Goal: Task Accomplishment & Management: Complete application form

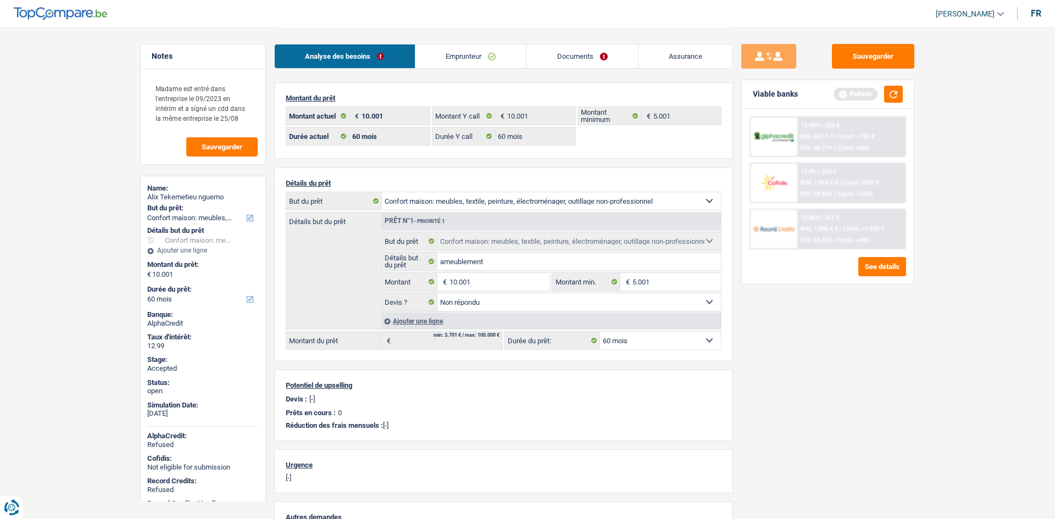
select select "household"
select select "60"
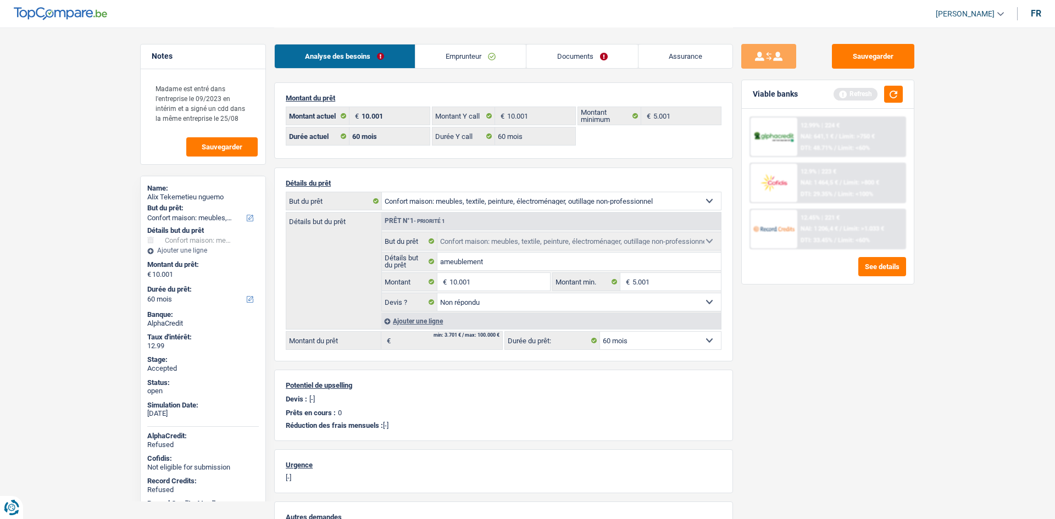
select select "household"
select select "not_answered"
select select "60"
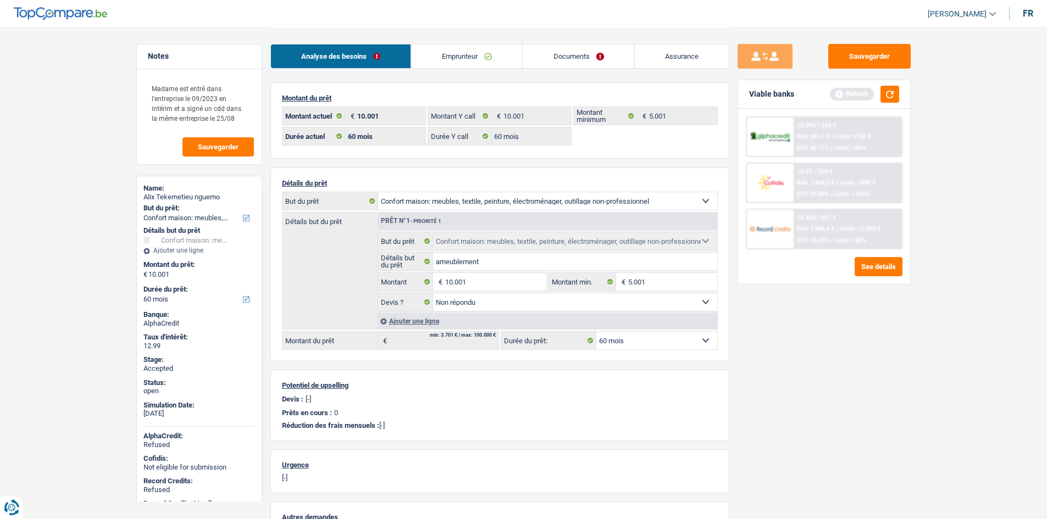
click at [107, 89] on main "Notes Madame est entré dans l'entreprise le 09/2023 en intérim et a signé un cd…" at bounding box center [523, 343] width 1047 height 687
click at [488, 53] on link "Emprunteur" at bounding box center [466, 57] width 111 height 24
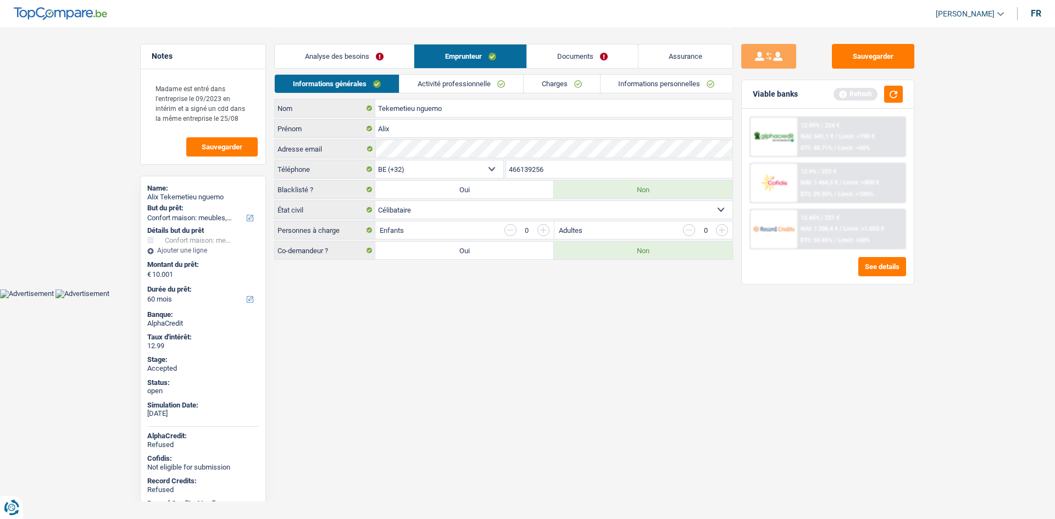
click at [557, 85] on link "Charges" at bounding box center [562, 84] width 76 height 18
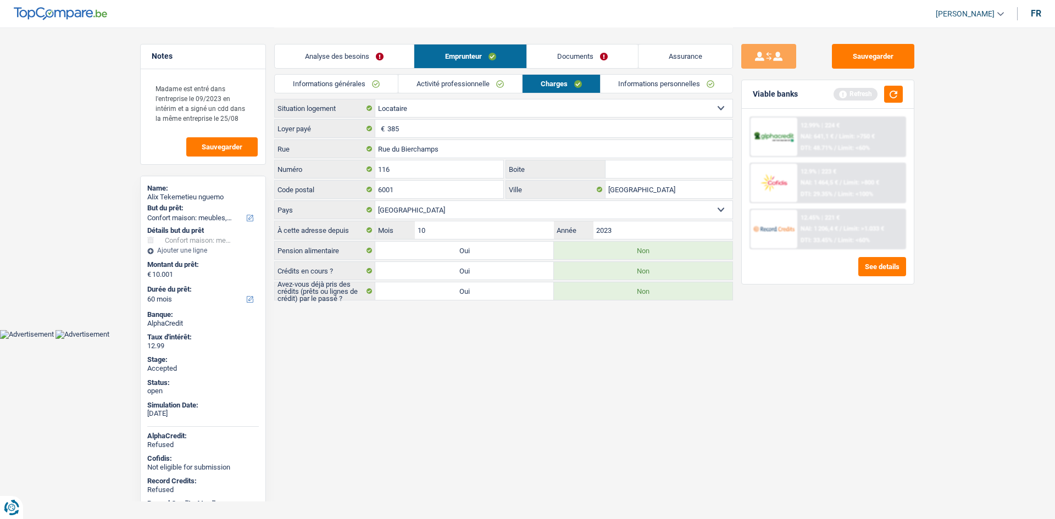
click at [216, 193] on div "Alix Tekemetieu nguemo" at bounding box center [203, 197] width 112 height 9
copy div "Alix Tekemetieu nguemo"
click at [377, 89] on link "Informations générales" at bounding box center [336, 84] width 123 height 18
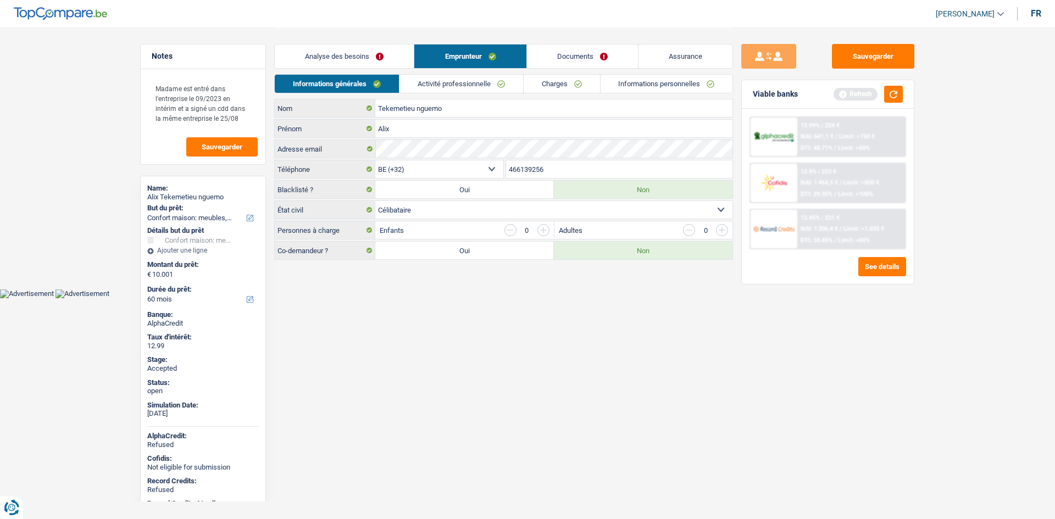
click at [557, 163] on input "466139256" at bounding box center [619, 169] width 227 height 18
click at [557, 164] on input "466139256" at bounding box center [619, 169] width 227 height 18
click at [420, 86] on link "Activité professionnelle" at bounding box center [461, 84] width 124 height 18
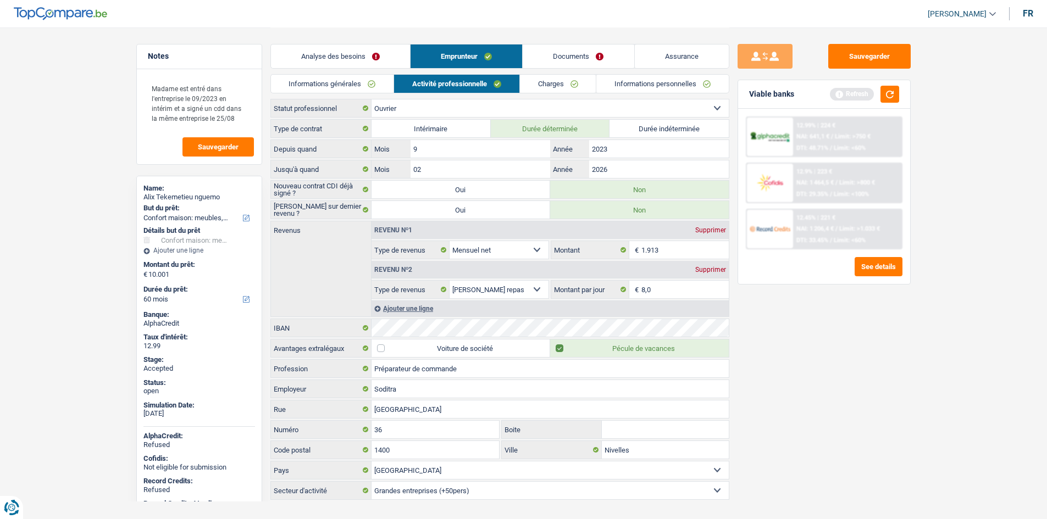
click at [578, 86] on link "Charges" at bounding box center [558, 84] width 76 height 18
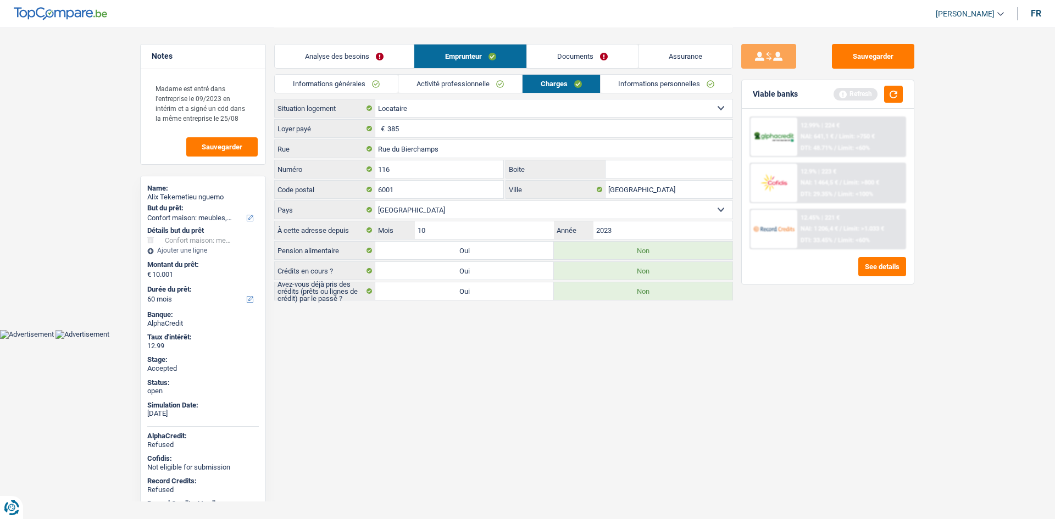
click at [638, 165] on input "Boite" at bounding box center [668, 169] width 127 height 18
type input "116"
click at [644, 82] on link "Informations personnelles" at bounding box center [667, 84] width 132 height 18
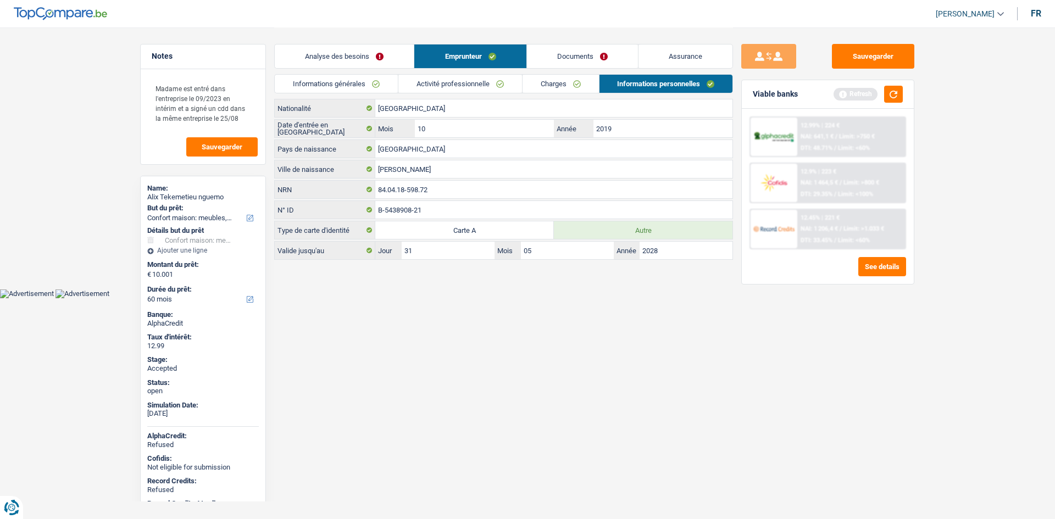
click at [592, 59] on link "Documents" at bounding box center [582, 57] width 111 height 24
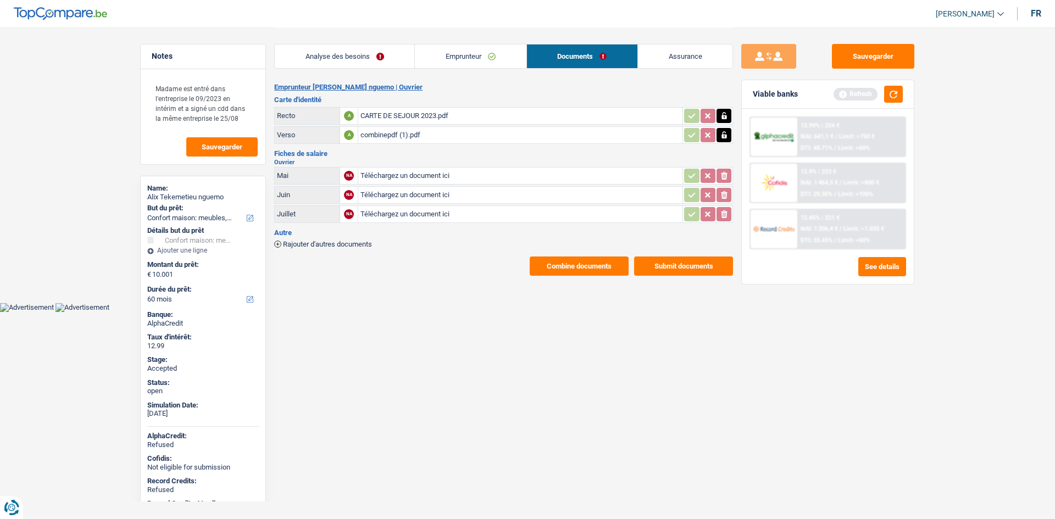
click at [394, 133] on div "combinepdf (1).pdf" at bounding box center [520, 135] width 320 height 16
drag, startPoint x: 670, startPoint y: 52, endPoint x: 632, endPoint y: 97, distance: 58.5
click at [670, 52] on link "Assurance" at bounding box center [685, 57] width 94 height 24
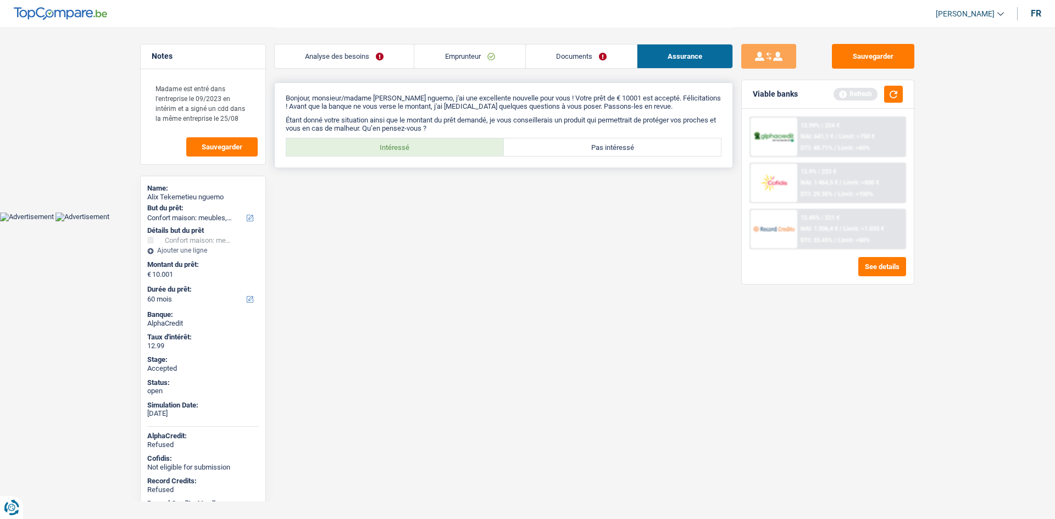
click at [421, 144] on label "Intéressé" at bounding box center [395, 147] width 218 height 18
click at [421, 144] on input "Intéressé" at bounding box center [395, 147] width 218 height 18
radio input "true"
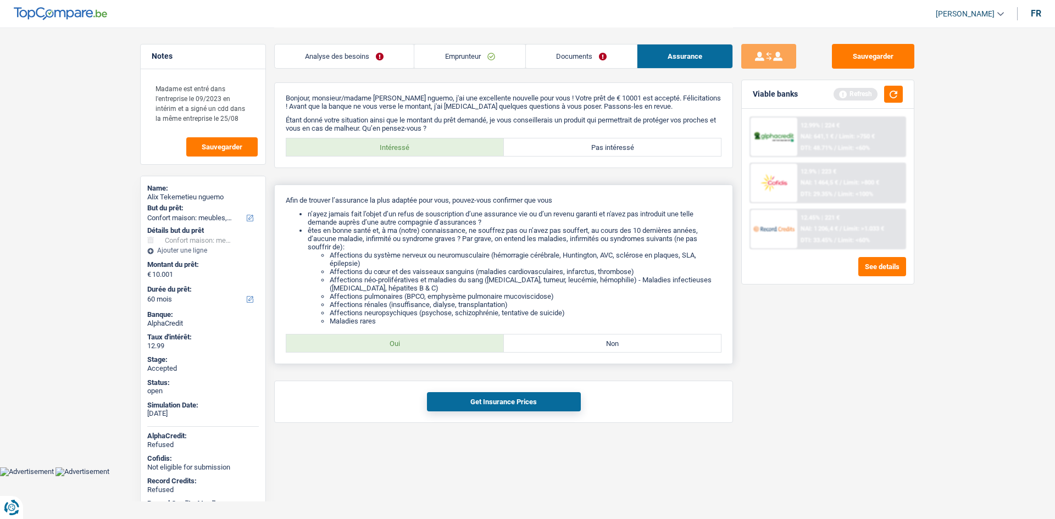
click at [450, 341] on label "Oui" at bounding box center [395, 344] width 218 height 18
click at [450, 341] on input "Oui" at bounding box center [395, 344] width 218 height 18
radio input "true"
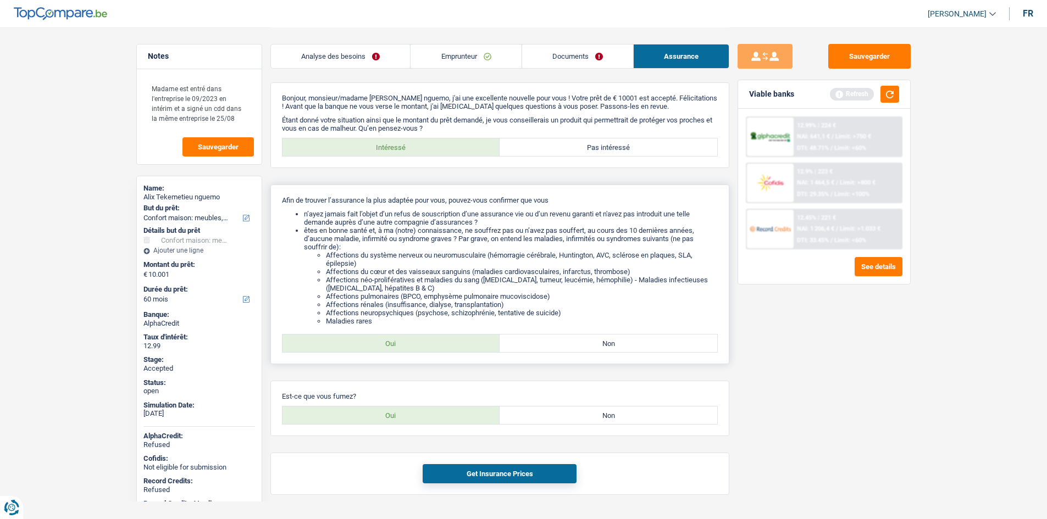
scroll to position [28, 0]
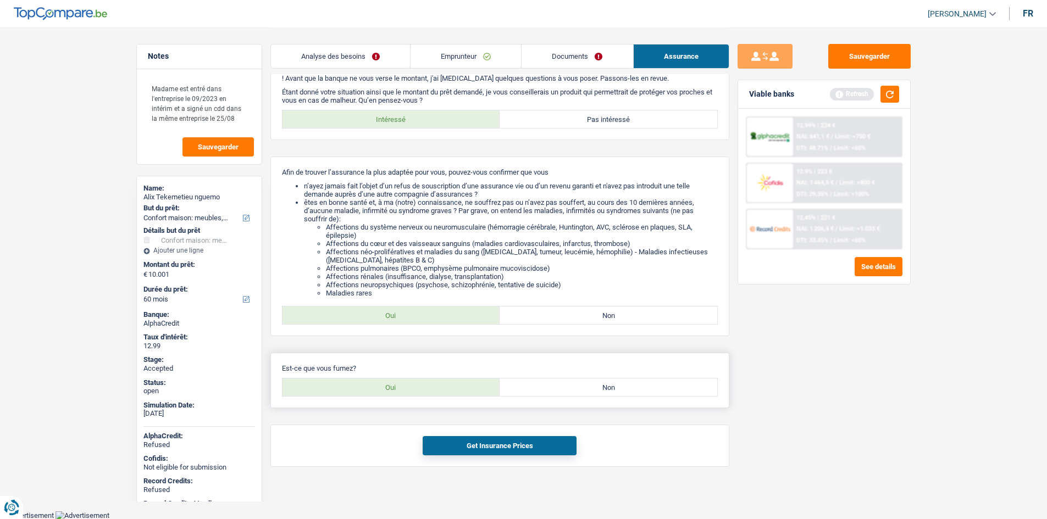
click at [547, 386] on label "Non" at bounding box center [608, 388] width 218 height 18
click at [547, 386] on input "Non" at bounding box center [608, 388] width 218 height 18
radio input "true"
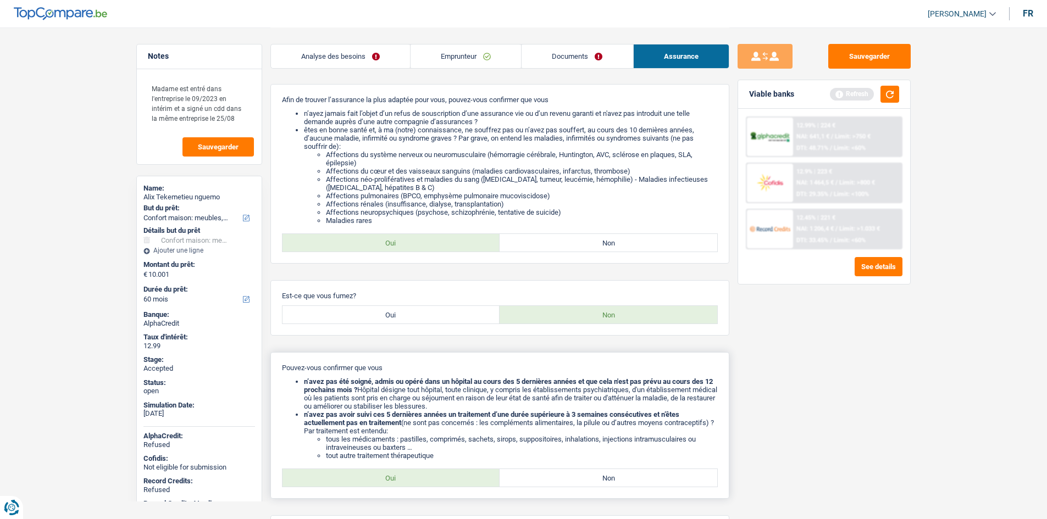
scroll to position [191, 0]
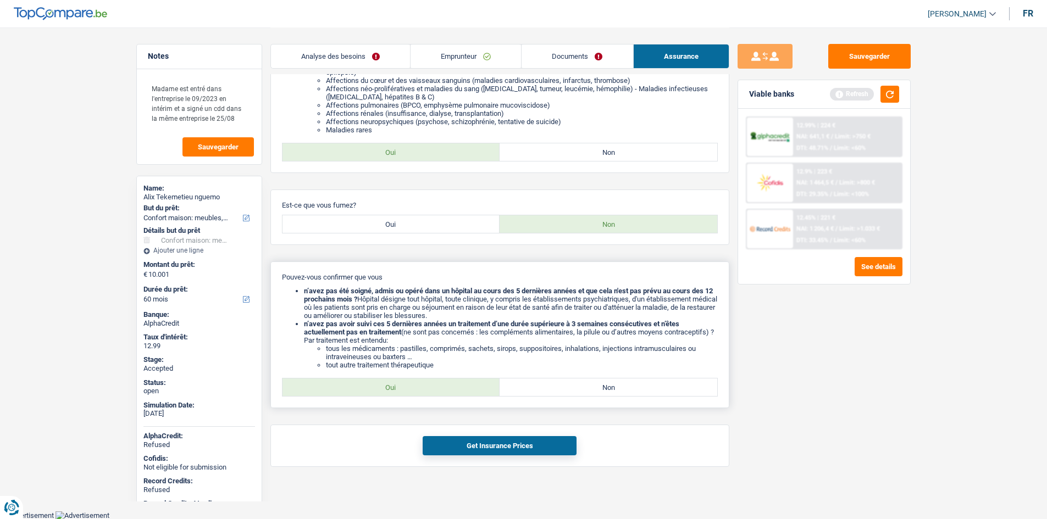
click at [465, 388] on label "Oui" at bounding box center [391, 388] width 218 height 18
click at [465, 388] on input "Oui" at bounding box center [391, 388] width 218 height 18
radio input "true"
click at [504, 447] on button "Get Insurance Prices" at bounding box center [499, 445] width 154 height 19
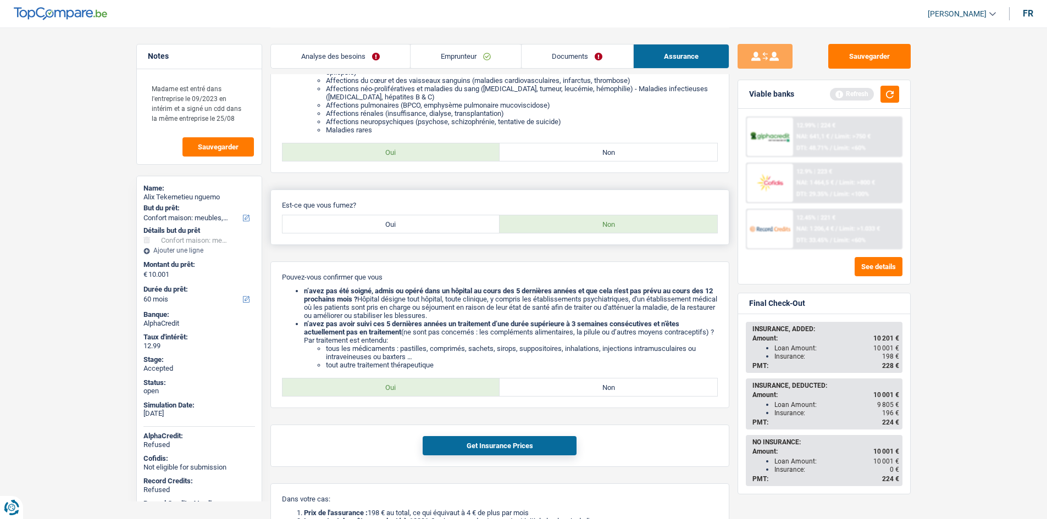
scroll to position [350, 0]
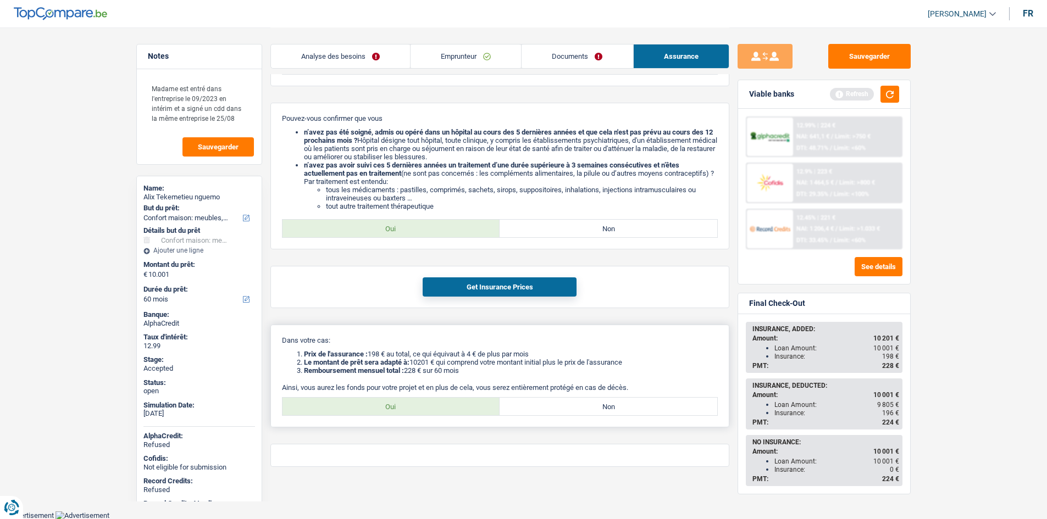
click at [412, 405] on label "Oui" at bounding box center [391, 407] width 218 height 18
click at [412, 405] on input "Oui" at bounding box center [391, 407] width 218 height 18
radio input "true"
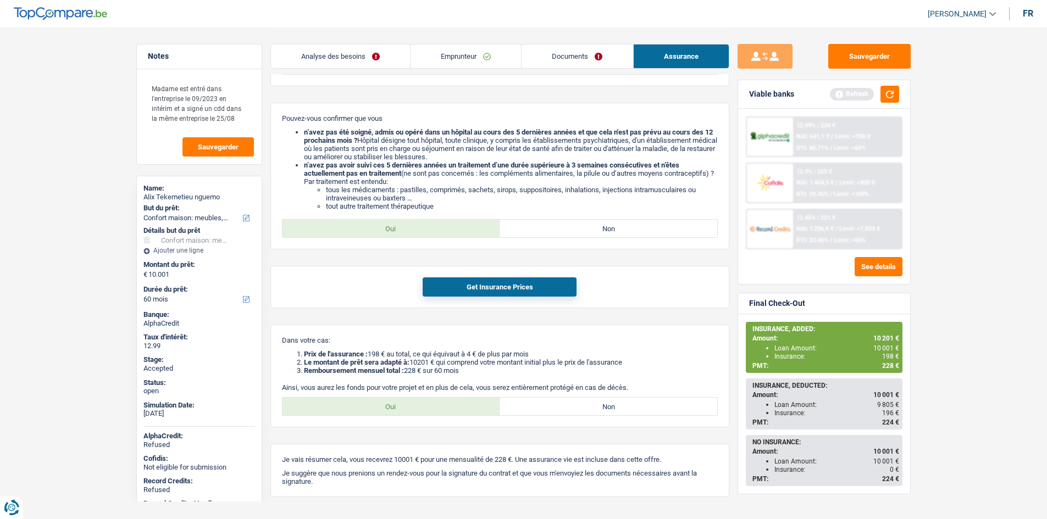
click at [843, 234] on div "12.45% | 221 € NAI: 1 206,4 € / Limit: >1.033 € DTI: 33.45% / Limit: <60%" at bounding box center [847, 229] width 108 height 38
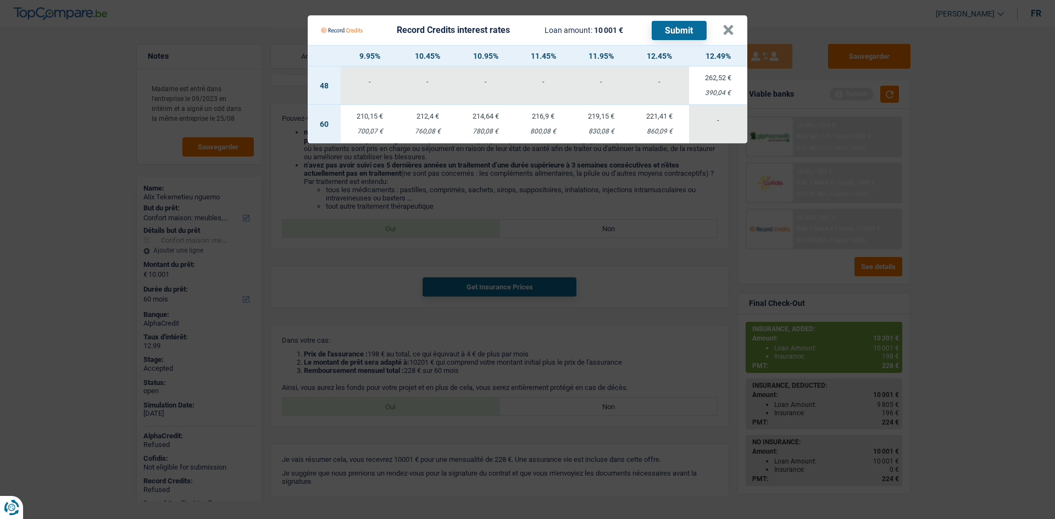
click at [547, 128] on div "800,08 €" at bounding box center [543, 131] width 57 height 7
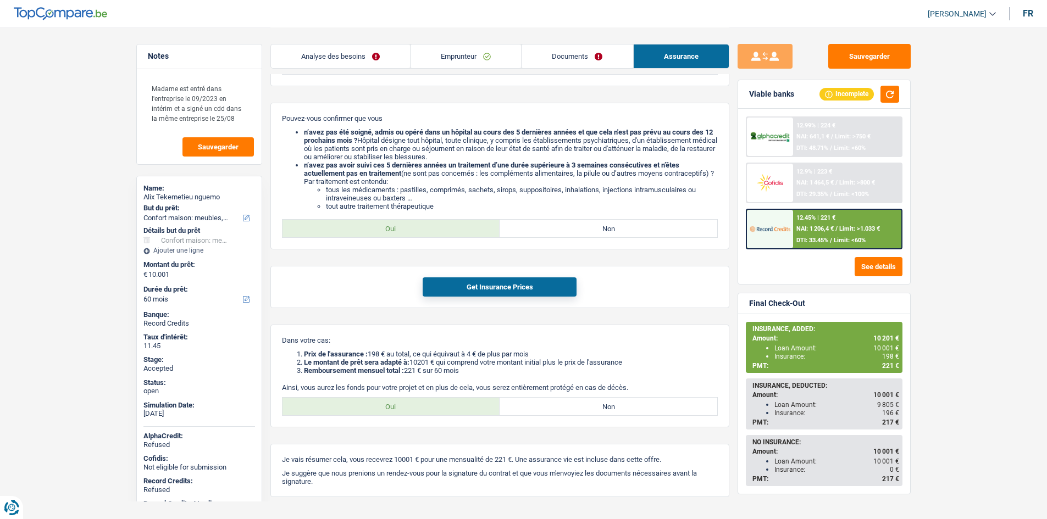
click at [950, 258] on main "Notes Madame est entré dans l'entreprise le 09/2023 en intérim et a signé un cd…" at bounding box center [523, 95] width 1047 height 891
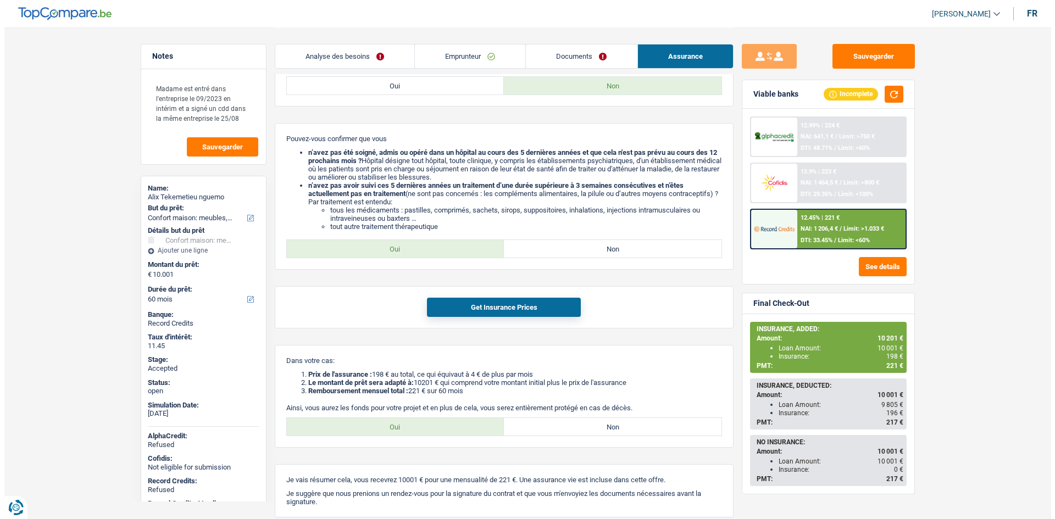
scroll to position [0, 0]
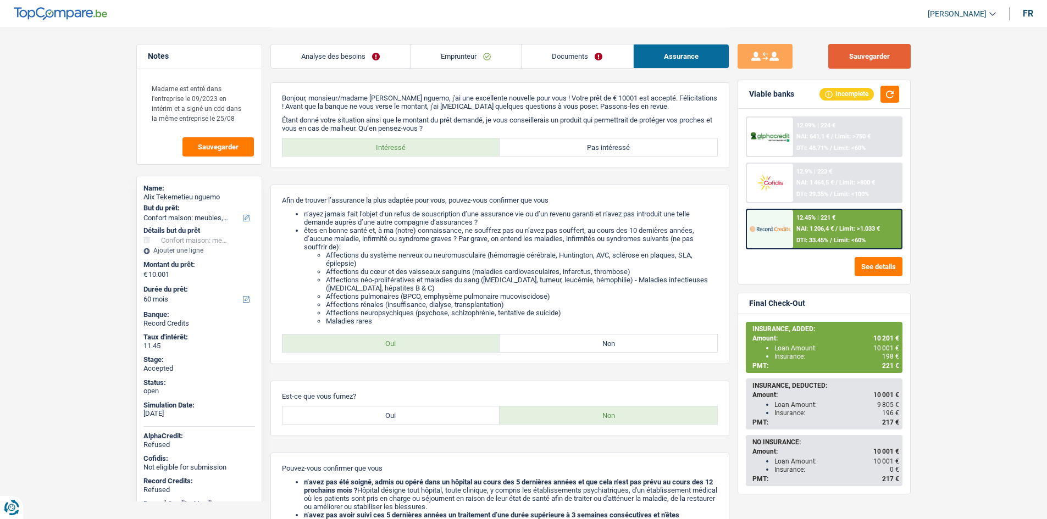
click at [887, 54] on button "Sauvegarder" at bounding box center [869, 56] width 82 height 25
drag, startPoint x: 975, startPoint y: 222, endPoint x: 948, endPoint y: 220, distance: 27.5
click at [975, 222] on main "Notes Madame est entré dans l'entreprise le 09/2023 en intérim et a signé un cd…" at bounding box center [523, 445] width 1047 height 891
click at [84, 110] on main "Notes Madame est entré dans l'entreprise le 09/2023 en intérim et a signé un cd…" at bounding box center [523, 445] width 1047 height 891
click at [471, 50] on link "Emprunteur" at bounding box center [465, 57] width 110 height 24
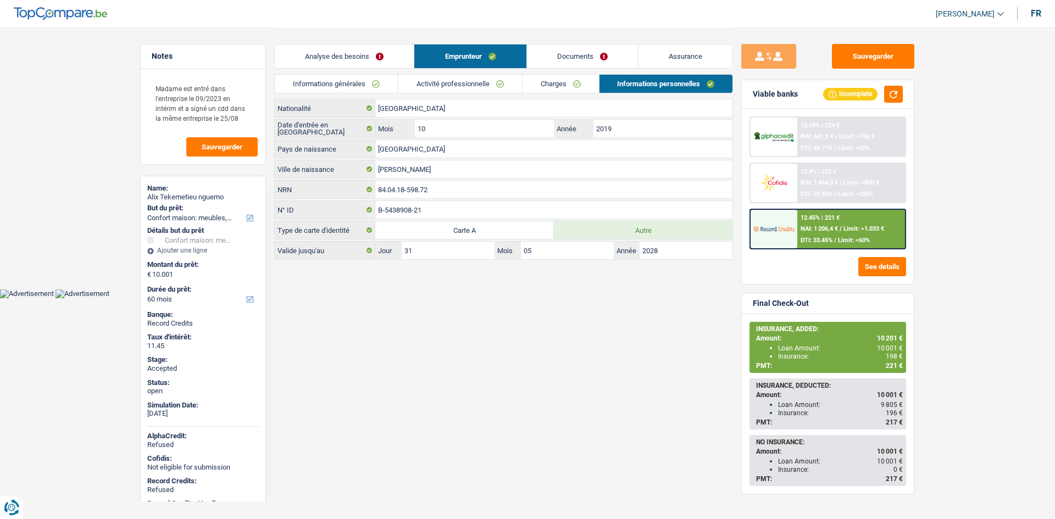
drag, startPoint x: 567, startPoint y: 73, endPoint x: 567, endPoint y: 80, distance: 6.6
click at [567, 74] on div "Analyse des besoins Emprunteur Documents Assurance" at bounding box center [503, 50] width 459 height 47
click at [566, 81] on link "Charges" at bounding box center [560, 84] width 76 height 18
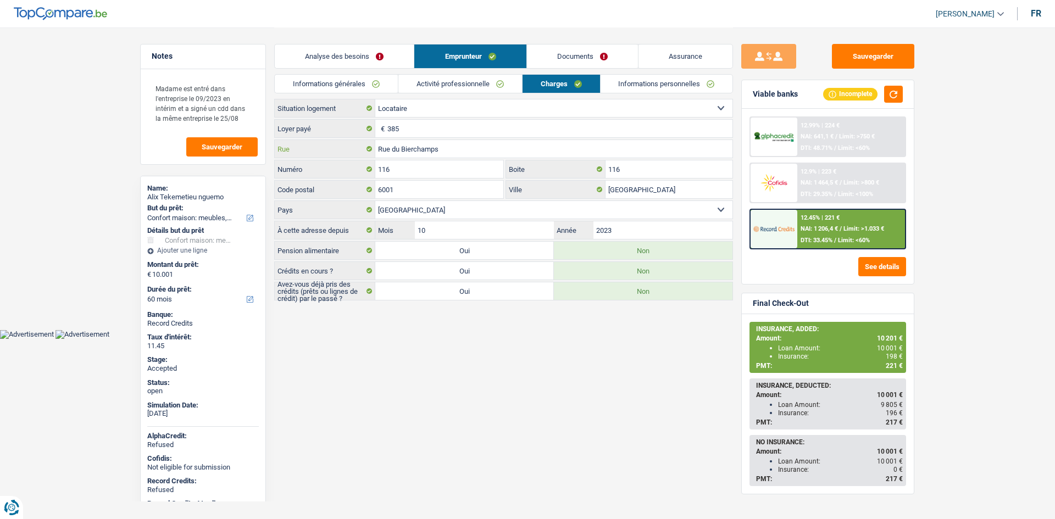
click at [530, 144] on input "Rue du Bierchamps" at bounding box center [553, 149] width 357 height 18
click at [430, 174] on input "116" at bounding box center [439, 169] width 128 height 18
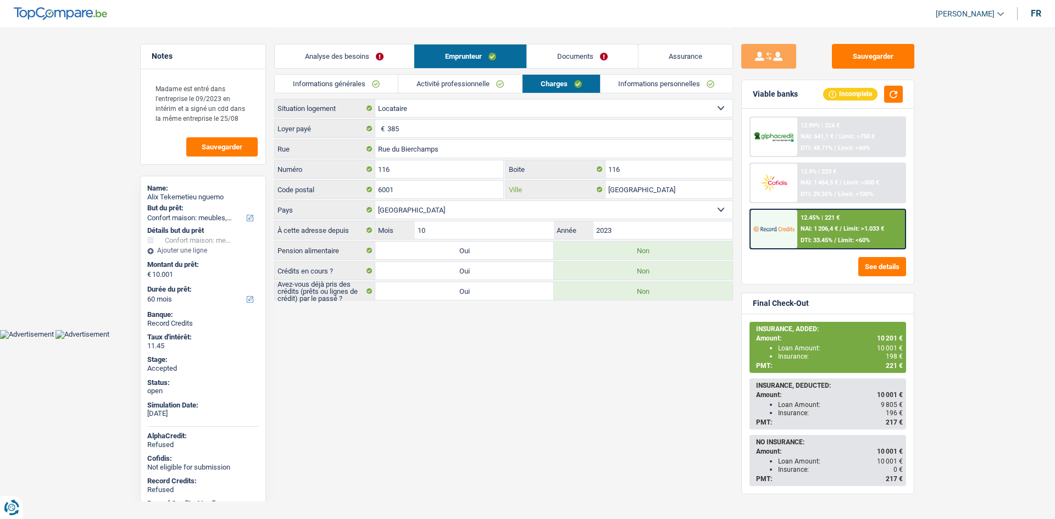
click at [650, 189] on input "Charleroi" at bounding box center [668, 190] width 127 height 18
click at [677, 85] on link "Informations personnelles" at bounding box center [667, 84] width 132 height 18
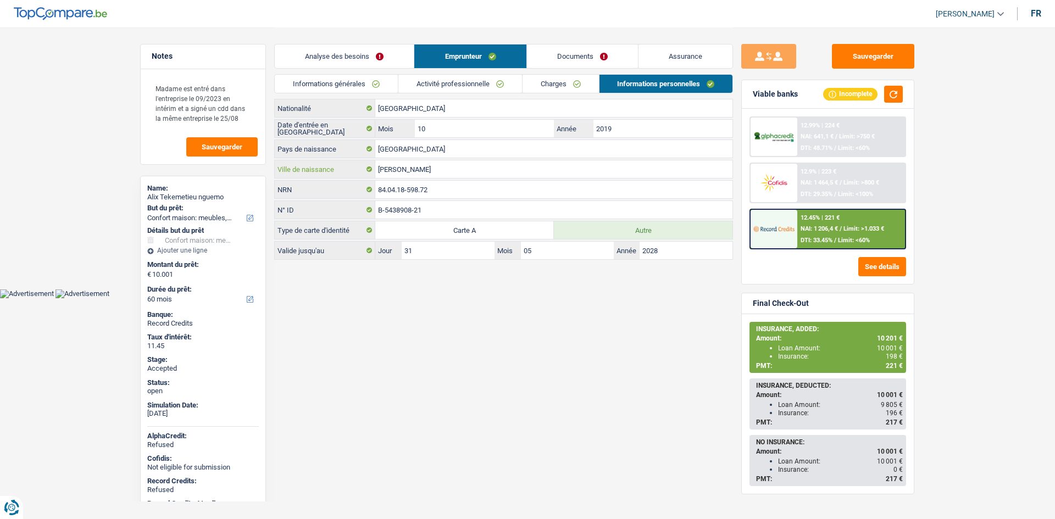
click at [447, 169] on input "Penka michel" at bounding box center [553, 169] width 357 height 18
click at [616, 127] on input "2019" at bounding box center [662, 129] width 139 height 18
click at [616, 126] on input "2019" at bounding box center [662, 129] width 139 height 18
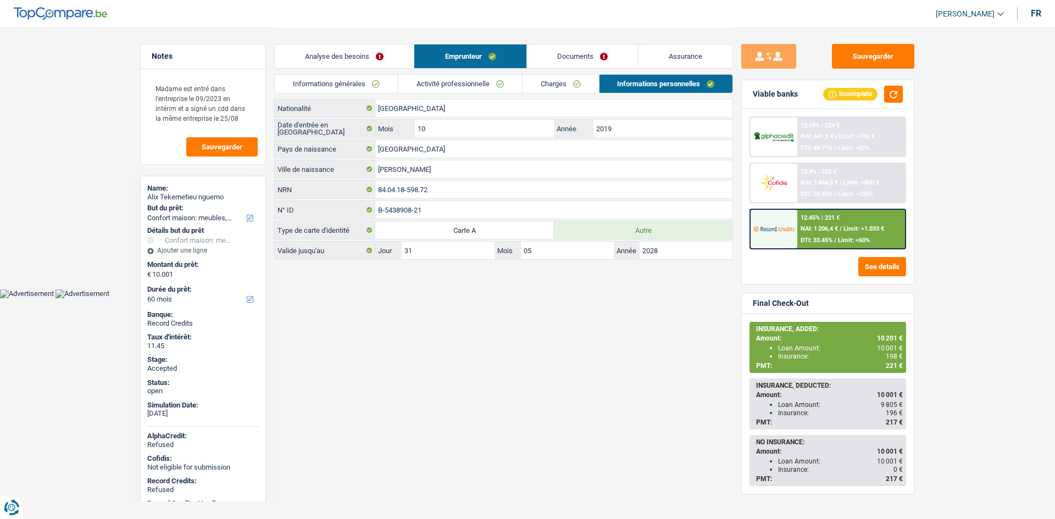
click at [892, 354] on span "198 €" at bounding box center [894, 357] width 17 height 8
copy span "198"
click at [891, 51] on button "Sauvegarder" at bounding box center [873, 56] width 82 height 25
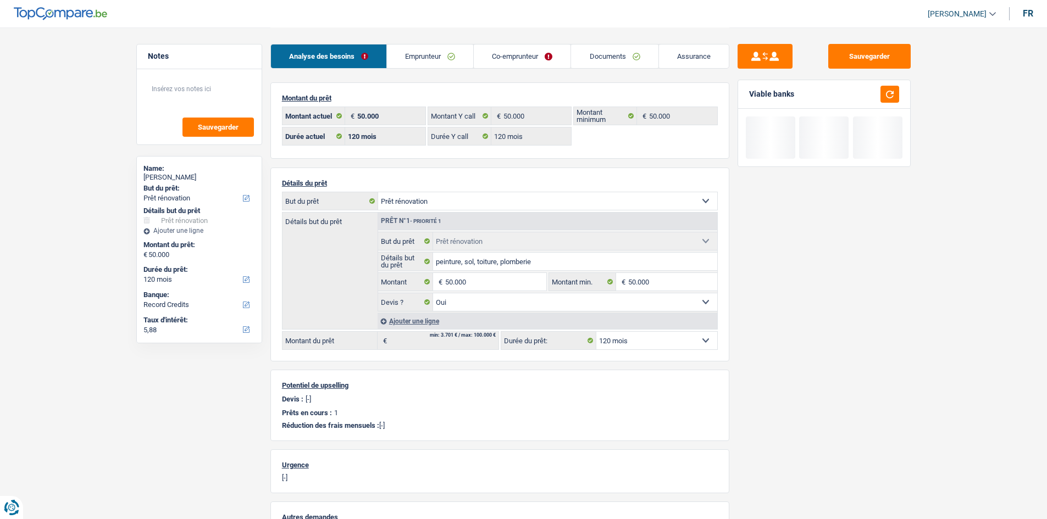
select select "renovation"
select select "120"
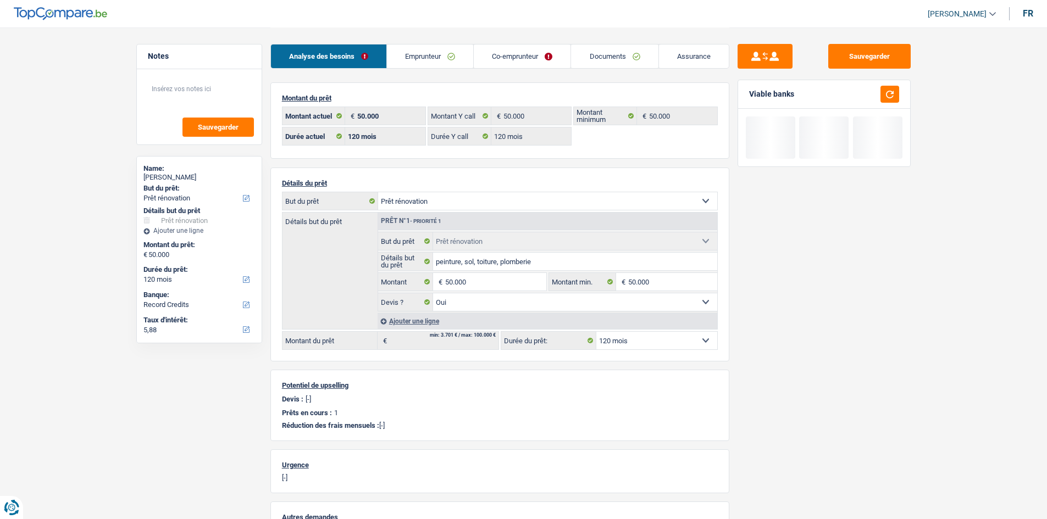
select select "renovation"
select select "yes"
select select "120"
select select "ownerWithMortgage"
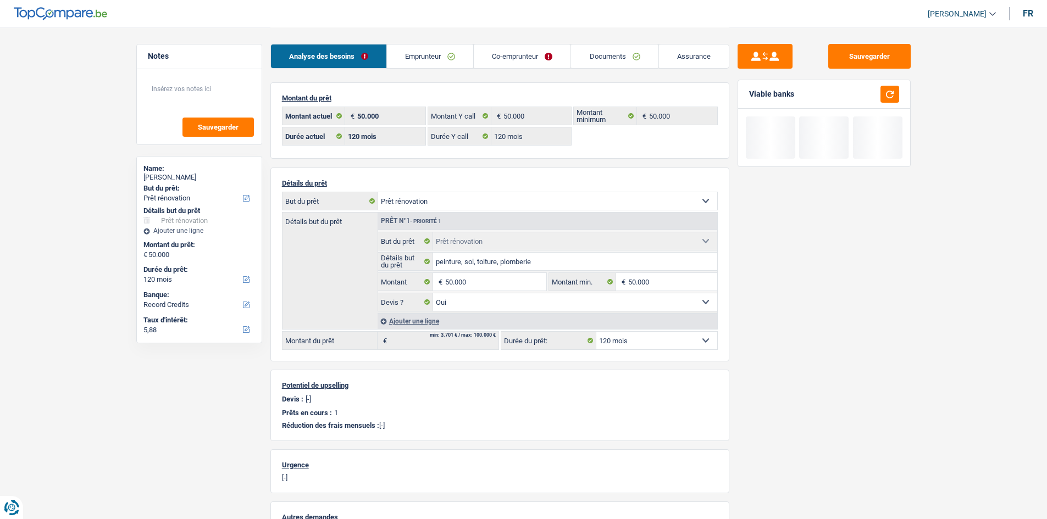
select select "LU"
select select "mortgage"
select select "360"
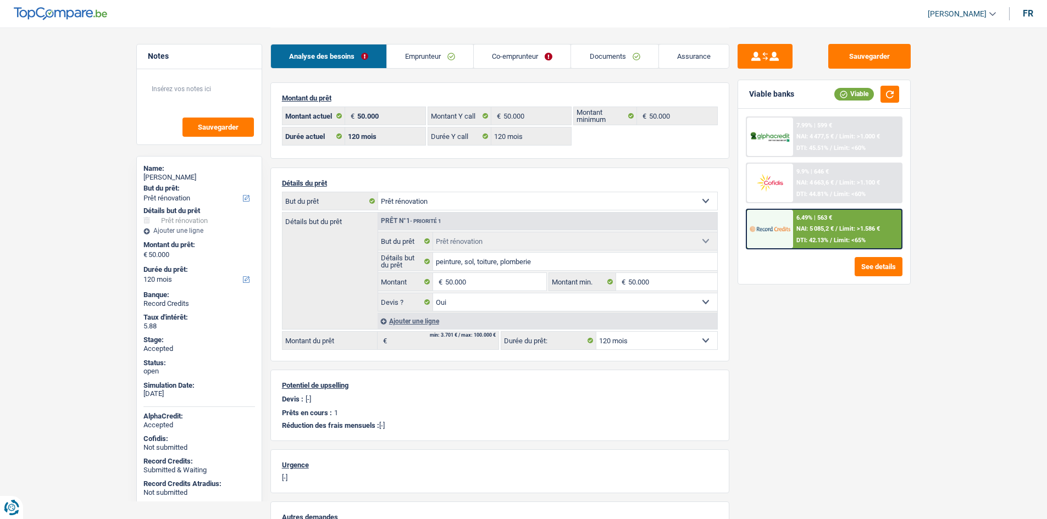
click at [458, 59] on link "Emprunteur" at bounding box center [430, 57] width 86 height 24
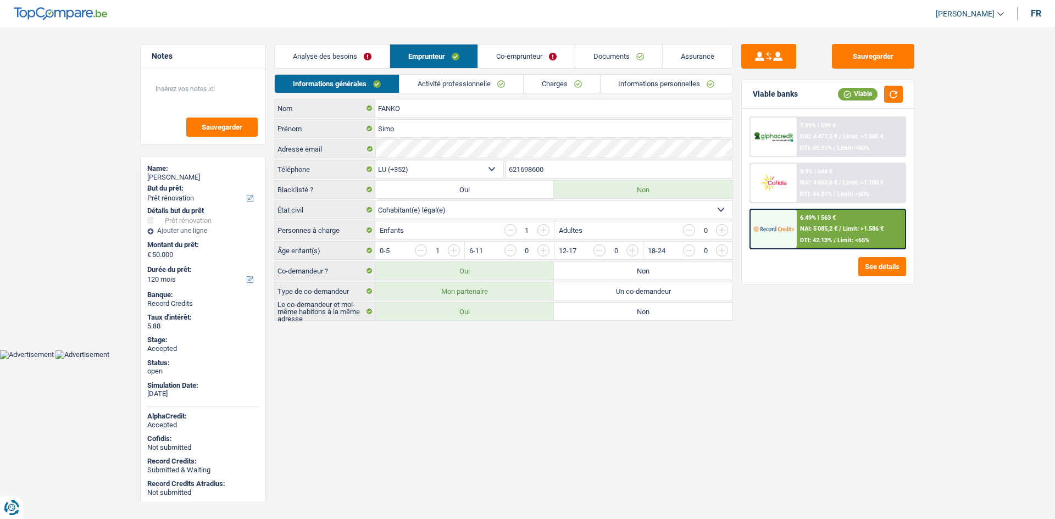
click at [540, 77] on link "Charges" at bounding box center [562, 84] width 76 height 18
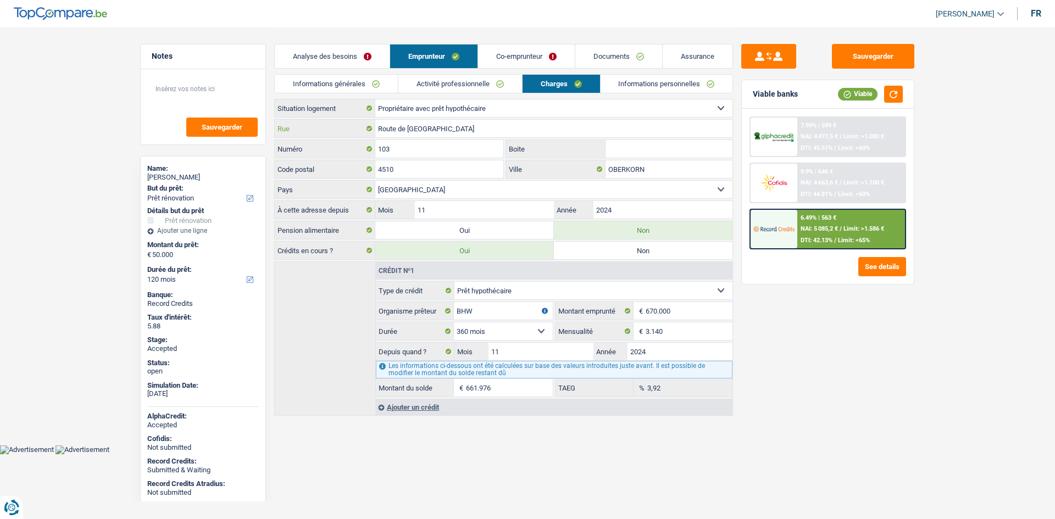
click at [504, 124] on input "Route de Belvaux" at bounding box center [553, 129] width 357 height 18
click at [440, 146] on input "103" at bounding box center [439, 149] width 128 height 18
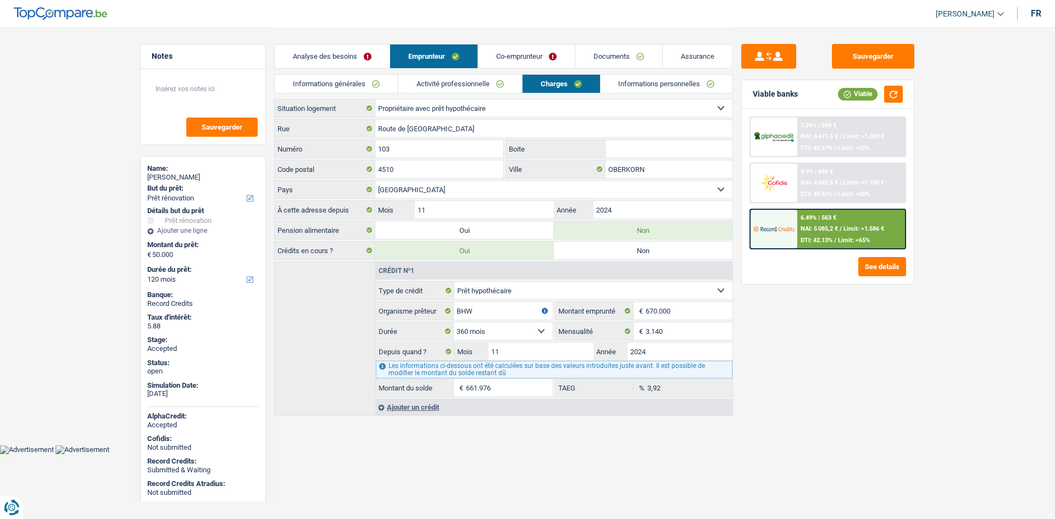
click at [515, 60] on link "Co-emprunteur" at bounding box center [526, 57] width 97 height 24
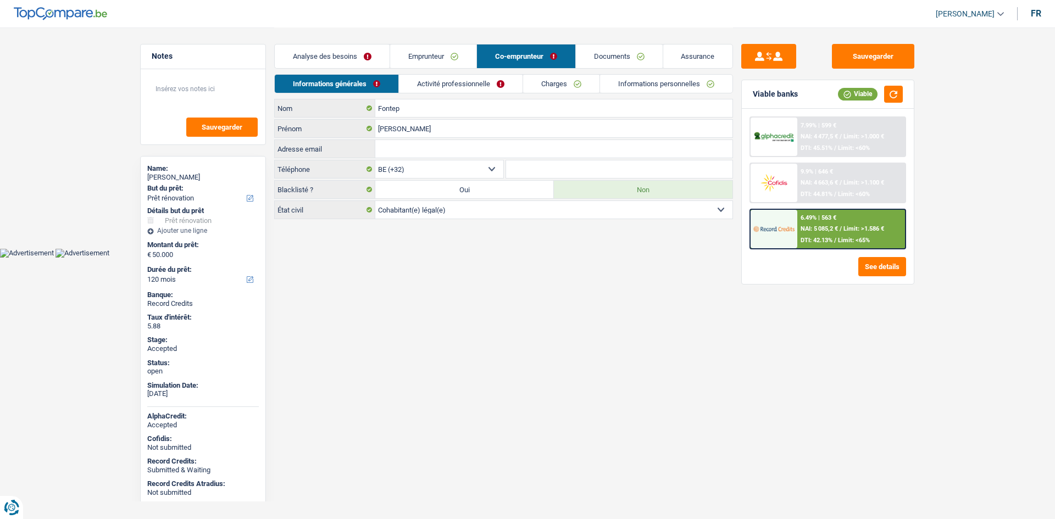
click at [433, 60] on link "Emprunteur" at bounding box center [433, 57] width 86 height 24
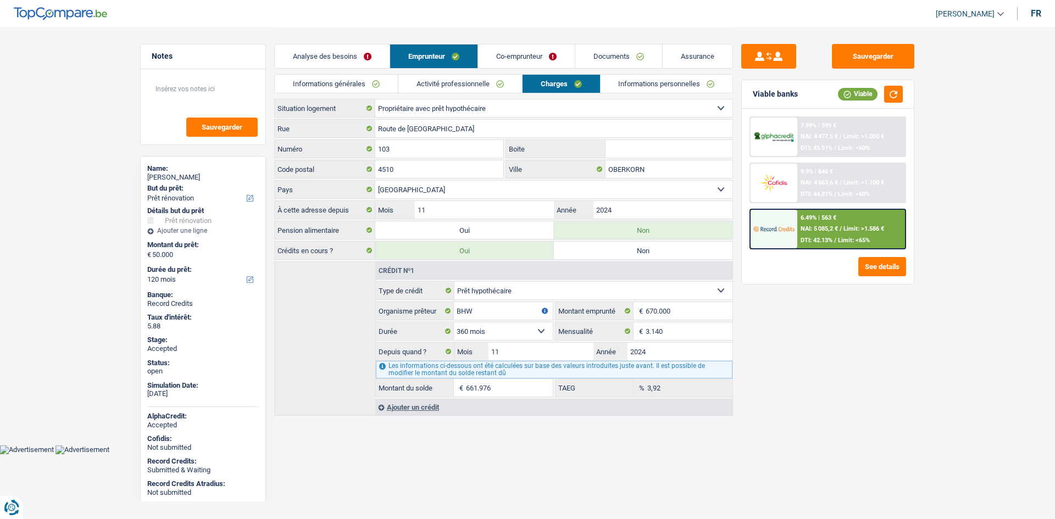
click at [843, 363] on div "Sauvegarder Viable banks Viable 7.99% | 599 € NAI: 4 477,5 € / Limit: >1.000 € …" at bounding box center [828, 273] width 190 height 458
click at [343, 85] on link "Informations générales" at bounding box center [336, 84] width 123 height 18
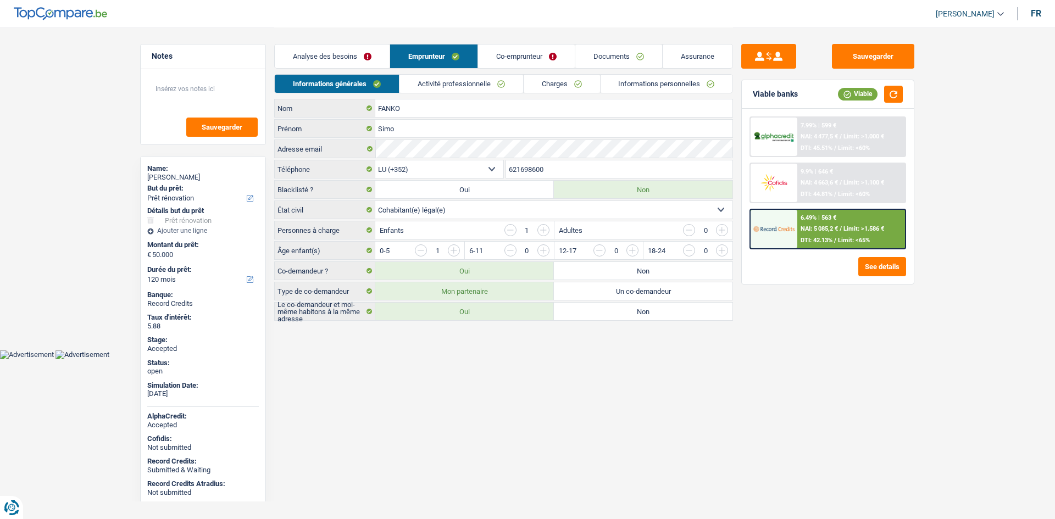
click at [880, 377] on div "Sauvegarder Viable banks Viable 7.99% | 599 € NAI: 4 477,5 € / Limit: >1.000 € …" at bounding box center [828, 273] width 190 height 458
click at [688, 45] on link "Assurance" at bounding box center [698, 57] width 70 height 24
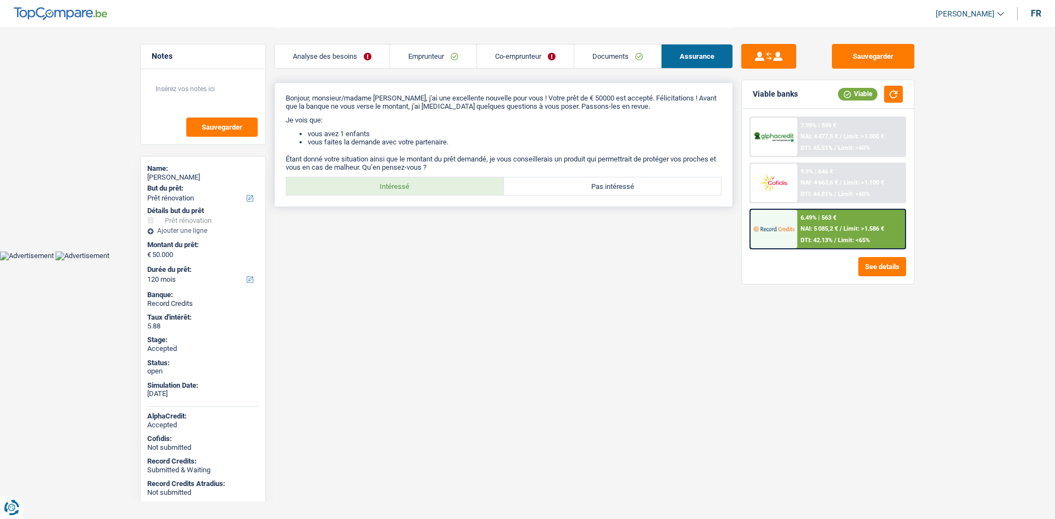
drag, startPoint x: 394, startPoint y: 167, endPoint x: 402, endPoint y: 185, distance: 19.2
click at [394, 167] on p "Étant donné votre situation ainsi que le montant du prêt demandé, je vous conse…" at bounding box center [504, 163] width 436 height 16
click at [402, 185] on label "Intéressé" at bounding box center [395, 186] width 218 height 18
click at [402, 185] on input "Intéressé" at bounding box center [395, 186] width 218 height 18
radio input "true"
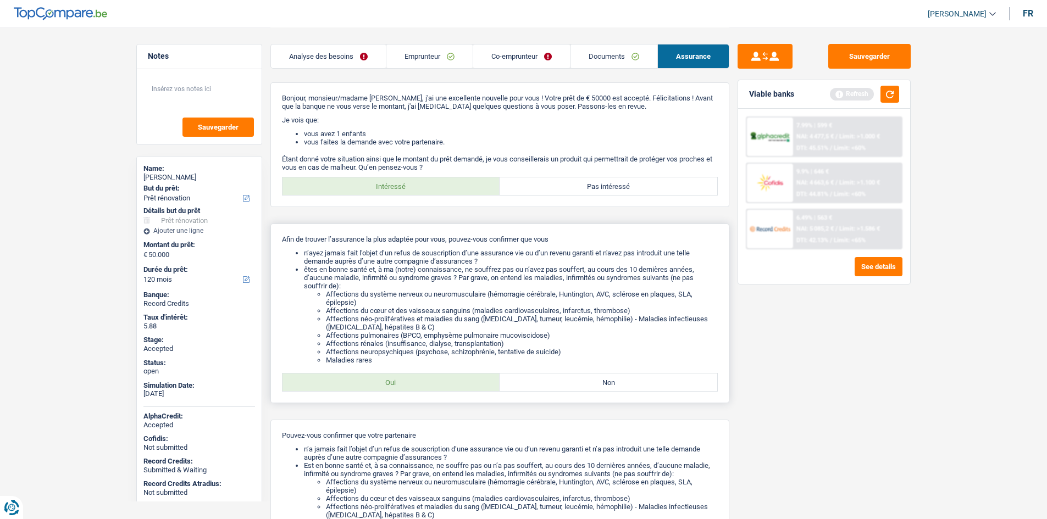
click at [430, 376] on label "Oui" at bounding box center [391, 383] width 218 height 18
click at [430, 376] on input "Oui" at bounding box center [391, 383] width 218 height 18
radio input "true"
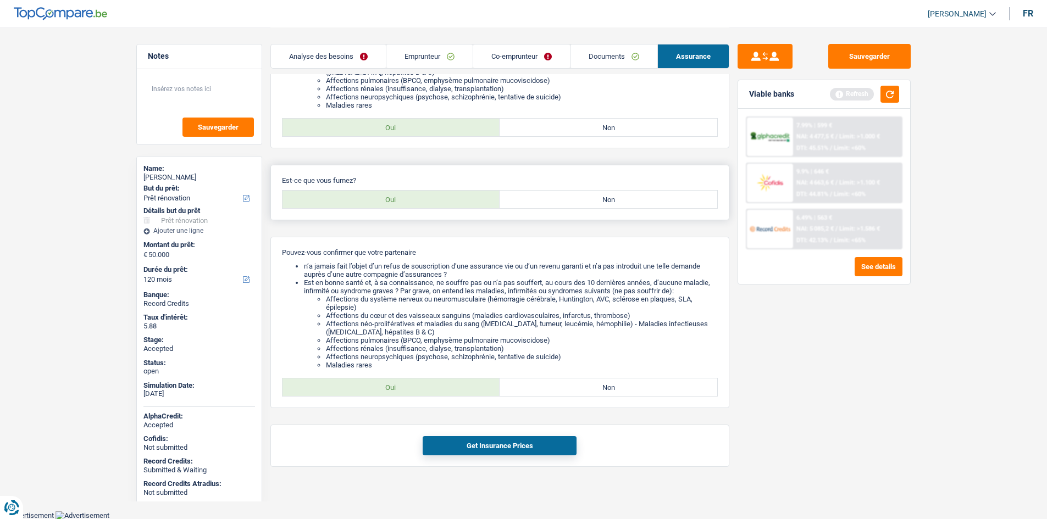
click at [548, 196] on label "Non" at bounding box center [608, 200] width 218 height 18
click at [548, 196] on input "Non" at bounding box center [608, 200] width 218 height 18
radio input "true"
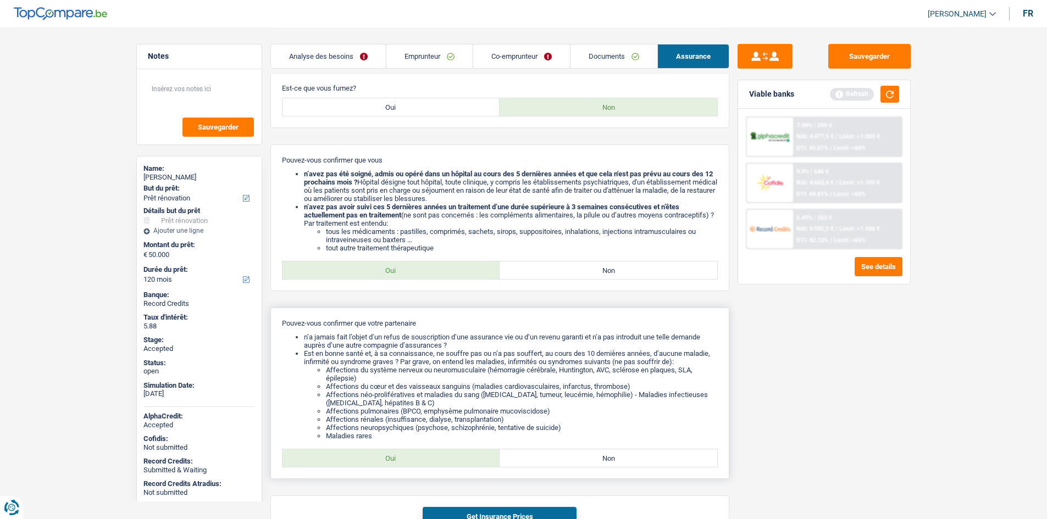
scroll to position [418, 0]
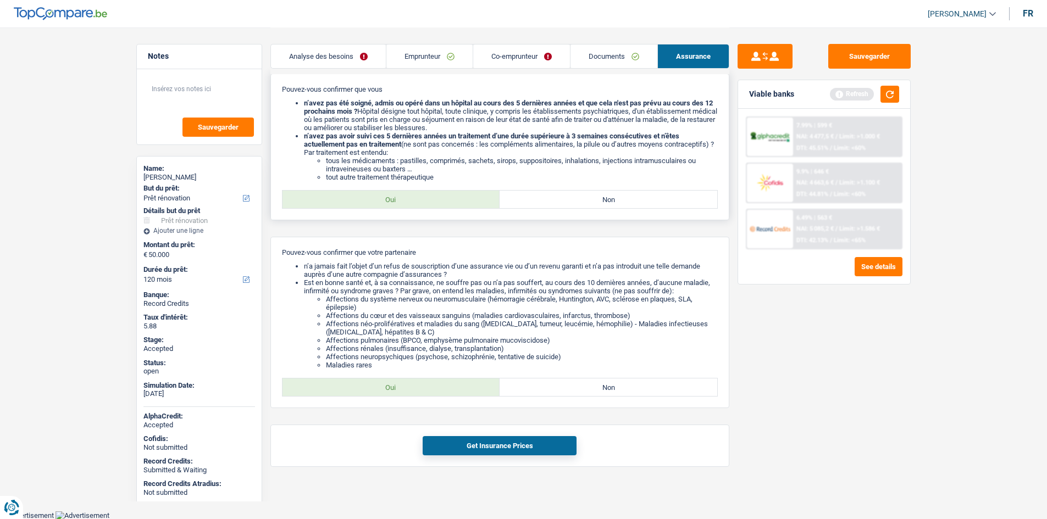
click at [432, 200] on label "Oui" at bounding box center [391, 200] width 218 height 18
click at [432, 200] on input "Oui" at bounding box center [391, 200] width 218 height 18
radio input "true"
click at [446, 393] on label "Oui" at bounding box center [391, 388] width 218 height 18
click at [446, 393] on input "Oui" at bounding box center [391, 388] width 218 height 18
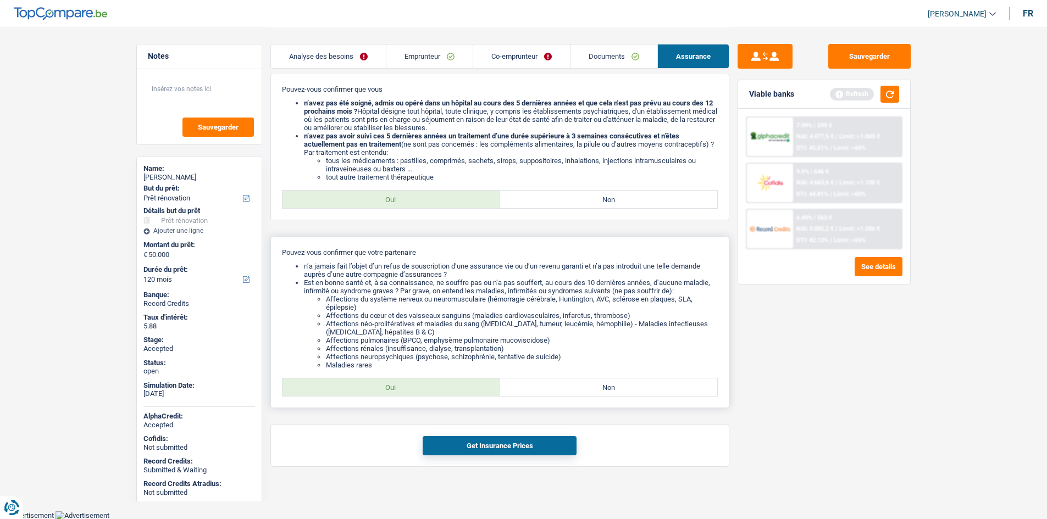
radio input "true"
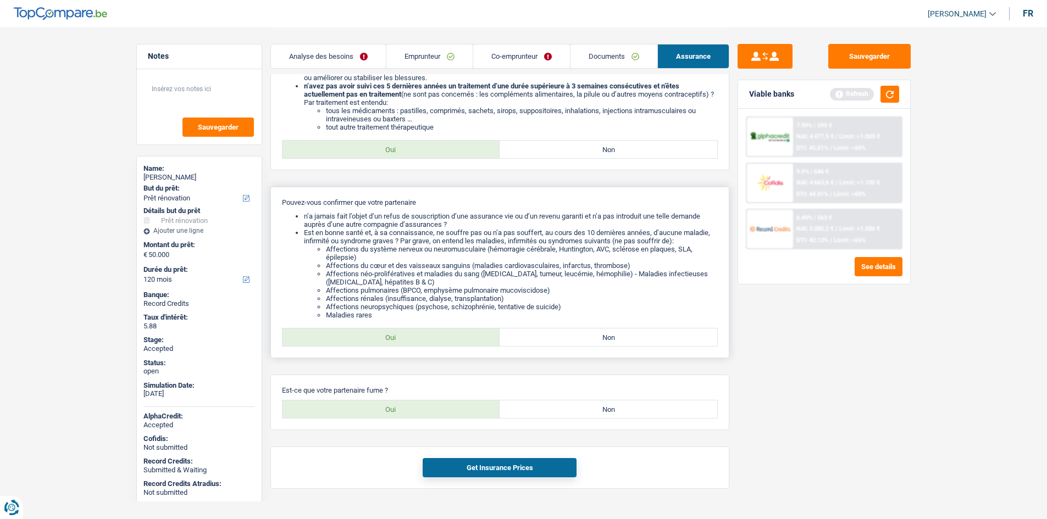
scroll to position [490, 0]
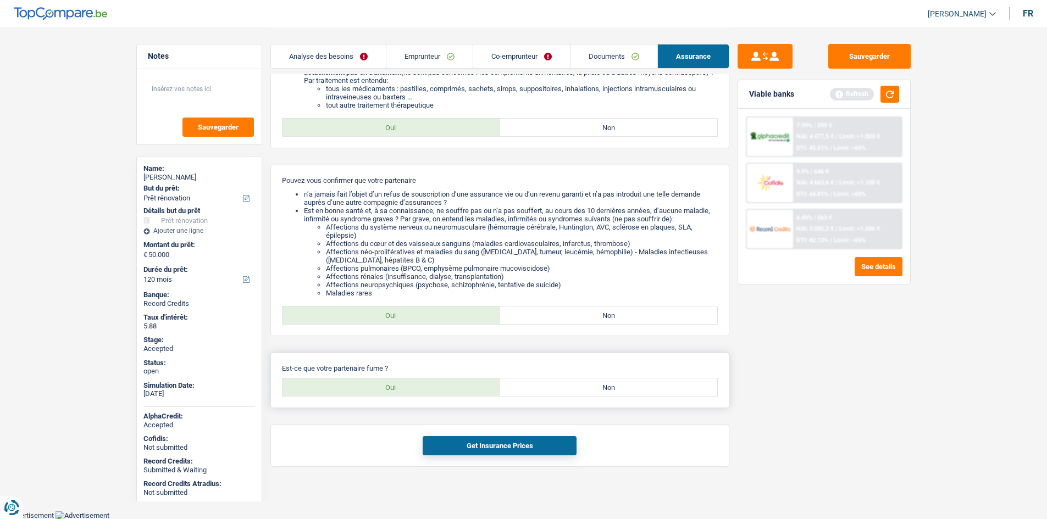
click at [600, 387] on label "Non" at bounding box center [608, 388] width 218 height 18
click at [600, 387] on input "Non" at bounding box center [608, 388] width 218 height 18
radio input "true"
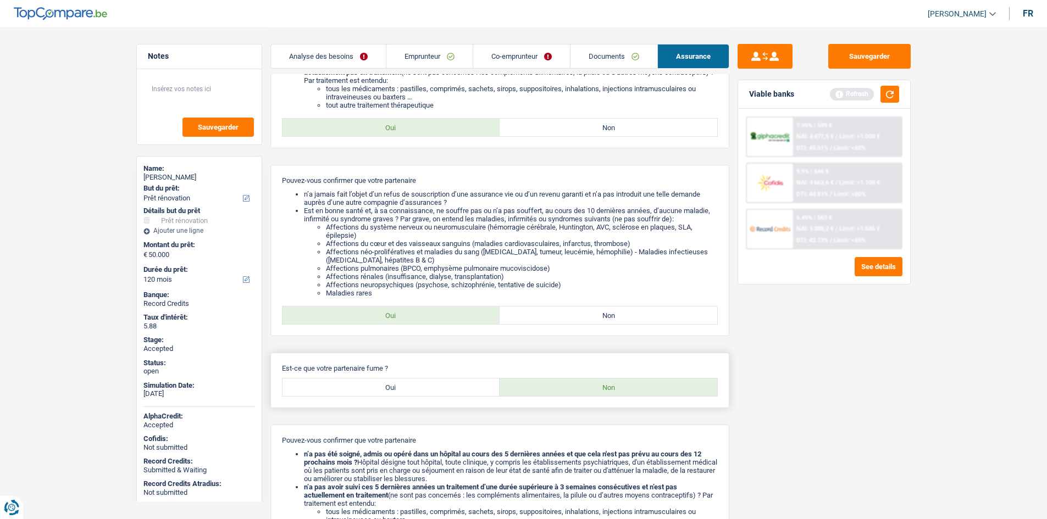
scroll to position [653, 0]
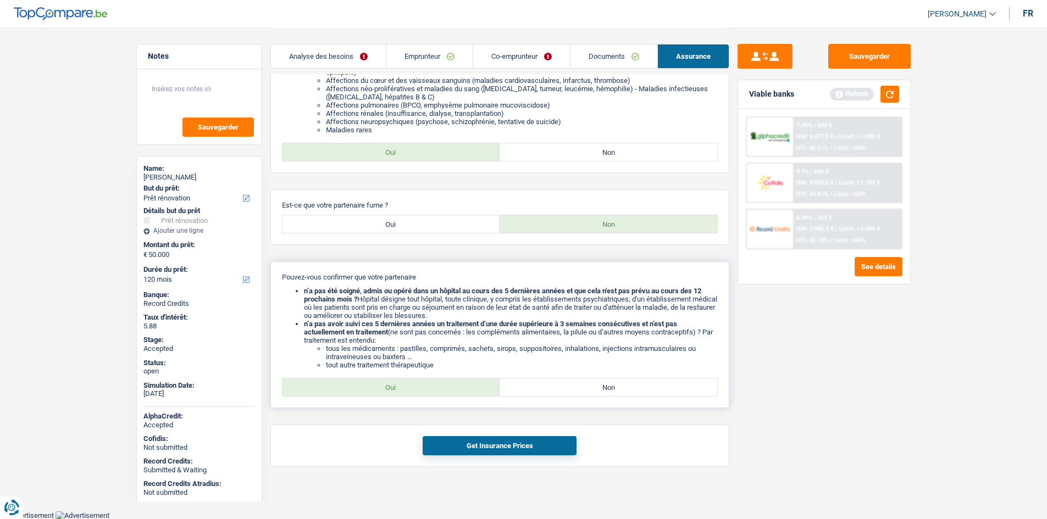
click at [431, 386] on label "Oui" at bounding box center [391, 388] width 218 height 18
click at [431, 386] on input "Oui" at bounding box center [391, 388] width 218 height 18
radio input "true"
click at [507, 455] on div "Get Insurance Prices" at bounding box center [499, 446] width 459 height 42
click at [507, 447] on button "Get Insurance Prices" at bounding box center [499, 445] width 154 height 19
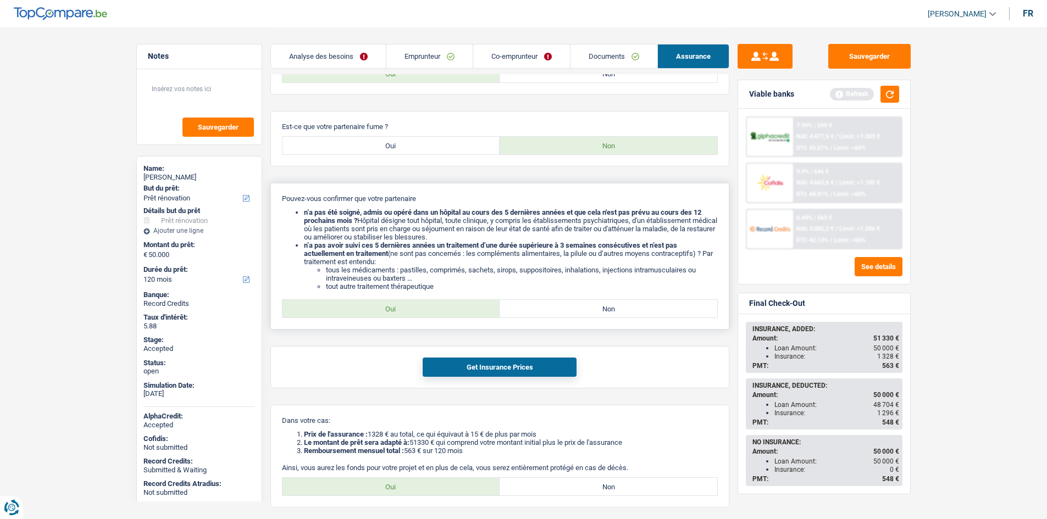
scroll to position [812, 0]
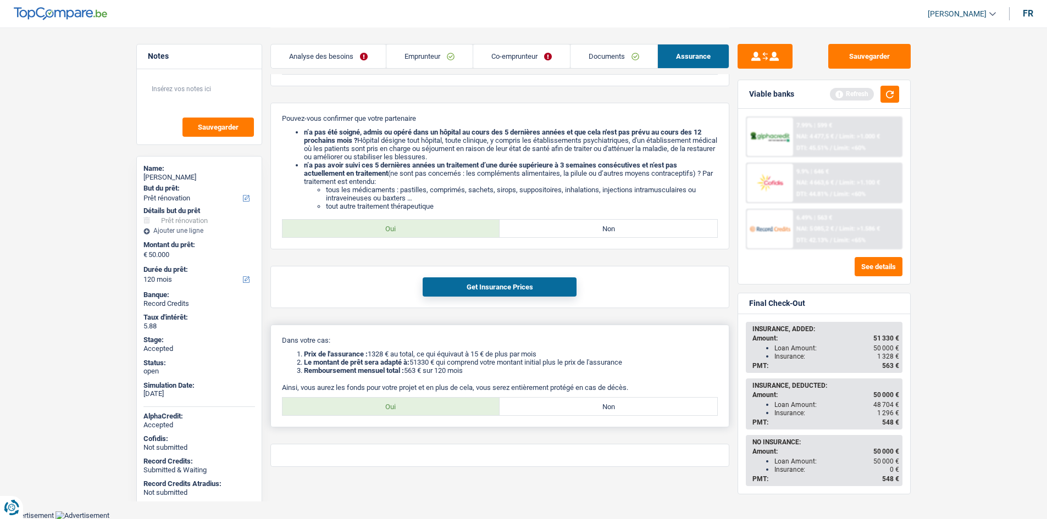
click at [440, 398] on label "Oui" at bounding box center [391, 407] width 218 height 18
click at [440, 398] on input "Oui" at bounding box center [391, 407] width 218 height 18
radio input "true"
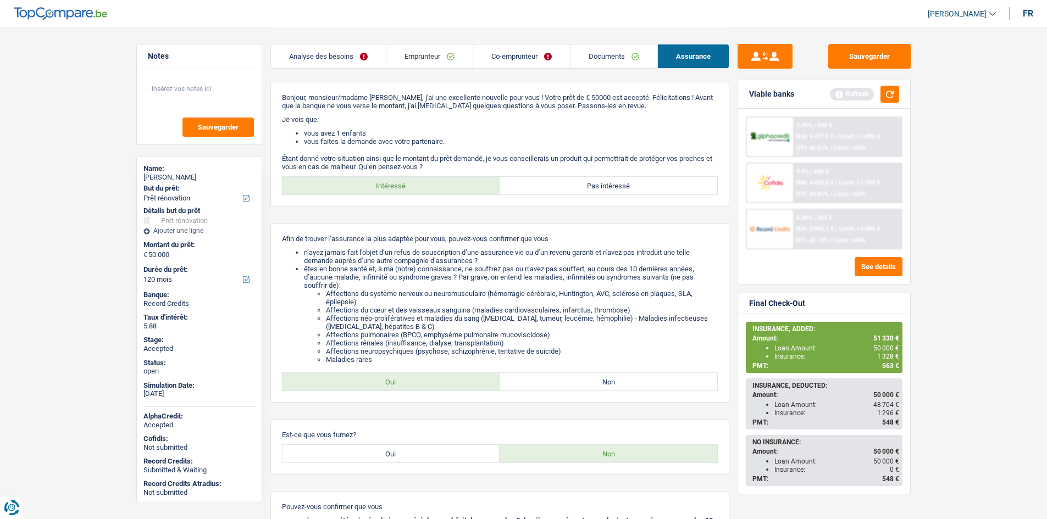
scroll to position [0, 0]
click at [821, 141] on div "7.99% | 599 € NAI: 4 477,5 € / Limit: >1.000 € DTI: 45.51% / Limit: <60%" at bounding box center [847, 137] width 108 height 38
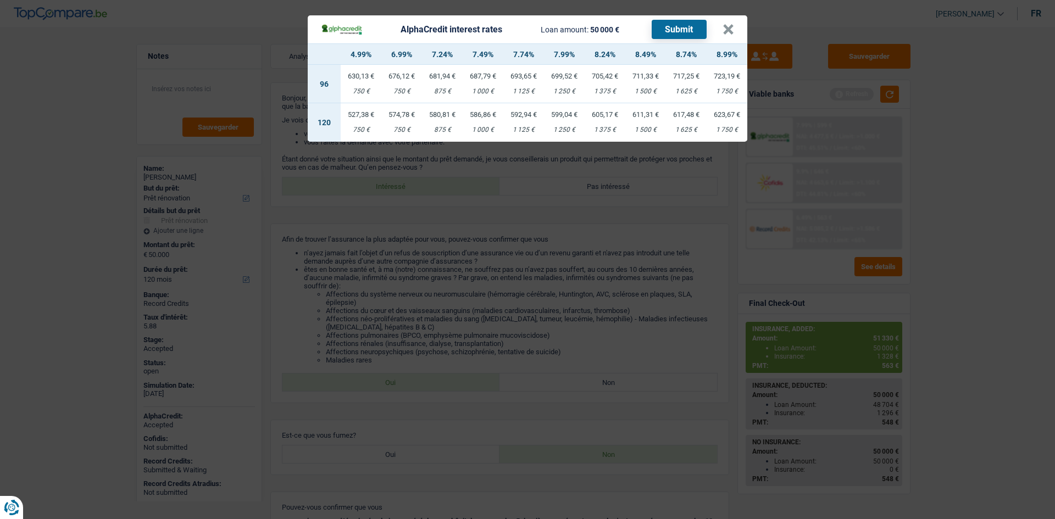
click at [410, 125] on td "574,78 € 750 €" at bounding box center [401, 122] width 41 height 38
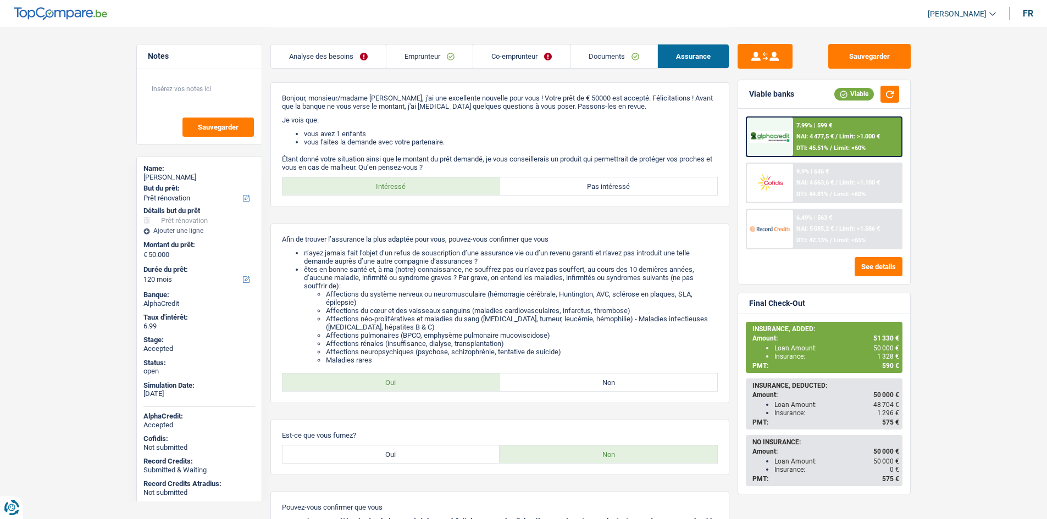
click at [422, 48] on link "Emprunteur" at bounding box center [429, 57] width 86 height 24
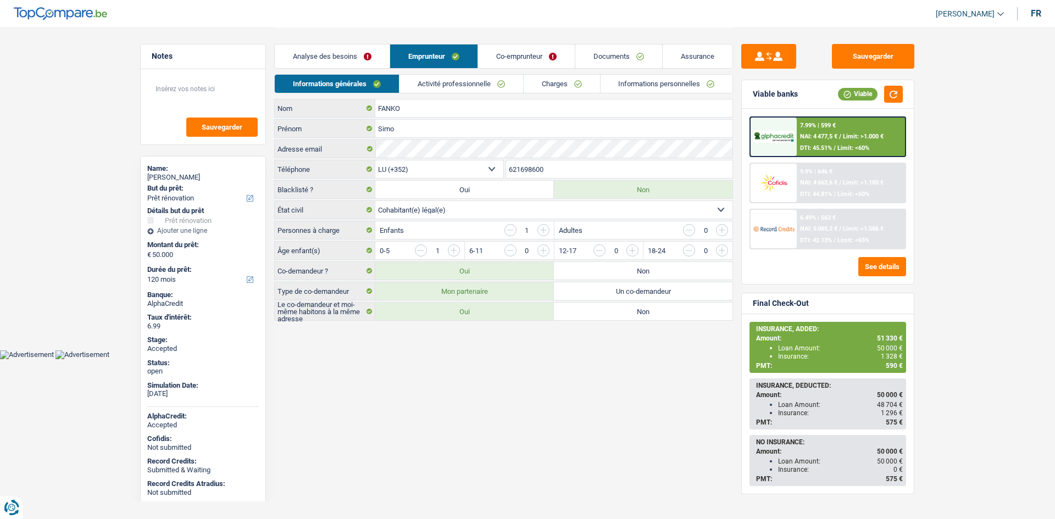
click at [463, 81] on link "Activité professionnelle" at bounding box center [461, 84] width 124 height 18
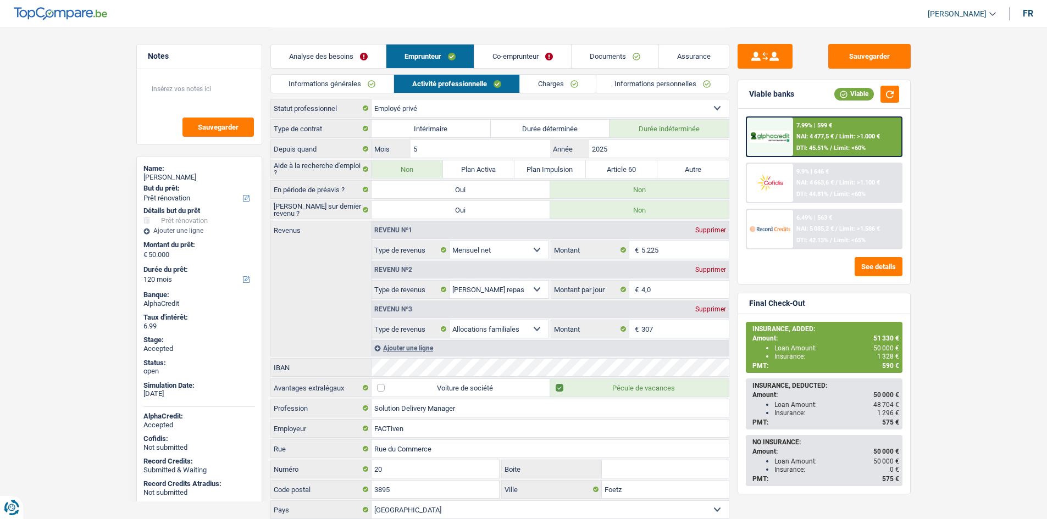
click at [559, 85] on link "Charges" at bounding box center [558, 84] width 76 height 18
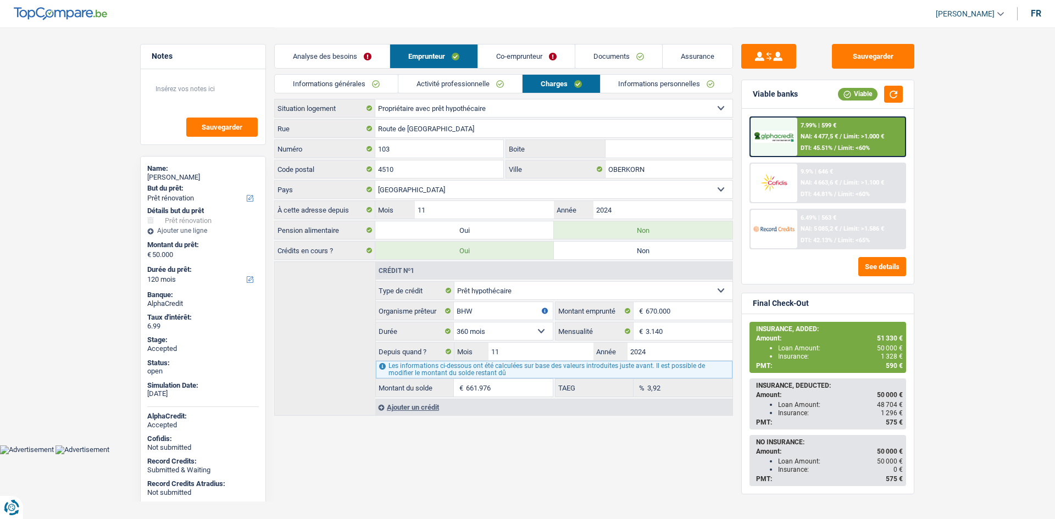
click at [519, 61] on link "Co-emprunteur" at bounding box center [526, 57] width 97 height 24
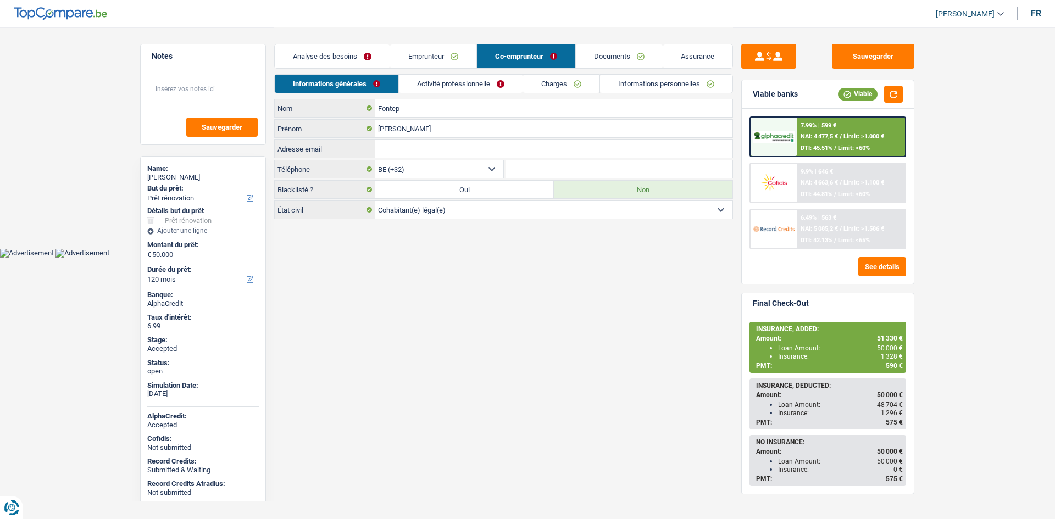
click at [323, 48] on link "Analyse des besoins" at bounding box center [332, 57] width 115 height 24
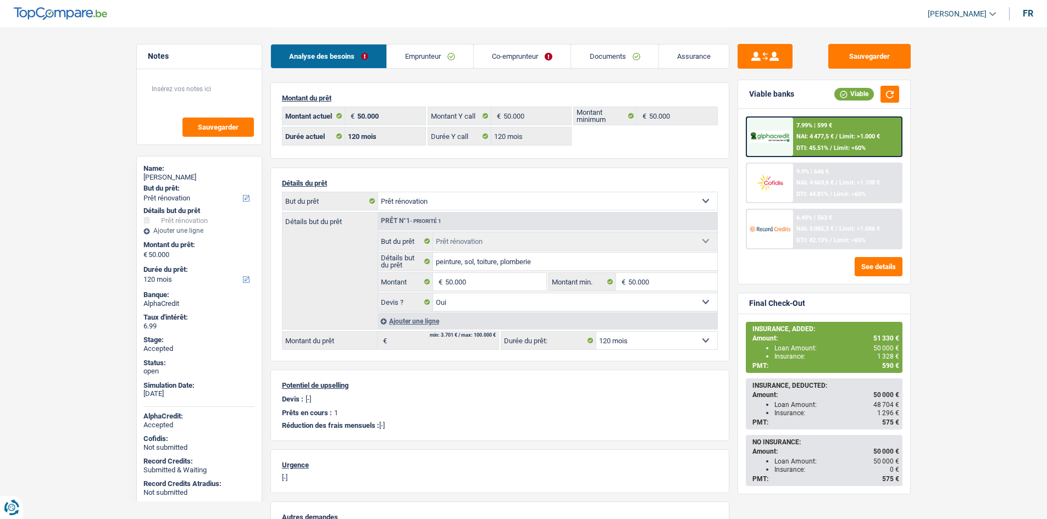
click at [404, 29] on div "Analyse des besoins Emprunteur Co-emprunteur Documents Assurance" at bounding box center [499, 50] width 459 height 47
click at [429, 52] on link "Emprunteur" at bounding box center [430, 57] width 86 height 24
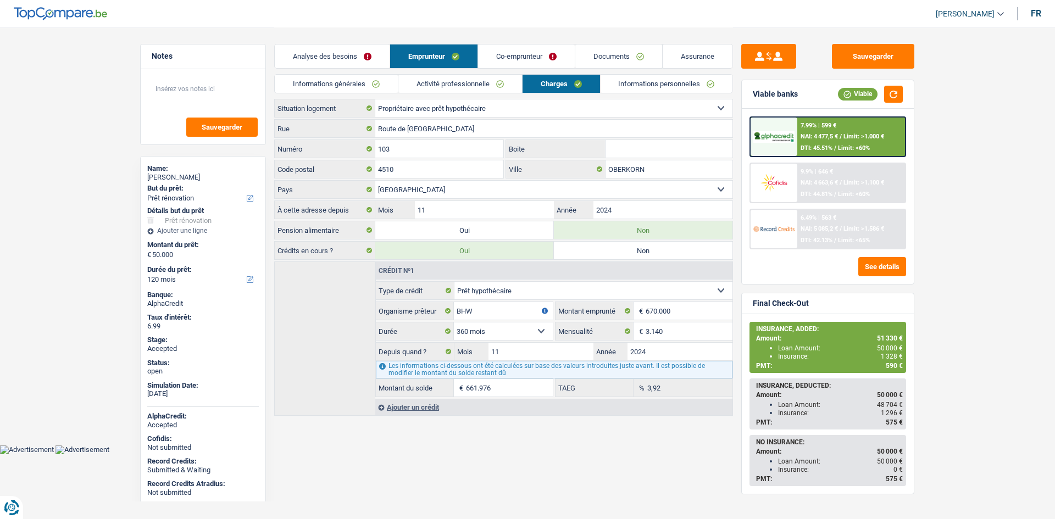
click at [498, 86] on link "Activité professionnelle" at bounding box center [460, 84] width 124 height 18
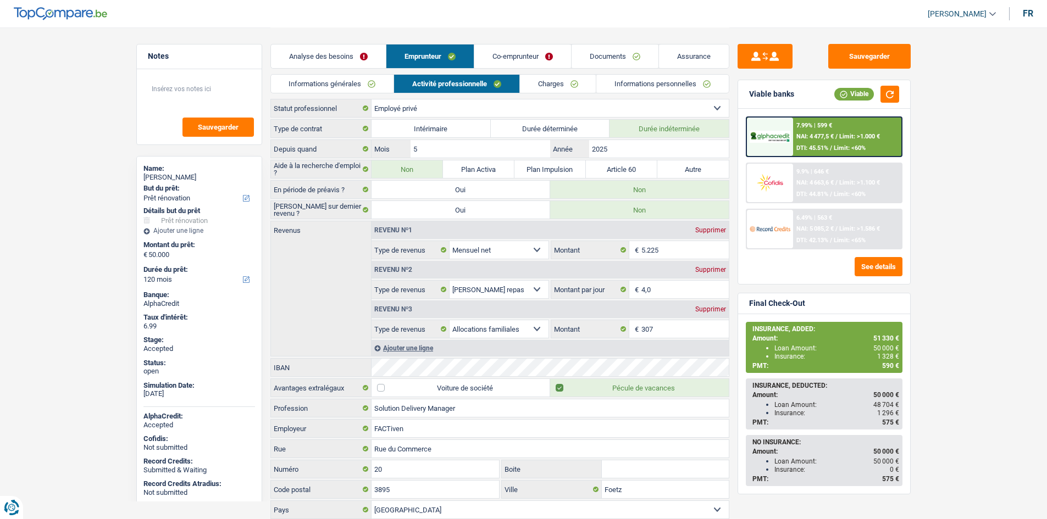
click at [502, 49] on link "Co-emprunteur" at bounding box center [522, 57] width 97 height 24
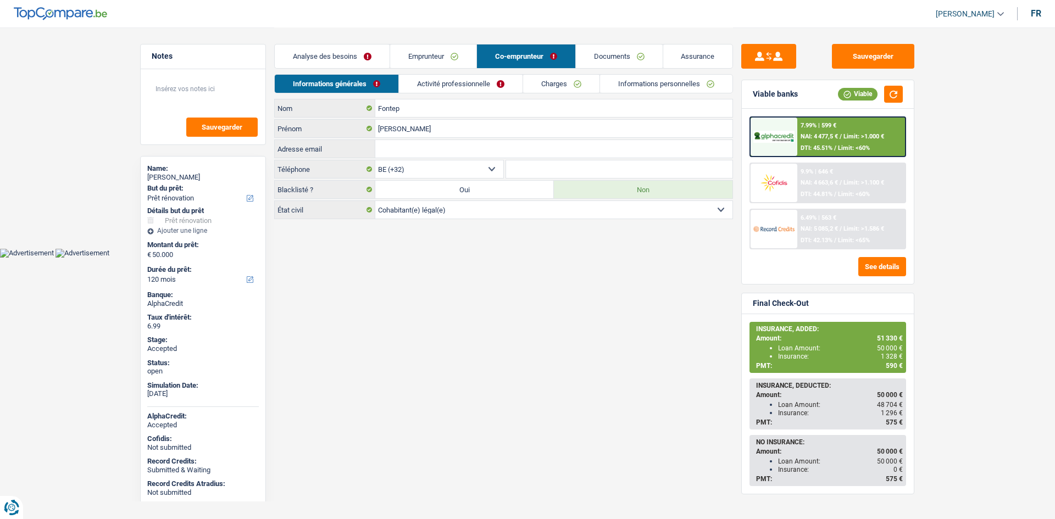
click at [437, 90] on link "Activité professionnelle" at bounding box center [461, 84] width 124 height 18
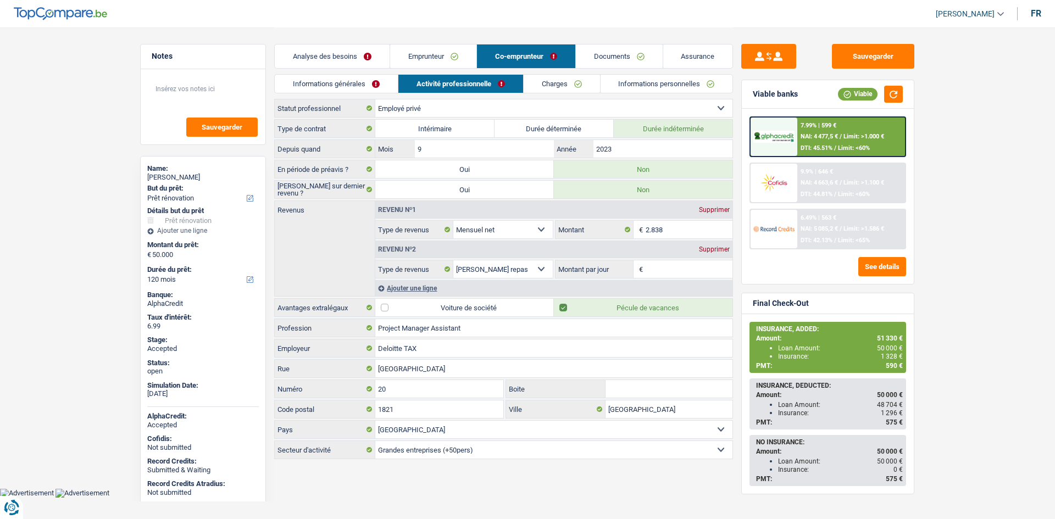
click at [370, 87] on link "Informations générales" at bounding box center [336, 84] width 123 height 18
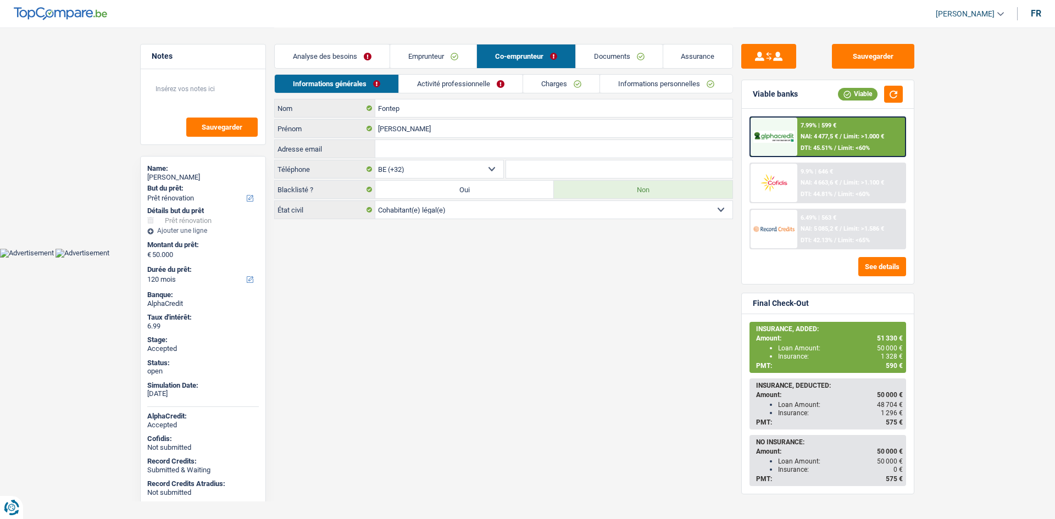
click at [430, 258] on html "Vous avez le contrôle de vos données Nous utilisons des cookies, tout comme nos…" at bounding box center [527, 129] width 1055 height 258
click at [419, 57] on link "Emprunteur" at bounding box center [433, 57] width 86 height 24
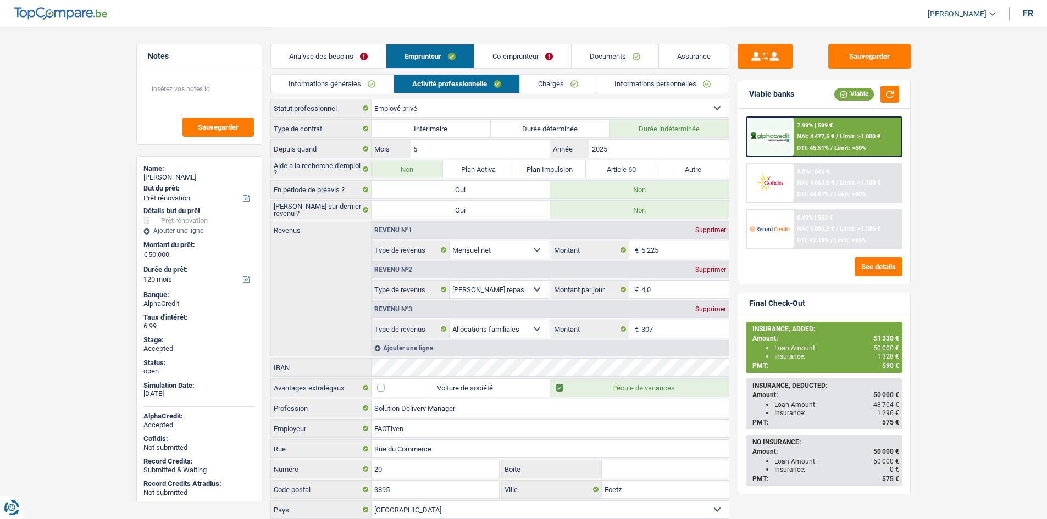
click at [378, 80] on link "Informations générales" at bounding box center [332, 84] width 123 height 18
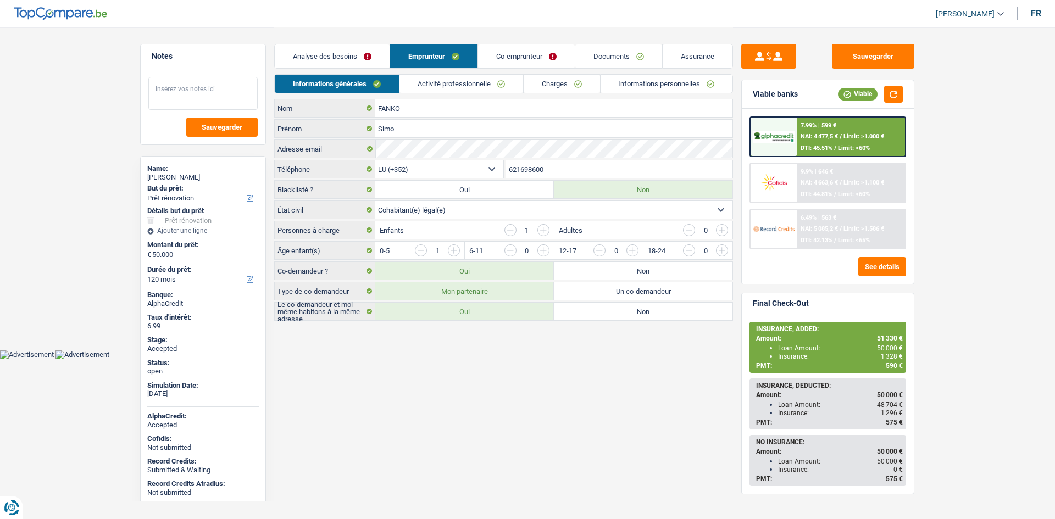
click at [227, 97] on textarea at bounding box center [202, 93] width 109 height 33
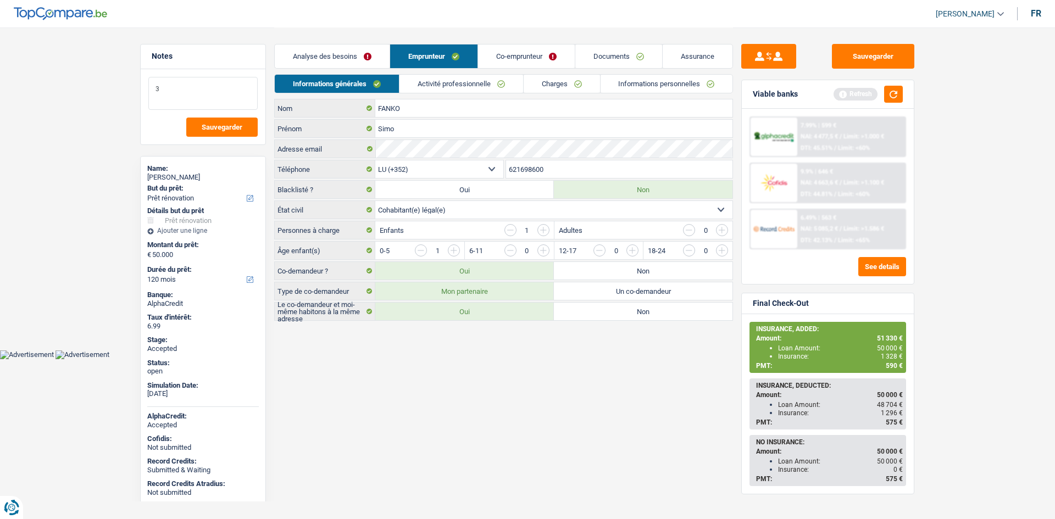
type textarea "3"
click at [467, 83] on link "Activité professionnelle" at bounding box center [461, 84] width 124 height 18
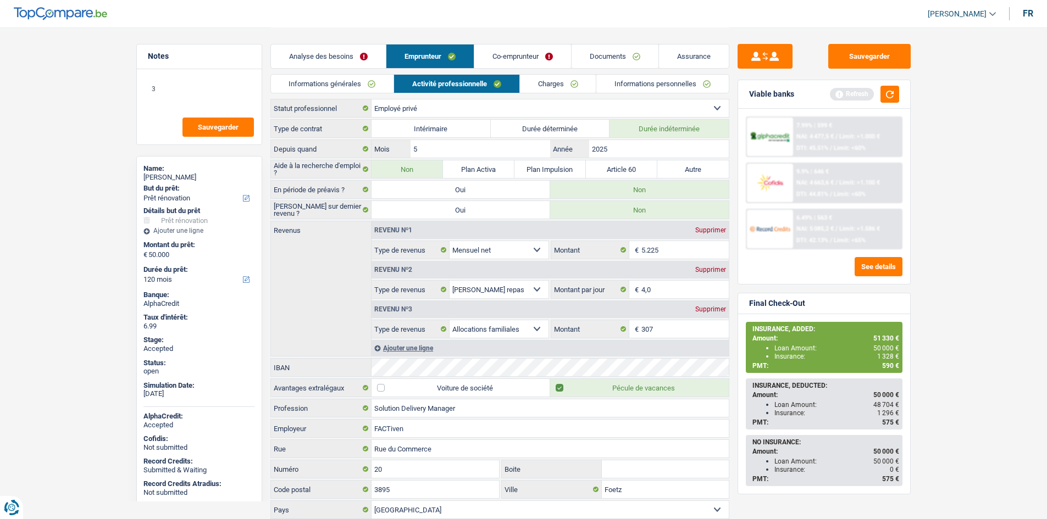
click at [502, 49] on link "Co-emprunteur" at bounding box center [522, 57] width 97 height 24
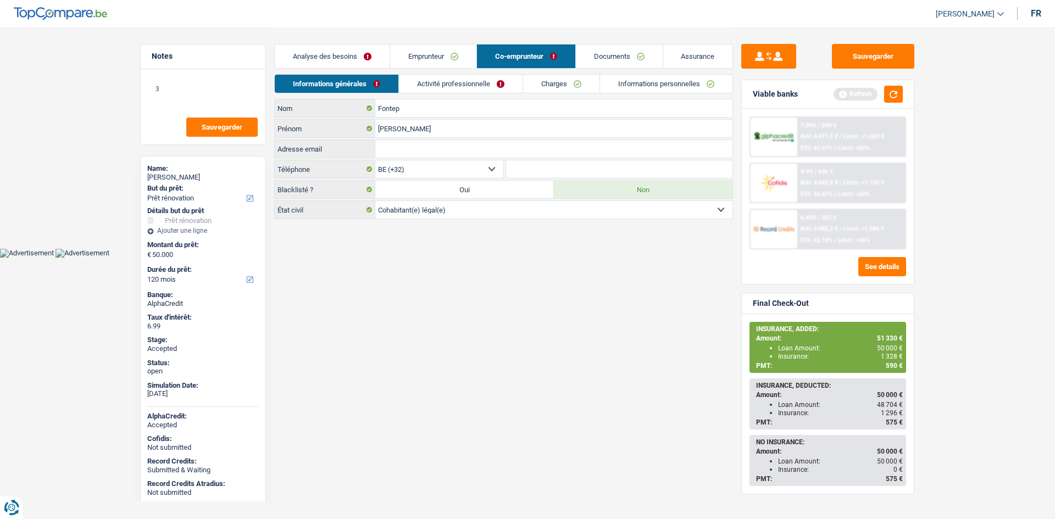
click at [484, 88] on link "Activité professionnelle" at bounding box center [461, 84] width 124 height 18
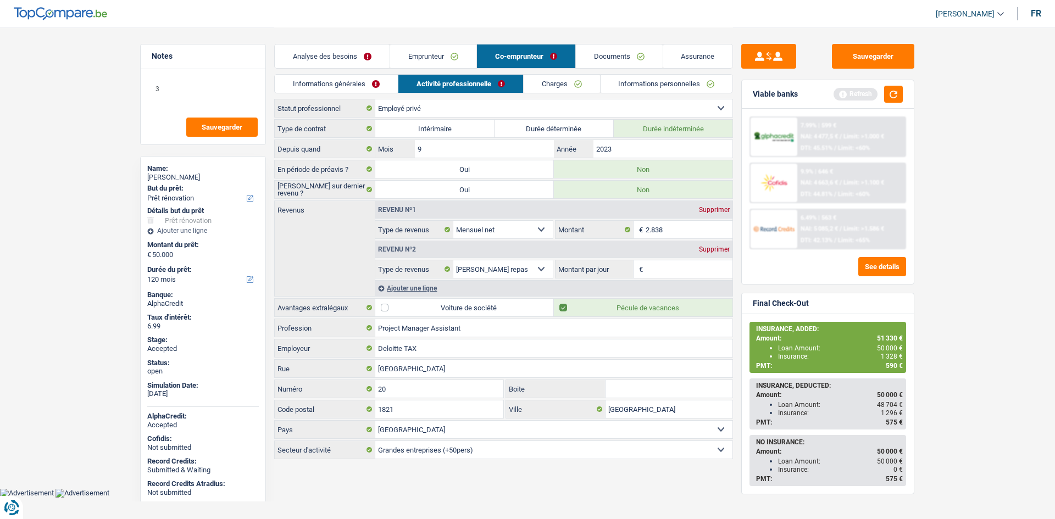
click at [453, 54] on link "Emprunteur" at bounding box center [433, 57] width 86 height 24
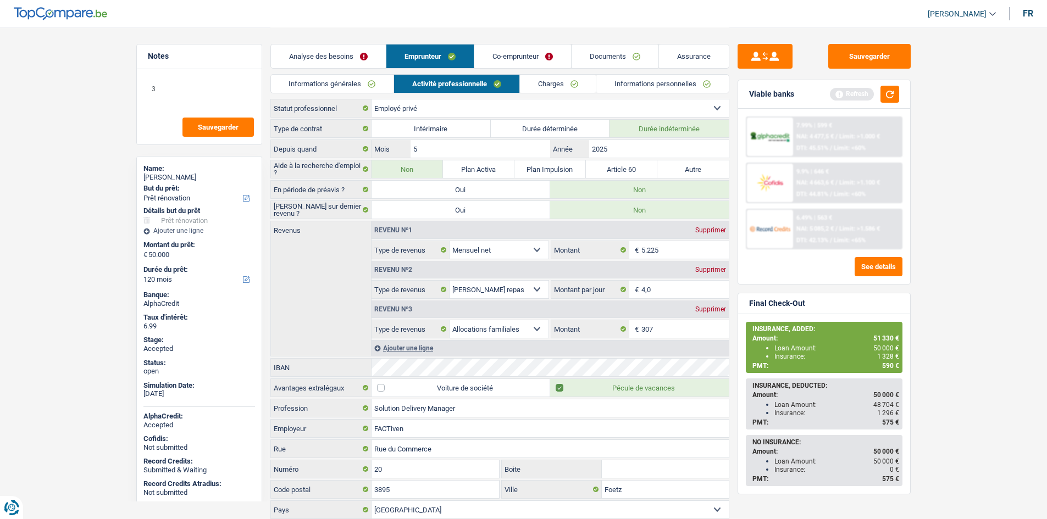
click at [566, 88] on link "Charges" at bounding box center [558, 84] width 76 height 18
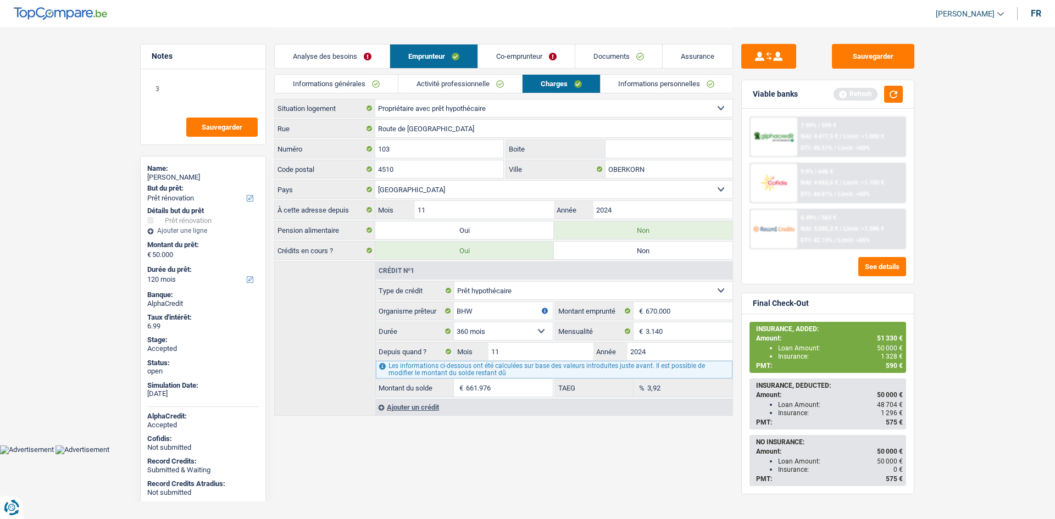
click at [624, 87] on link "Informations personnelles" at bounding box center [667, 84] width 132 height 18
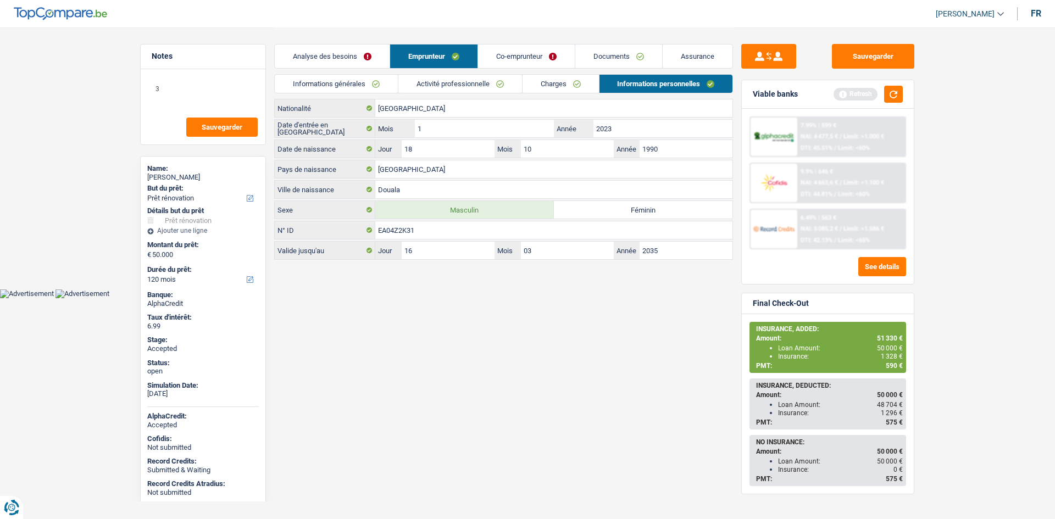
click at [550, 61] on link "Co-emprunteur" at bounding box center [526, 57] width 97 height 24
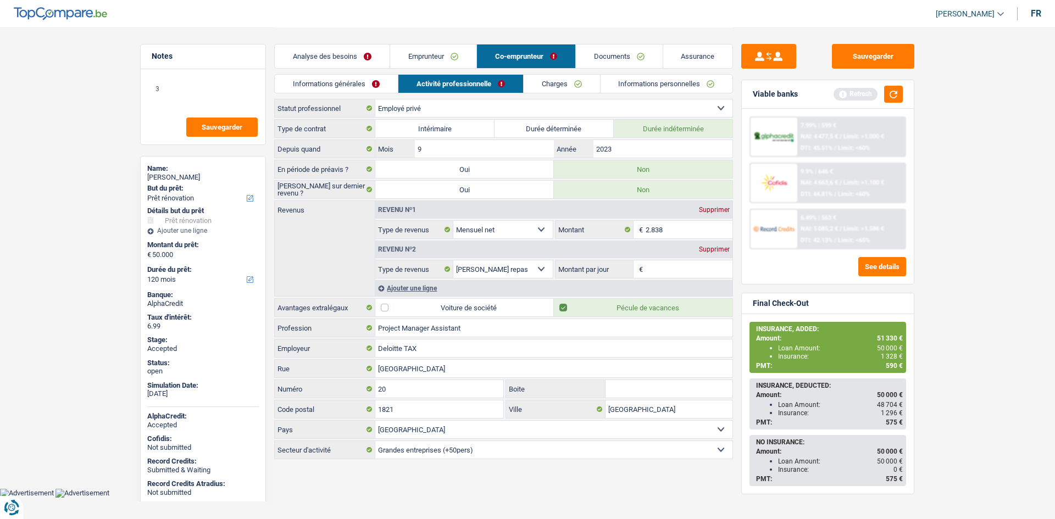
click at [579, 87] on link "Charges" at bounding box center [562, 84] width 76 height 18
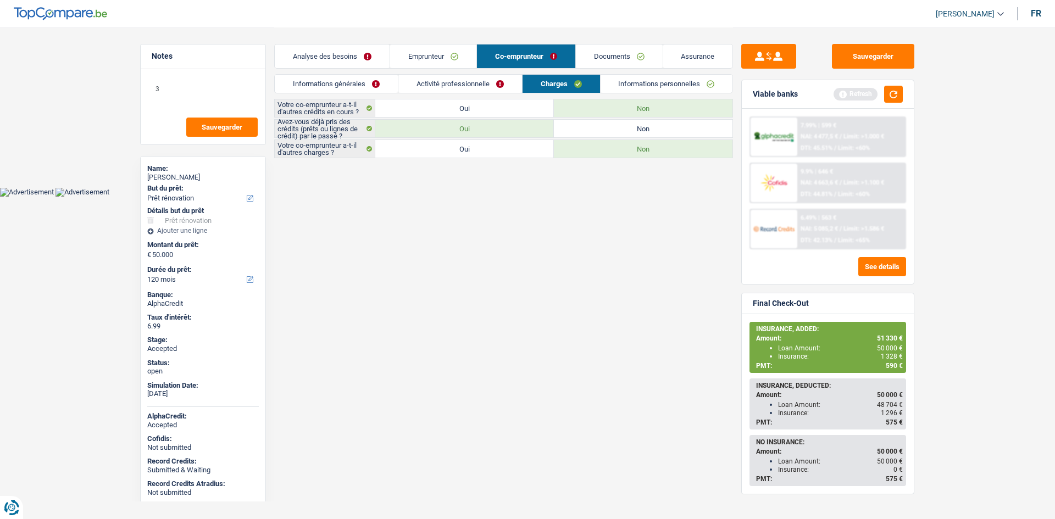
click at [650, 82] on link "Informations personnelles" at bounding box center [667, 84] width 132 height 18
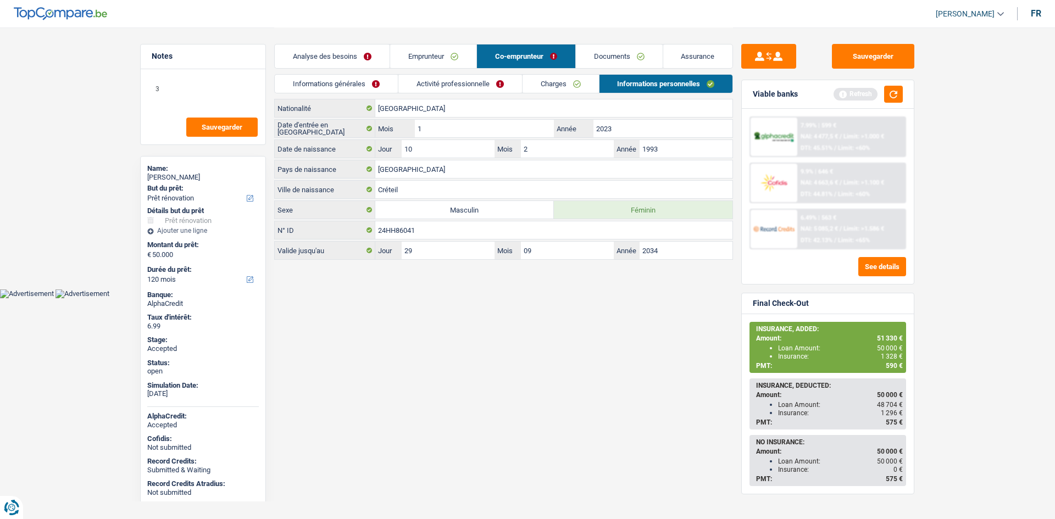
click at [636, 58] on link "Documents" at bounding box center [619, 57] width 87 height 24
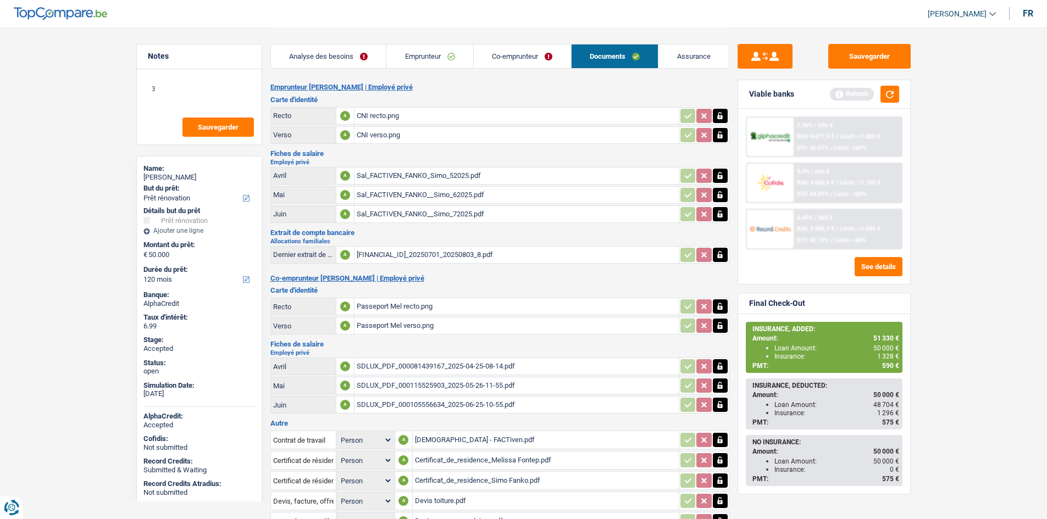
click at [696, 58] on link "Assurance" at bounding box center [693, 57] width 70 height 24
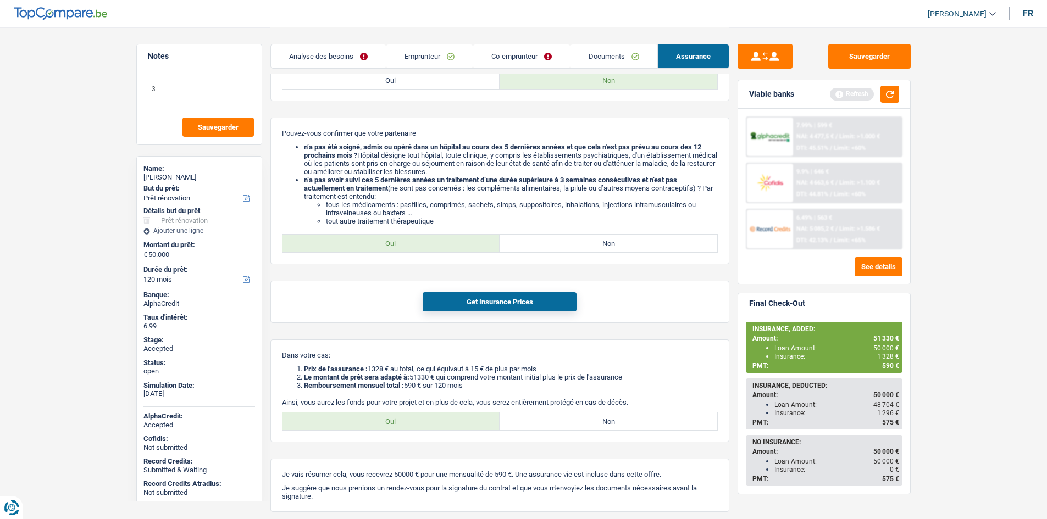
scroll to position [842, 0]
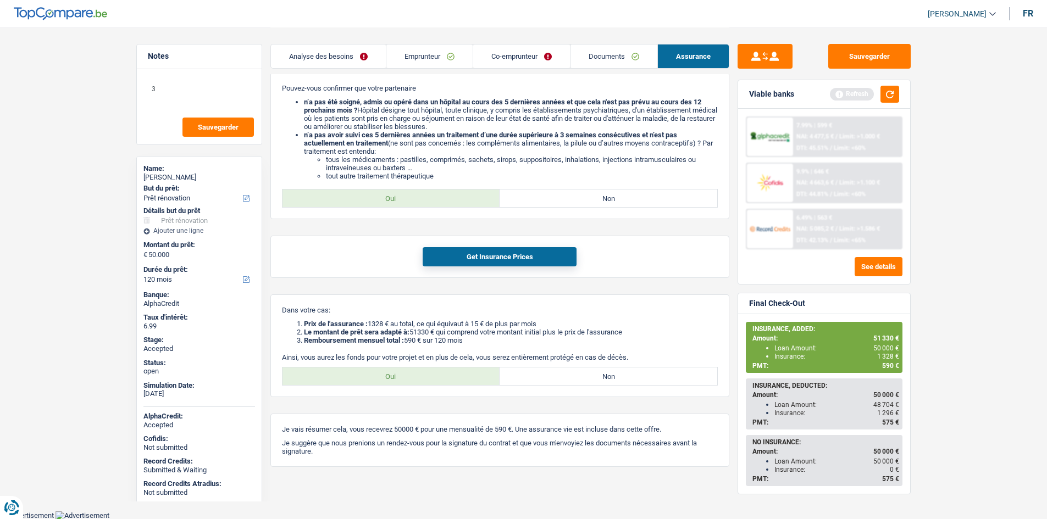
click at [637, 58] on link "Documents" at bounding box center [613, 57] width 87 height 24
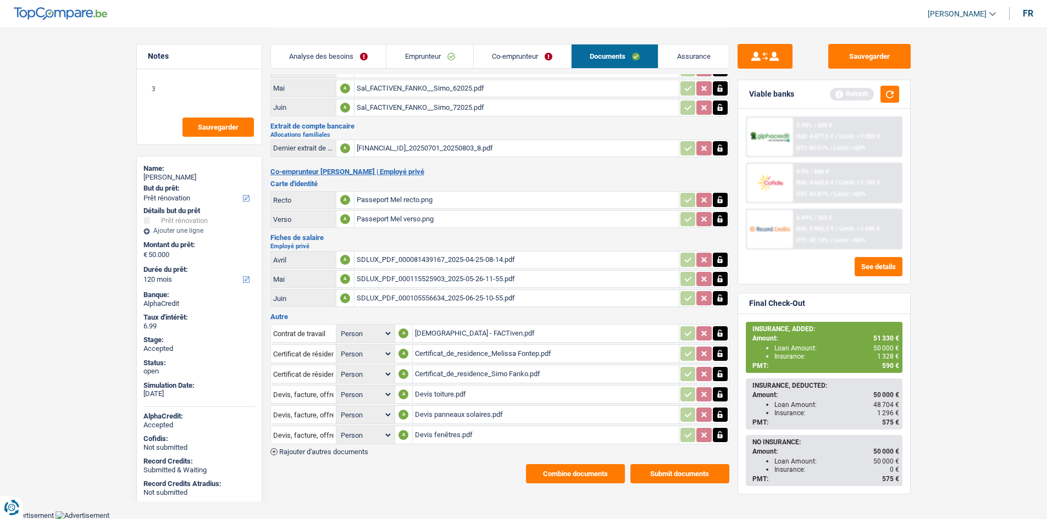
click at [469, 436] on div "Devis fenêtres.pdf" at bounding box center [546, 435] width 262 height 16
click at [497, 413] on div "Devis panneaux solaires.pdf" at bounding box center [546, 415] width 262 height 16
click at [64, 206] on main "Notes 3 Sauvegarder Name: Simo FANKO But du prêt: Confort maison: meubles, text…" at bounding box center [523, 202] width 1047 height 618
click at [510, 302] on div "SDLUX_PDF_000105556634_2025-06-25-10-55.pdf" at bounding box center [517, 298] width 320 height 16
click at [464, 257] on div "SDLUX_PDF_000081439167_2025-04-25-08-14.pdf" at bounding box center [517, 260] width 320 height 16
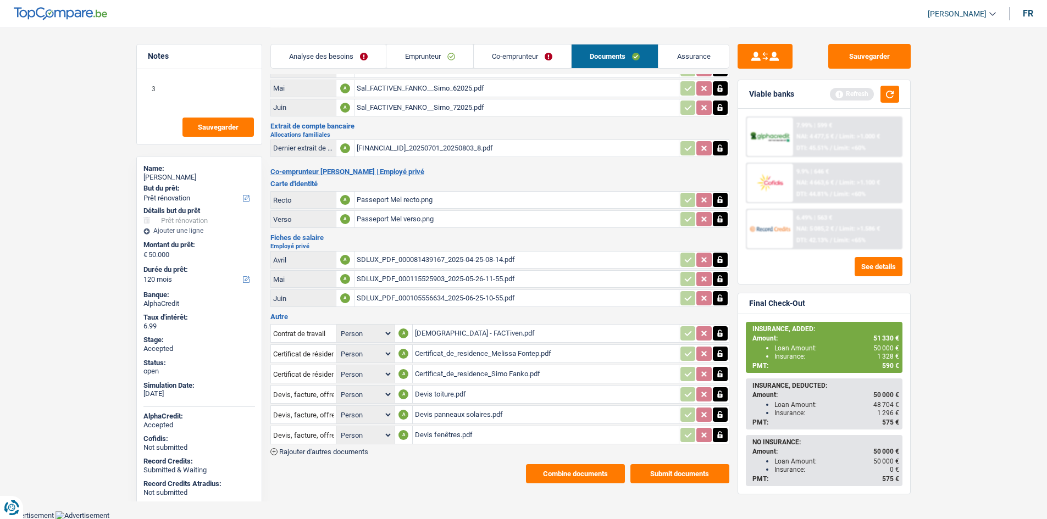
click at [460, 111] on div "Sal_FACTIVEN_FANKO__Simo_72025.pdf" at bounding box center [517, 107] width 320 height 16
click at [444, 91] on div "Sal_FACTIVEN_FANKO__Simo_62025.pdf" at bounding box center [517, 88] width 320 height 16
click at [486, 26] on header "Habib Tasan Se déconnecter fr" at bounding box center [523, 14] width 1047 height 28
click at [492, 278] on div "SDLUX_PDF_000115525903_2025-05-26-11-55.pdf" at bounding box center [517, 279] width 320 height 16
click at [494, 302] on div "SDLUX_PDF_000105556634_2025-06-25-10-55.pdf" at bounding box center [517, 298] width 320 height 16
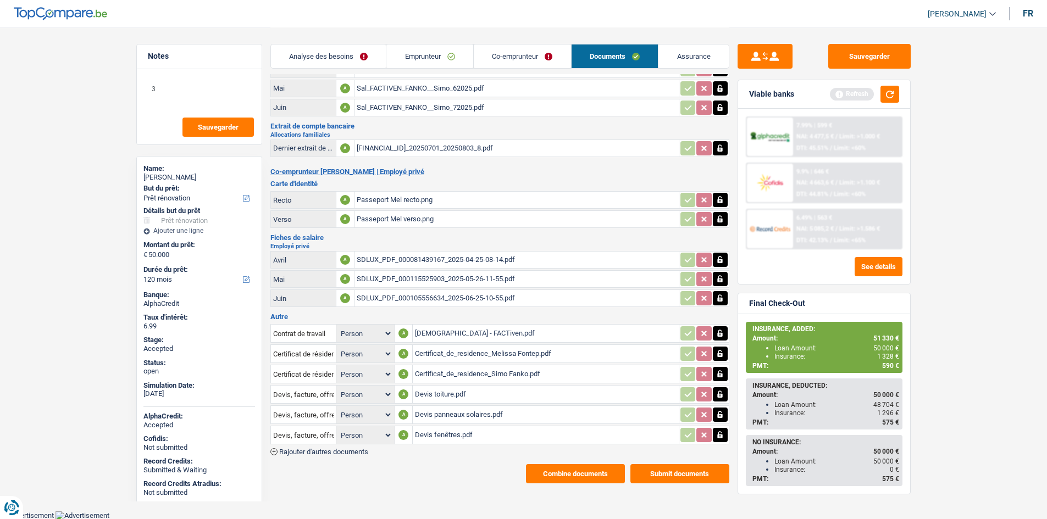
click at [558, 330] on div "Employment Contract - FACTiven.pdf" at bounding box center [546, 333] width 262 height 16
click at [507, 351] on div "Certificat_de_residence_Melissa Fontep.pdf" at bounding box center [546, 354] width 262 height 16
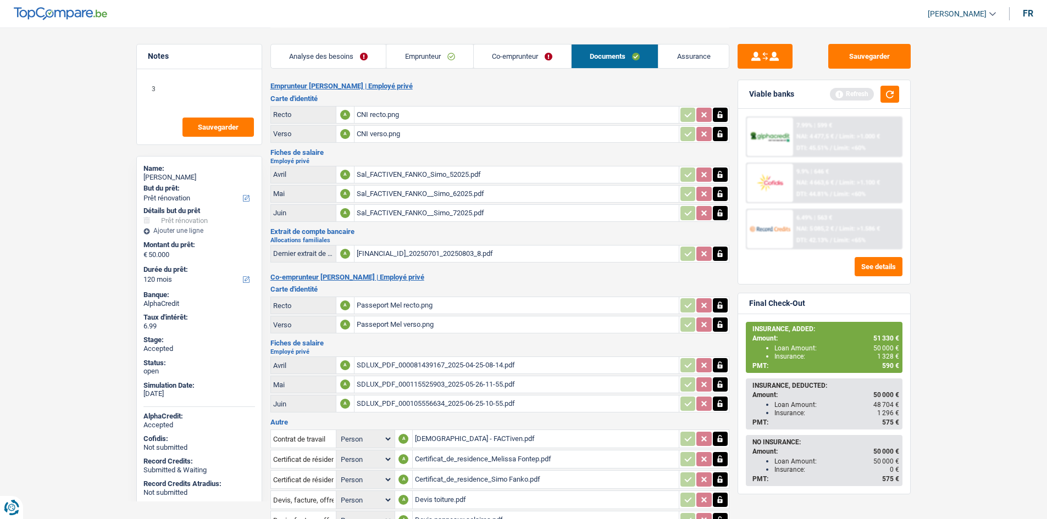
scroll to position [0, 0]
click at [487, 212] on div "Sal_FACTIVEN_FANKO__Simo_72025.pdf" at bounding box center [517, 214] width 320 height 16
click at [493, 410] on div "SDLUX_PDF_000105556634_2025-06-25-10-55.pdf" at bounding box center [517, 405] width 320 height 16
click at [544, 282] on h2 "Co-emprunteur Melissa Fontep | Employé privé" at bounding box center [499, 278] width 459 height 9
click at [983, 270] on main "Notes 3 Sauvegarder Name: Simo FANKO But du prêt: Confort maison: meubles, text…" at bounding box center [523, 309] width 1047 height 618
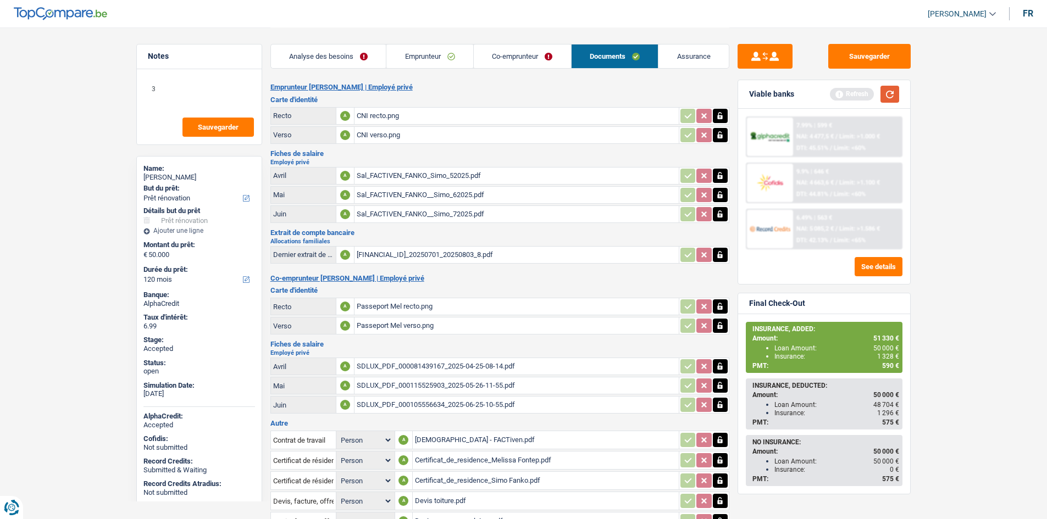
click at [893, 97] on button "button" at bounding box center [889, 94] width 19 height 17
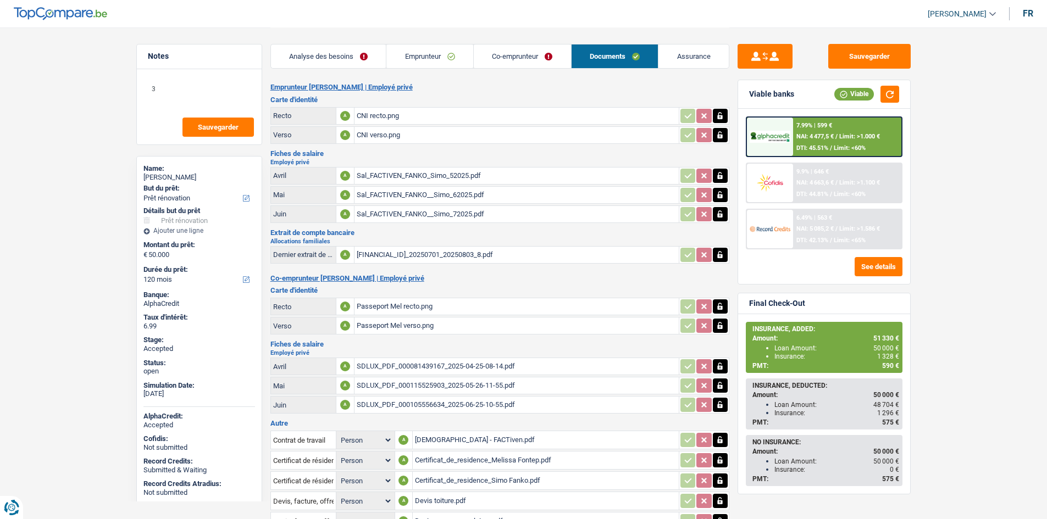
click at [63, 199] on main "Notes 3 Sauvegarder Name: Simo FANKO But du prêt: Confort maison: meubles, text…" at bounding box center [523, 309] width 1047 height 618
click at [886, 357] on span "1 328 €" at bounding box center [888, 357] width 22 height 8
copy span "1 328"
click at [848, 133] on span "Limit: >1.000 €" at bounding box center [859, 136] width 41 height 7
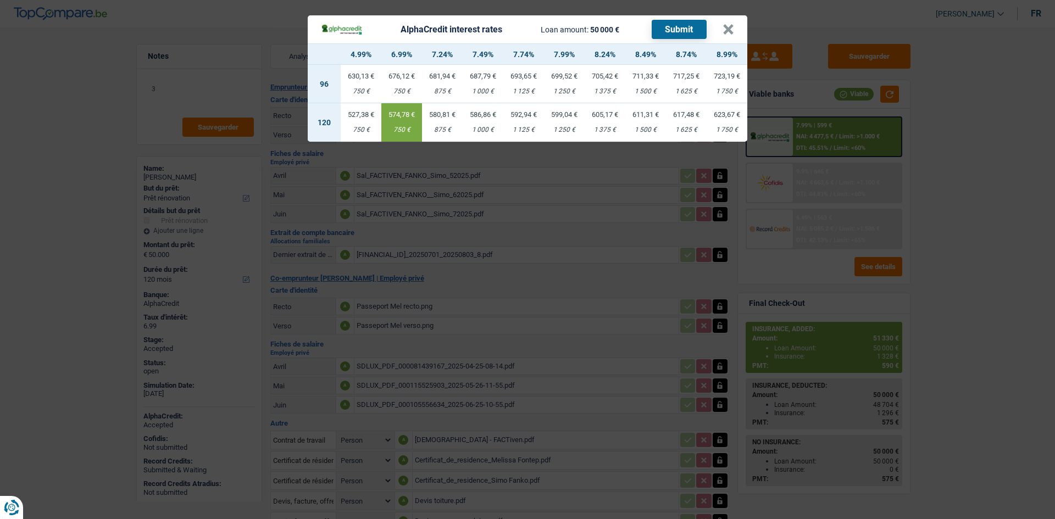
drag, startPoint x: 926, startPoint y: 133, endPoint x: 920, endPoint y: 65, distance: 68.4
click at [927, 133] on div "AlphaCredit interest rates Loan amount: 50 000 € Submit × 4.99% 6.99% 7.24% 7.4…" at bounding box center [527, 259] width 1055 height 519
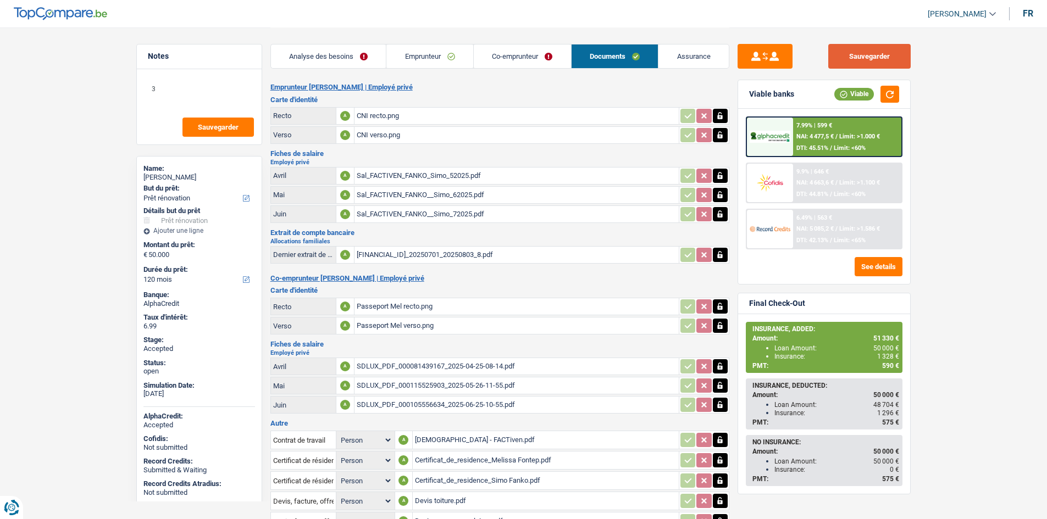
click at [901, 51] on button "Sauvegarder" at bounding box center [869, 56] width 82 height 25
click at [878, 137] on span "Limit: >1.000 €" at bounding box center [859, 136] width 41 height 7
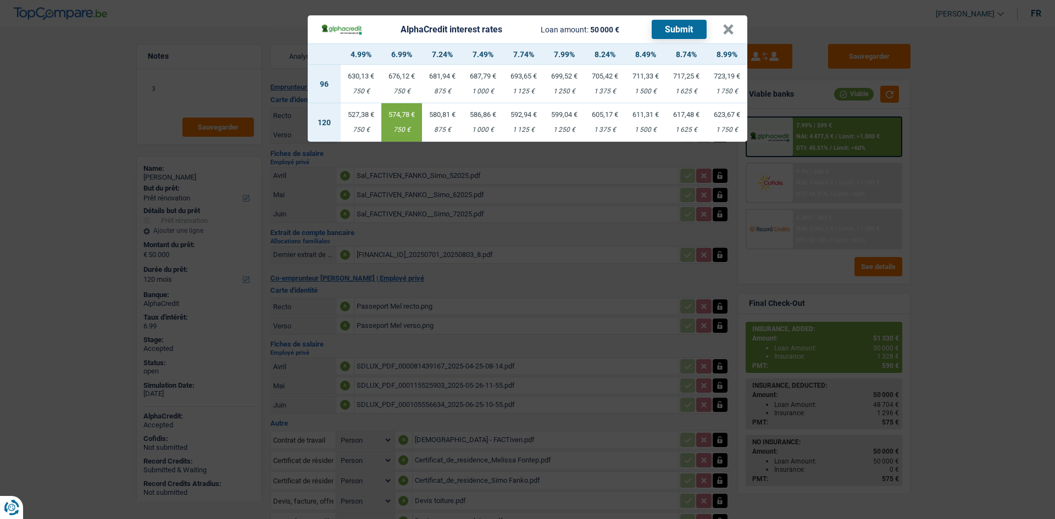
click at [364, 115] on div "527,38 €" at bounding box center [361, 114] width 41 height 7
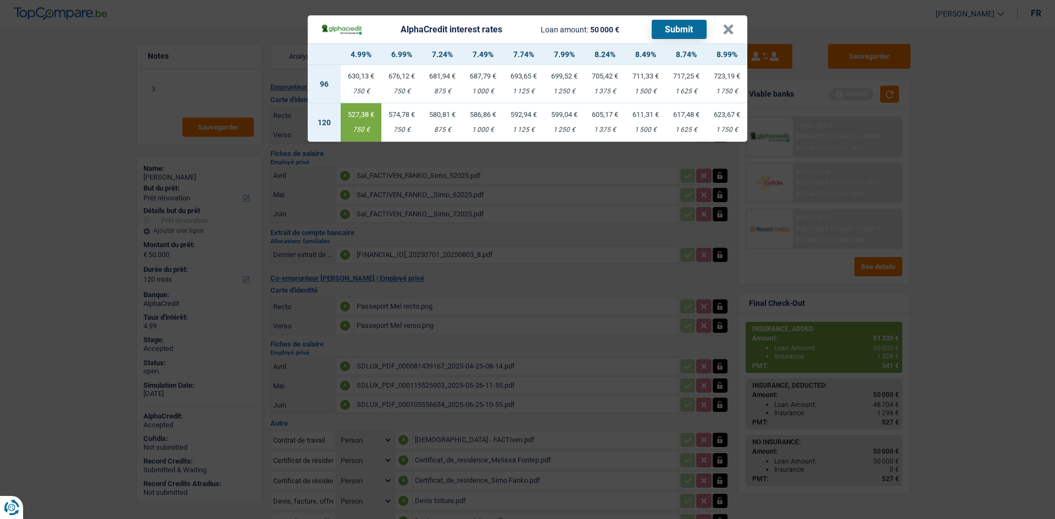
drag, startPoint x: 910, startPoint y: 136, endPoint x: 914, endPoint y: 95, distance: 41.4
click at [909, 135] on div "AlphaCredit interest rates Loan amount: 50 000 € Submit × 4.99% 6.99% 7.24% 7.4…" at bounding box center [527, 259] width 1055 height 519
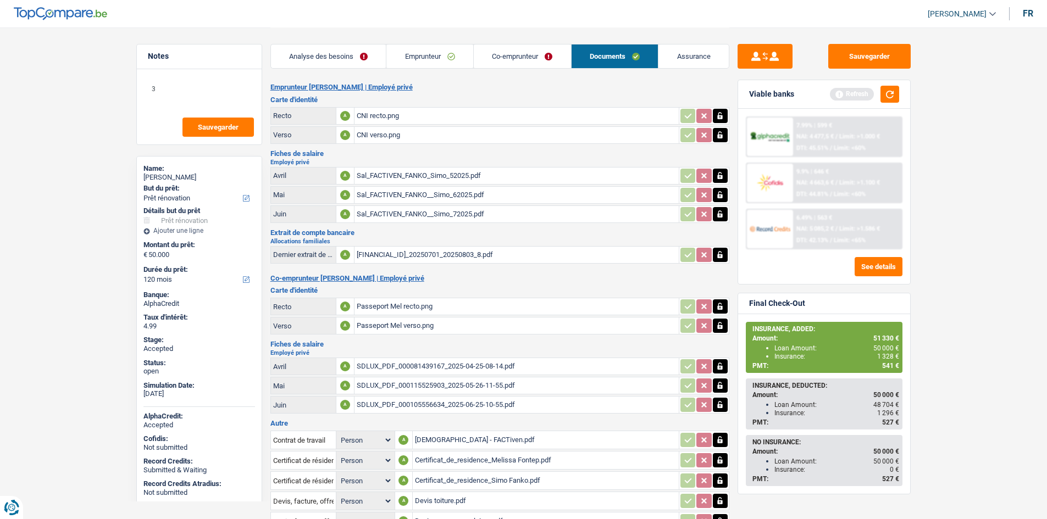
drag, startPoint x: 902, startPoint y: 102, endPoint x: 891, endPoint y: 94, distance: 13.0
click at [901, 102] on div "Viable banks Refresh" at bounding box center [824, 94] width 172 height 29
click at [891, 94] on button "button" at bounding box center [889, 94] width 19 height 17
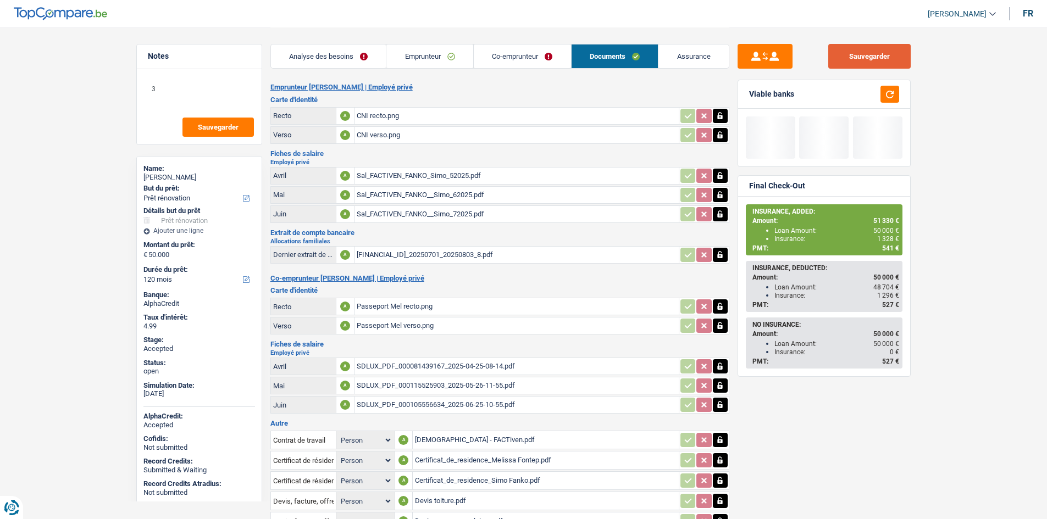
click at [889, 55] on button "Sauvegarder" at bounding box center [869, 56] width 82 height 25
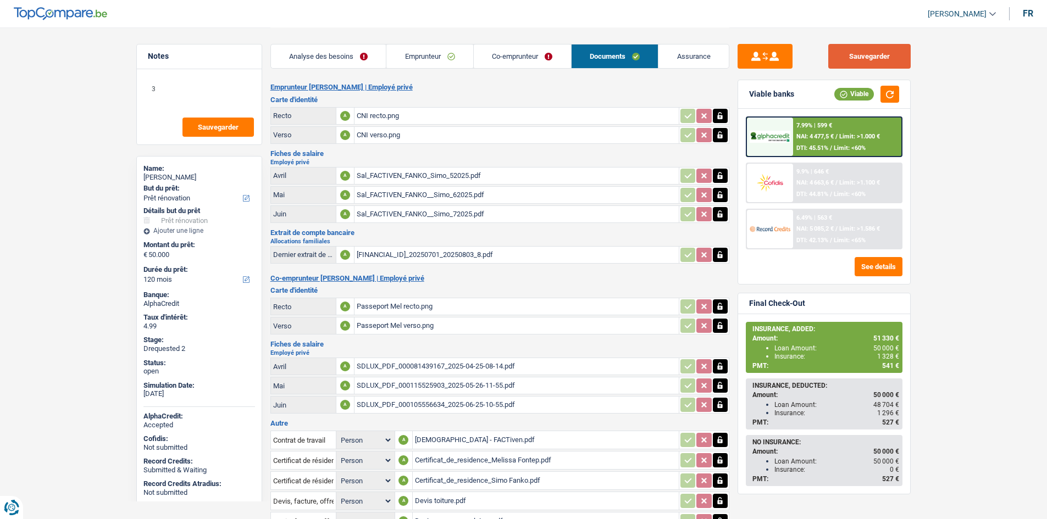
click at [833, 58] on button "Sauvegarder" at bounding box center [869, 56] width 82 height 25
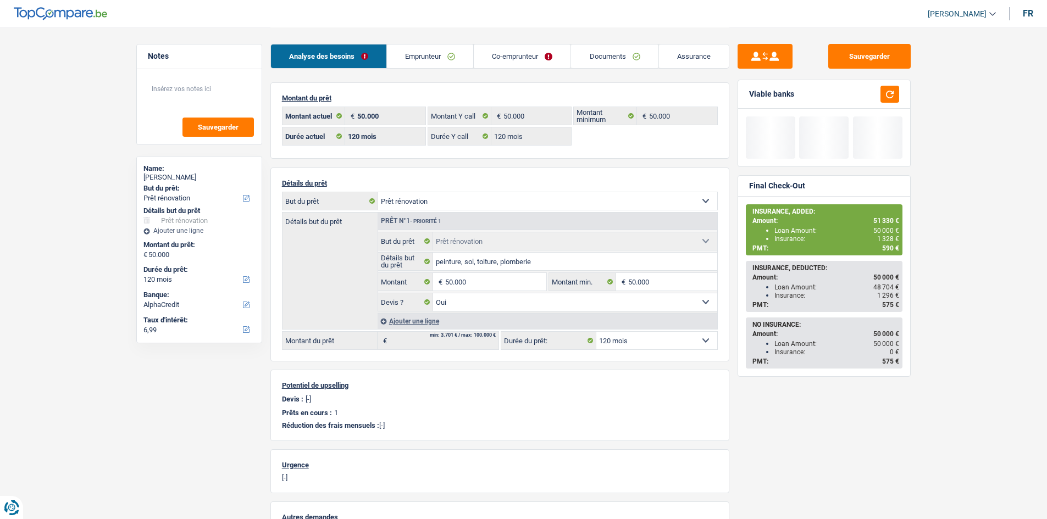
select select "renovation"
select select "120"
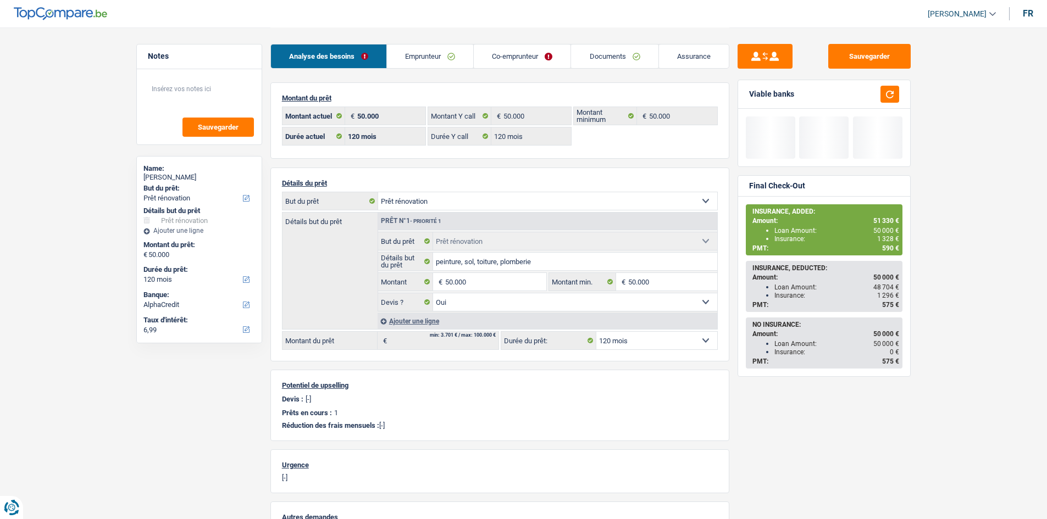
select select "renovation"
select select "yes"
select select "120"
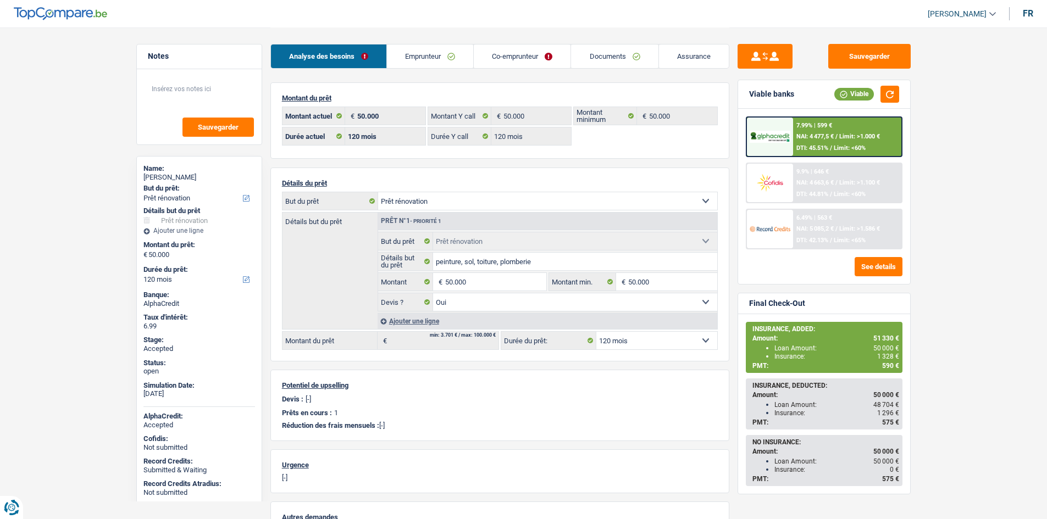
click at [629, 56] on link "Documents" at bounding box center [614, 57] width 87 height 24
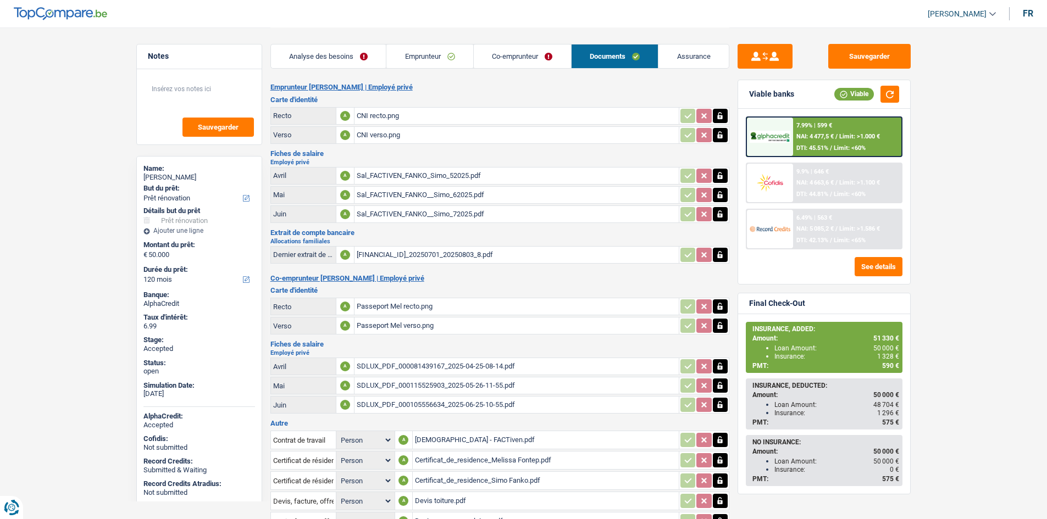
scroll to position [107, 0]
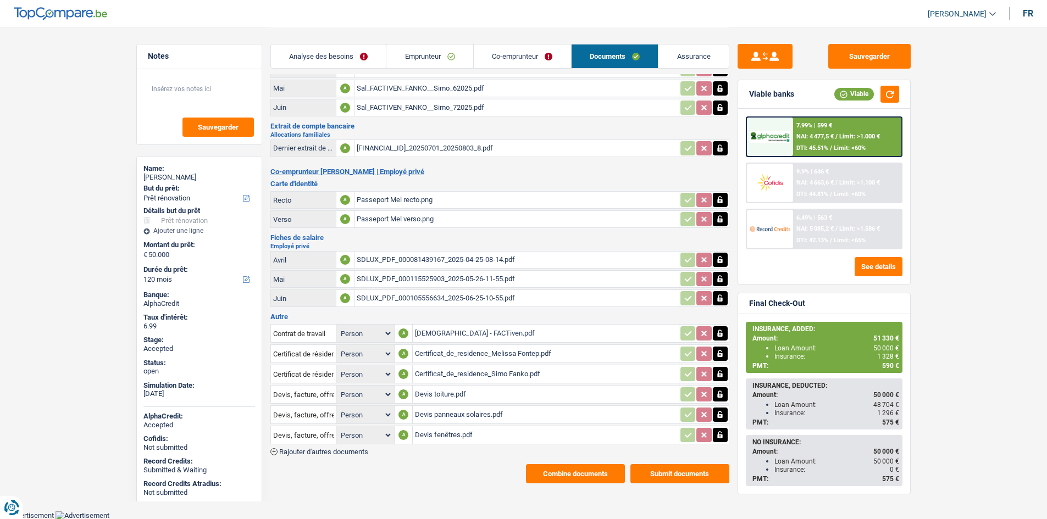
click at [492, 393] on div "Devis toiture.pdf" at bounding box center [546, 394] width 262 height 16
click at [499, 414] on div "Devis panneaux solaires.pdf" at bounding box center [546, 415] width 262 height 16
click at [449, 436] on div "Devis fenêtres.pdf" at bounding box center [546, 435] width 262 height 16
click at [369, 62] on link "Analyse des besoins" at bounding box center [328, 57] width 115 height 24
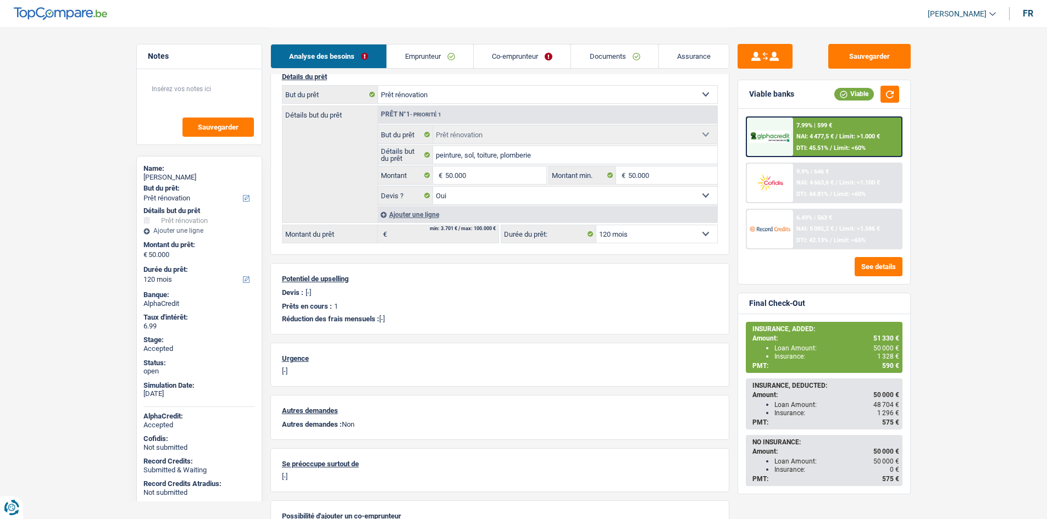
click at [537, 88] on select "Confort maison: meubles, textile, peinture, électroménager, outillage non-profe…" at bounding box center [547, 95] width 339 height 18
select select "energy"
click at [378, 86] on select "Confort maison: meubles, textile, peinture, électroménager, outillage non-profe…" at bounding box center [547, 95] width 339 height 18
select select "energy"
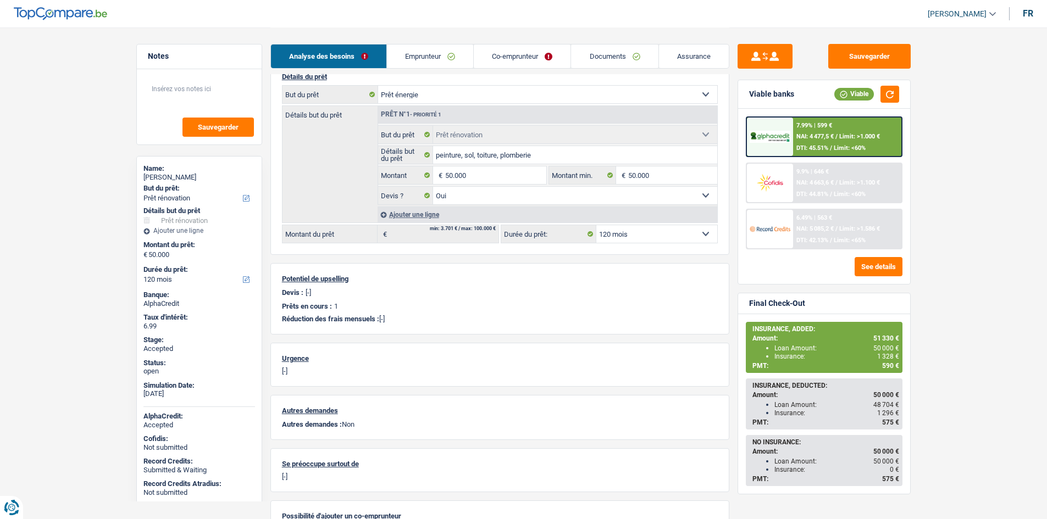
select select "energy"
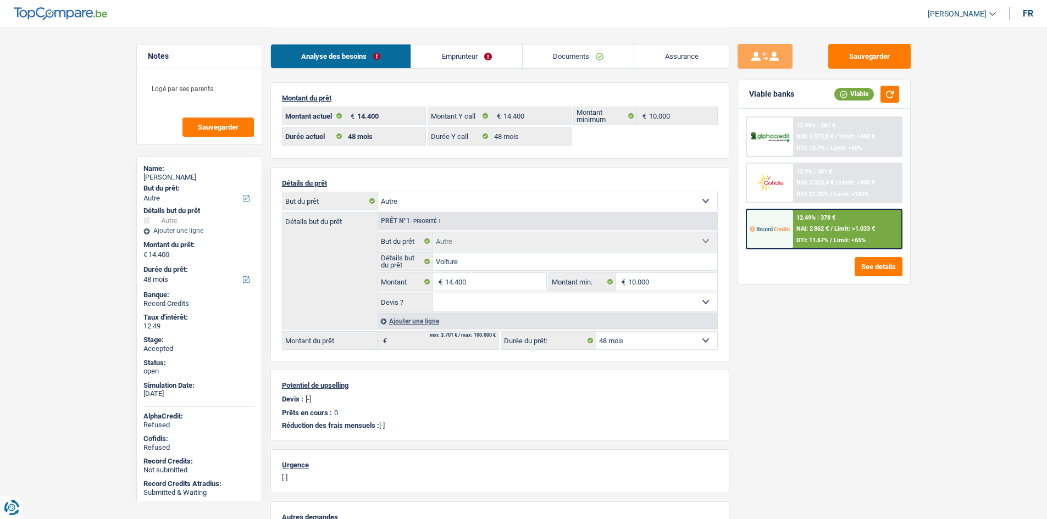
select select "other"
select select "48"
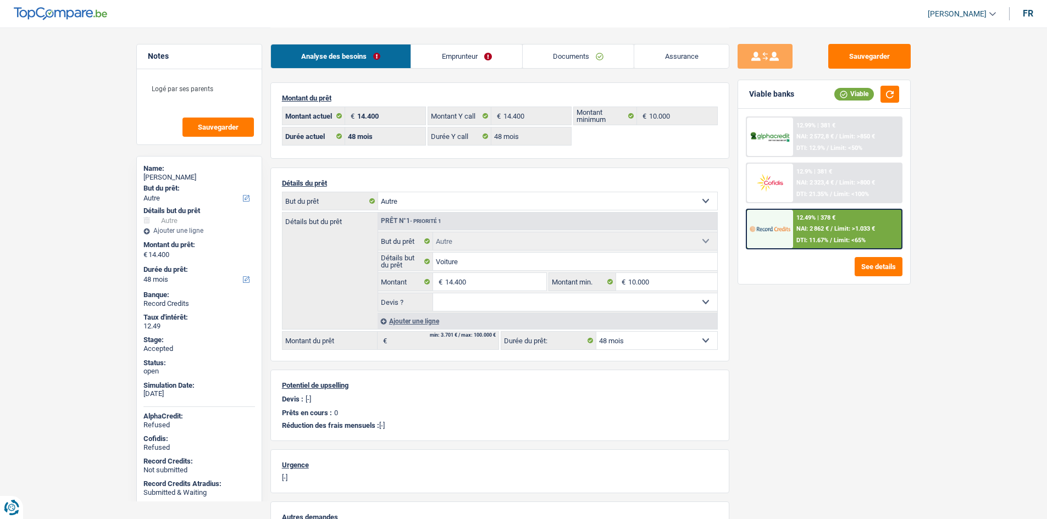
select select "other"
select select "48"
click at [620, 54] on link "Documents" at bounding box center [578, 57] width 112 height 24
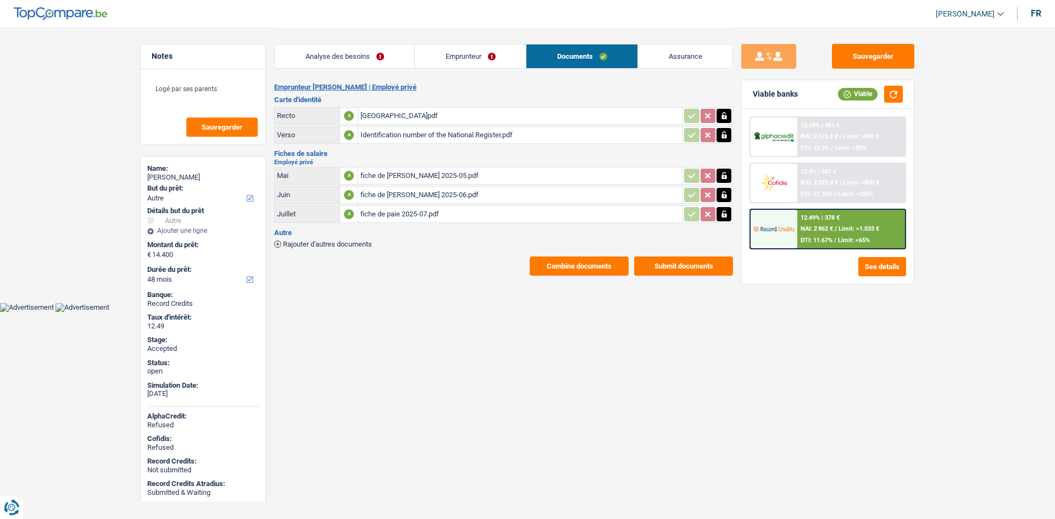
click at [443, 179] on div "fiche de paie 2025-05.pdf" at bounding box center [520, 176] width 320 height 16
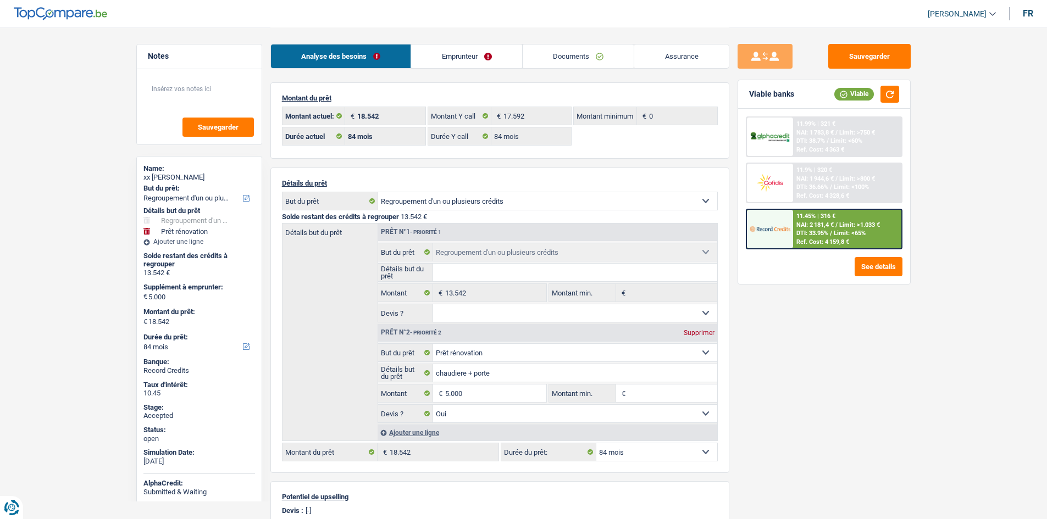
select select "refinancing"
select select "renovation"
select select "84"
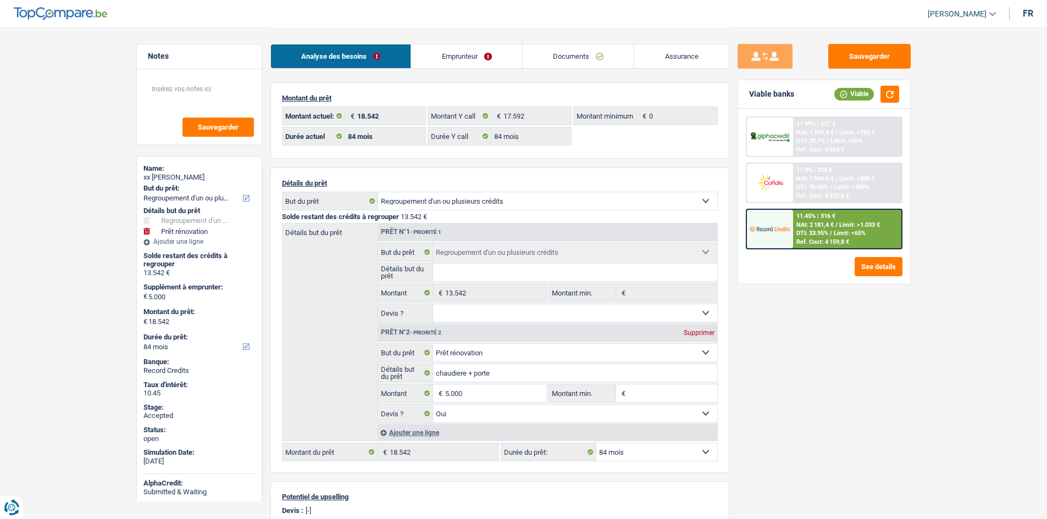
select select "84"
select select "refinancing"
select select "renovation"
select select "yes"
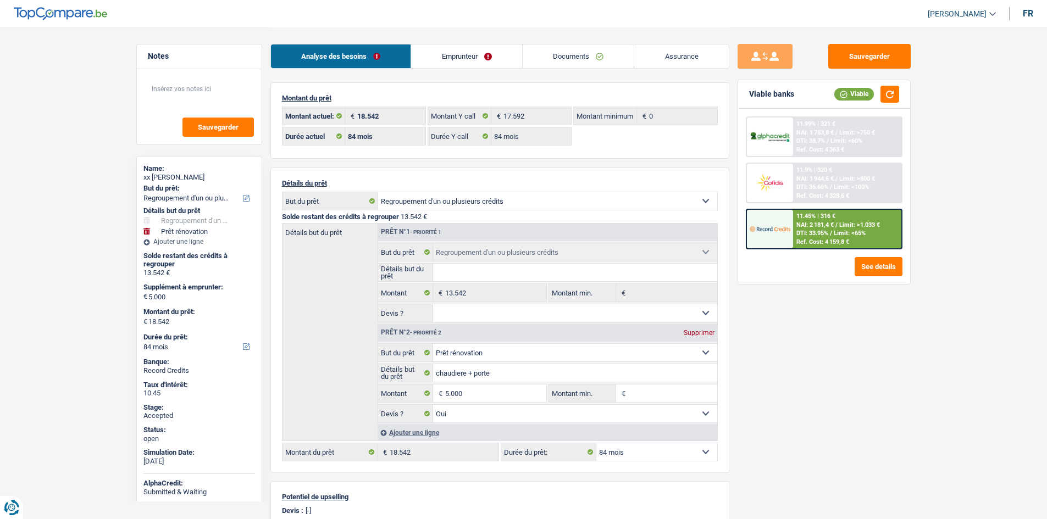
select select "84"
click at [464, 53] on link "Emprunteur" at bounding box center [466, 57] width 111 height 24
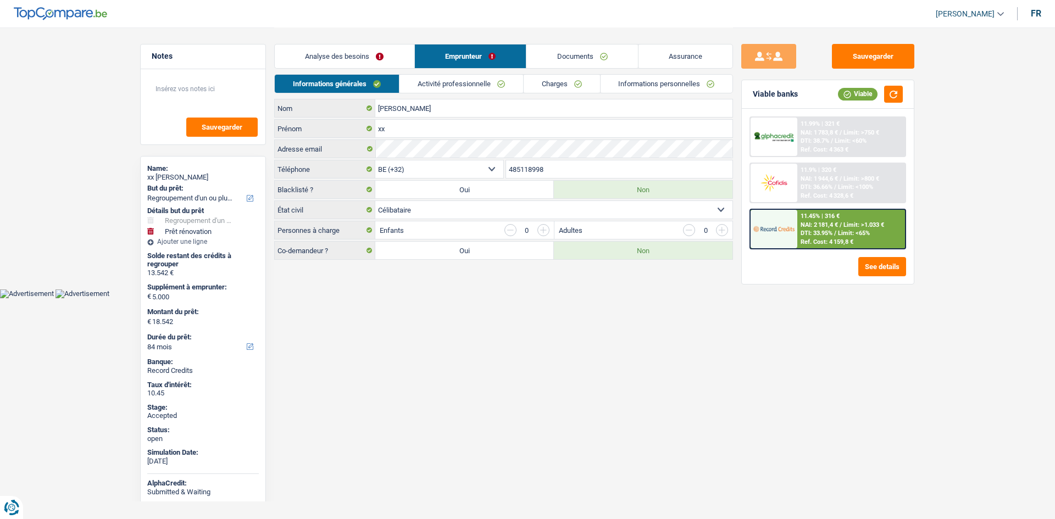
click at [565, 81] on link "Charges" at bounding box center [562, 84] width 76 height 18
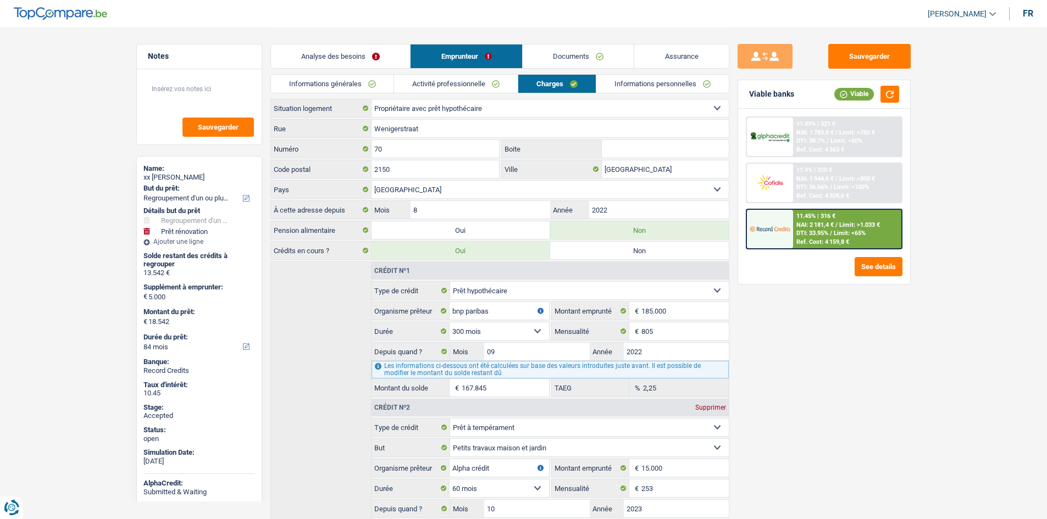
click at [187, 174] on div "xx [PERSON_NAME]" at bounding box center [199, 177] width 112 height 9
copy div "xx [PERSON_NAME]"
click at [375, 88] on link "Informations générales" at bounding box center [332, 84] width 123 height 18
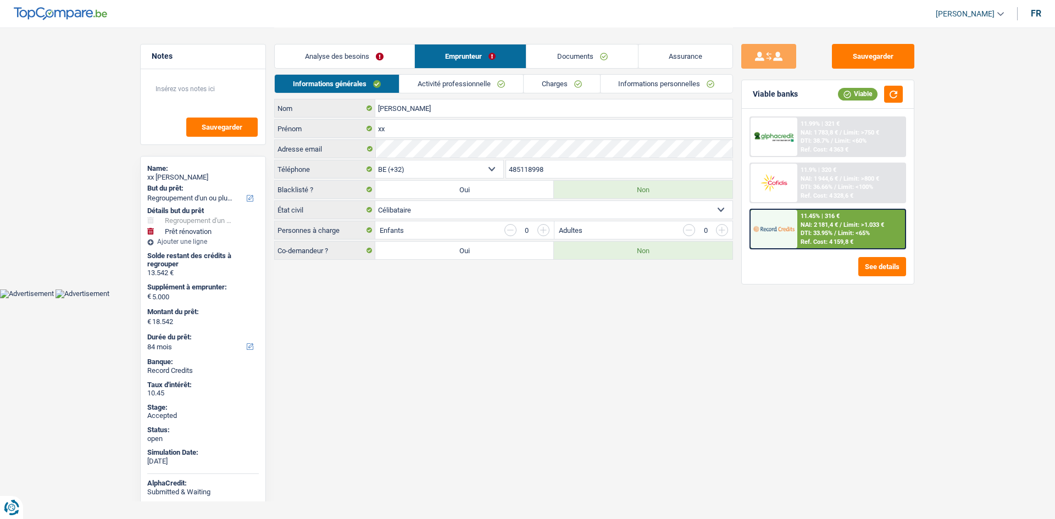
click at [553, 159] on div "[PERSON_NAME] Nom xx Prénom Adresse email BE (+32) LU (+352) Sélectionner une o…" at bounding box center [503, 179] width 459 height 161
click at [554, 165] on input "485118998" at bounding box center [619, 169] width 227 height 18
click at [459, 86] on link "Activité professionnelle" at bounding box center [461, 84] width 124 height 18
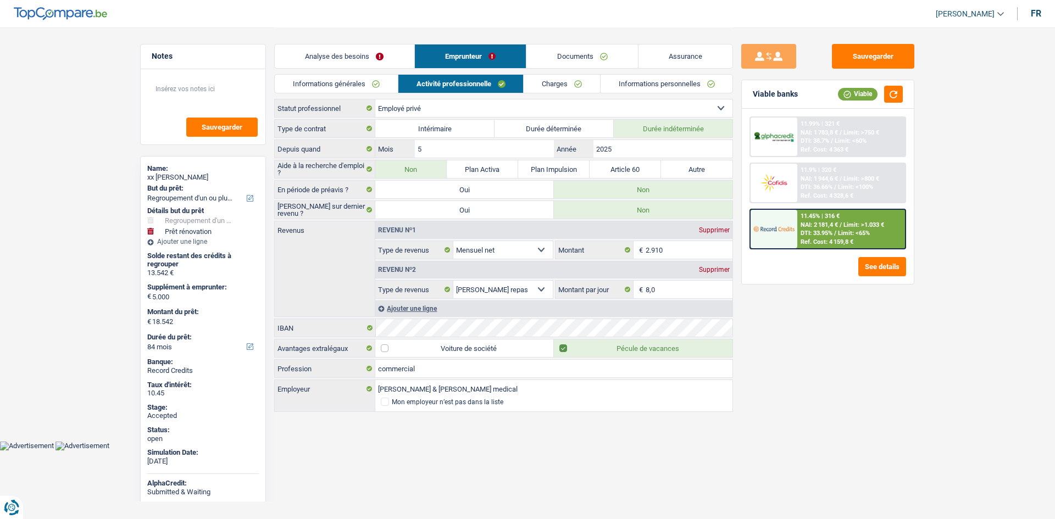
click at [540, 82] on link "Charges" at bounding box center [562, 84] width 76 height 18
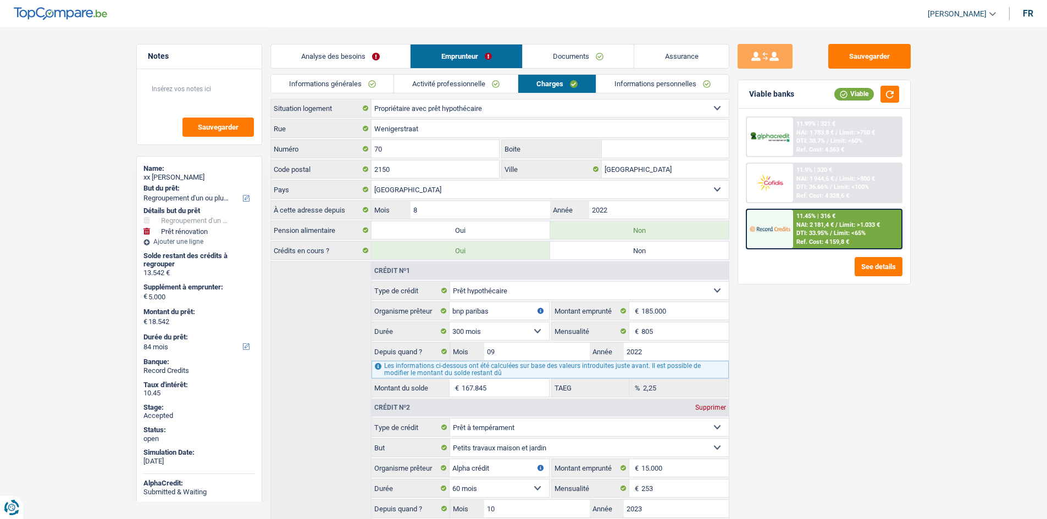
click at [671, 146] on input "Boite" at bounding box center [665, 149] width 127 height 18
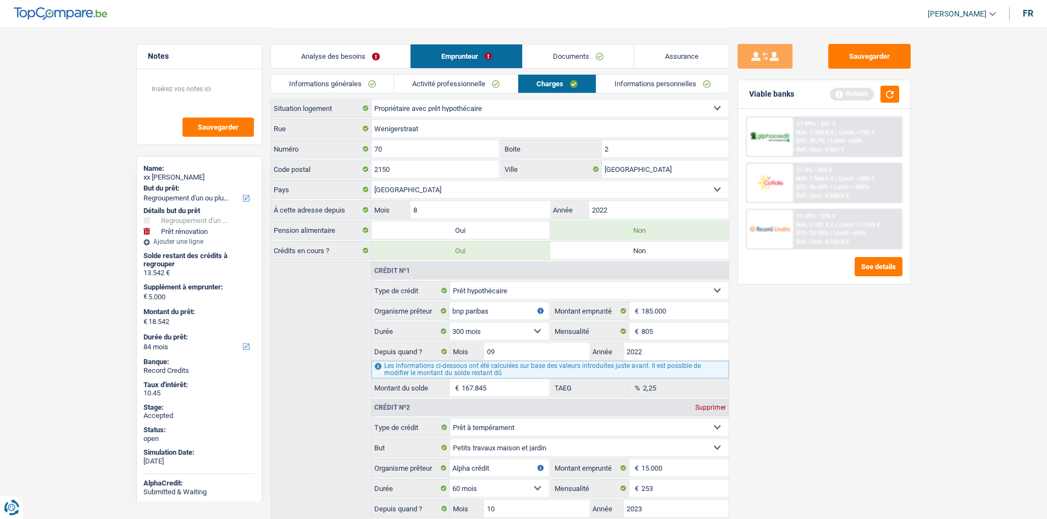
type input "2"
click at [648, 75] on link "Informations personnelles" at bounding box center [662, 84] width 132 height 18
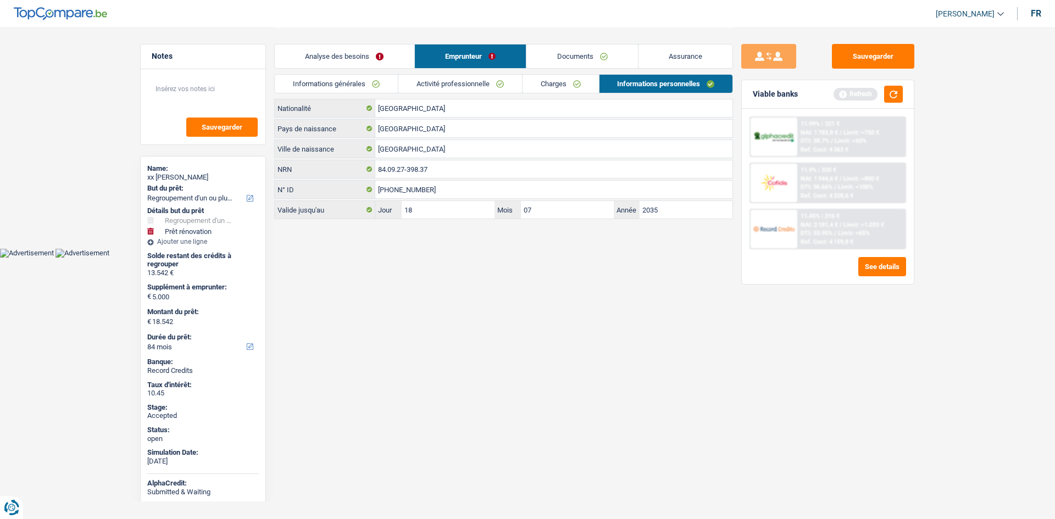
click at [617, 258] on html "Vous avez le contrôle de vos données Nous utilisons des cookies, tout comme nos…" at bounding box center [527, 129] width 1055 height 258
click at [576, 62] on link "Documents" at bounding box center [582, 57] width 112 height 24
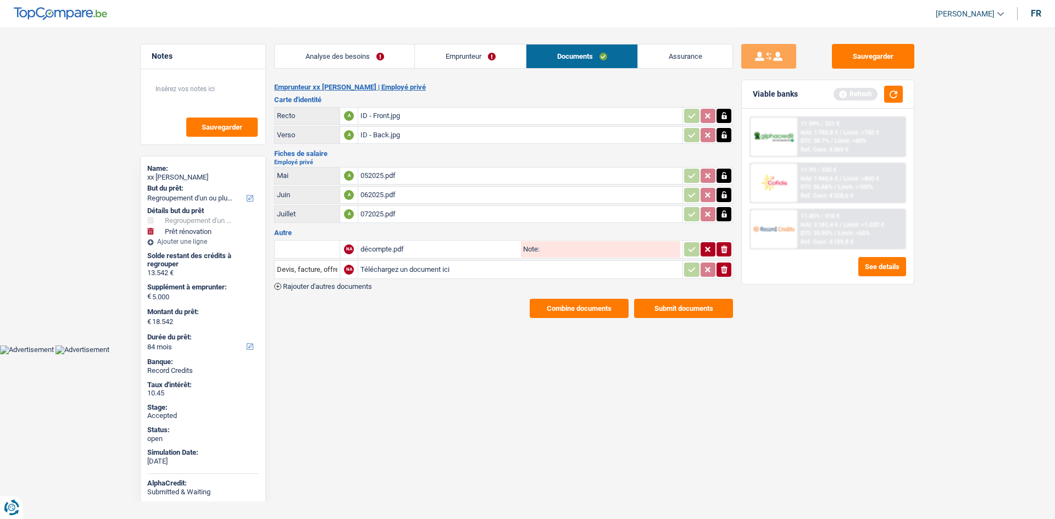
click at [694, 52] on link "Assurance" at bounding box center [685, 57] width 94 height 24
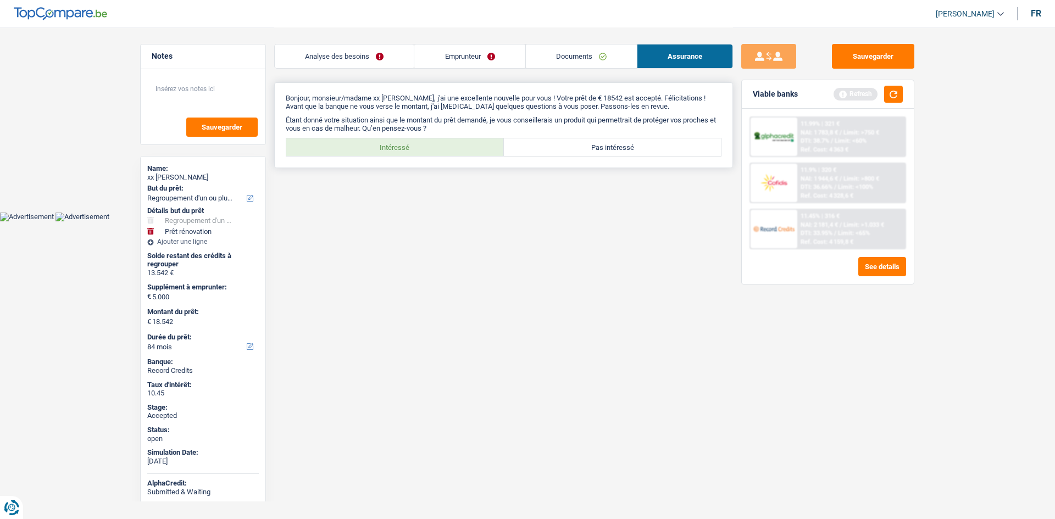
click at [410, 151] on label "Intéressé" at bounding box center [395, 147] width 218 height 18
click at [410, 151] on input "Intéressé" at bounding box center [395, 147] width 218 height 18
radio input "true"
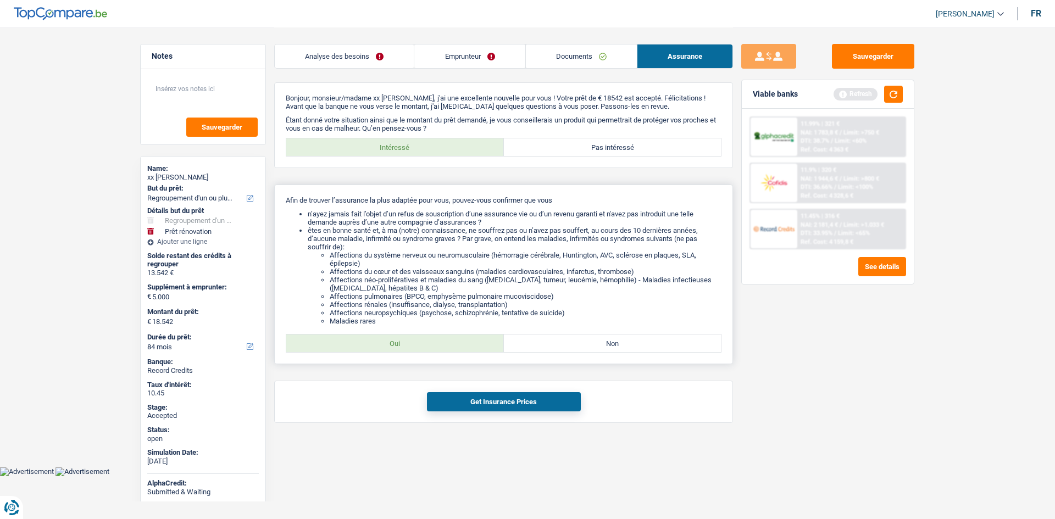
click at [436, 352] on div "Oui Non Tous les champs sont obligatoires. Veuillez sélectionner une option" at bounding box center [504, 343] width 436 height 19
click at [435, 348] on label "Oui" at bounding box center [395, 344] width 218 height 18
click at [435, 348] on input "Oui" at bounding box center [395, 344] width 218 height 18
radio input "true"
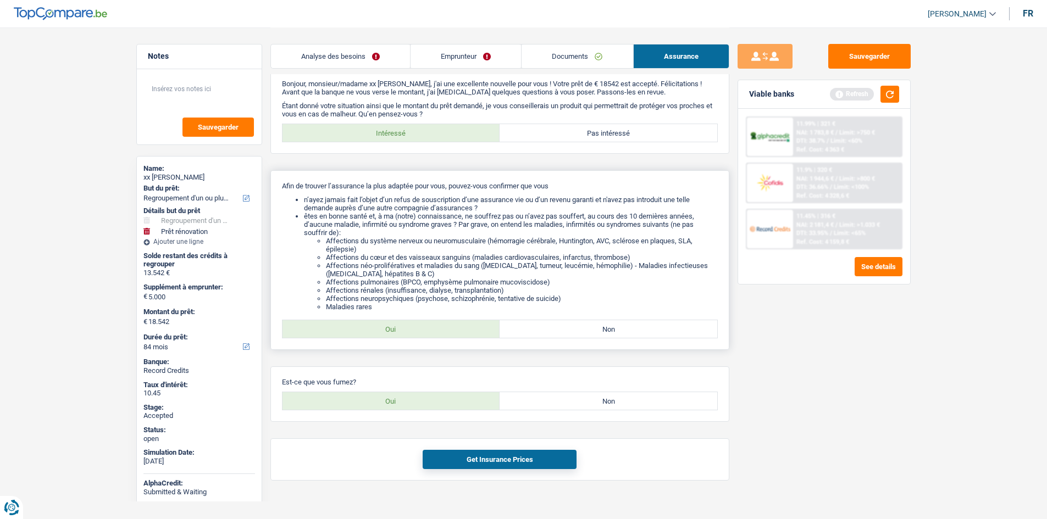
scroll to position [28, 0]
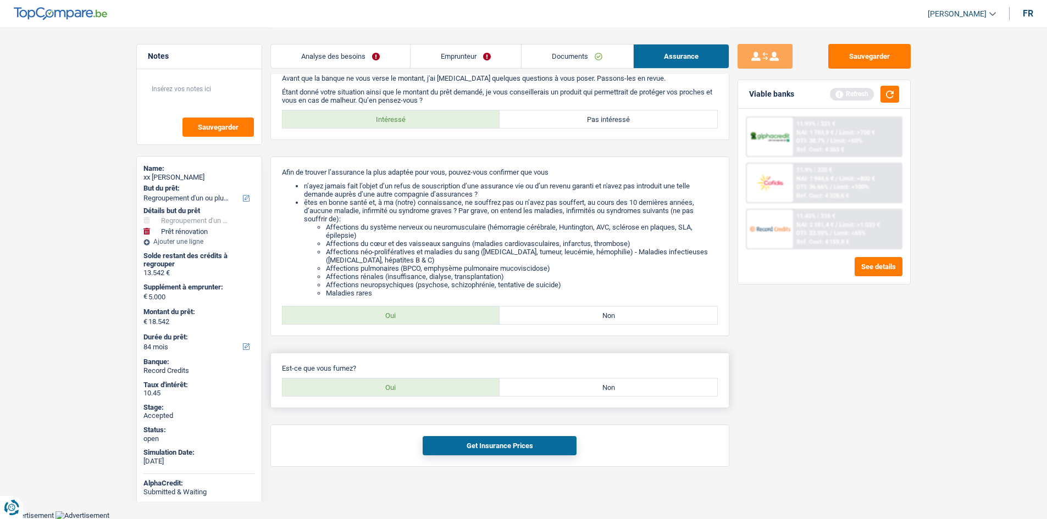
click at [580, 387] on label "Non" at bounding box center [608, 388] width 218 height 18
click at [580, 387] on input "Non" at bounding box center [608, 388] width 218 height 18
radio input "true"
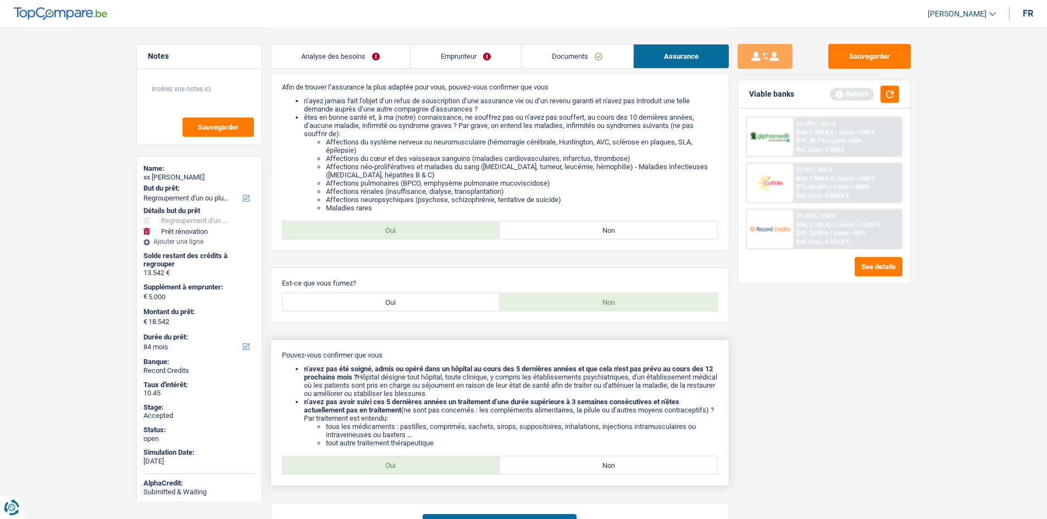
scroll to position [191, 0]
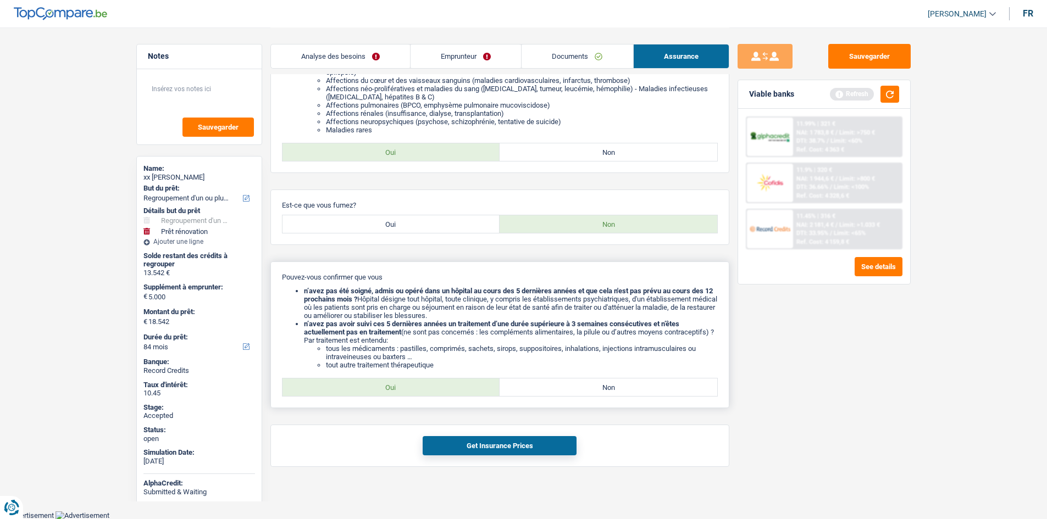
click at [424, 386] on label "Oui" at bounding box center [391, 388] width 218 height 18
click at [424, 386] on input "Oui" at bounding box center [391, 388] width 218 height 18
radio input "true"
click at [497, 447] on button "Get Insurance Prices" at bounding box center [499, 445] width 154 height 19
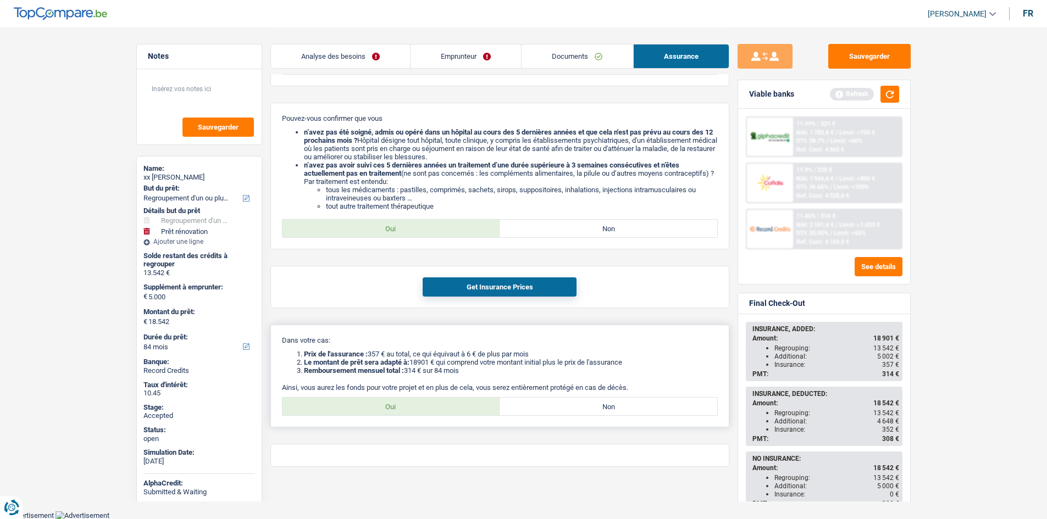
click at [446, 405] on label "Oui" at bounding box center [391, 407] width 218 height 18
click at [446, 405] on input "Oui" at bounding box center [391, 407] width 218 height 18
radio input "true"
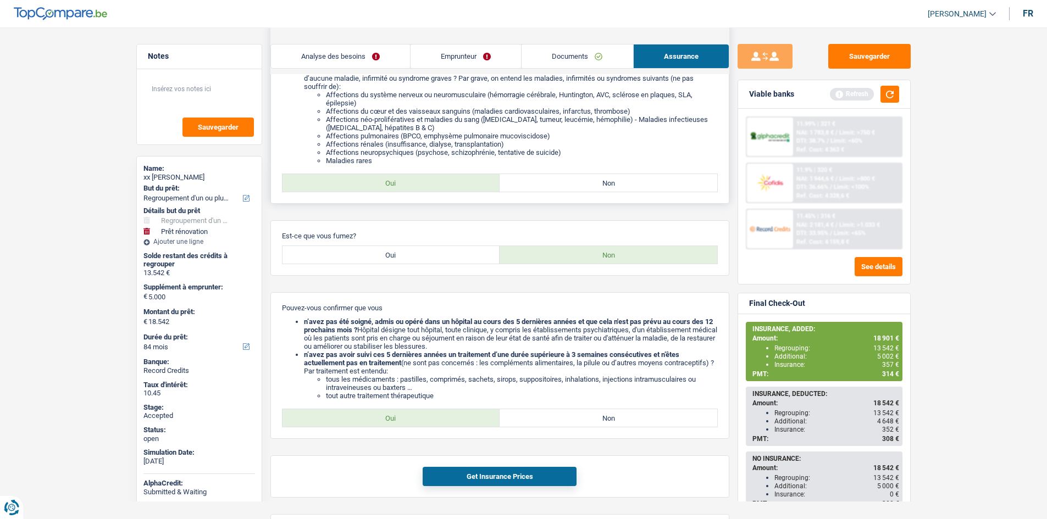
scroll to position [0, 0]
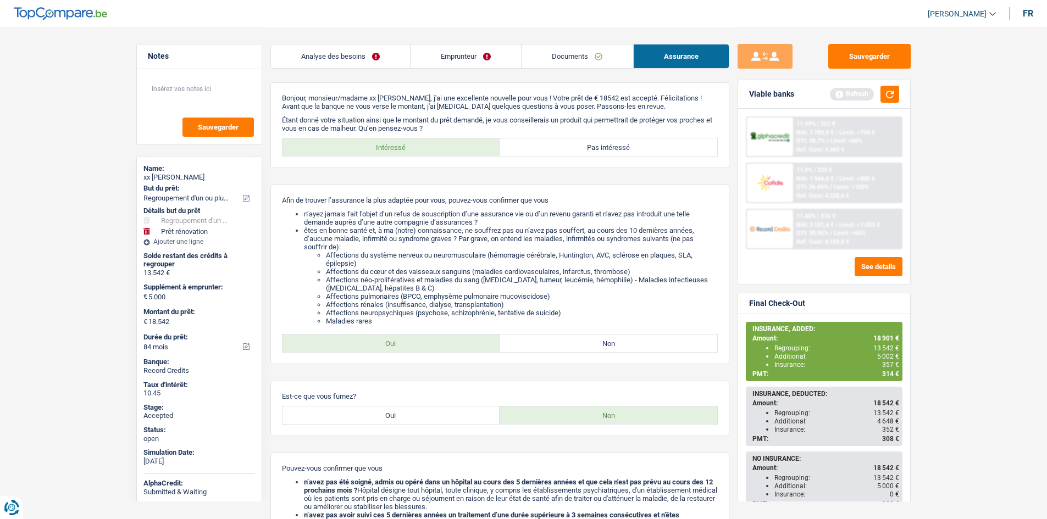
click at [383, 43] on div "Analyse des besoins Emprunteur Documents Assurance" at bounding box center [499, 50] width 459 height 47
click at [384, 46] on link "Analyse des besoins" at bounding box center [340, 57] width 139 height 24
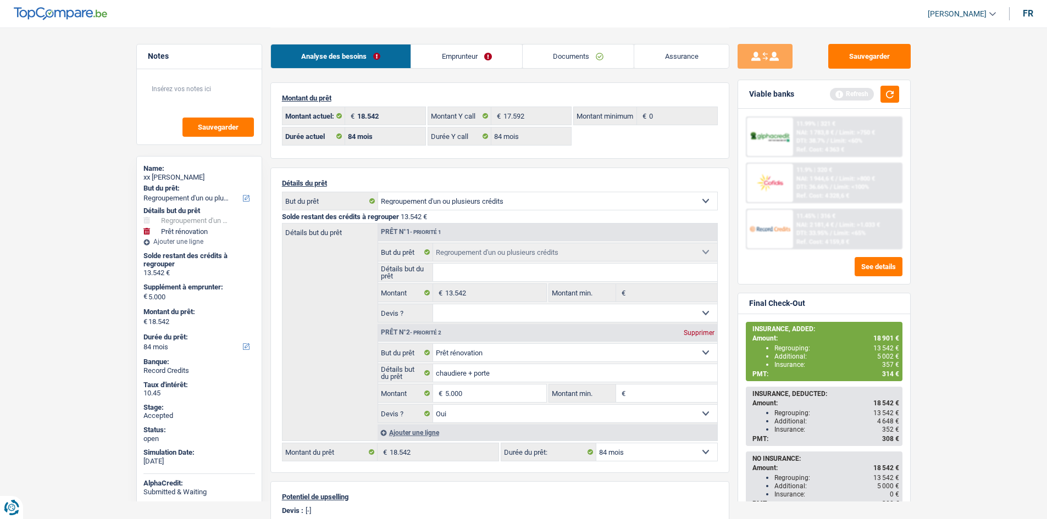
click at [86, 208] on main "Notes Sauvegarder Name: xx Makuba Ngalula But du prêt: Confort maison: meubles,…" at bounding box center [523, 399] width 1047 height 799
click at [722, 57] on link "Assurance" at bounding box center [681, 57] width 94 height 24
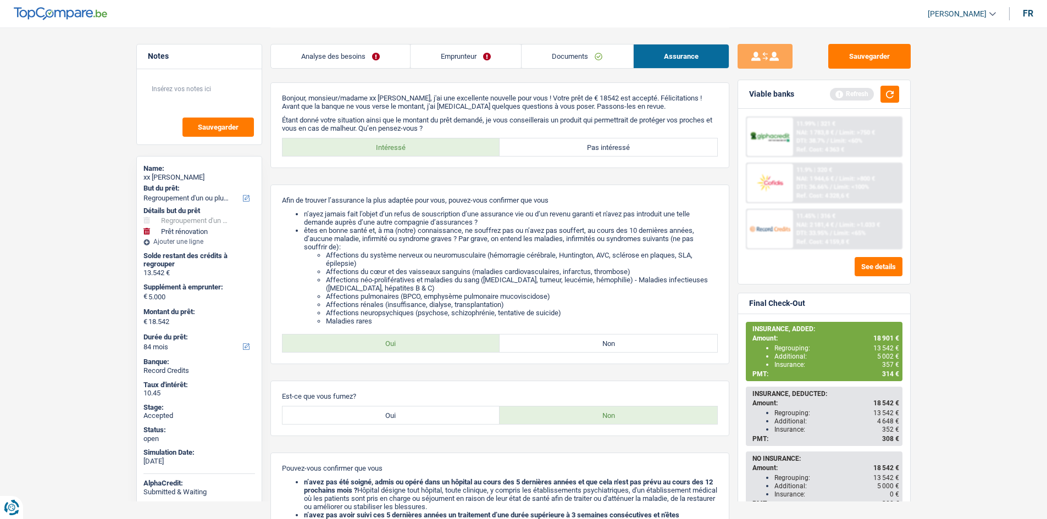
click at [956, 279] on main "Notes Sauvegarder Name: xx Makuba Ngalula But du prêt: Confort maison: meubles,…" at bounding box center [523, 445] width 1047 height 891
click at [965, 280] on main "Notes Sauvegarder Name: xx Makuba Ngalula But du prêt: Confort maison: meubles,…" at bounding box center [523, 445] width 1047 height 891
click at [894, 94] on button "button" at bounding box center [889, 94] width 19 height 17
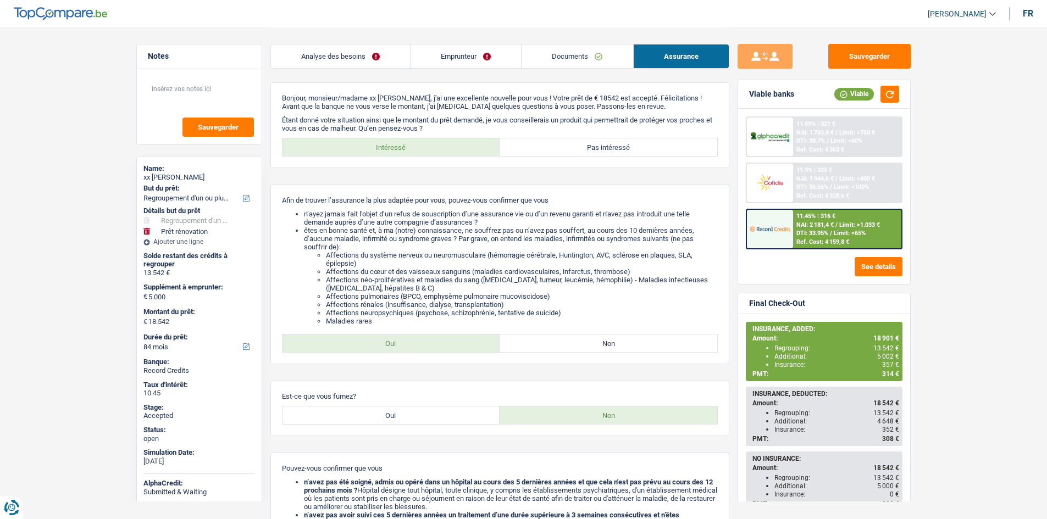
click at [963, 304] on main "Notes Sauvegarder Name: xx Makuba Ngalula But du prêt: Confort maison: meubles,…" at bounding box center [523, 445] width 1047 height 891
click at [963, 306] on main "Notes Sauvegarder Name: xx Makuba Ngalula But du prêt: Confort maison: meubles,…" at bounding box center [523, 445] width 1047 height 891
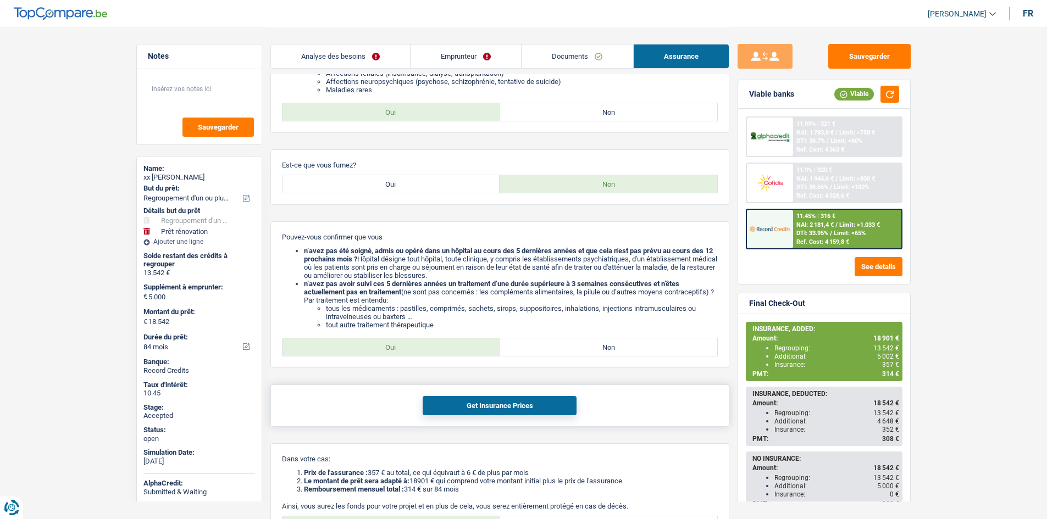
scroll to position [380, 0]
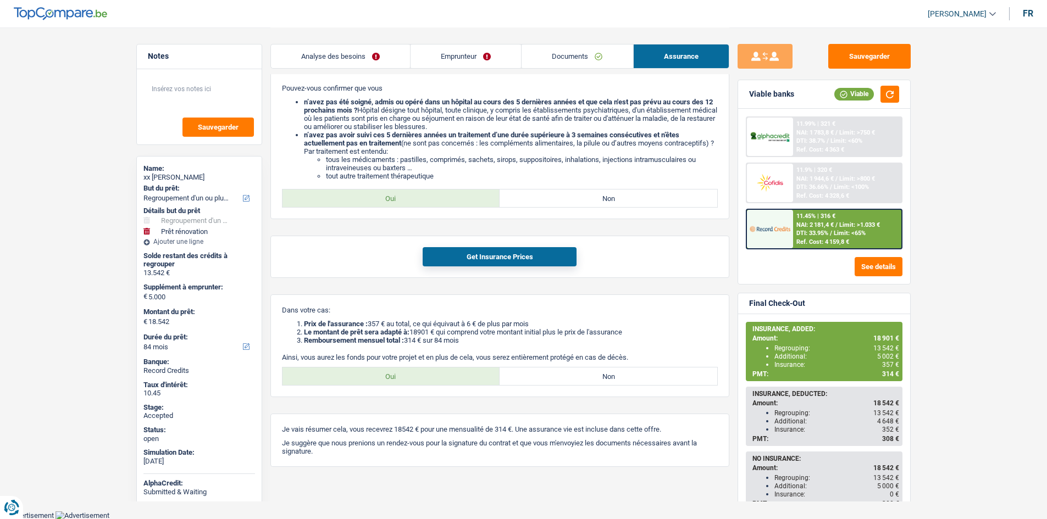
click at [978, 351] on main "Notes Sauvegarder Name: xx Makuba Ngalula But du prêt: Confort maison: meubles,…" at bounding box center [523, 65] width 1047 height 891
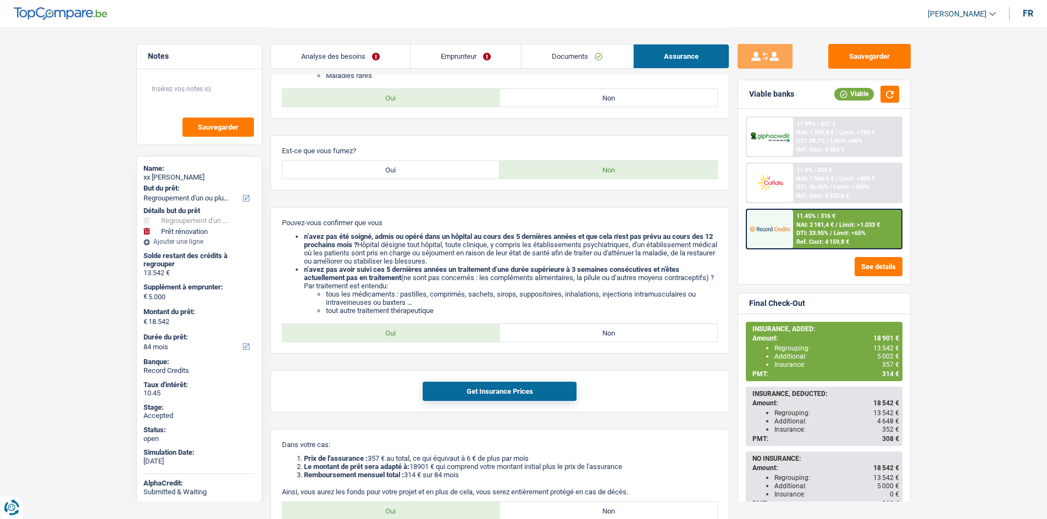
scroll to position [0, 0]
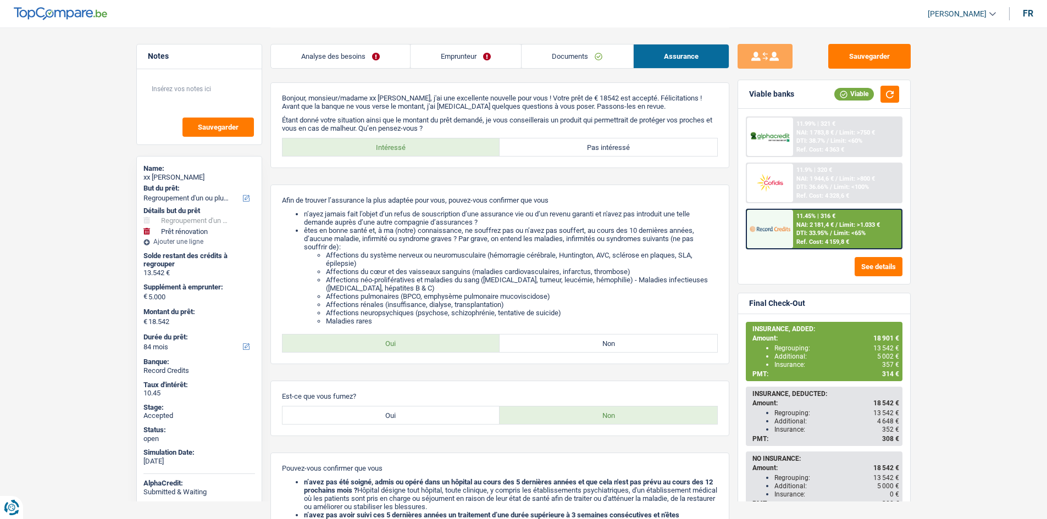
click at [844, 226] on span "Limit: >1.033 €" at bounding box center [859, 224] width 41 height 7
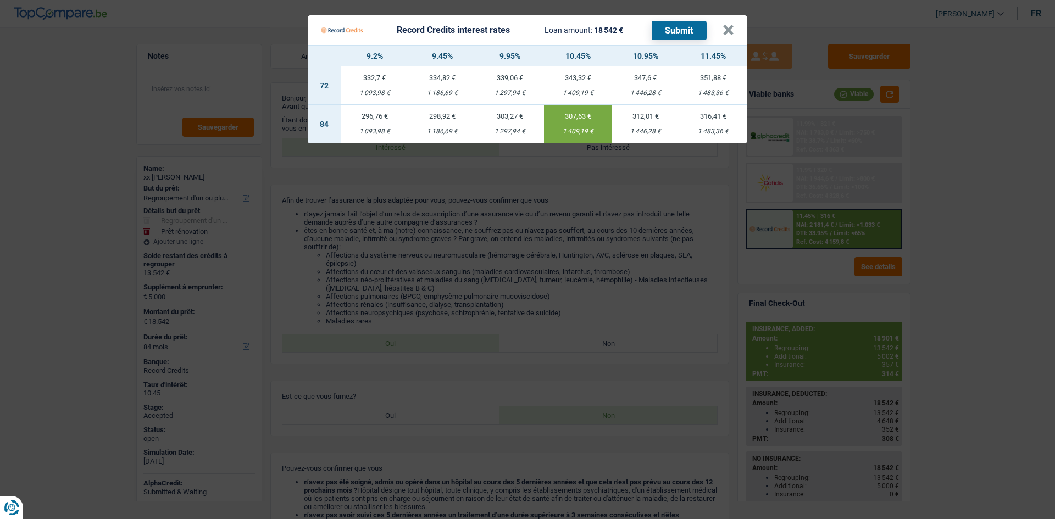
click at [825, 223] on Credits "Record Credits interest rates Loan amount: 18 542 € Submit × 9.2% 9.45% 9.95% 1…" at bounding box center [527, 259] width 1055 height 519
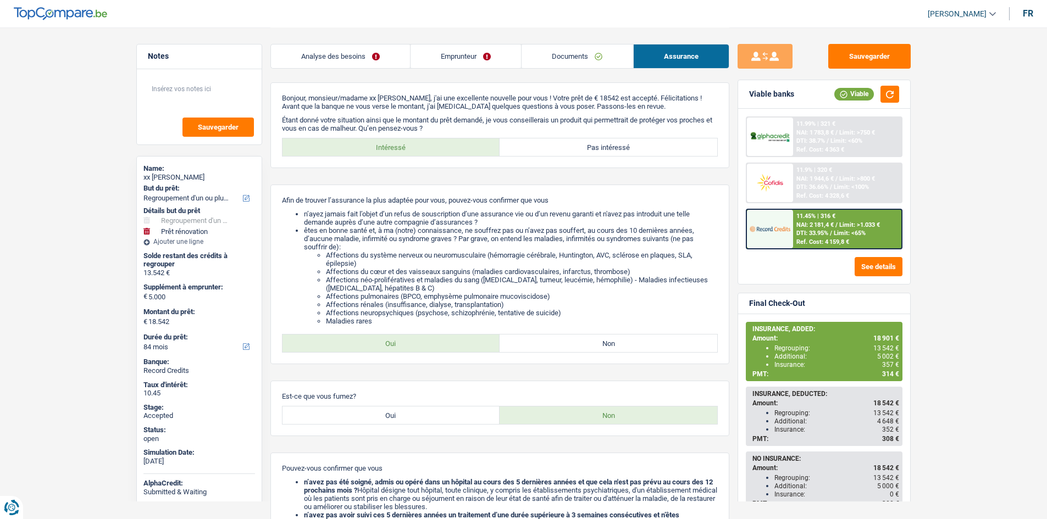
click at [38, 157] on main "Notes Sauvegarder Name: xx Makuba Ngalula But du prêt: Confort maison: meubles,…" at bounding box center [523, 445] width 1047 height 891
click at [464, 48] on link "Emprunteur" at bounding box center [465, 57] width 110 height 24
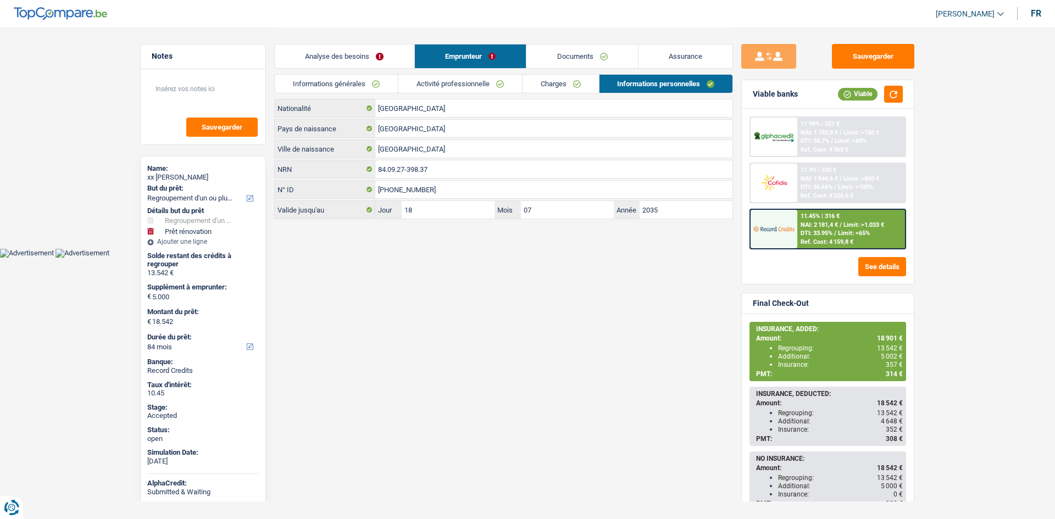
click at [534, 86] on link "Charges" at bounding box center [560, 84] width 76 height 18
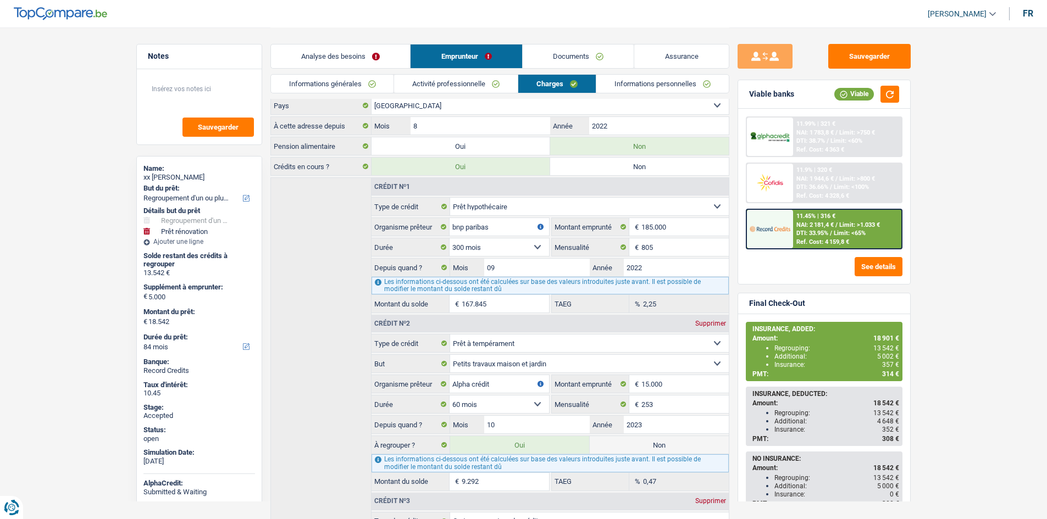
scroll to position [82, 0]
click at [61, 258] on main "Notes Sauvegarder Name: xx Makuba Ngalula But du prêt: Confort maison: meubles,…" at bounding box center [523, 352] width 1047 height 868
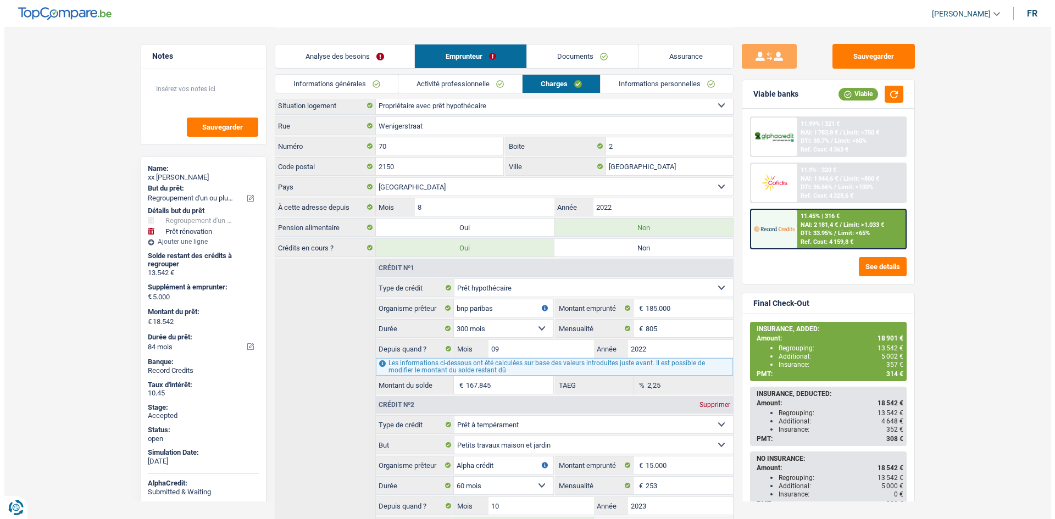
scroll to position [0, 0]
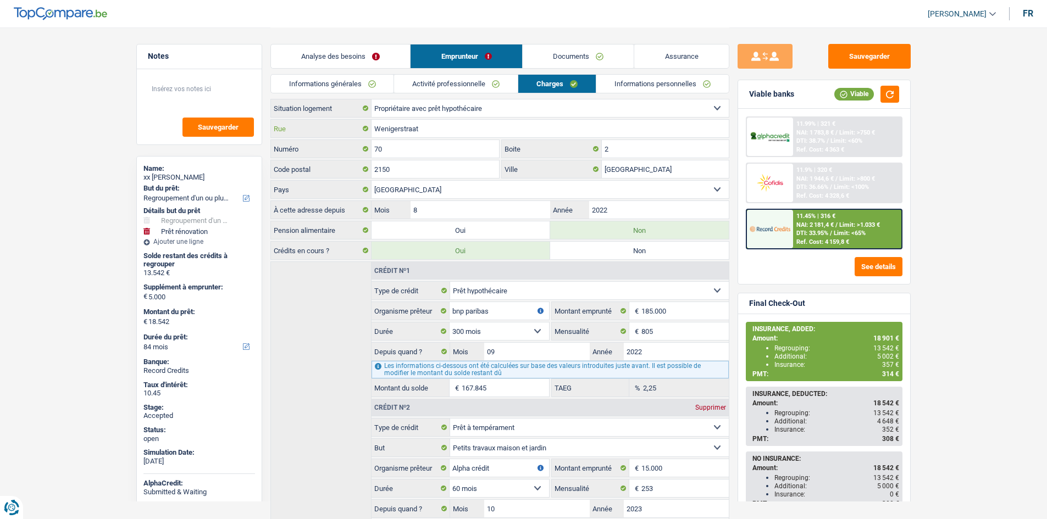
click at [432, 129] on input "Wenigerstraat" at bounding box center [549, 129] width 357 height 18
click at [397, 143] on input "70" at bounding box center [435, 149] width 128 height 18
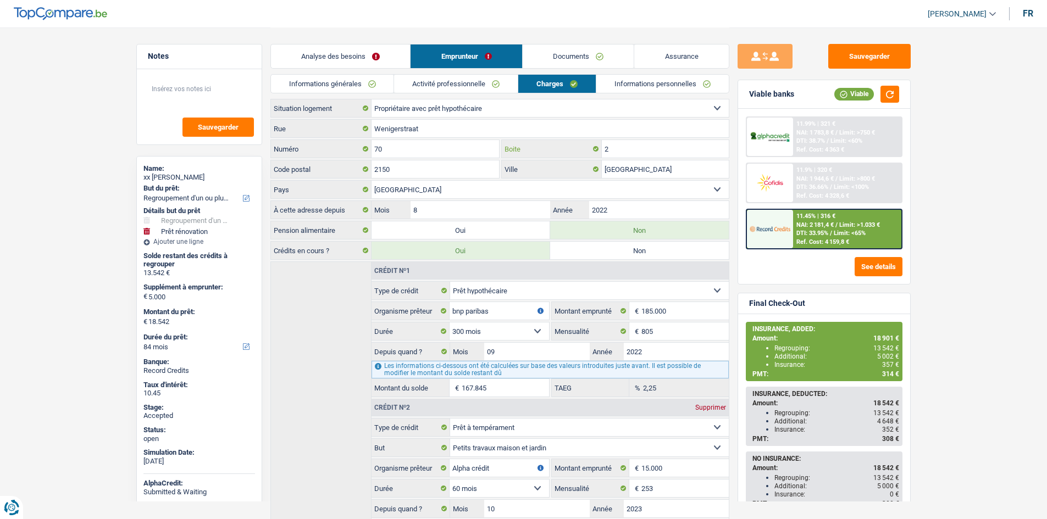
click at [648, 147] on input "2" at bounding box center [665, 149] width 127 height 18
click at [453, 173] on input "2150" at bounding box center [435, 169] width 128 height 18
click at [643, 168] on input "Antwerpen" at bounding box center [665, 169] width 127 height 18
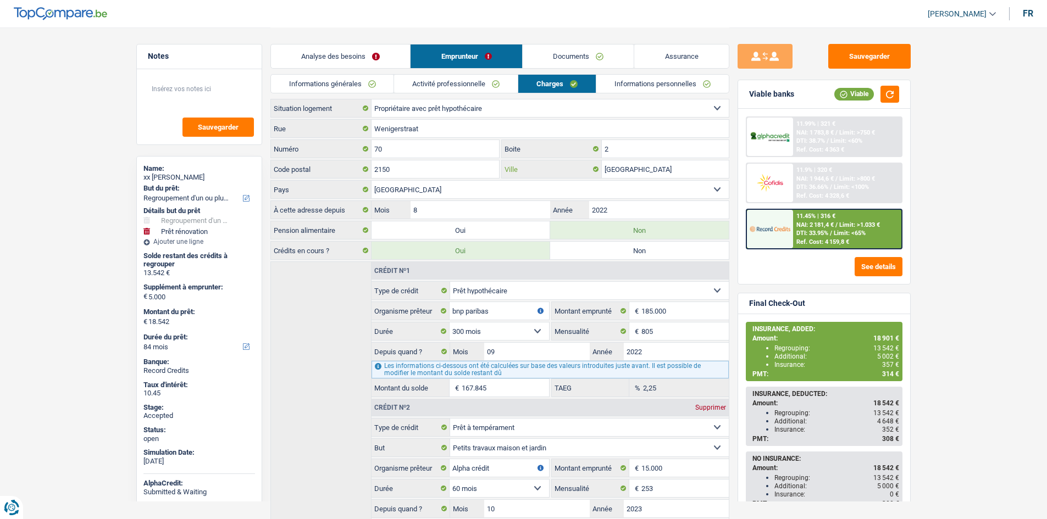
click at [643, 168] on input "Antwerpen" at bounding box center [665, 169] width 127 height 18
click at [653, 83] on link "Informations personnelles" at bounding box center [662, 84] width 132 height 18
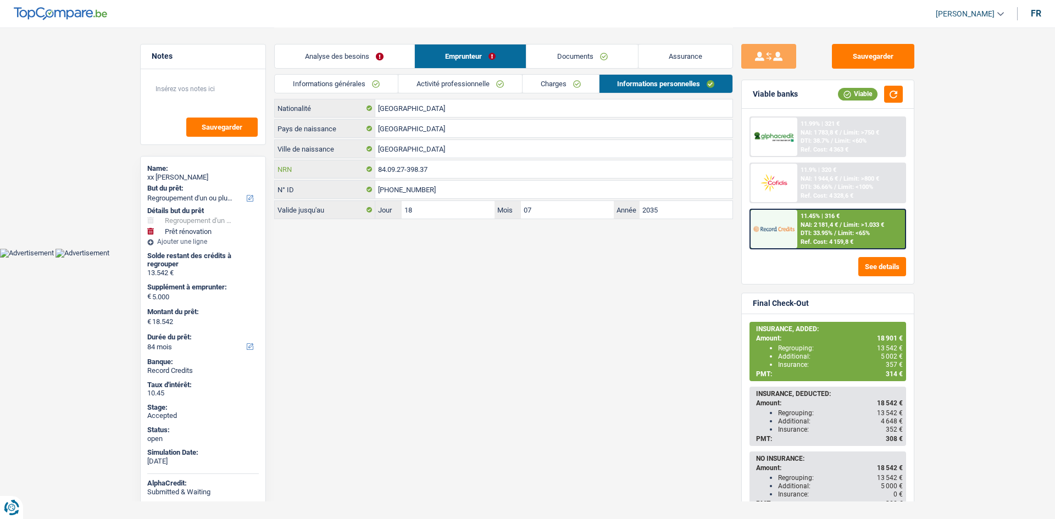
click at [479, 160] on input "84.09.27-398.37" at bounding box center [553, 169] width 357 height 18
click at [476, 153] on input "Kinshasa" at bounding box center [553, 149] width 357 height 18
click at [891, 361] on span "357 €" at bounding box center [894, 365] width 17 height 8
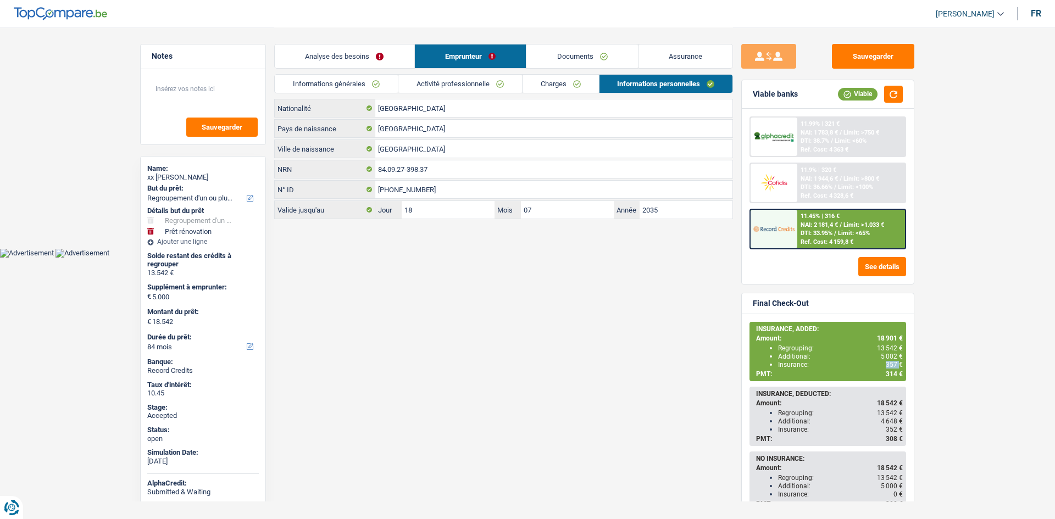
click at [891, 361] on span "357 €" at bounding box center [894, 365] width 17 height 8
copy span "357"
click at [866, 44] on div "Sauvegarder Viable banks Viable 11.99% | 321 € NAI: 1 783,8 € / Limit: >750 € D…" at bounding box center [828, 123] width 190 height 193
click at [868, 46] on button "Sauvegarder" at bounding box center [873, 56] width 82 height 25
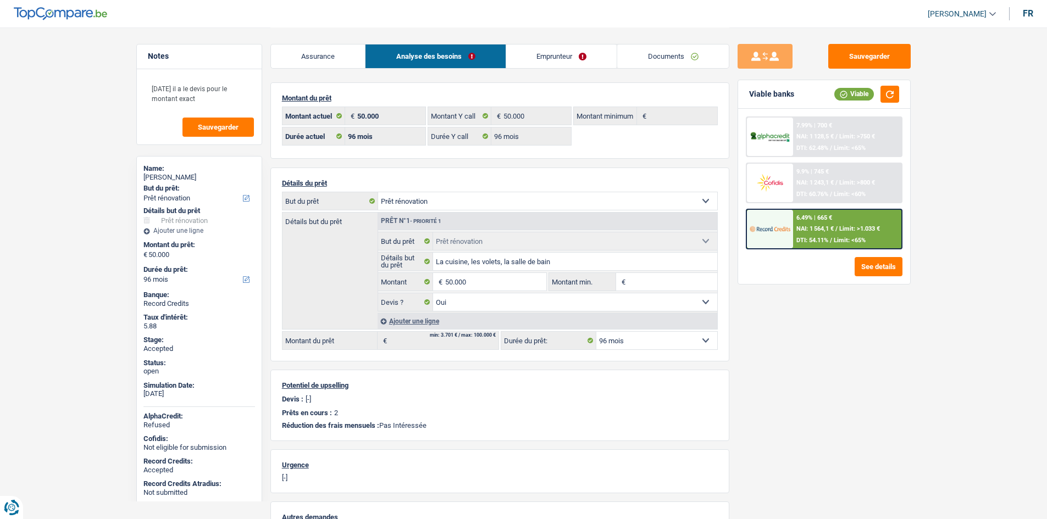
select select "renovation"
select select "96"
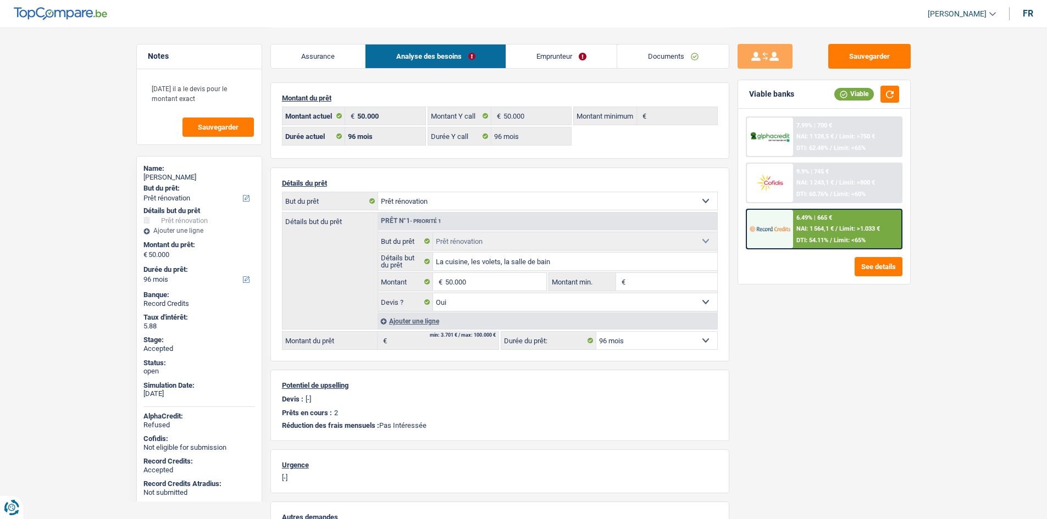
select select "renovation"
select select "yes"
select select "96"
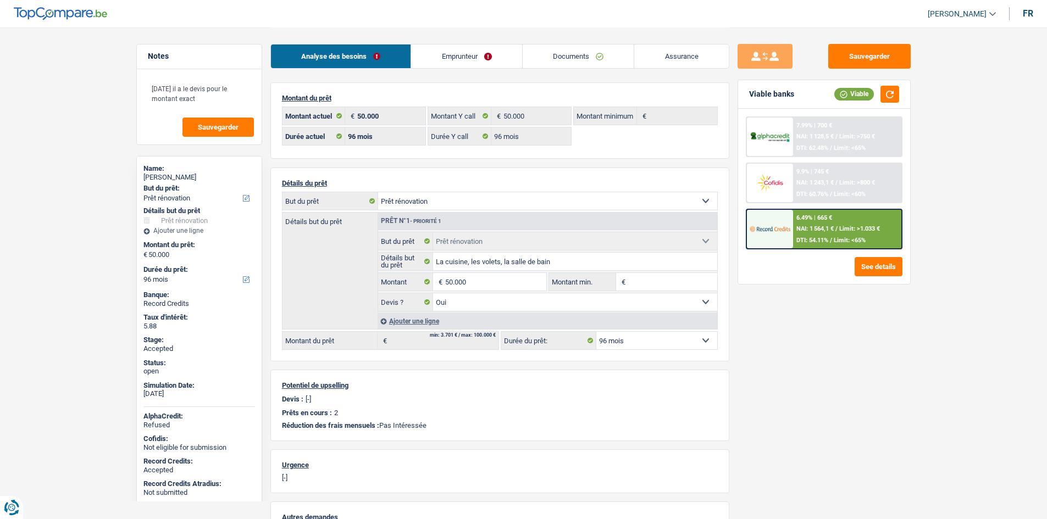
click at [487, 57] on link "Emprunteur" at bounding box center [466, 57] width 111 height 24
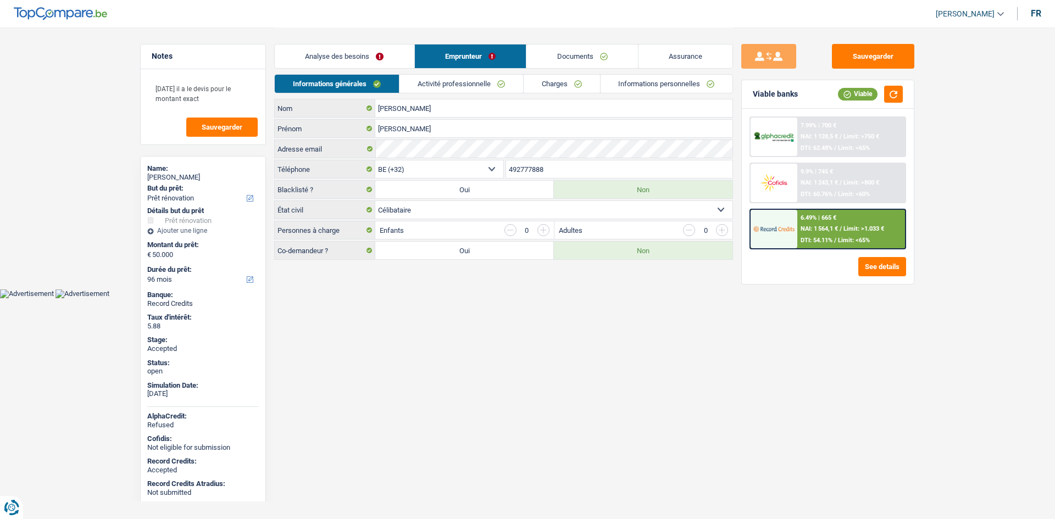
click at [598, 87] on link "Charges" at bounding box center [562, 84] width 76 height 18
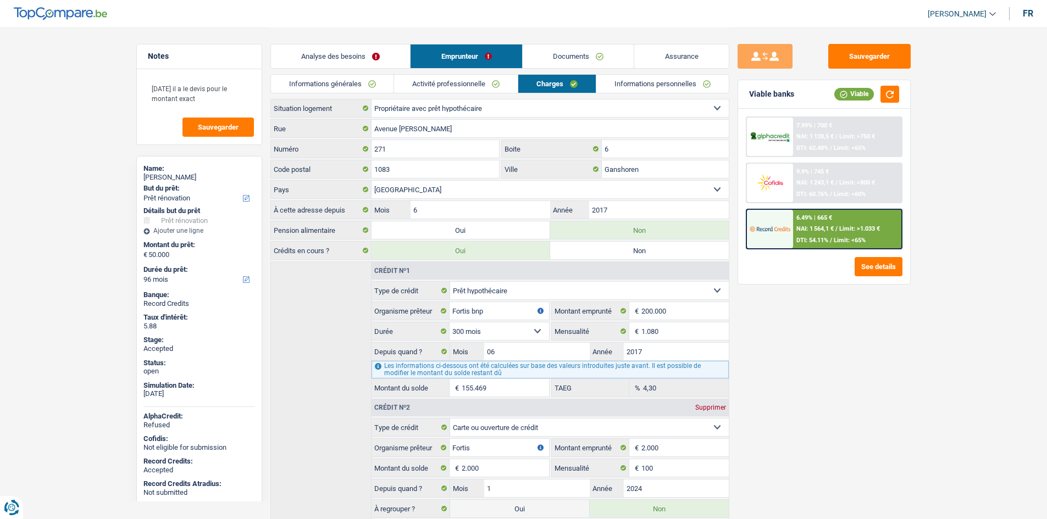
click at [114, 155] on main "Notes [DATE] il a le devis pour le montant exact Sauvegarder Name: [PERSON_NAME…" at bounding box center [523, 284] width 1047 height 568
drag, startPoint x: 691, startPoint y: 59, endPoint x: 661, endPoint y: 55, distance: 29.9
click at [691, 59] on link "Assurance" at bounding box center [681, 57] width 94 height 24
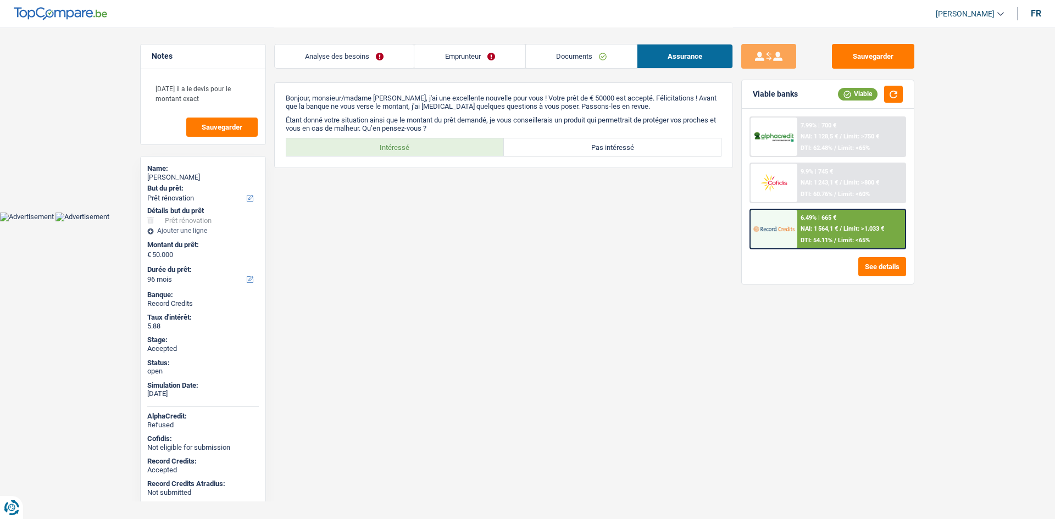
click at [619, 54] on link "Documents" at bounding box center [581, 57] width 111 height 24
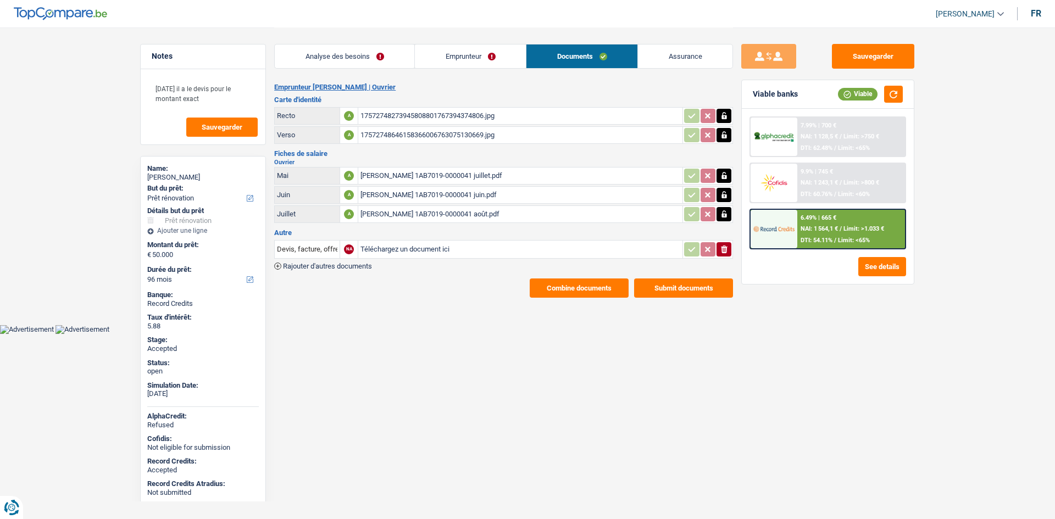
click at [894, 380] on div "Sauvegarder Viable banks Viable 7.99% | 700 € NAI: 1 128,5 € / Limit: >750 € DT…" at bounding box center [828, 273] width 190 height 458
click at [492, 60] on link "Emprunteur" at bounding box center [470, 57] width 111 height 24
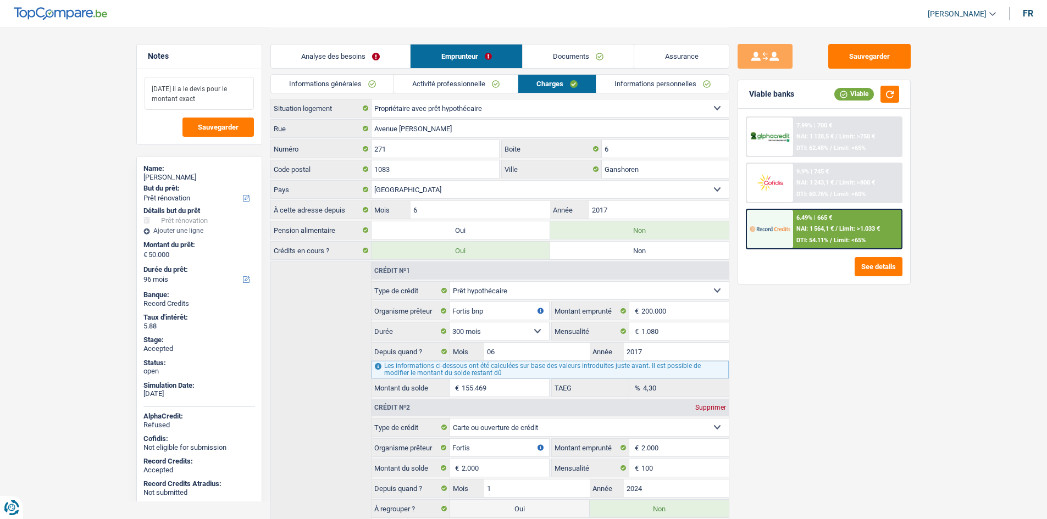
click at [223, 106] on textarea "[DATE] il a le devis pour le montant exact" at bounding box center [198, 93] width 109 height 33
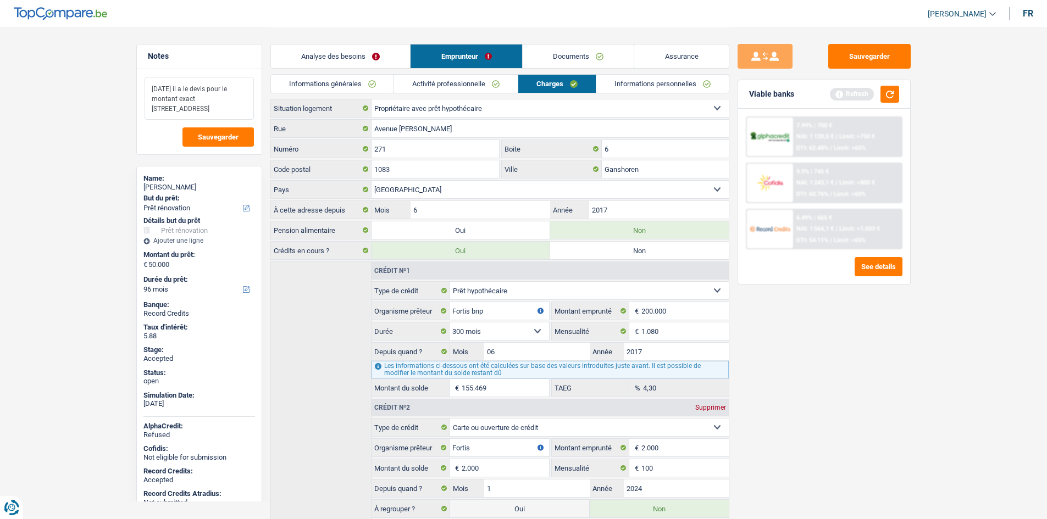
click at [186, 117] on textarea "[DATE] il a le devis pour le montant exact [STREET_ADDRESS]" at bounding box center [198, 98] width 109 height 43
click at [198, 111] on textarea "[DATE] il a le devis pour le montant exact [STREET_ADDRESS]" at bounding box center [198, 98] width 109 height 43
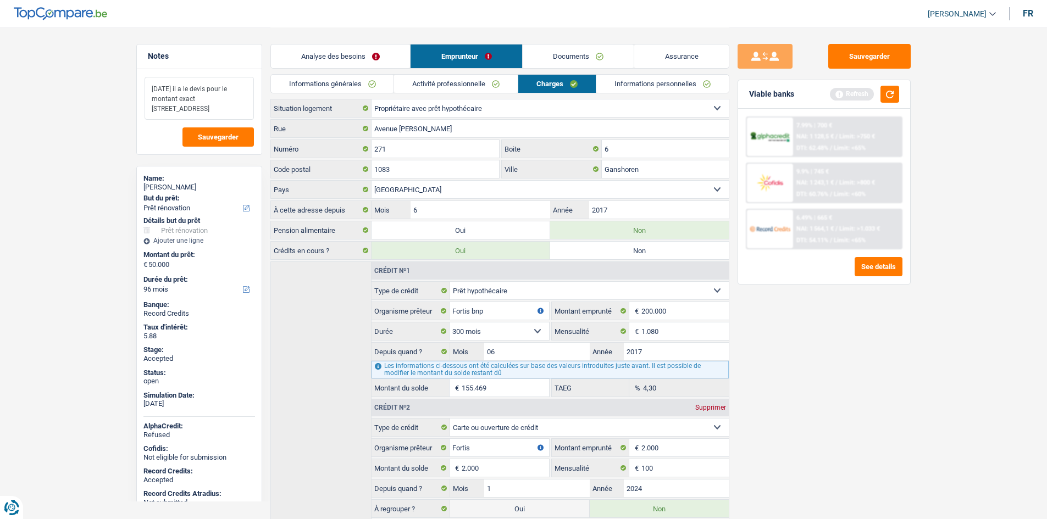
type textarea "[DATE] il a le devis pour le montant exact [STREET_ADDRESS]"
click at [355, 81] on link "Informations générales" at bounding box center [332, 84] width 123 height 18
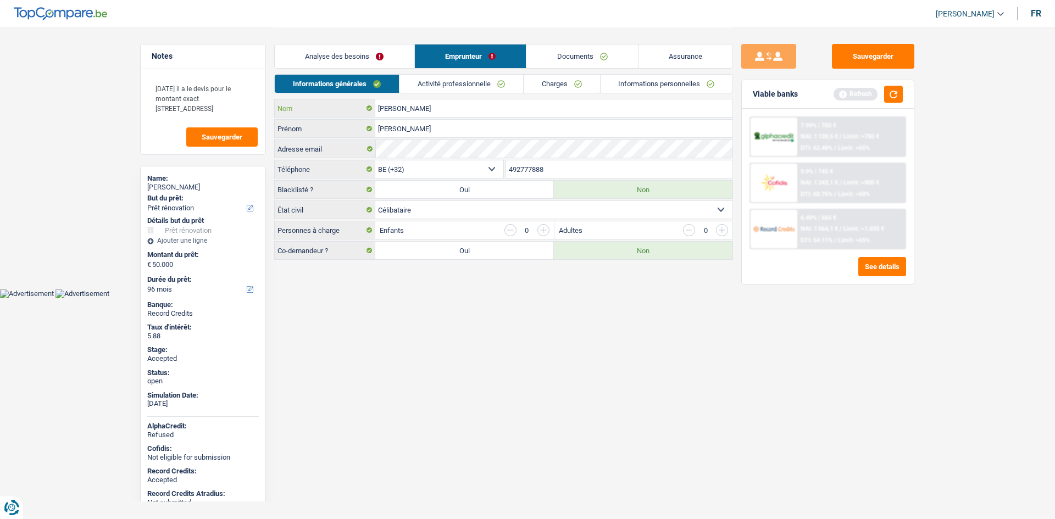
click at [442, 112] on input "[PERSON_NAME]" at bounding box center [553, 108] width 357 height 18
click at [181, 185] on div "[PERSON_NAME]" at bounding box center [203, 187] width 112 height 9
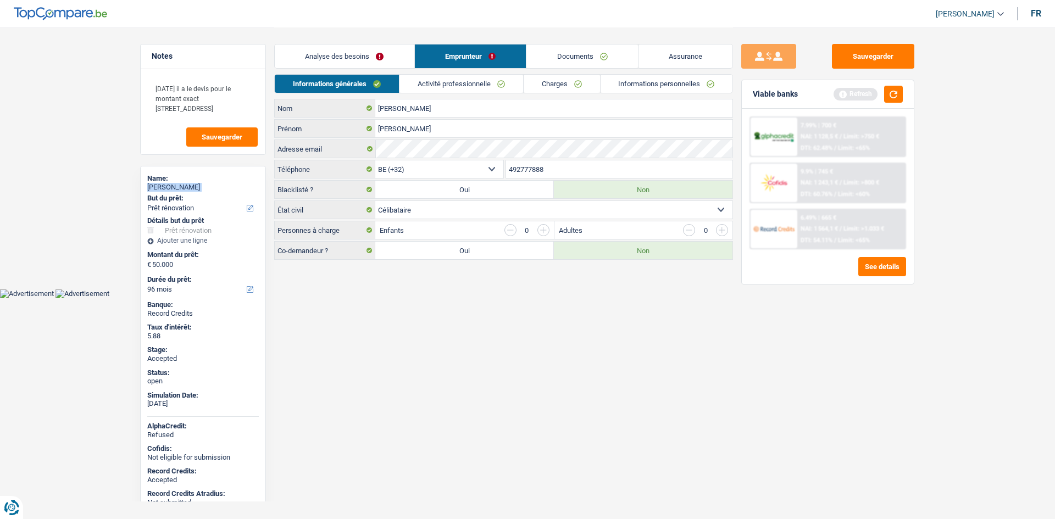
click at [181, 185] on div "[PERSON_NAME]" at bounding box center [203, 187] width 112 height 9
copy div "[PERSON_NAME]"
click at [533, 173] on input "492777888" at bounding box center [619, 169] width 227 height 18
click at [534, 173] on input "492777888" at bounding box center [619, 169] width 227 height 18
click at [465, 298] on html "Vous avez le contrôle de vos données Nous utilisons des cookies, tout comme nos…" at bounding box center [527, 149] width 1055 height 298
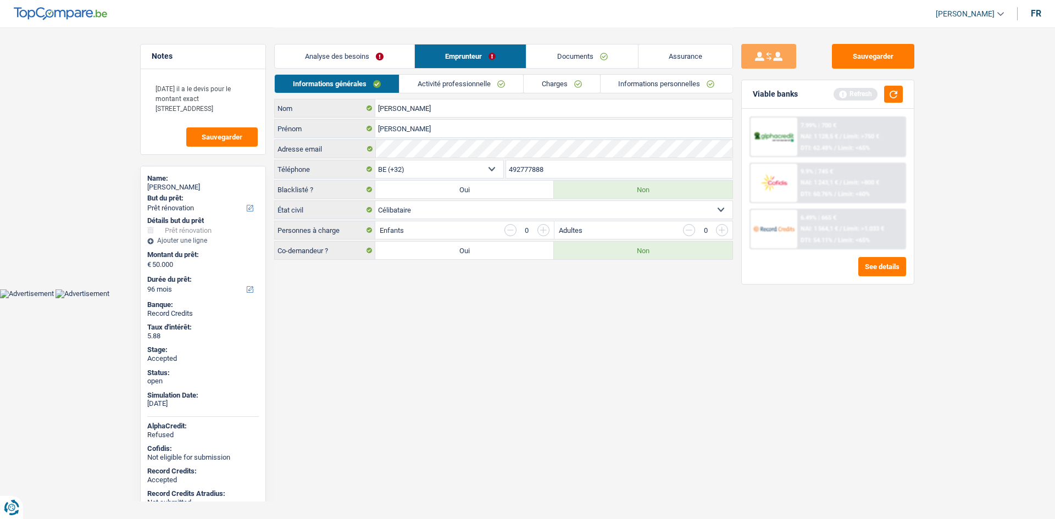
click at [472, 79] on link "Activité professionnelle" at bounding box center [461, 84] width 124 height 18
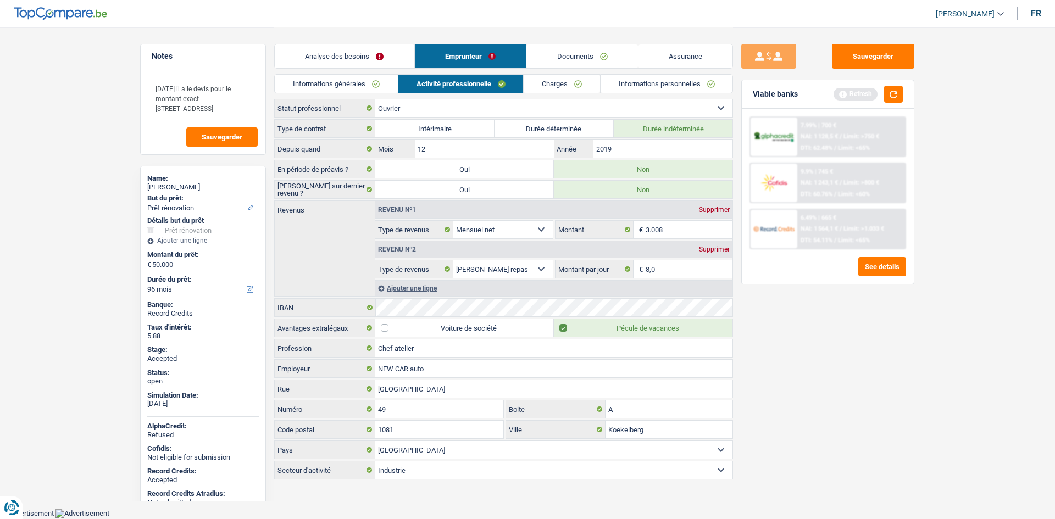
click at [887, 375] on div "Sauvegarder Viable banks Refresh 7.99% | 700 € NAI: 1 128,5 € / Limit: >750 € D…" at bounding box center [828, 273] width 190 height 458
click at [881, 369] on div "Sauvegarder Viable banks Refresh 7.99% | 700 € NAI: 1 128,5 € / Limit: >750 € D…" at bounding box center [828, 273] width 190 height 458
click at [556, 82] on link "Charges" at bounding box center [562, 84] width 76 height 18
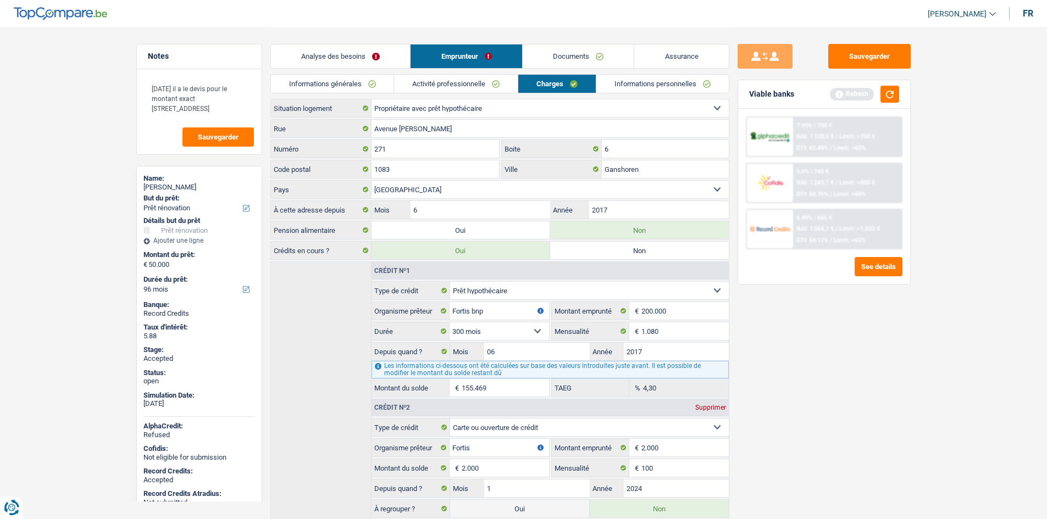
click at [647, 89] on link "Informations personnelles" at bounding box center [662, 84] width 132 height 18
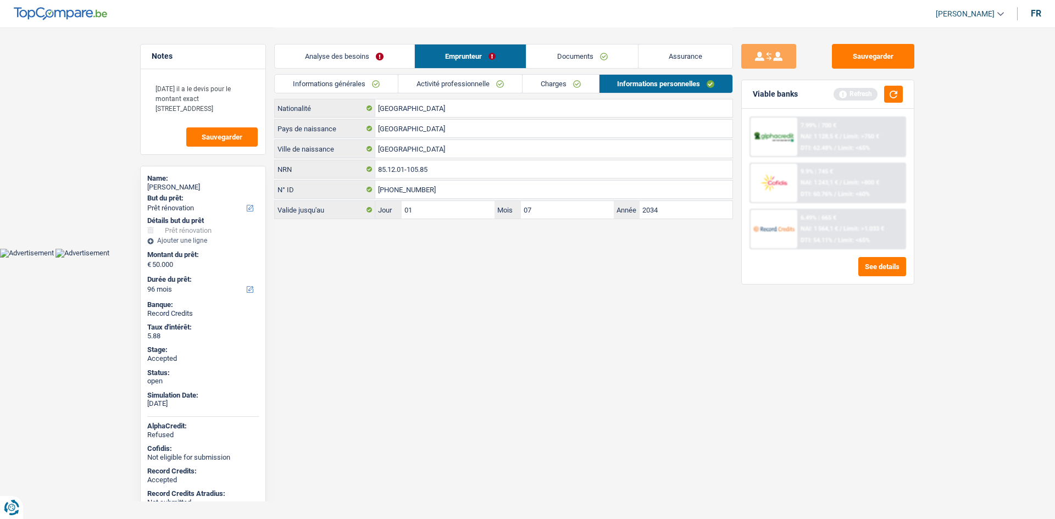
click at [497, 258] on html "Vous avez le contrôle de vos données Nous utilisons des cookies, tout comme nos…" at bounding box center [527, 129] width 1055 height 258
drag, startPoint x: 693, startPoint y: 53, endPoint x: 674, endPoint y: 64, distance: 22.1
click at [693, 53] on link "Assurance" at bounding box center [685, 57] width 94 height 24
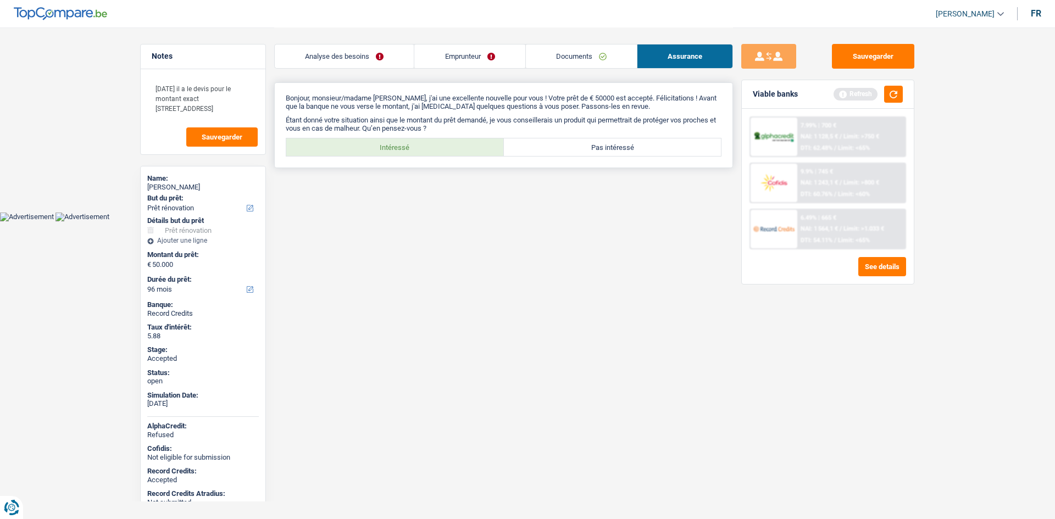
click at [389, 149] on label "Intéressé" at bounding box center [395, 147] width 218 height 18
click at [389, 149] on input "Intéressé" at bounding box center [395, 147] width 218 height 18
radio input "true"
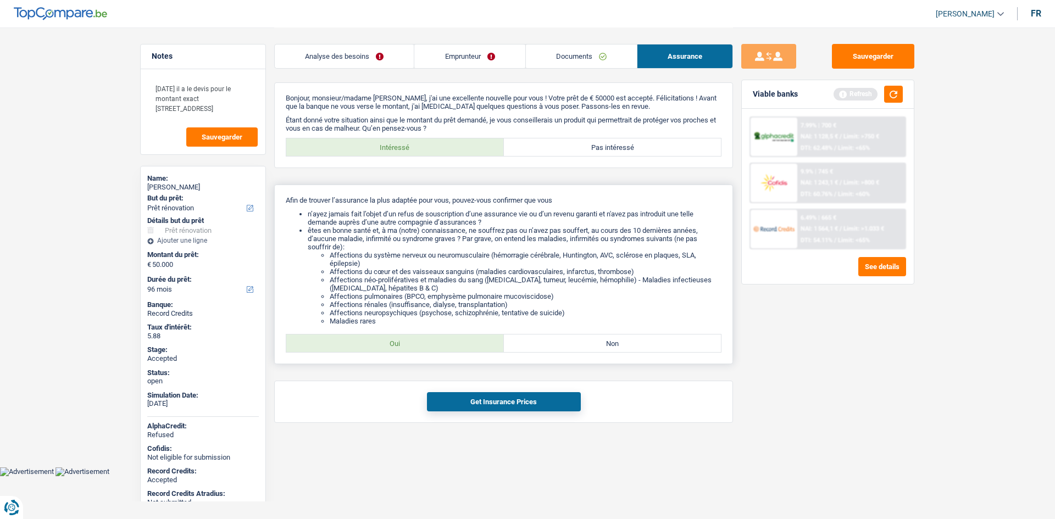
click at [436, 342] on label "Oui" at bounding box center [395, 344] width 218 height 18
click at [436, 342] on input "Oui" at bounding box center [395, 344] width 218 height 18
radio input "true"
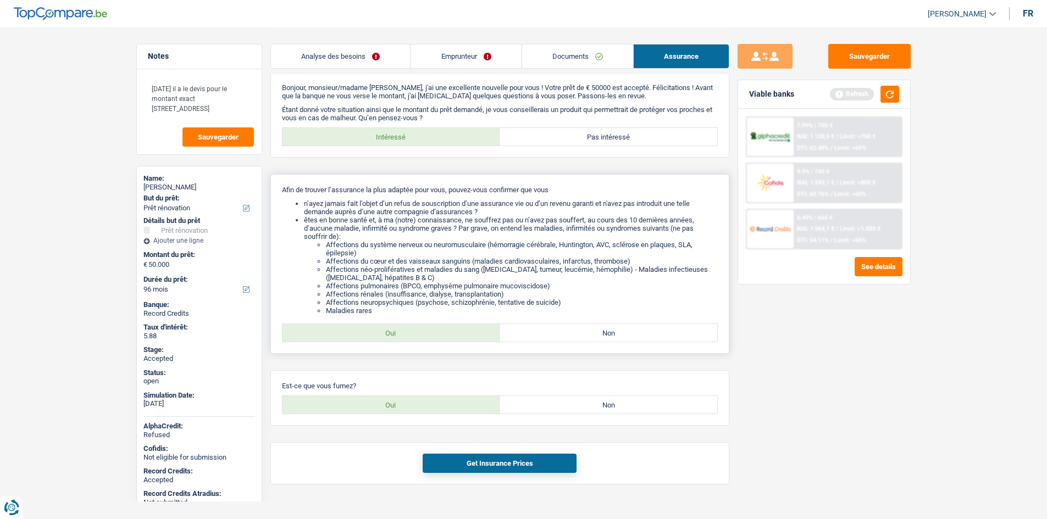
scroll to position [28, 0]
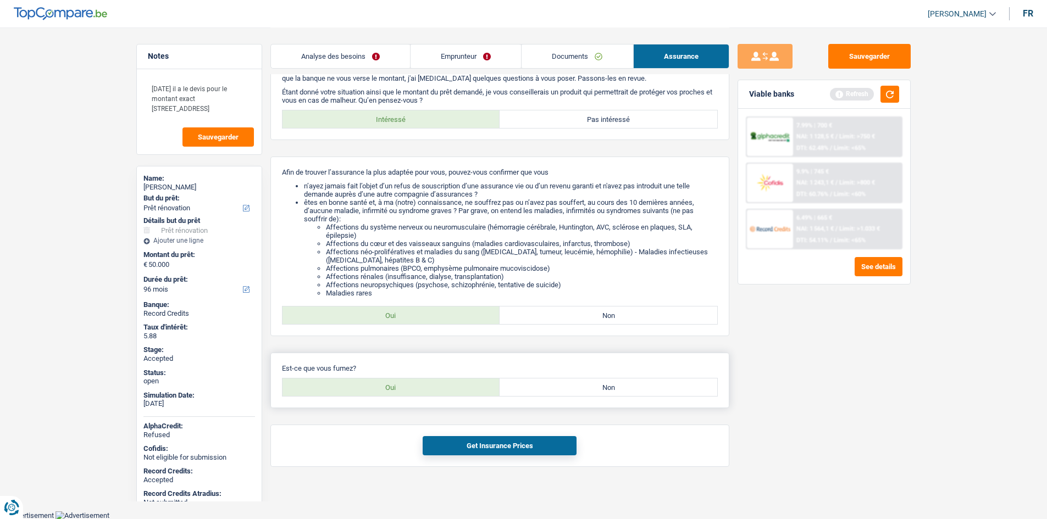
click at [571, 388] on label "Non" at bounding box center [608, 388] width 218 height 18
click at [571, 388] on input "Non" at bounding box center [608, 388] width 218 height 18
radio input "true"
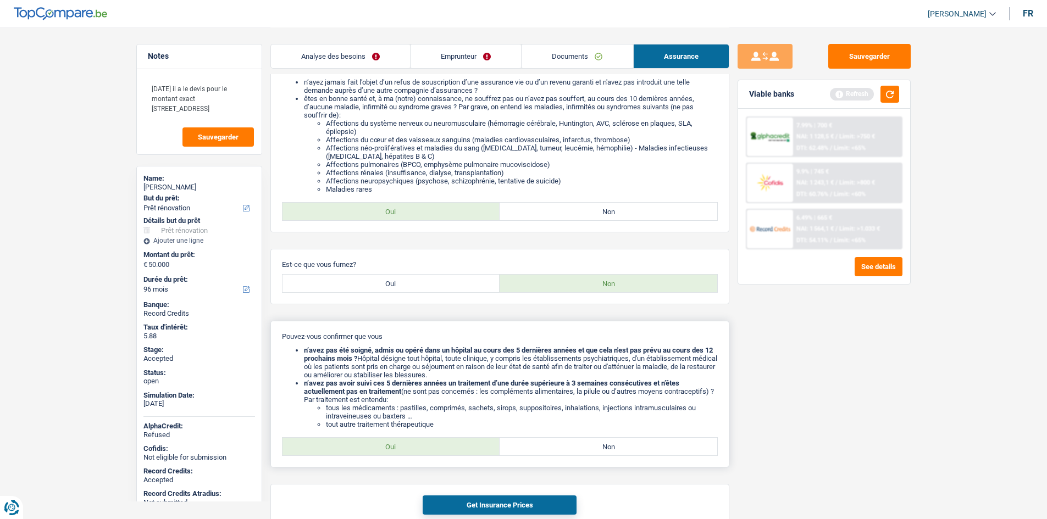
scroll to position [191, 0]
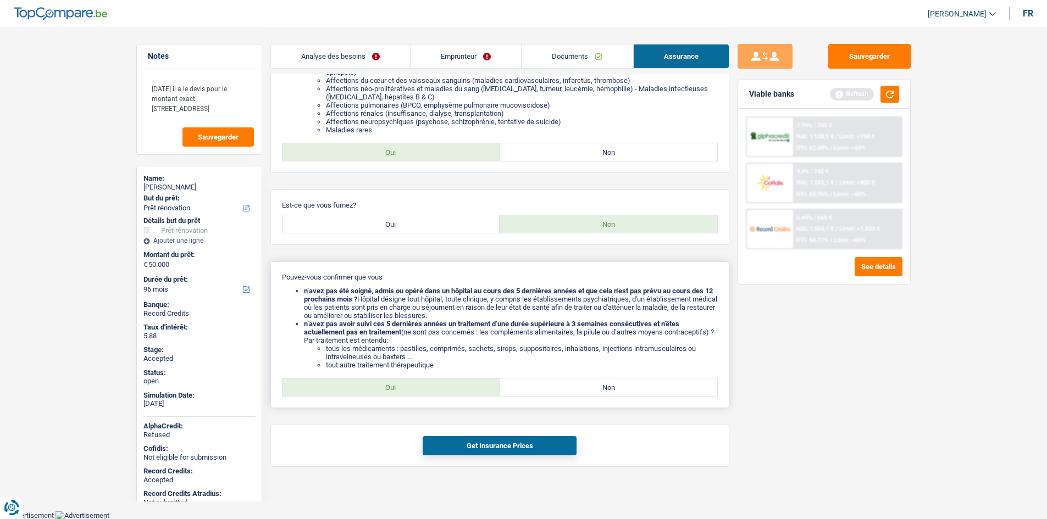
click at [435, 392] on label "Oui" at bounding box center [391, 388] width 218 height 18
click at [435, 392] on input "Oui" at bounding box center [391, 388] width 218 height 18
radio input "true"
click at [515, 445] on button "Get Insurance Prices" at bounding box center [499, 445] width 154 height 19
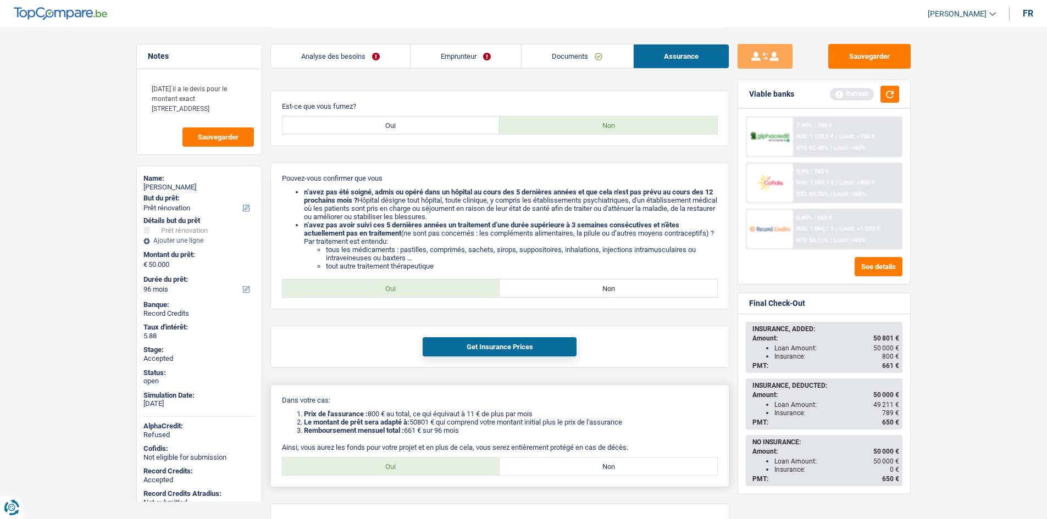
scroll to position [350, 0]
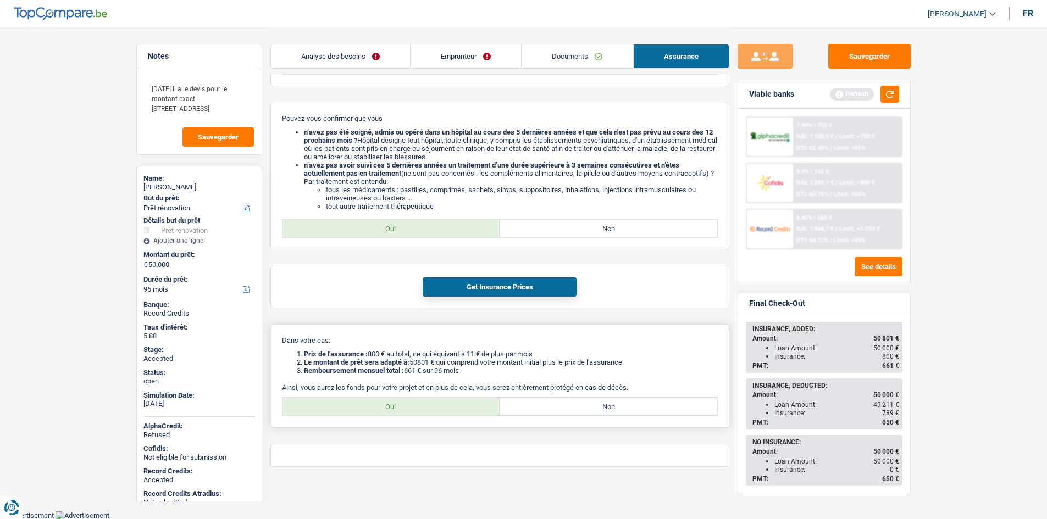
click at [443, 401] on label "Oui" at bounding box center [391, 407] width 218 height 18
click at [443, 401] on input "Oui" at bounding box center [391, 407] width 218 height 18
radio input "true"
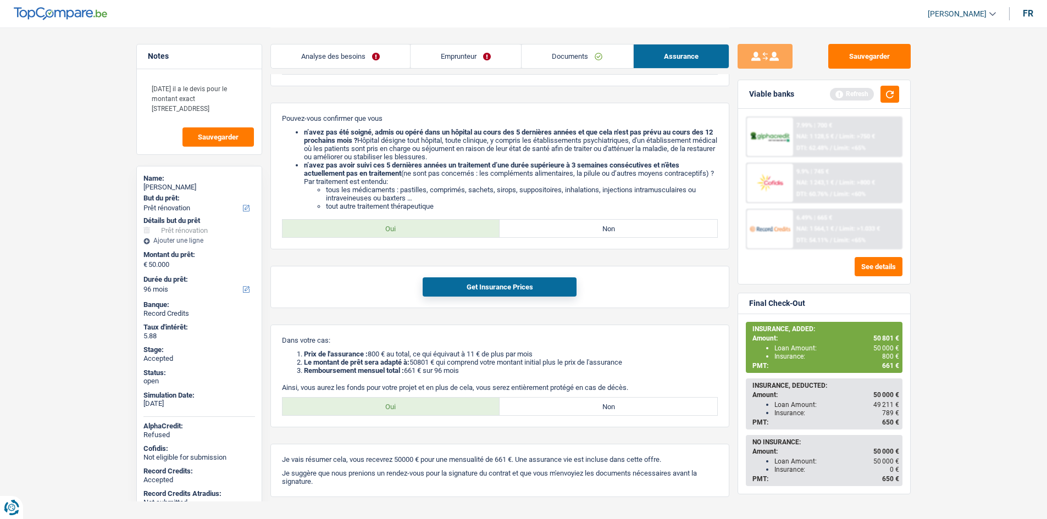
click at [73, 205] on main "Notes [DATE] il a le devis pour le montant exact [STREET_ADDRESS] grand bigard …" at bounding box center [523, 95] width 1047 height 891
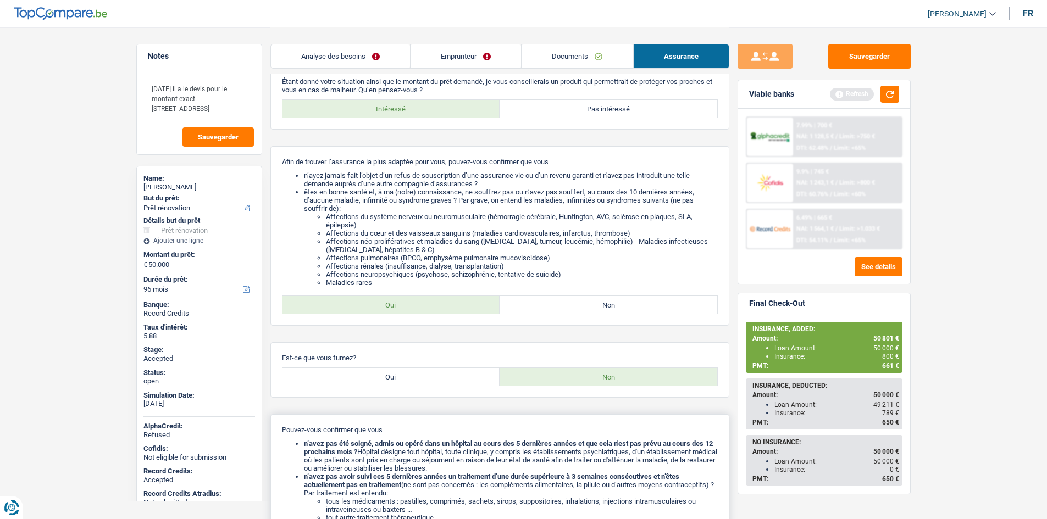
scroll to position [0, 0]
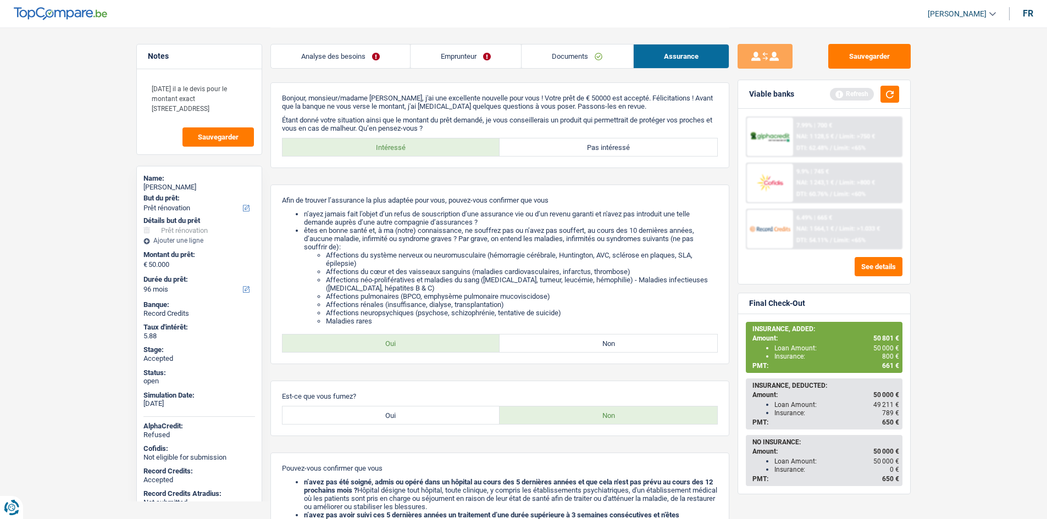
click at [956, 209] on main "Notes [DATE] il a le devis pour le montant exact [STREET_ADDRESS] grand bigard …" at bounding box center [523, 445] width 1047 height 891
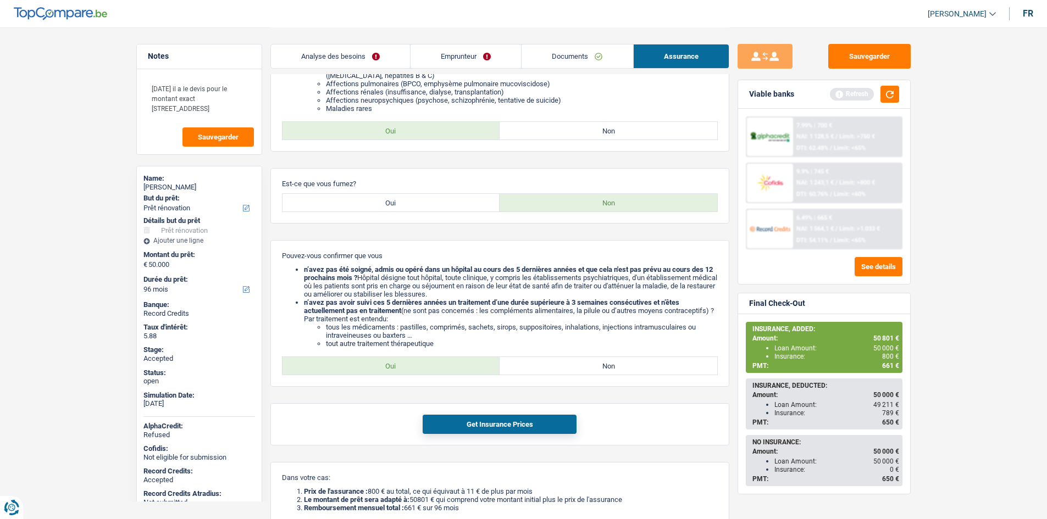
scroll to position [330, 0]
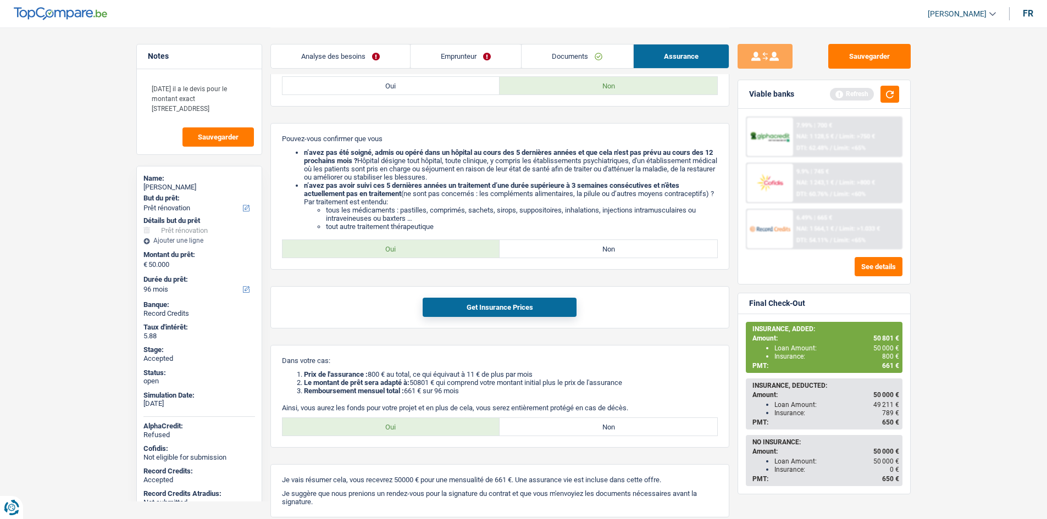
click at [68, 225] on main "Notes [DATE] il a le devis pour le montant exact [STREET_ADDRESS] grand bigard …" at bounding box center [523, 115] width 1047 height 891
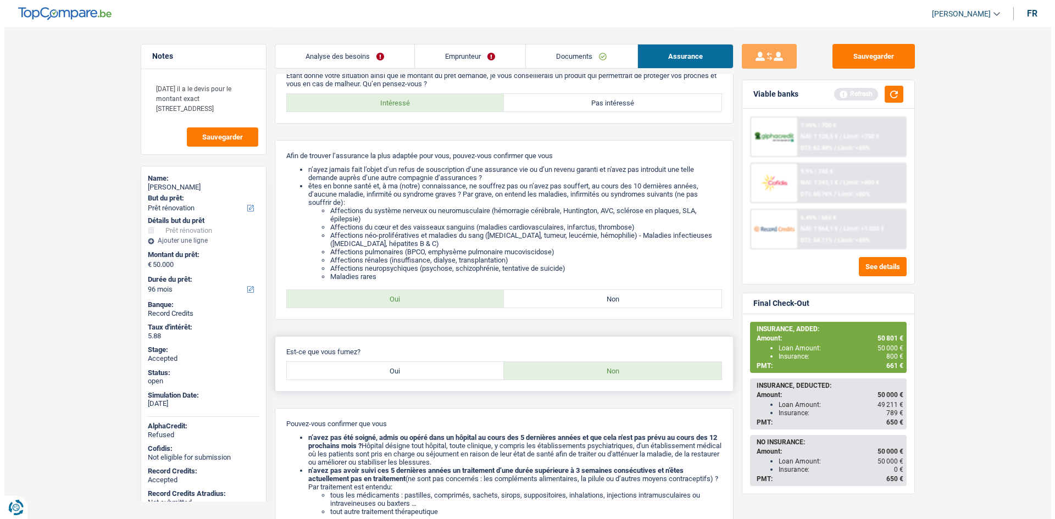
scroll to position [0, 0]
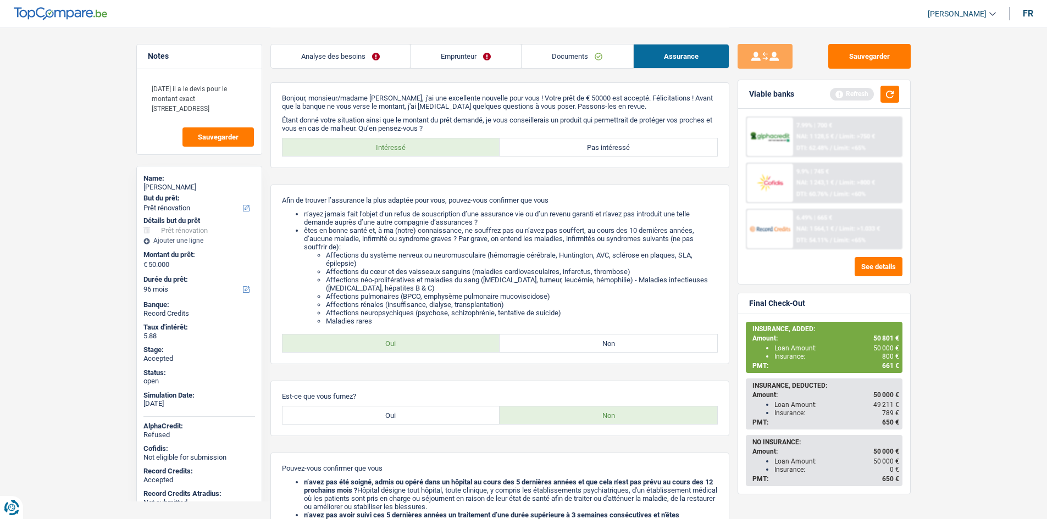
click at [441, 54] on link "Emprunteur" at bounding box center [465, 57] width 110 height 24
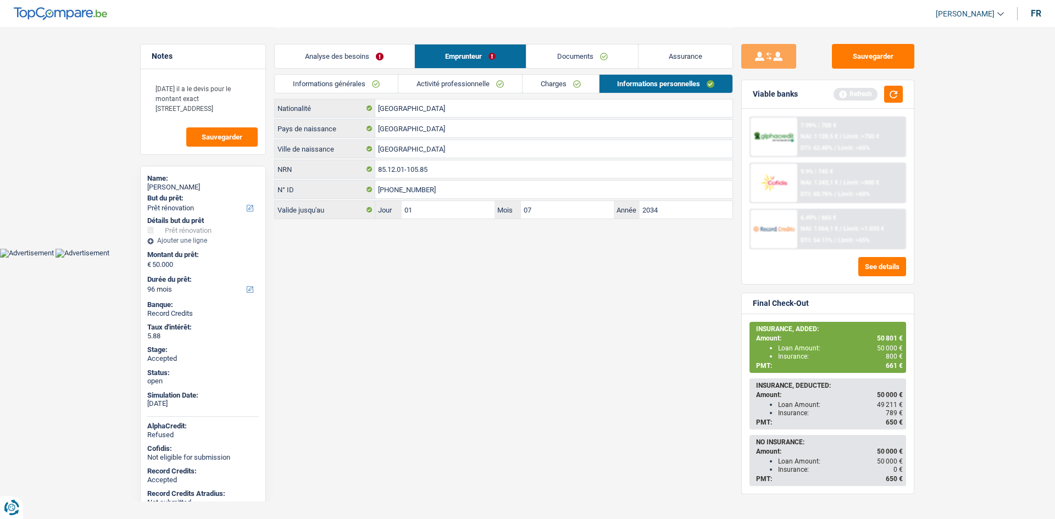
click at [573, 85] on link "Charges" at bounding box center [560, 84] width 76 height 18
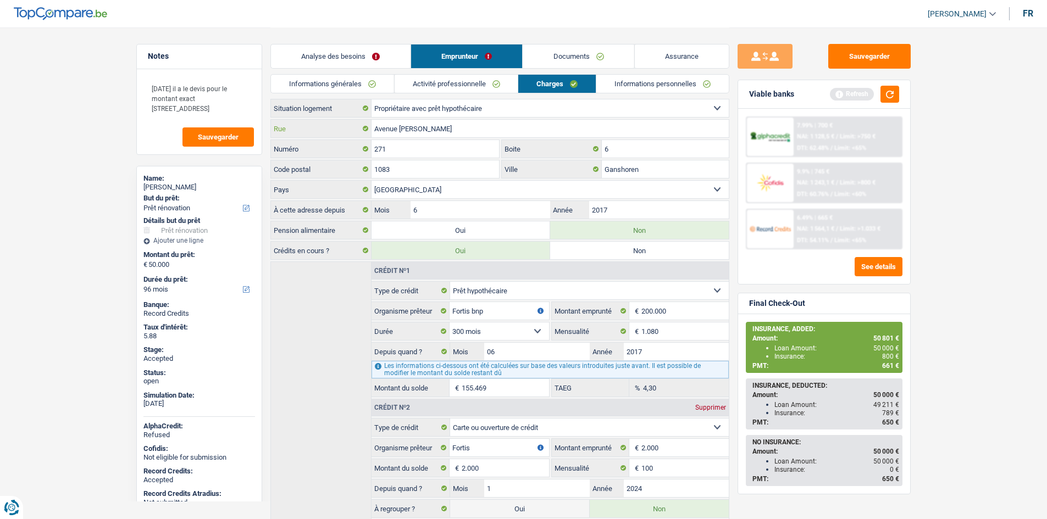
click at [520, 136] on input "Avenue [PERSON_NAME]" at bounding box center [549, 129] width 357 height 18
click at [616, 149] on input "6" at bounding box center [665, 149] width 127 height 18
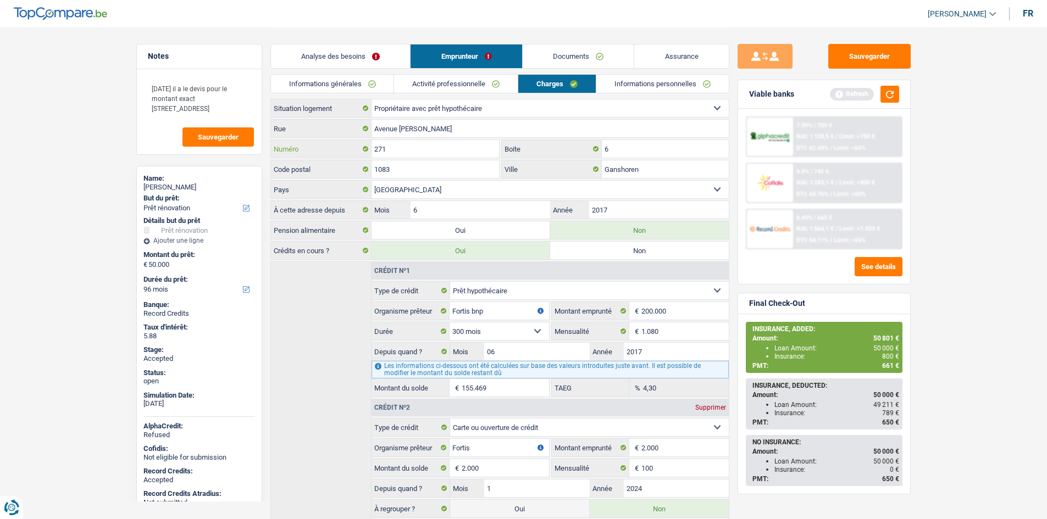
click at [424, 149] on input "271" at bounding box center [435, 149] width 128 height 18
click at [626, 147] on input "6" at bounding box center [665, 149] width 127 height 18
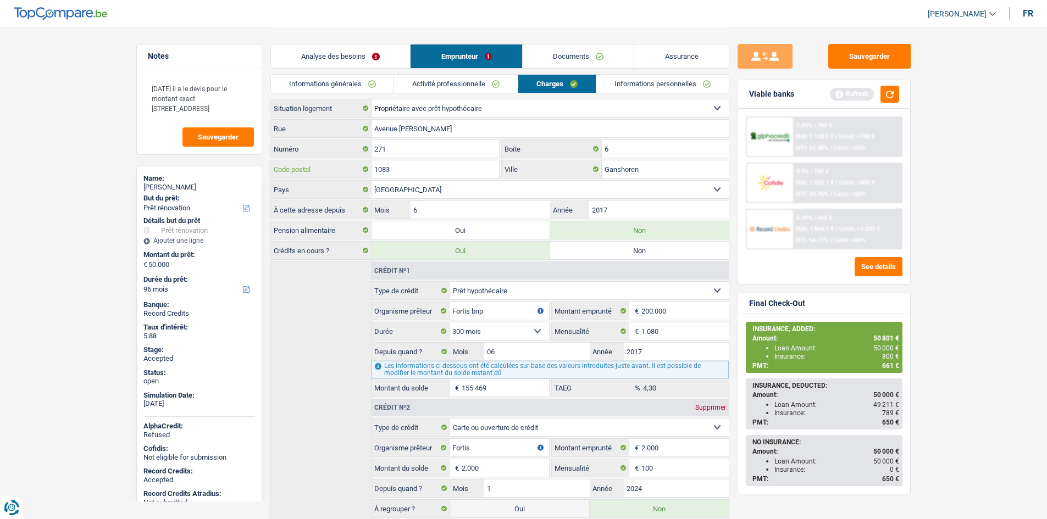
click at [416, 170] on input "1083" at bounding box center [435, 169] width 128 height 18
click at [627, 171] on input "Ganshoren" at bounding box center [665, 169] width 127 height 18
click at [627, 88] on link "Informations personnelles" at bounding box center [662, 84] width 132 height 18
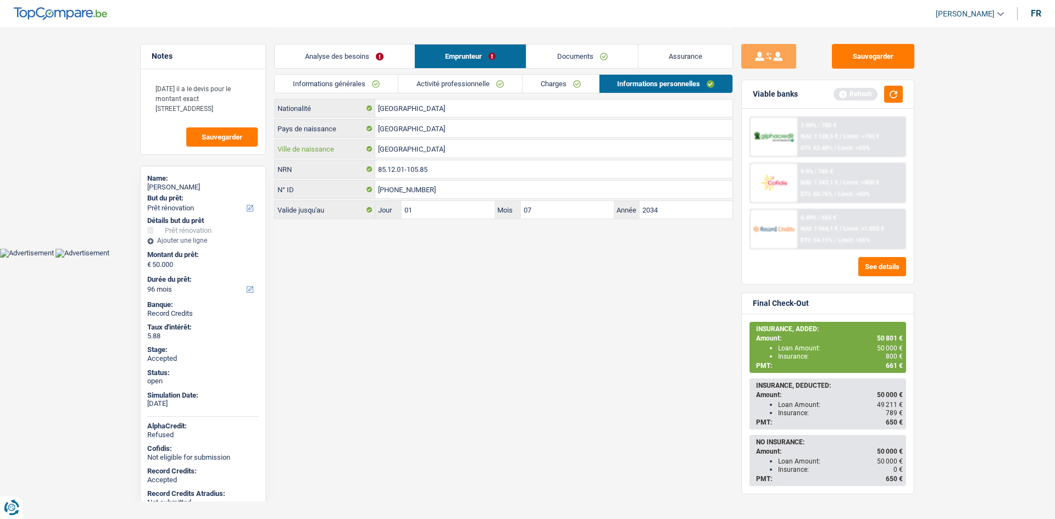
click at [527, 150] on input "Berchem st agathe" at bounding box center [553, 149] width 357 height 18
click at [892, 357] on span "800 €" at bounding box center [894, 357] width 17 height 8
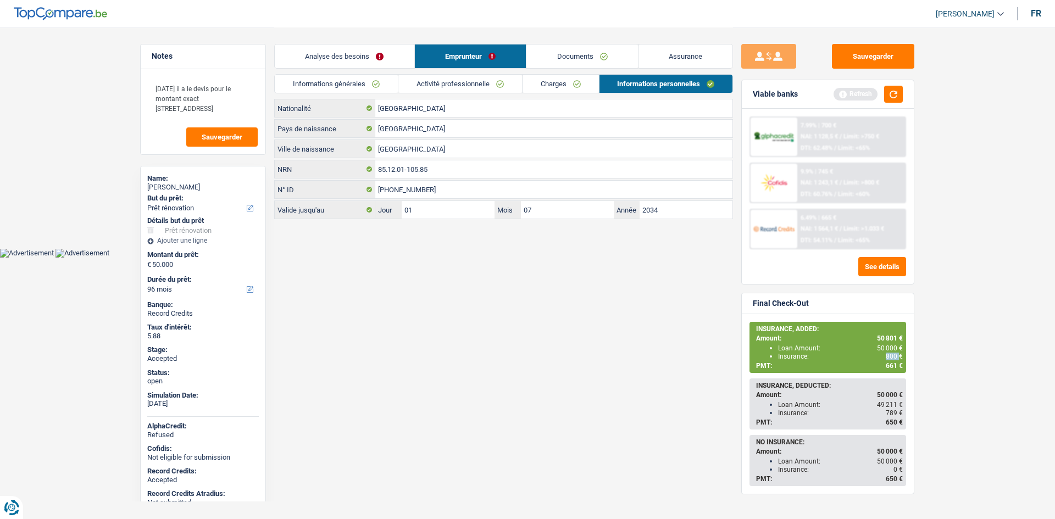
copy span "800"
drag, startPoint x: 873, startPoint y: 55, endPoint x: 857, endPoint y: 58, distance: 16.7
click at [873, 55] on button "Sauvegarder" at bounding box center [873, 56] width 82 height 25
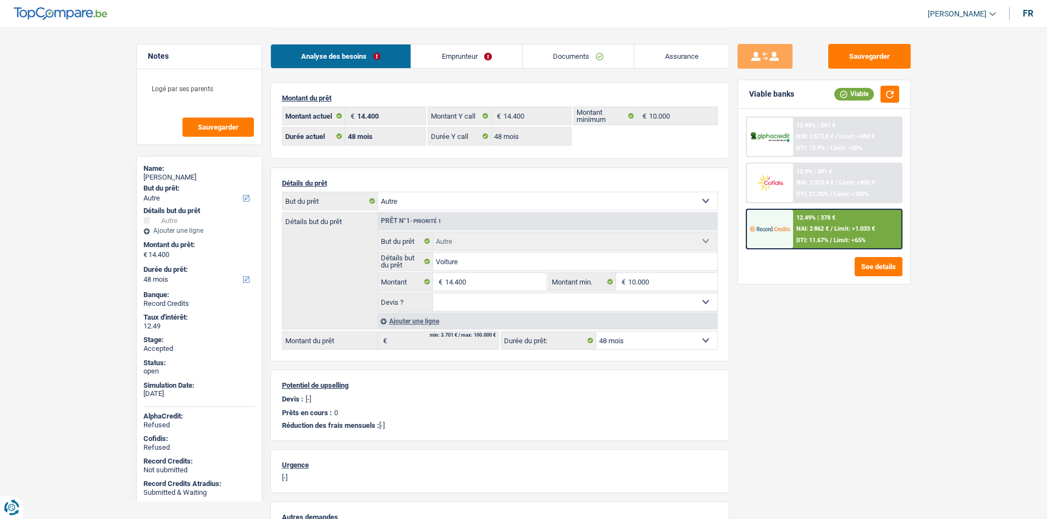
select select "other"
select select "48"
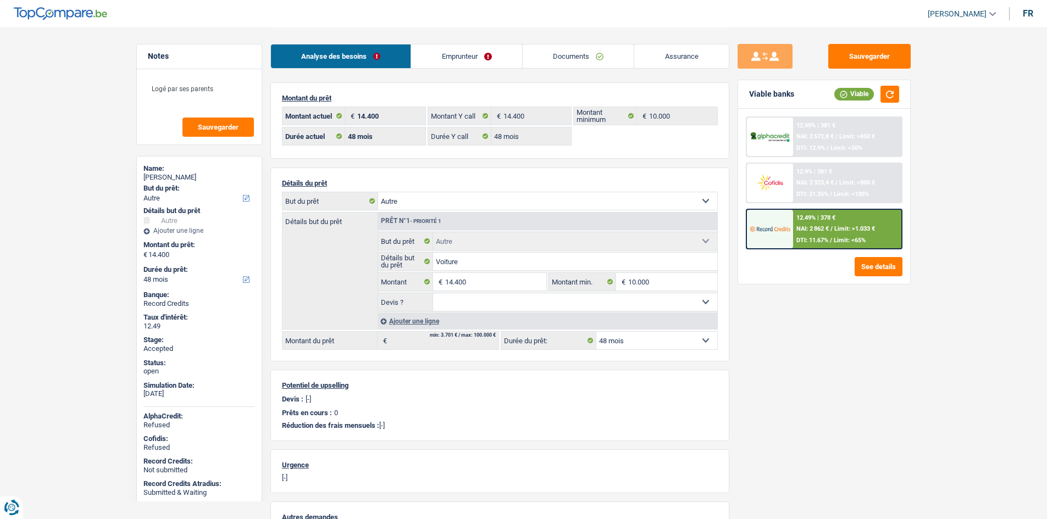
select select "other"
select select "48"
select select "liveWithParents"
select select "BE"
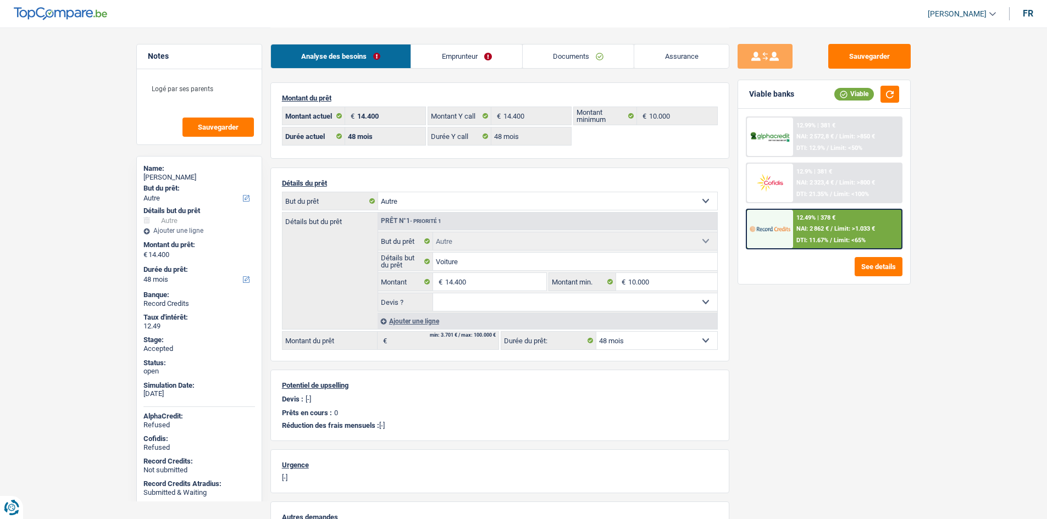
click at [865, 343] on div "Sauvegarder Viable banks Viable 12.99% | 381 € NAI: 2 572,8 € / Limit: >850 € D…" at bounding box center [824, 273] width 190 height 458
click at [464, 62] on link "Emprunteur" at bounding box center [466, 57] width 111 height 24
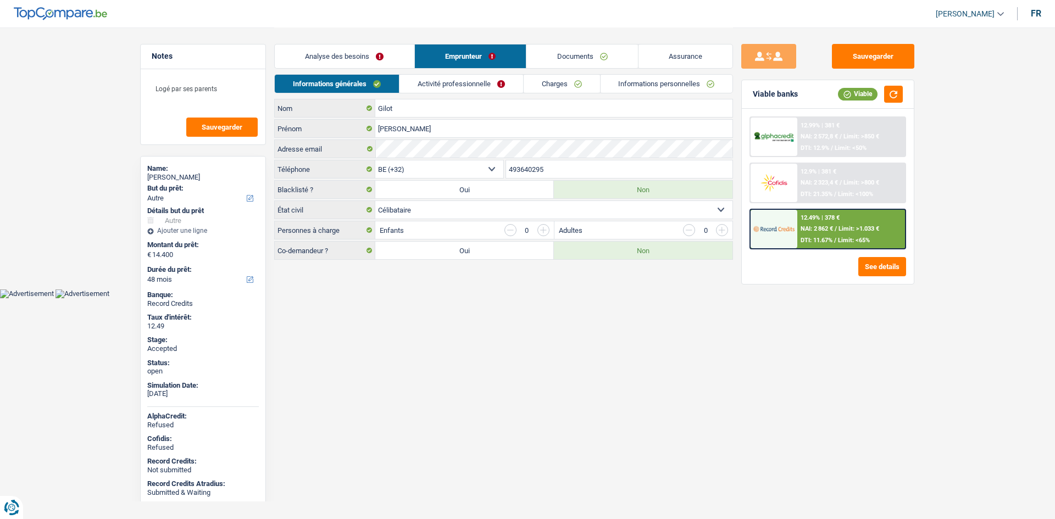
click at [457, 86] on link "Activité professionnelle" at bounding box center [461, 84] width 124 height 18
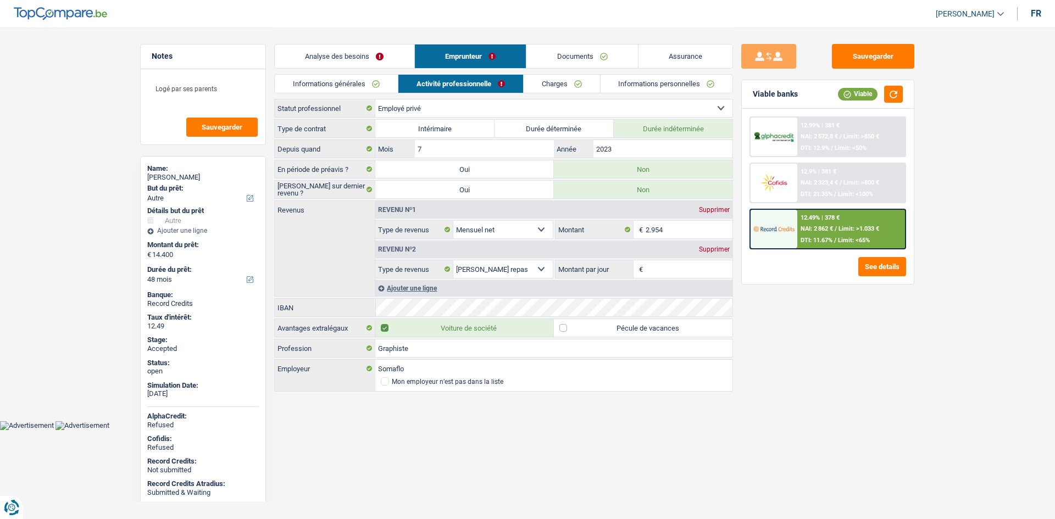
click at [578, 88] on link "Charges" at bounding box center [562, 84] width 76 height 18
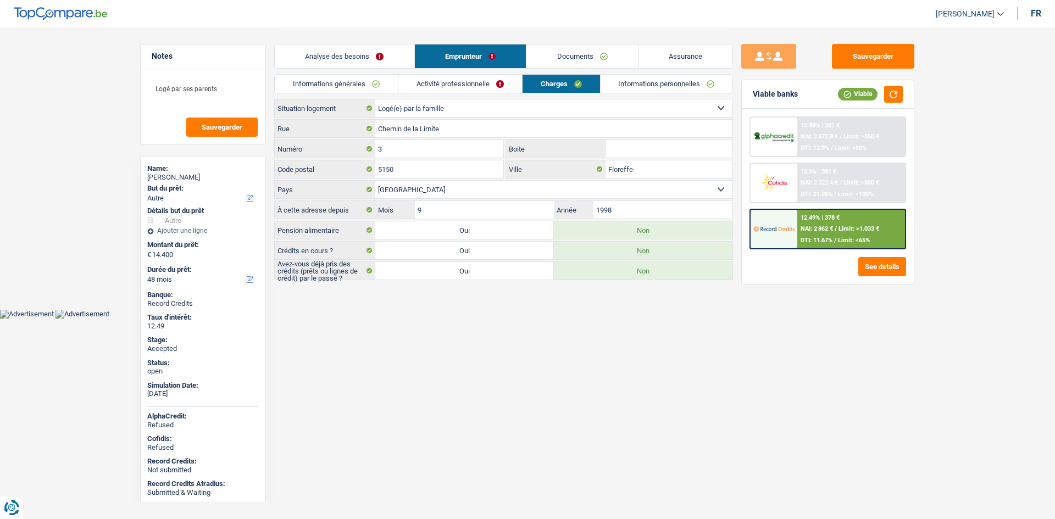
click at [636, 88] on link "Informations personnelles" at bounding box center [667, 84] width 132 height 18
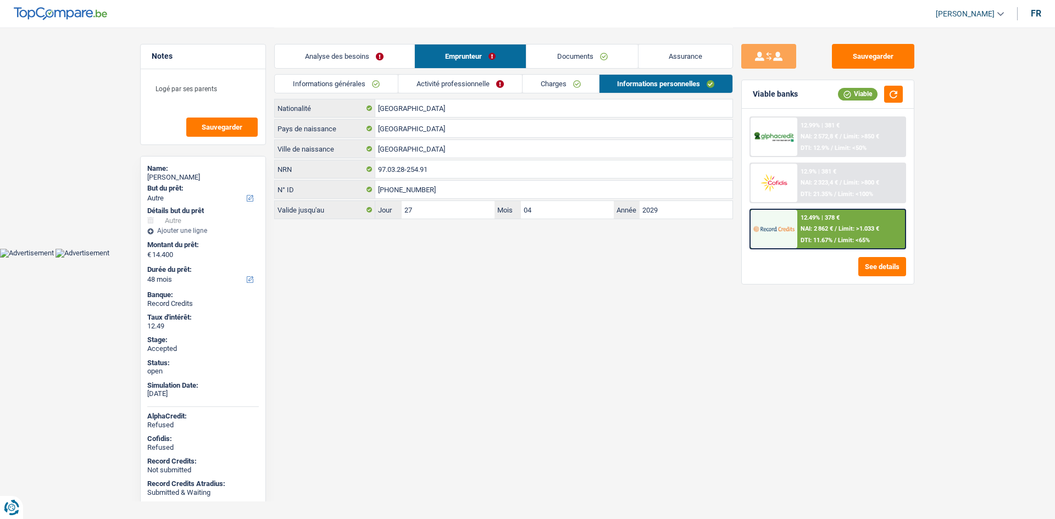
click at [558, 87] on link "Charges" at bounding box center [560, 84] width 76 height 18
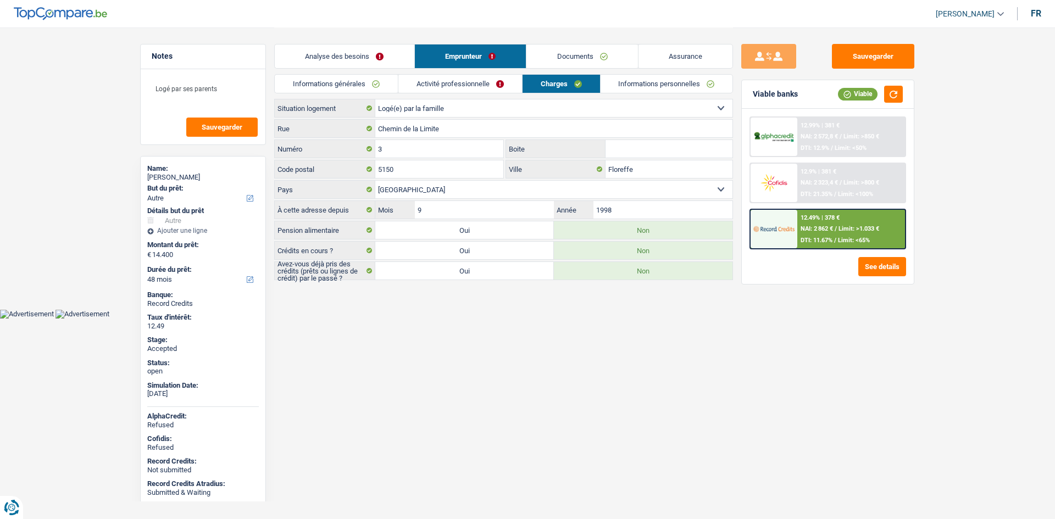
click at [502, 88] on link "Activité professionnelle" at bounding box center [460, 84] width 124 height 18
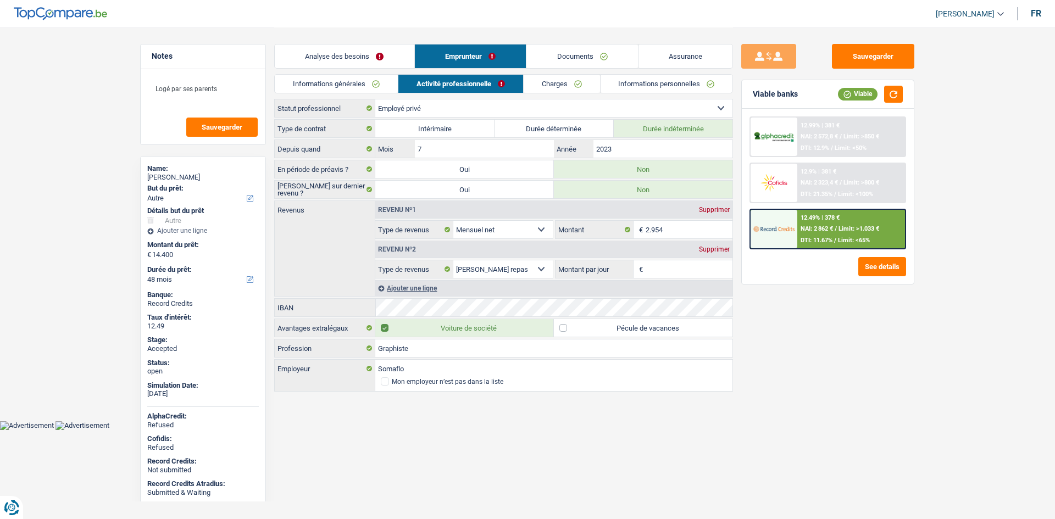
click at [576, 54] on link "Documents" at bounding box center [582, 57] width 112 height 24
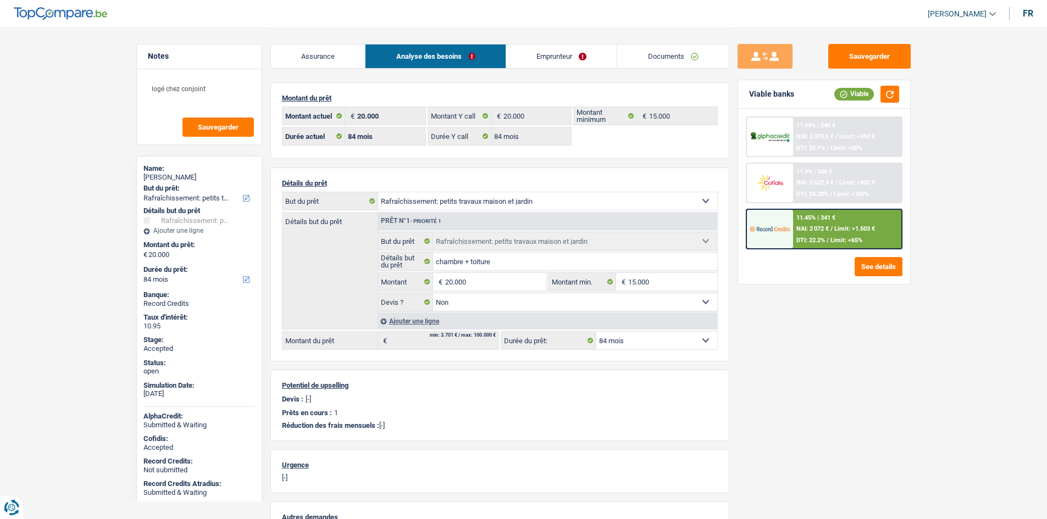
select select "houseOrGarden"
select select "84"
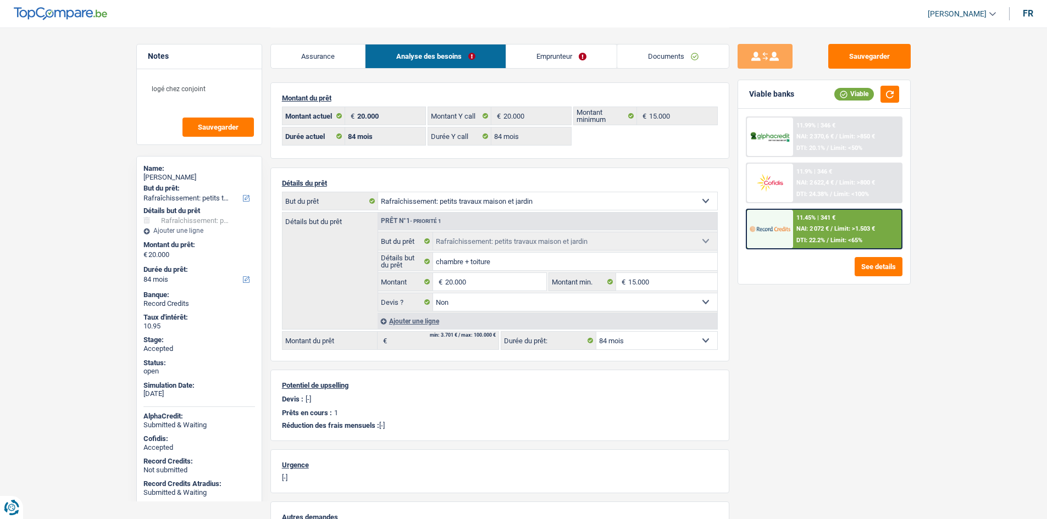
select select "houseOrGarden"
select select "false"
select select "84"
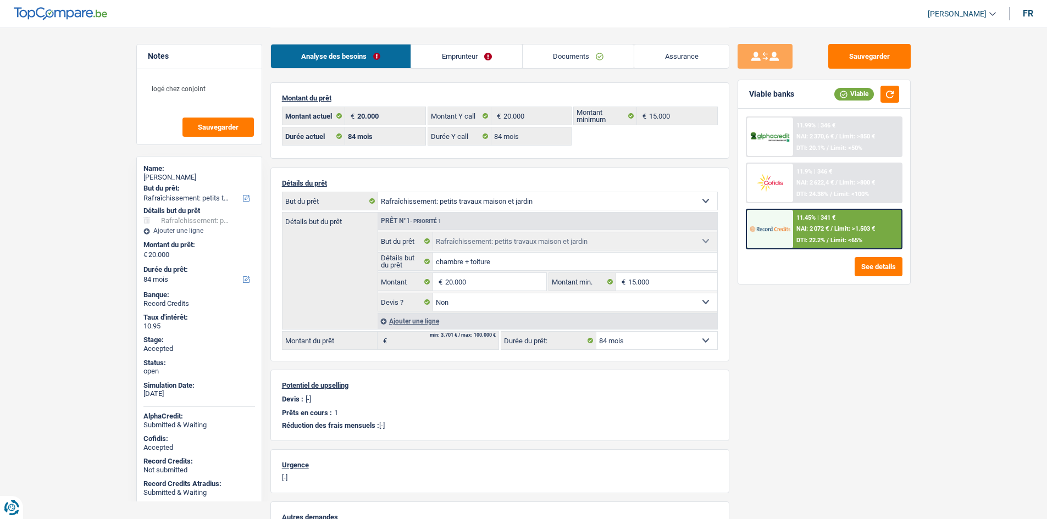
click at [499, 49] on link "Emprunteur" at bounding box center [466, 57] width 111 height 24
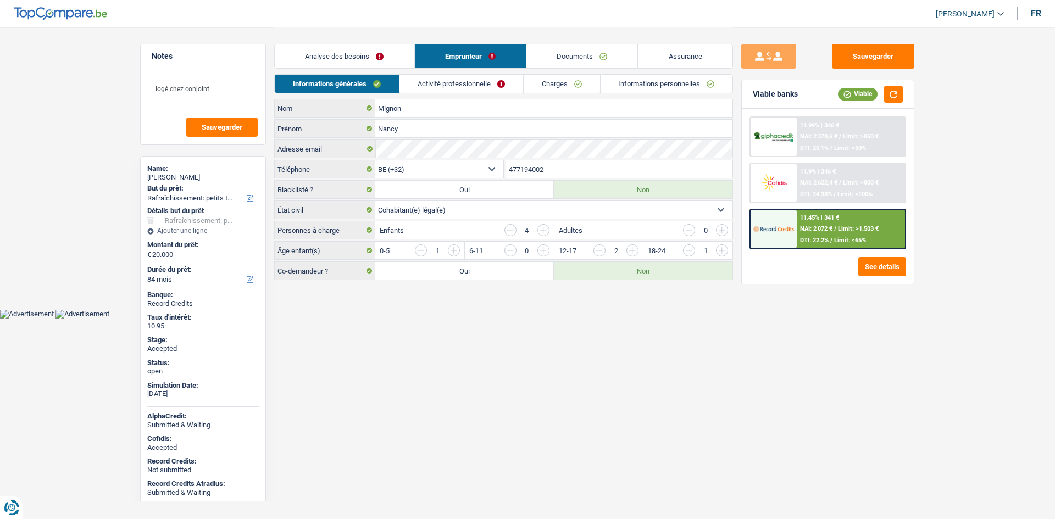
click at [553, 76] on link "Charges" at bounding box center [562, 84] width 76 height 18
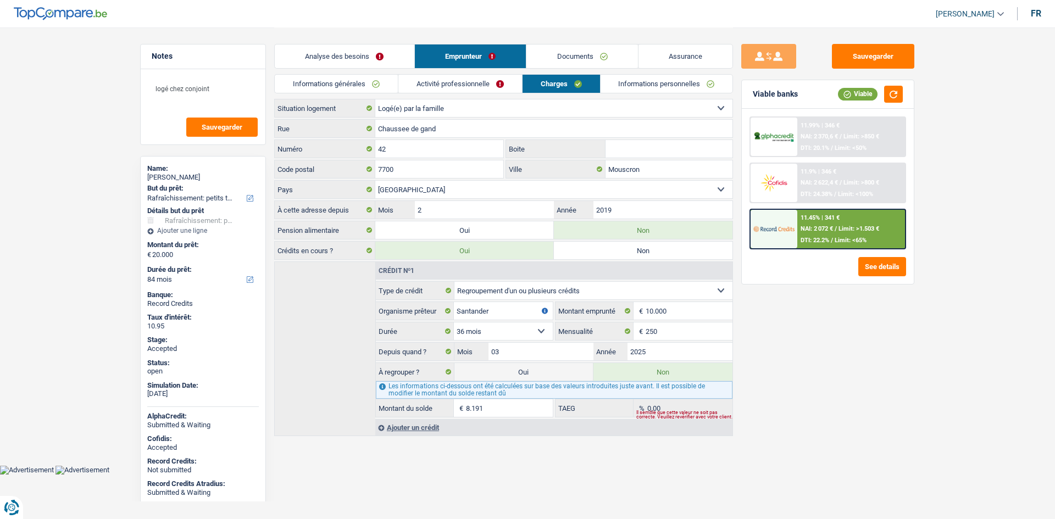
click at [71, 169] on main "Notes logé chez conjoint Sauvegarder Name: [PERSON_NAME] But du prêt: Confort m…" at bounding box center [527, 232] width 1055 height 465
click at [73, 174] on main "Notes logé chez conjoint Sauvegarder Name: [PERSON_NAME] But du prêt: Confort m…" at bounding box center [527, 232] width 1055 height 465
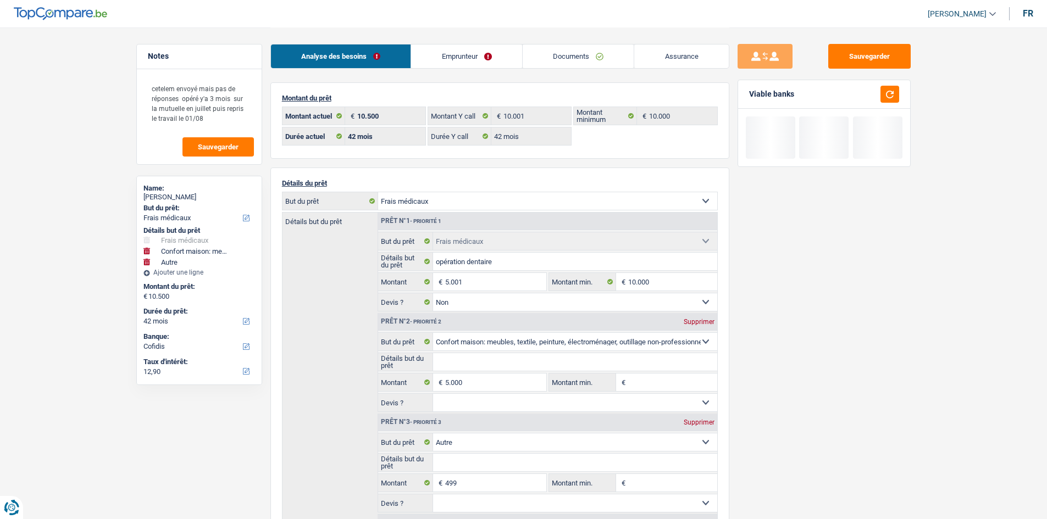
select select "medical"
select select "household"
select select "other"
select select "42"
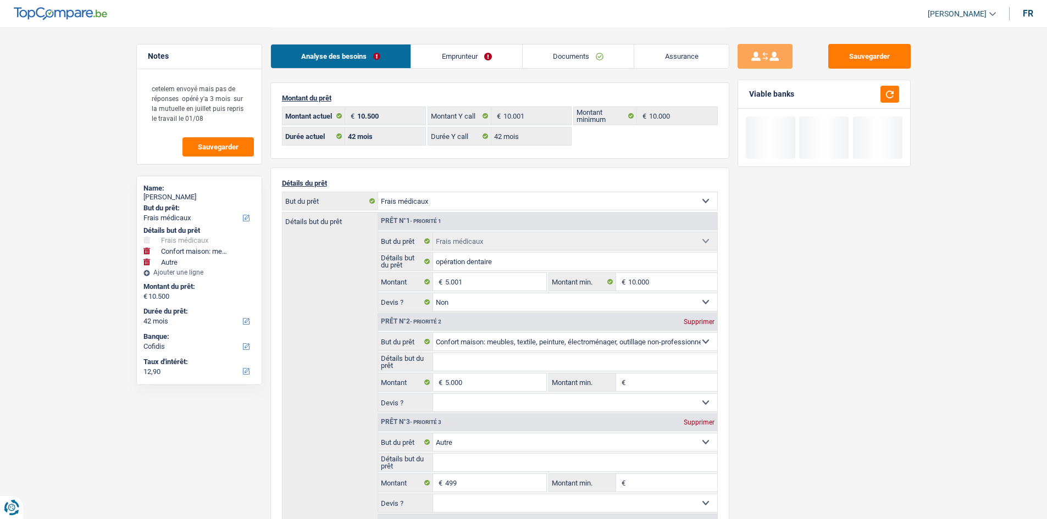
select select "42"
select select "medical"
select select "false"
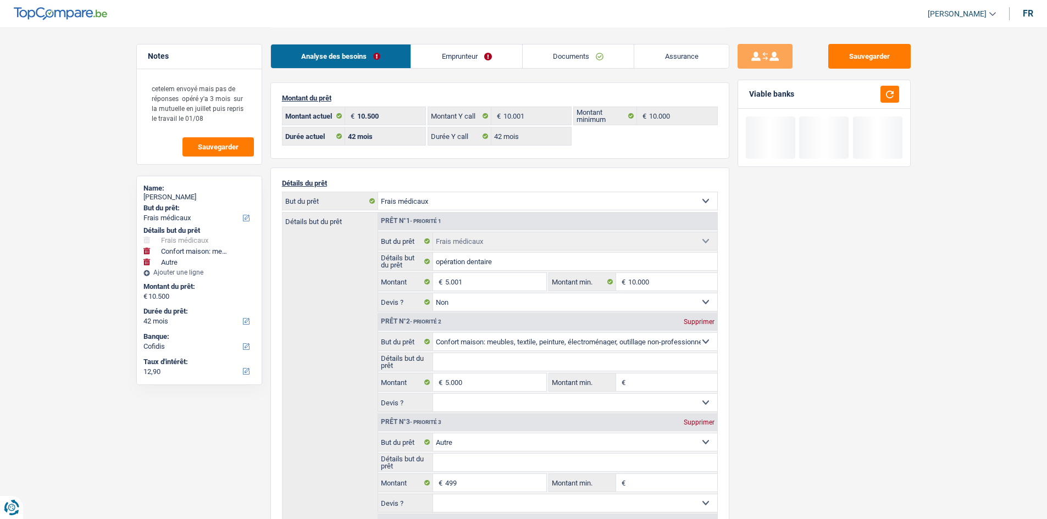
select select "household"
select select "other"
select select "42"
select select "rents"
select select "BE"
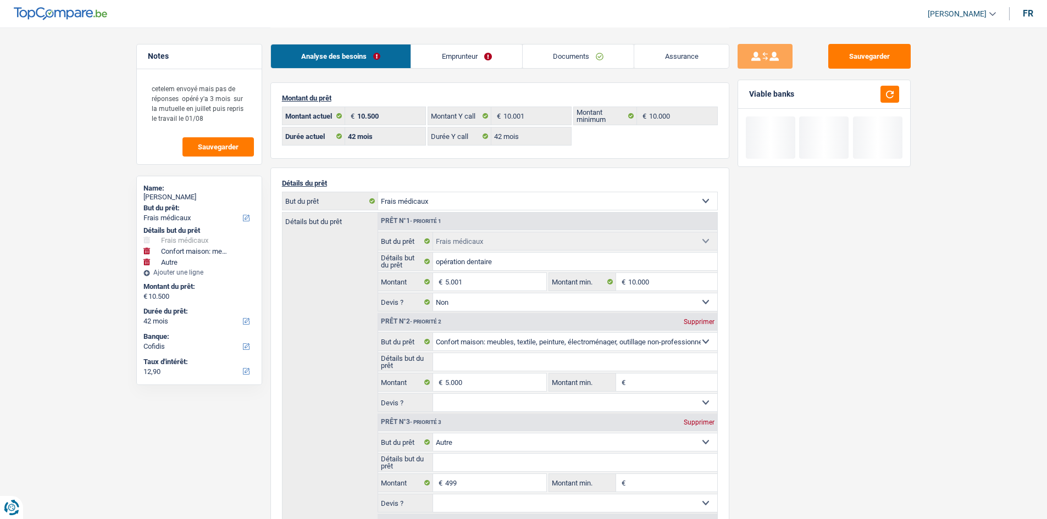
select select "carLoan"
select select "48"
click at [595, 53] on link "Documents" at bounding box center [578, 57] width 112 height 24
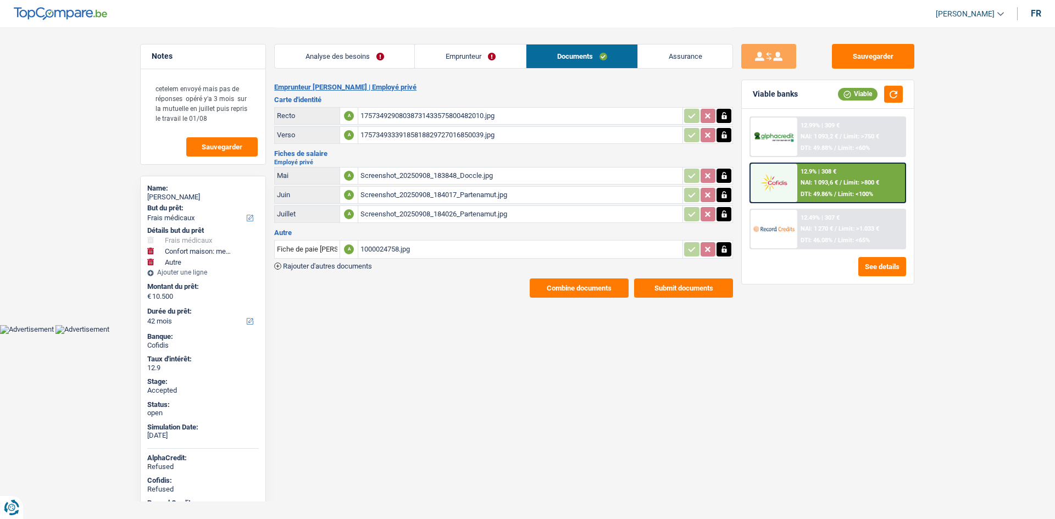
click at [430, 51] on link "Emprunteur" at bounding box center [470, 57] width 111 height 24
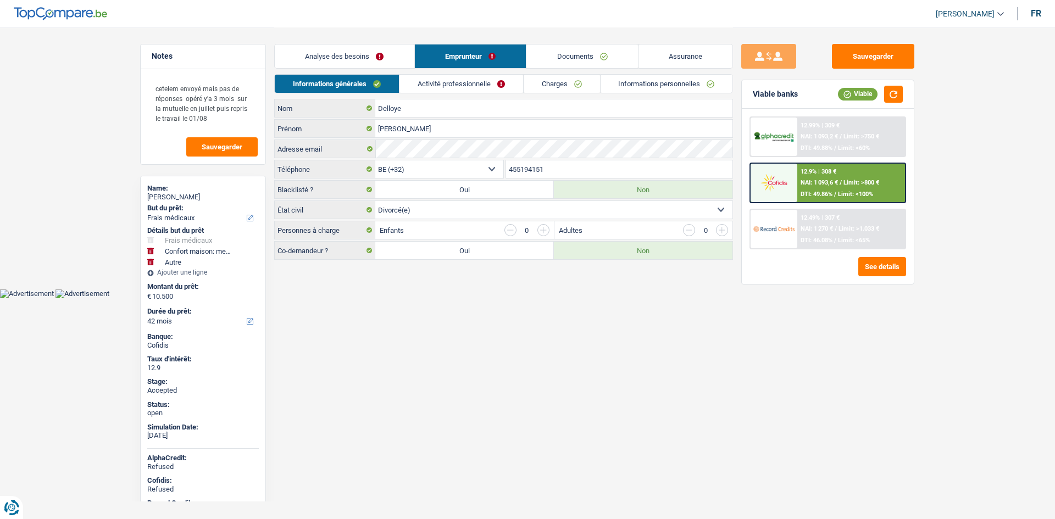
click at [572, 76] on link "Charges" at bounding box center [562, 84] width 76 height 18
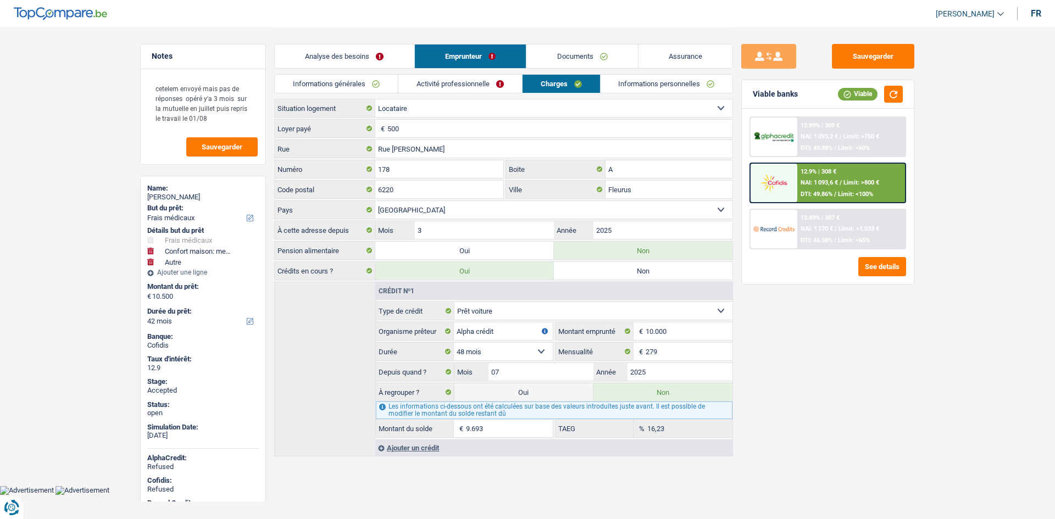
click at [108, 207] on main "Notes cetelem envoyé mais pas de réponses opéré y'a 3 mois sur la mutuelle en j…" at bounding box center [527, 243] width 1055 height 486
click at [707, 47] on link "Assurance" at bounding box center [685, 57] width 94 height 24
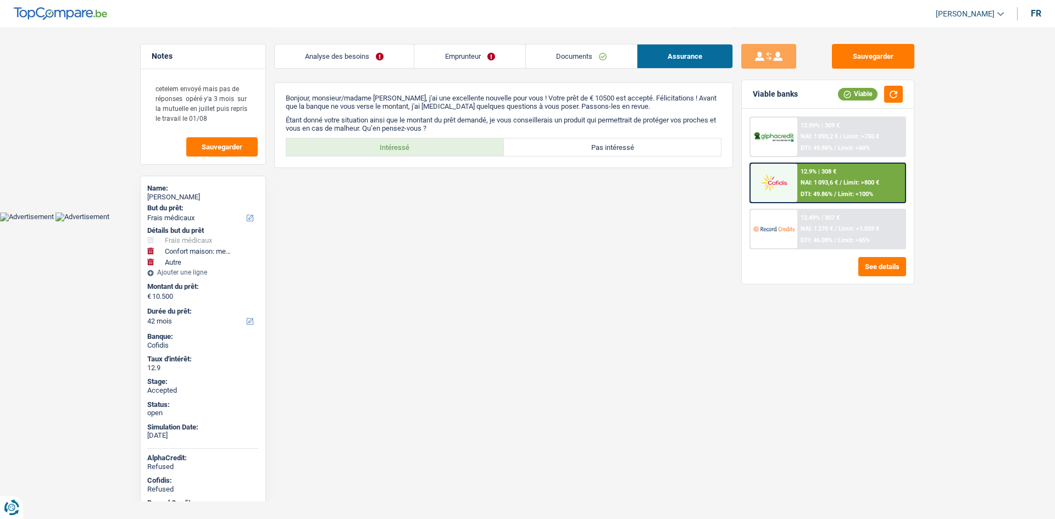
click at [613, 51] on link "Documents" at bounding box center [581, 57] width 111 height 24
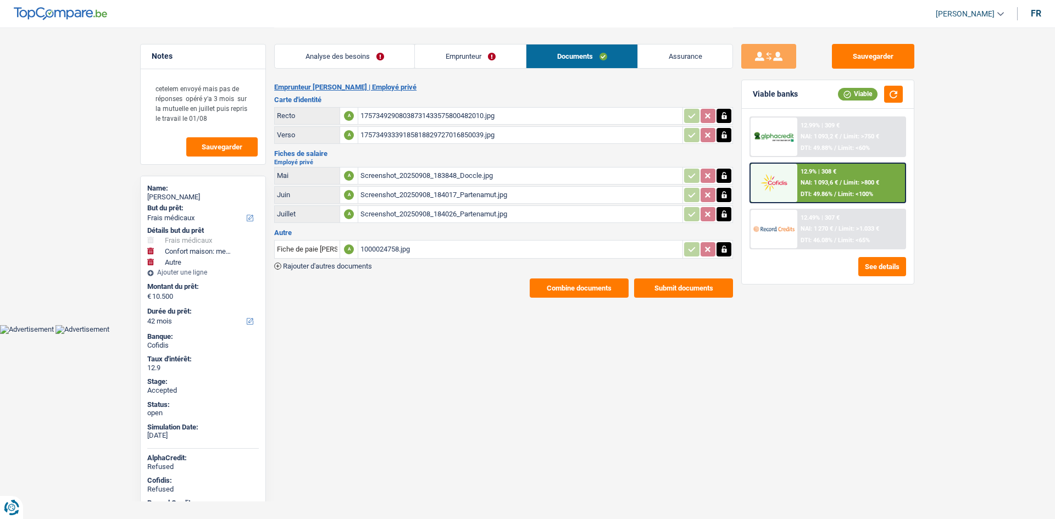
click at [539, 215] on div "Screenshot_20250908_184026_Partenamut.jpg" at bounding box center [520, 214] width 320 height 16
click at [433, 255] on div "1000024758.jpg" at bounding box center [520, 249] width 320 height 16
click at [472, 57] on link "Emprunteur" at bounding box center [470, 57] width 111 height 24
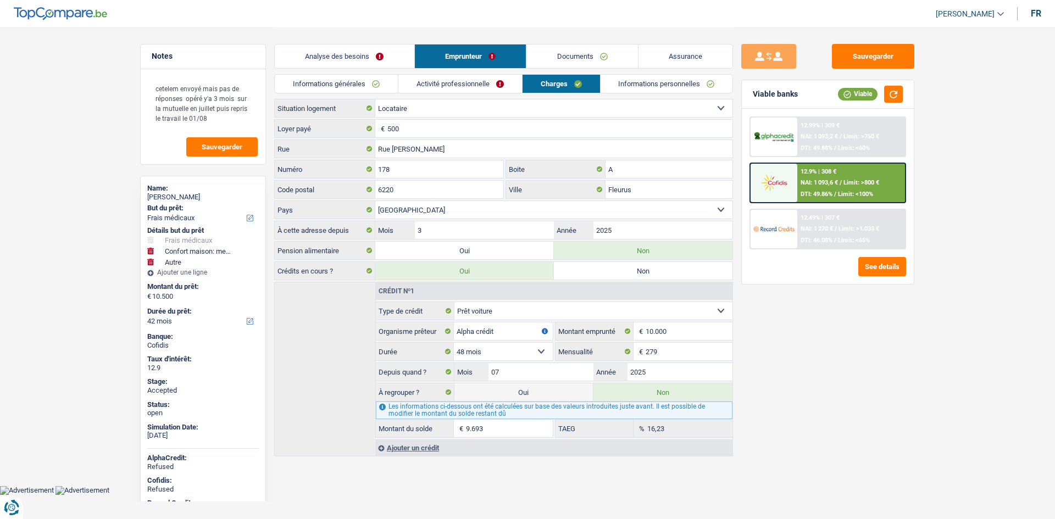
click at [114, 205] on main "Notes cetelem envoyé mais pas de réponses opéré y'a 3 mois sur la mutuelle en j…" at bounding box center [527, 243] width 1055 height 486
click at [563, 87] on link "Charges" at bounding box center [560, 84] width 77 height 18
click at [191, 197] on div "Murielle Delloye" at bounding box center [203, 197] width 112 height 9
click at [190, 197] on div "Murielle Delloye" at bounding box center [203, 197] width 112 height 9
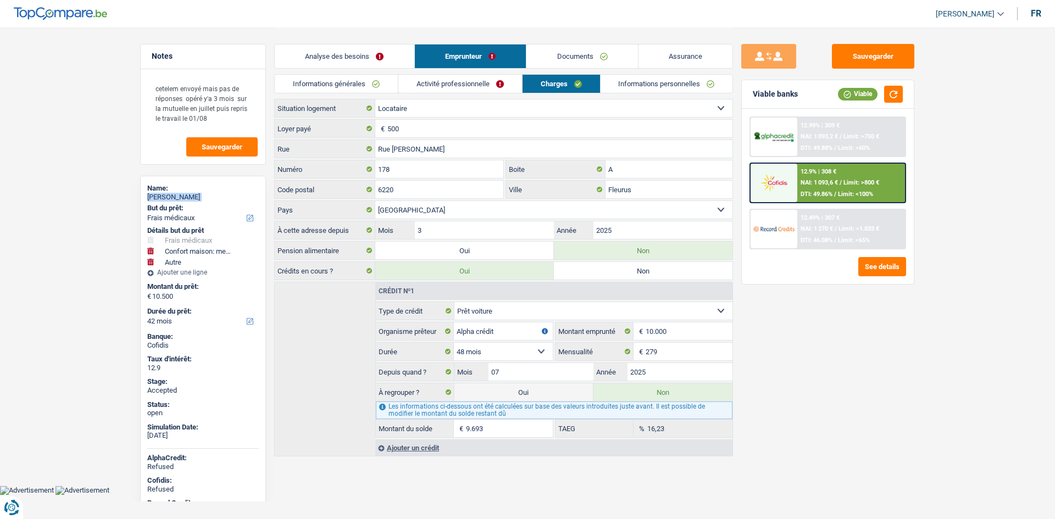
copy div "Murielle Delloye"
drag, startPoint x: 424, startPoint y: 84, endPoint x: 404, endPoint y: 85, distance: 20.3
click at [424, 84] on link "Activité professionnelle" at bounding box center [460, 84] width 124 height 18
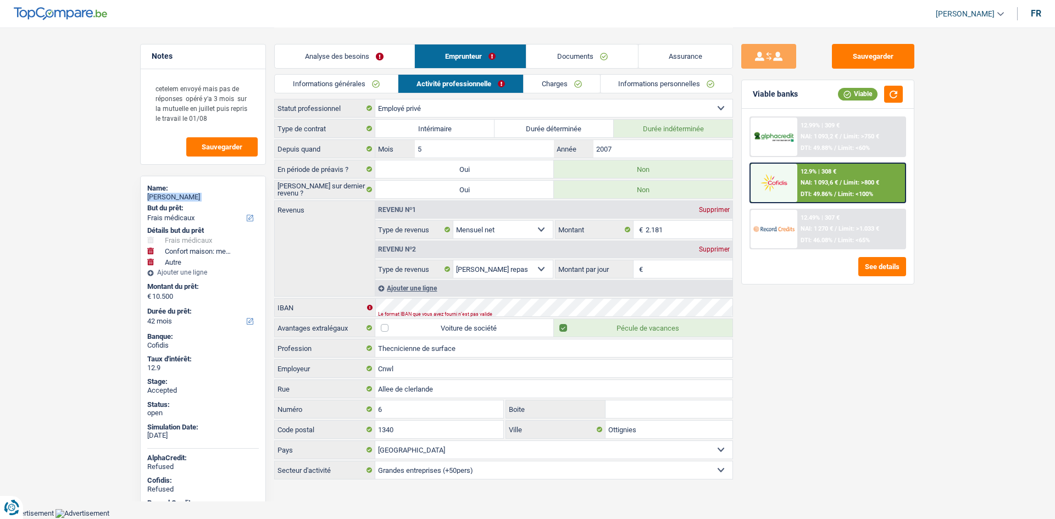
click at [374, 85] on link "Informations générales" at bounding box center [336, 84] width 123 height 18
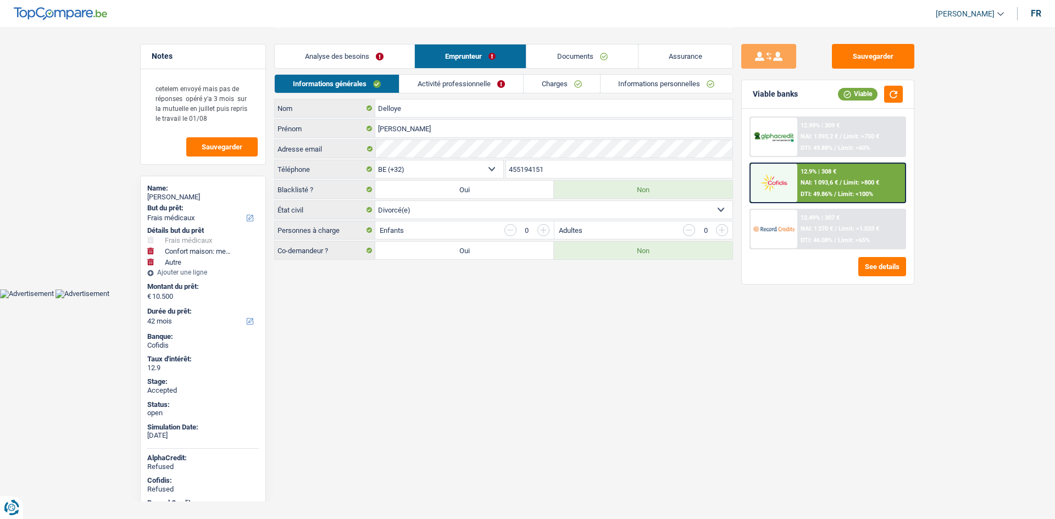
click at [531, 177] on div "455194151 Téléphone" at bounding box center [619, 169] width 228 height 19
click at [532, 176] on input "455194151" at bounding box center [619, 169] width 227 height 18
click at [415, 85] on link "Activité professionnelle" at bounding box center [461, 84] width 124 height 18
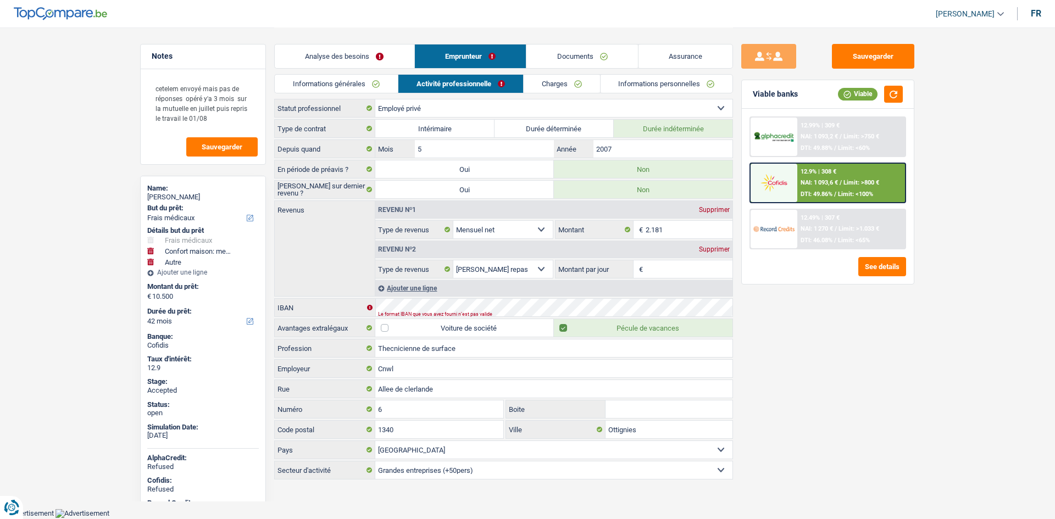
click at [374, 85] on link "Informations générales" at bounding box center [336, 84] width 123 height 18
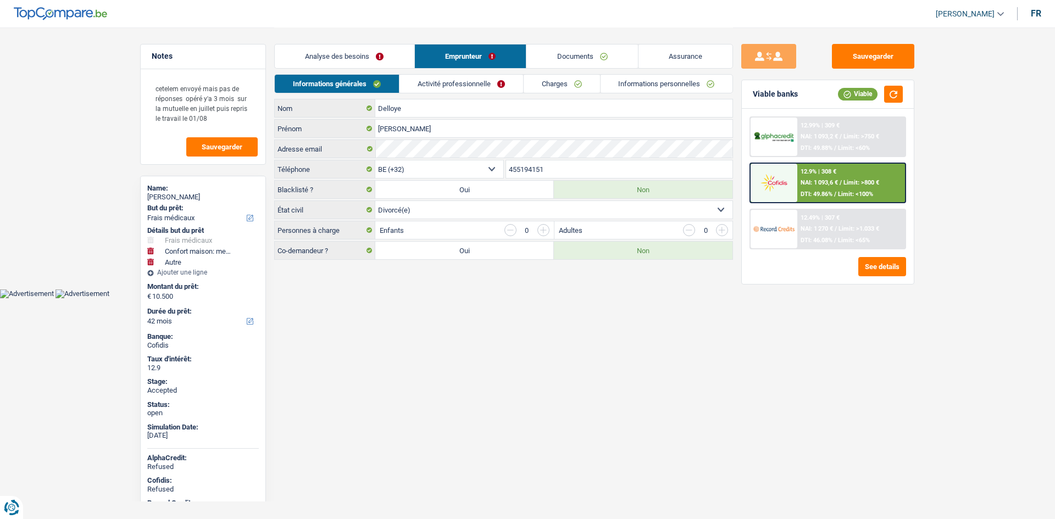
click at [428, 86] on link "Activité professionnelle" at bounding box center [461, 84] width 124 height 18
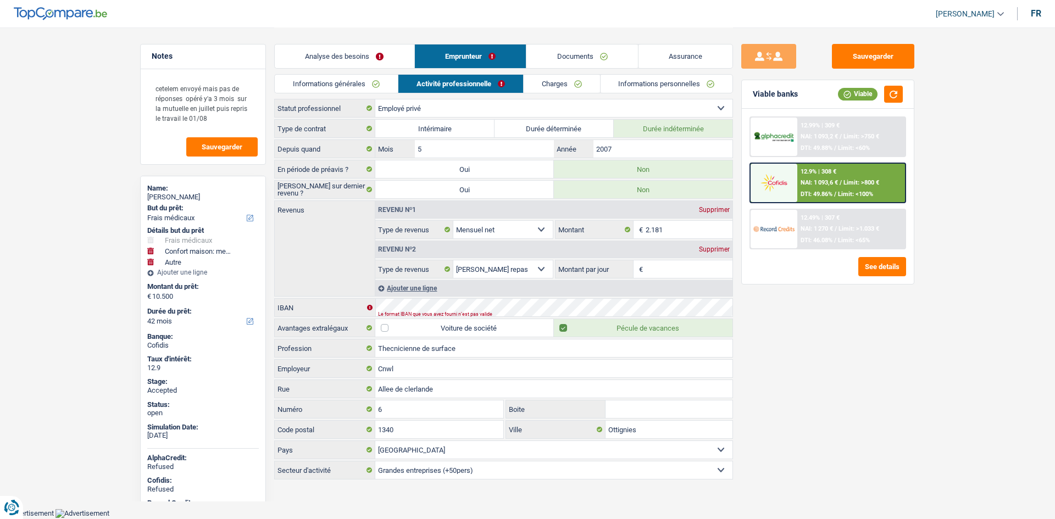
click at [555, 81] on link "Charges" at bounding box center [562, 84] width 76 height 18
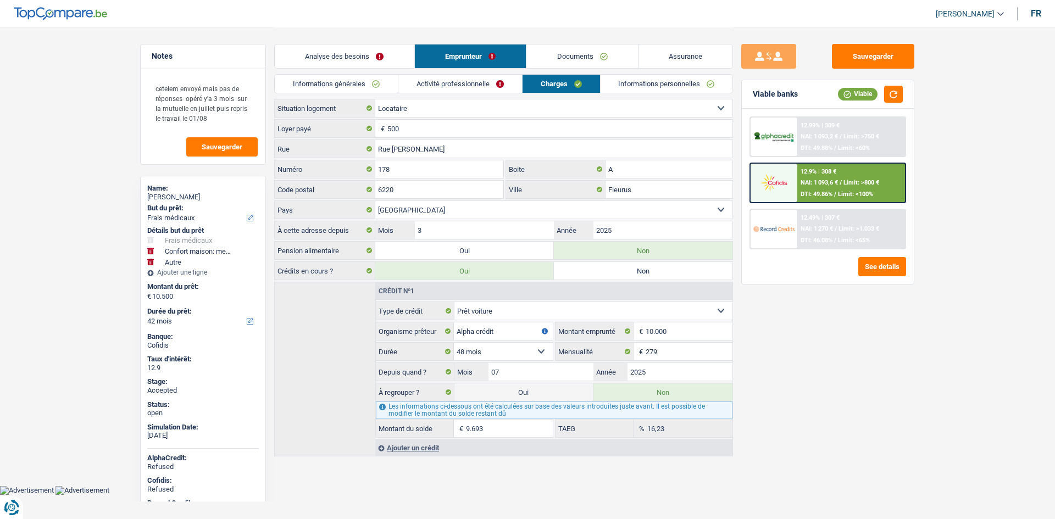
click at [631, 82] on link "Informations personnelles" at bounding box center [667, 84] width 132 height 18
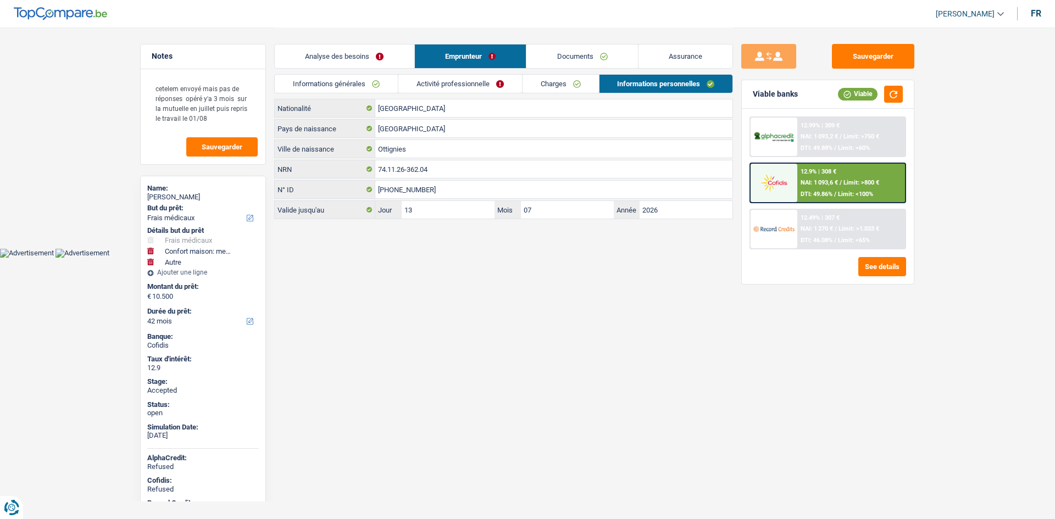
click at [519, 258] on html "Vous avez le contrôle de vos données Nous utilisons des cookies, tout comme nos…" at bounding box center [527, 129] width 1055 height 258
drag, startPoint x: 607, startPoint y: 57, endPoint x: 615, endPoint y: 59, distance: 8.0
click at [607, 57] on link "Documents" at bounding box center [582, 57] width 112 height 24
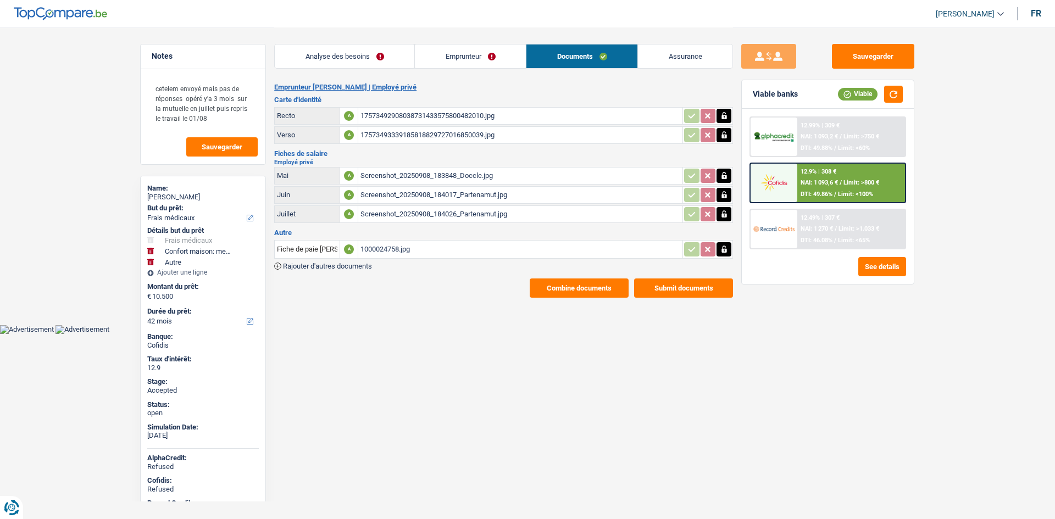
click at [710, 58] on link "Assurance" at bounding box center [685, 57] width 94 height 24
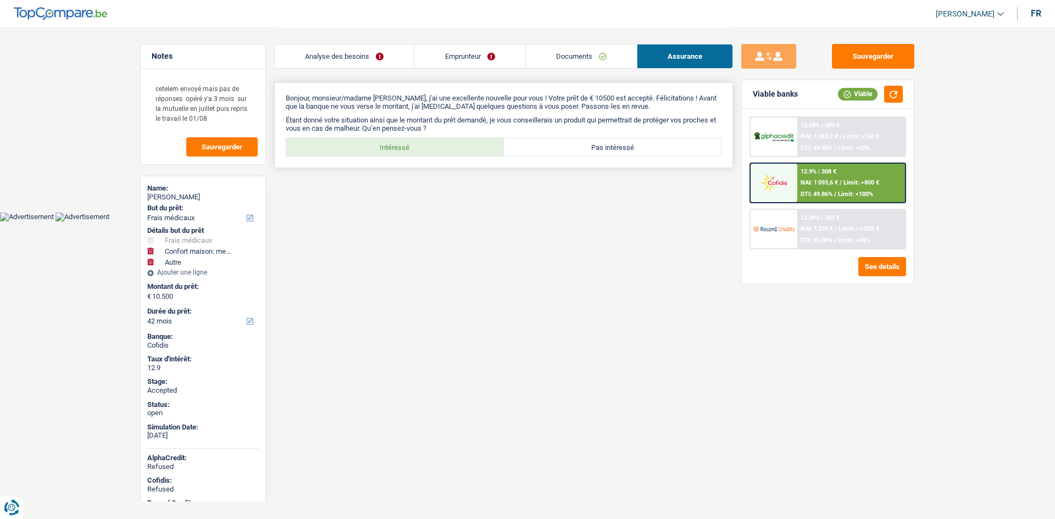
click at [465, 150] on label "Intéressé" at bounding box center [395, 147] width 218 height 18
click at [465, 150] on input "Intéressé" at bounding box center [395, 147] width 218 height 18
radio input "true"
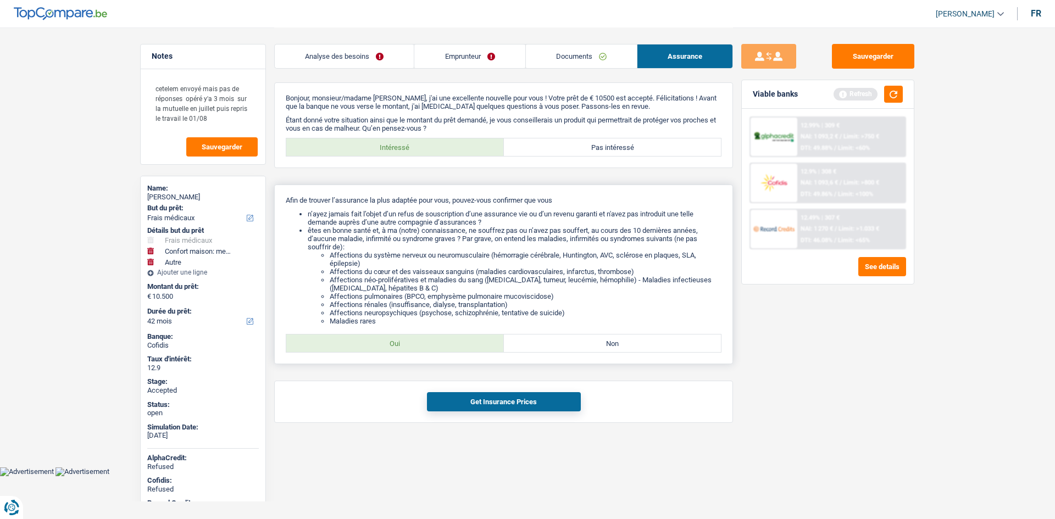
click at [463, 347] on label "Oui" at bounding box center [395, 344] width 218 height 18
click at [463, 347] on input "Oui" at bounding box center [395, 344] width 218 height 18
radio input "true"
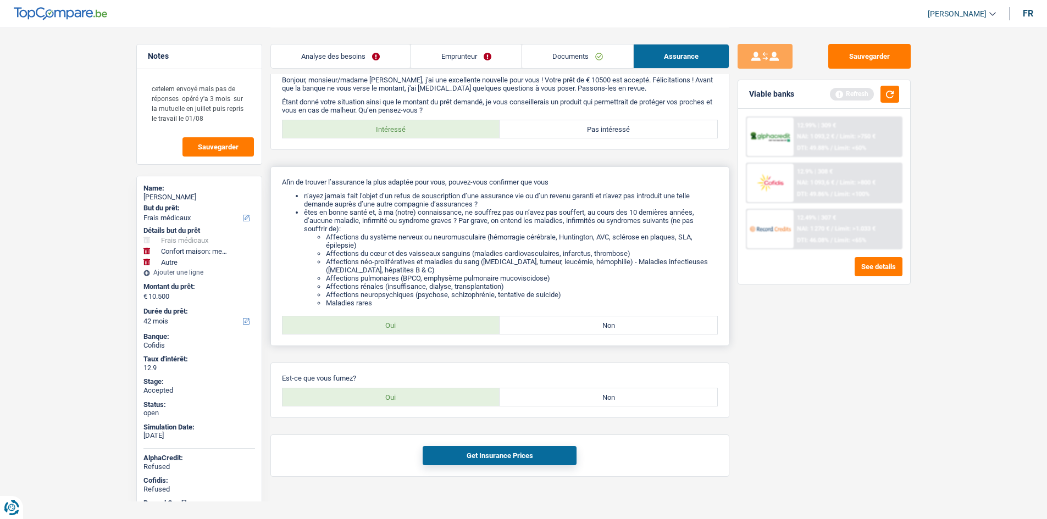
scroll to position [28, 0]
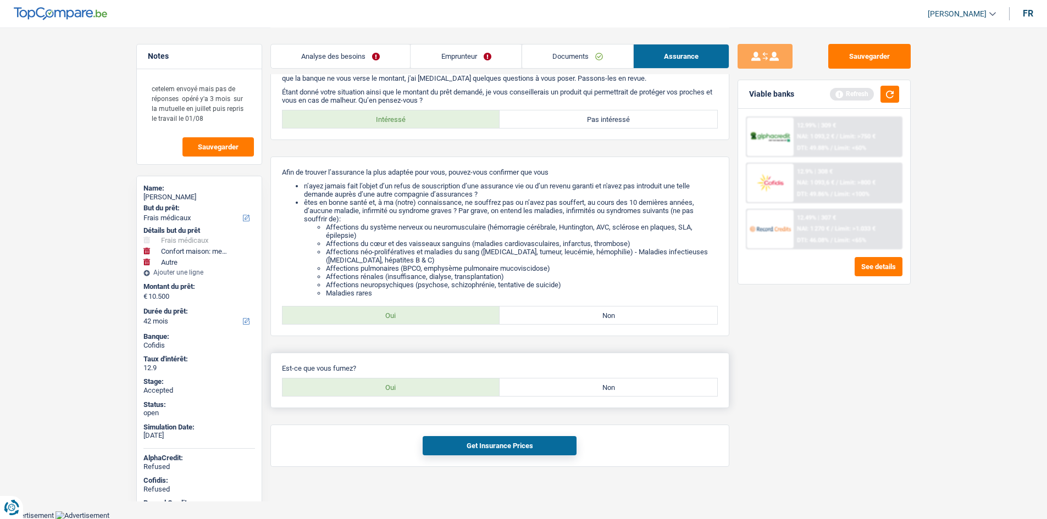
drag, startPoint x: 597, startPoint y: 393, endPoint x: 585, endPoint y: 393, distance: 12.6
click at [598, 393] on label "Non" at bounding box center [608, 388] width 218 height 18
click at [598, 393] on input "Non" at bounding box center [608, 388] width 218 height 18
radio input "true"
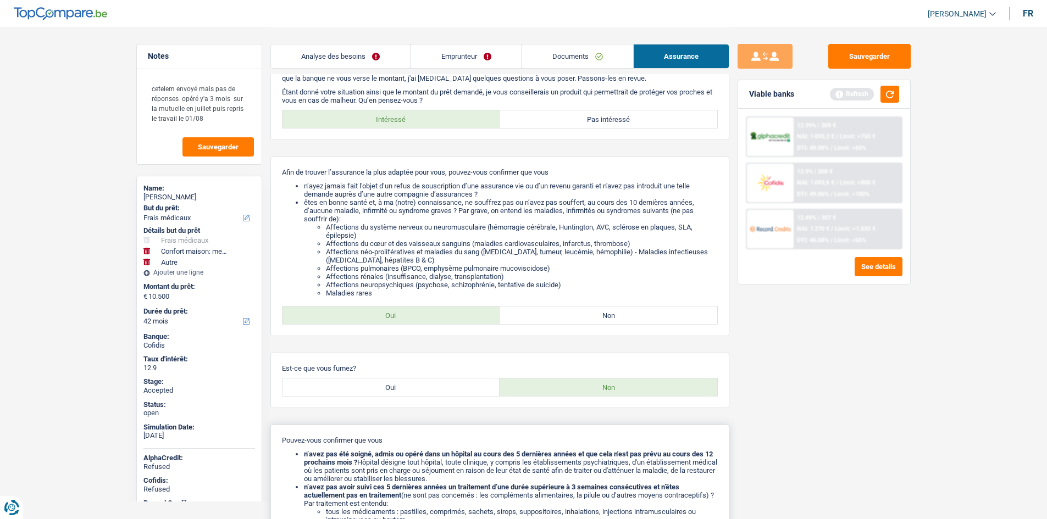
scroll to position [191, 0]
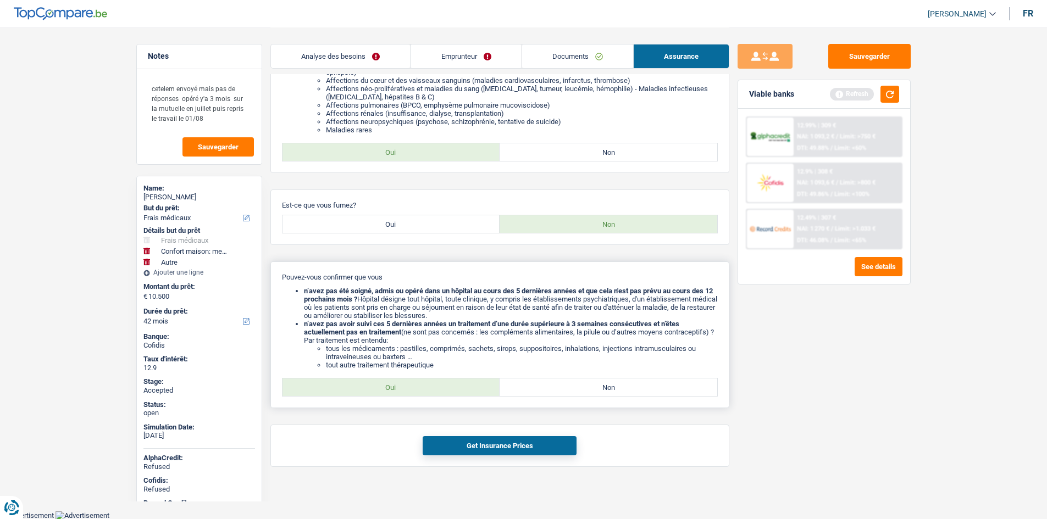
click at [430, 382] on label "Oui" at bounding box center [391, 388] width 218 height 18
click at [430, 382] on input "Oui" at bounding box center [391, 388] width 218 height 18
radio input "true"
click at [472, 219] on label "Oui" at bounding box center [391, 224] width 218 height 18
click at [472, 219] on input "Oui" at bounding box center [391, 224] width 218 height 18
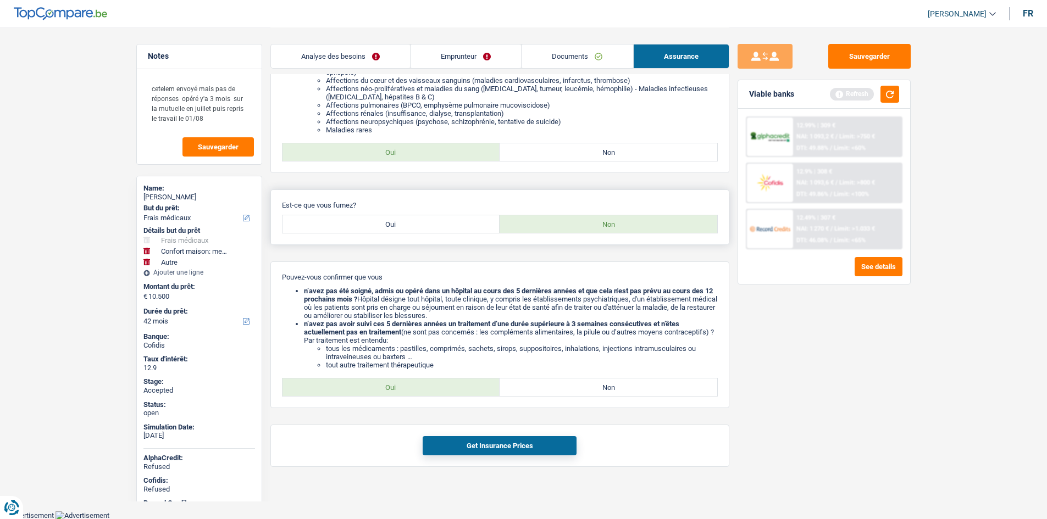
radio input "true"
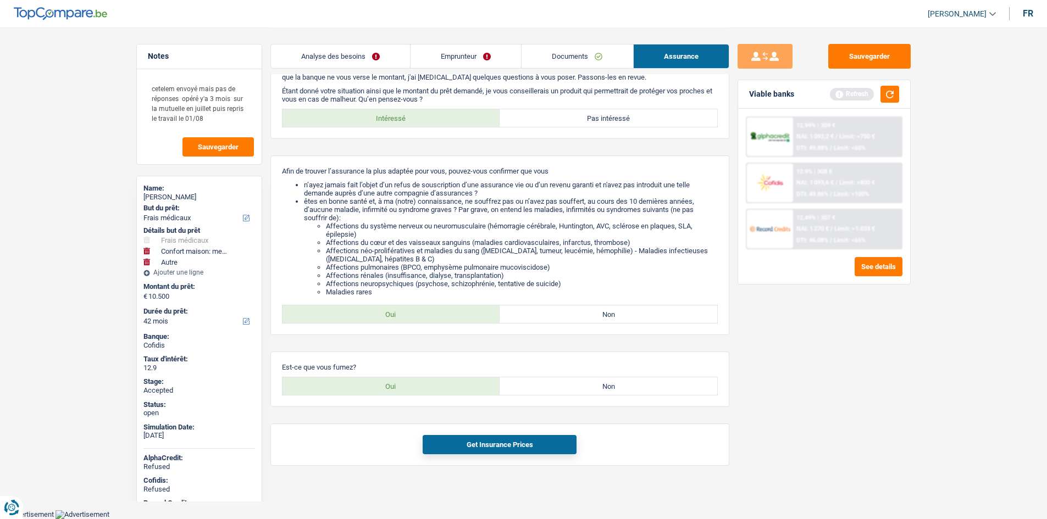
scroll to position [28, 0]
click at [520, 445] on button "Get Insurance Prices" at bounding box center [499, 445] width 154 height 19
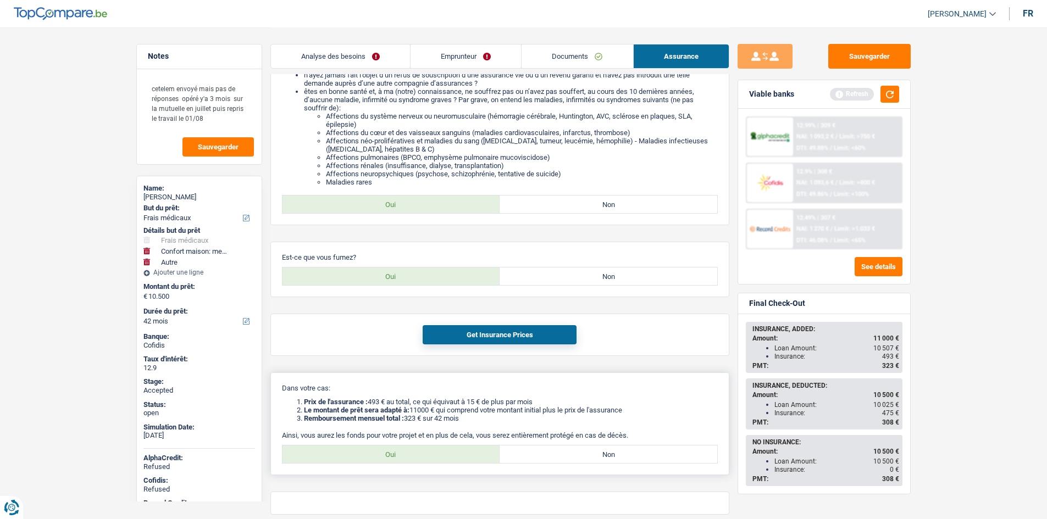
scroll to position [187, 0]
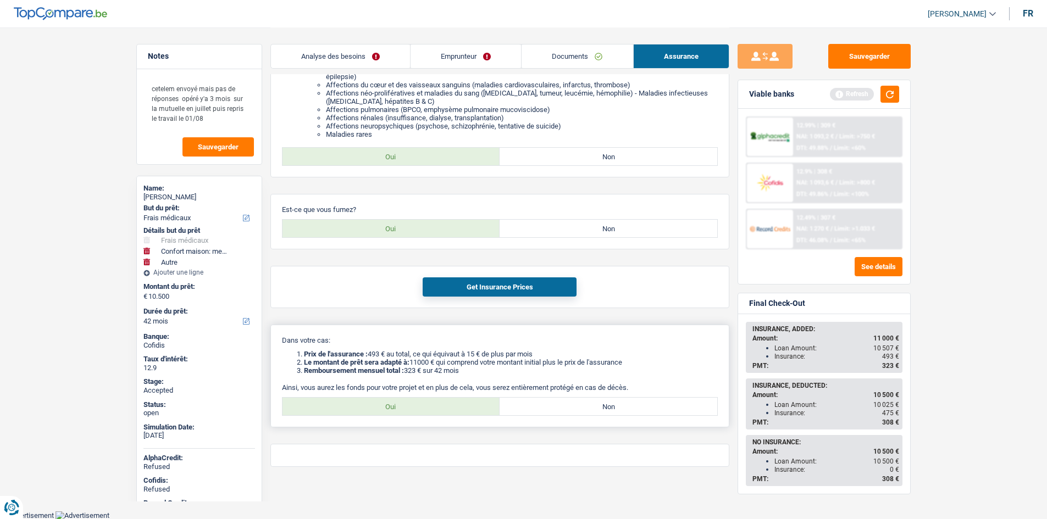
click at [430, 410] on label "Oui" at bounding box center [391, 407] width 218 height 18
click at [430, 410] on input "Oui" at bounding box center [391, 407] width 218 height 18
radio input "true"
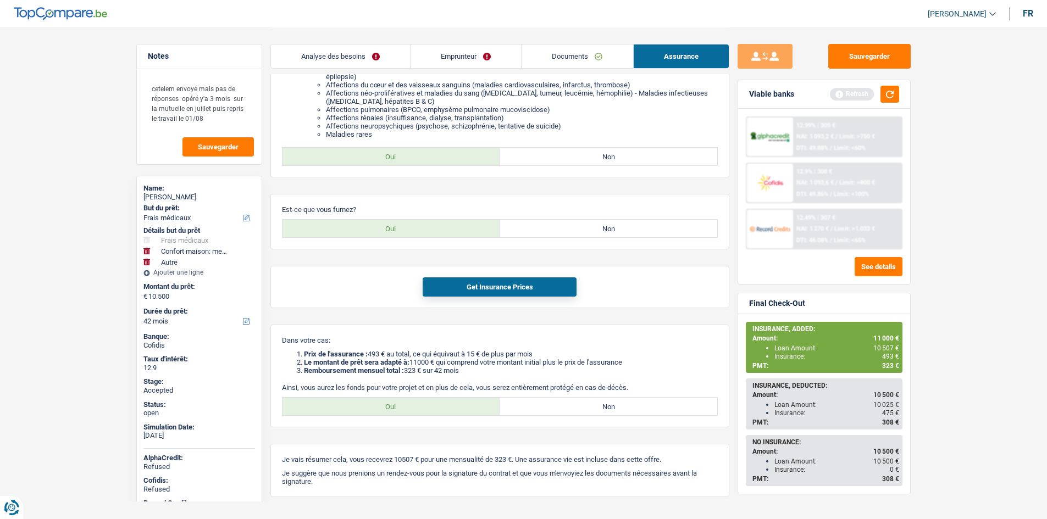
click at [826, 227] on span "NAI: 1 270 €" at bounding box center [812, 228] width 32 height 7
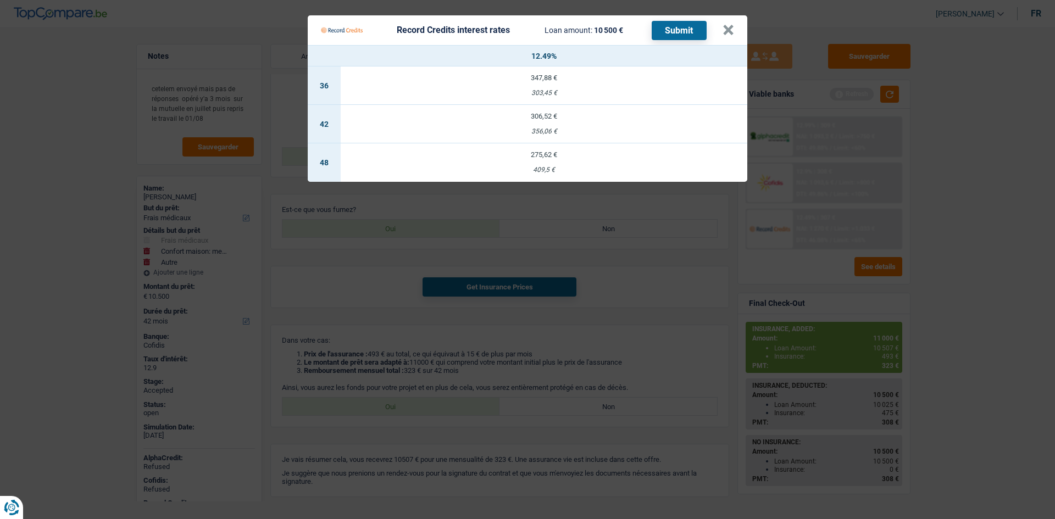
click at [569, 162] on td "275,62 € 409,5 €" at bounding box center [544, 162] width 407 height 38
select select "48"
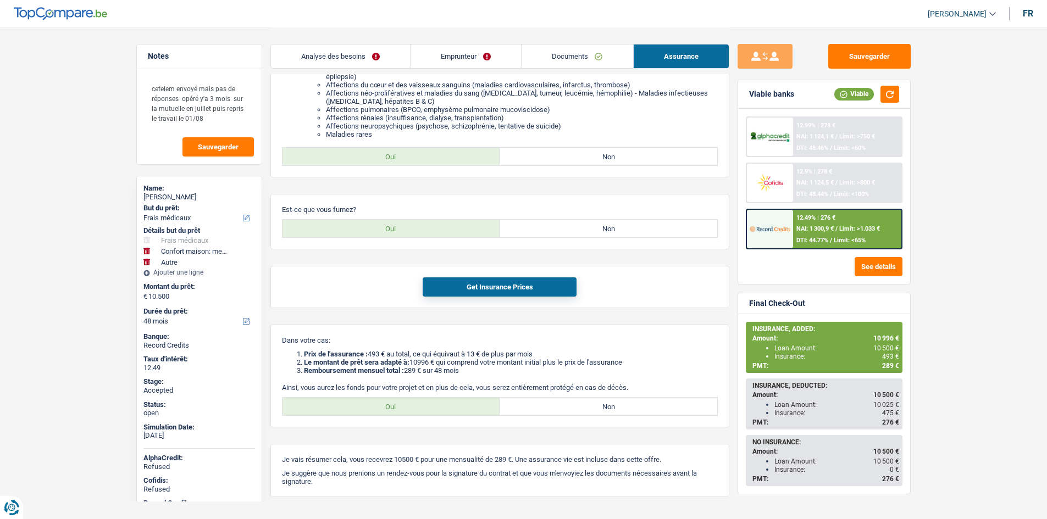
click at [386, 54] on link "Analyse des besoins" at bounding box center [340, 57] width 139 height 24
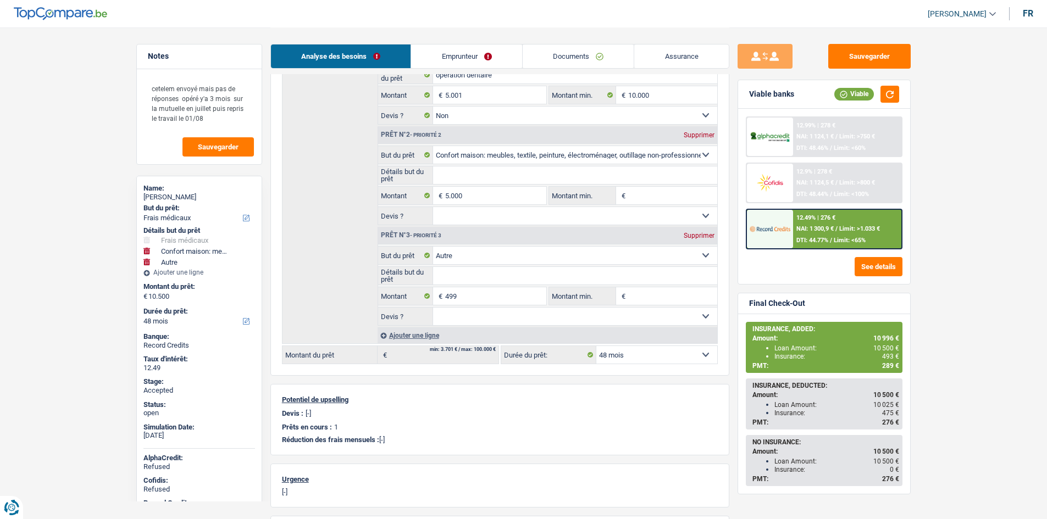
click at [705, 232] on div "Supprimer" at bounding box center [699, 235] width 36 height 7
type input "10.001"
select select "60"
type input "10.001"
select select "60"
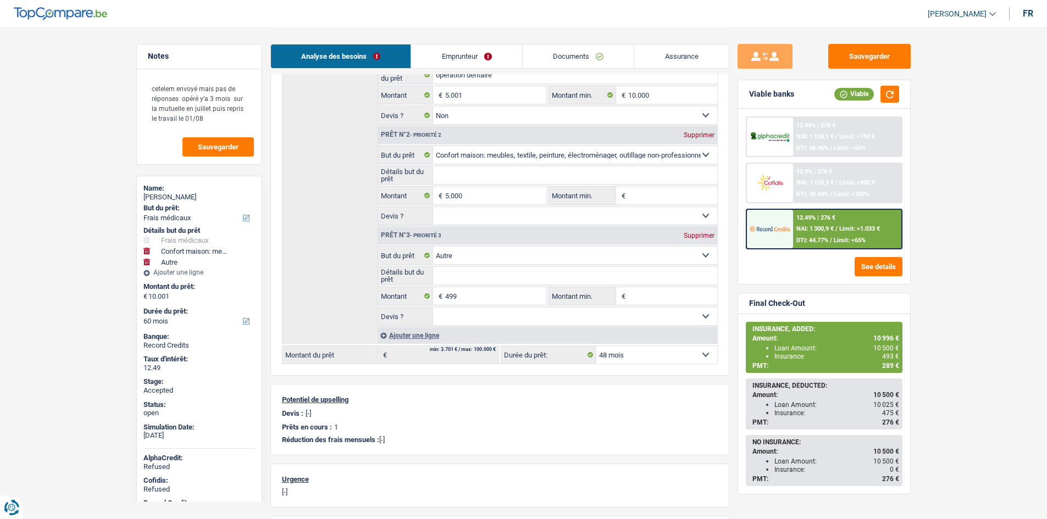
type input "10.001"
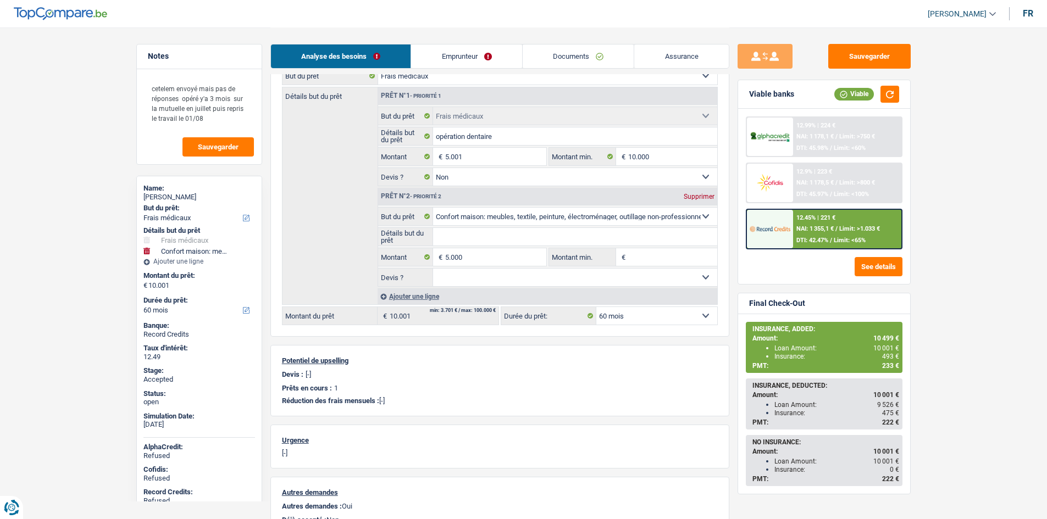
scroll to position [220, 0]
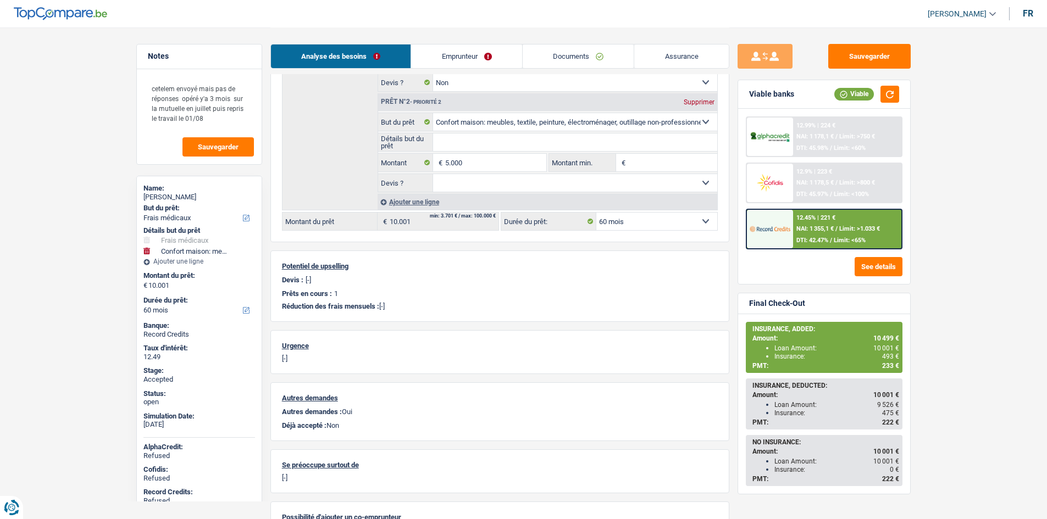
click at [677, 218] on select "12 mois 18 mois 24 mois 30 mois 36 mois 42 mois 48 mois 60 mois Sélectionner un…" at bounding box center [656, 222] width 121 height 18
select select "48"
click at [596, 213] on select "12 mois 18 mois 24 mois 30 mois 36 mois 42 mois 48 mois 60 mois Sélectionner un…" at bounding box center [656, 222] width 121 height 18
select select "48"
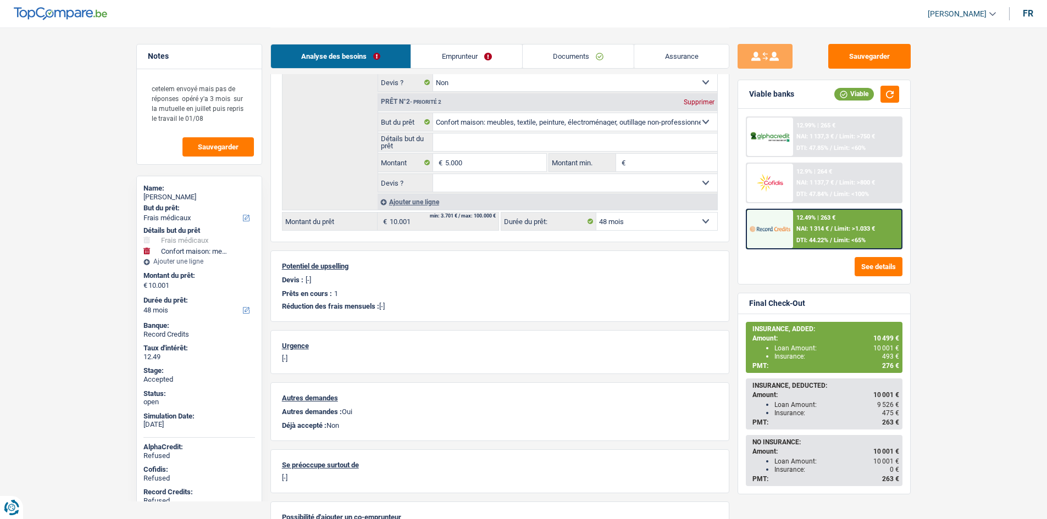
click at [981, 320] on main "Notes cetelem envoyé mais pas de réponses opéré y'a 3 mois sur la mutuelle en j…" at bounding box center [523, 181] width 1047 height 802
click at [973, 316] on main "Notes cetelem envoyé mais pas de réponses opéré y'a 3 mois sur la mutuelle en j…" at bounding box center [523, 181] width 1047 height 802
click at [982, 276] on main "Notes cetelem envoyé mais pas de réponses opéré y'a 3 mois sur la mutuelle en j…" at bounding box center [523, 181] width 1047 height 802
click at [471, 57] on link "Emprunteur" at bounding box center [466, 57] width 111 height 24
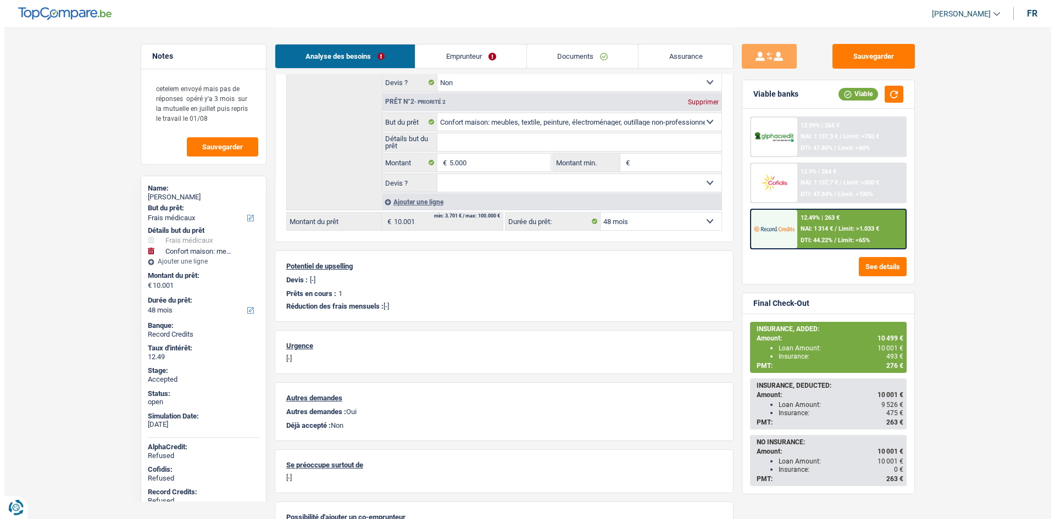
scroll to position [0, 0]
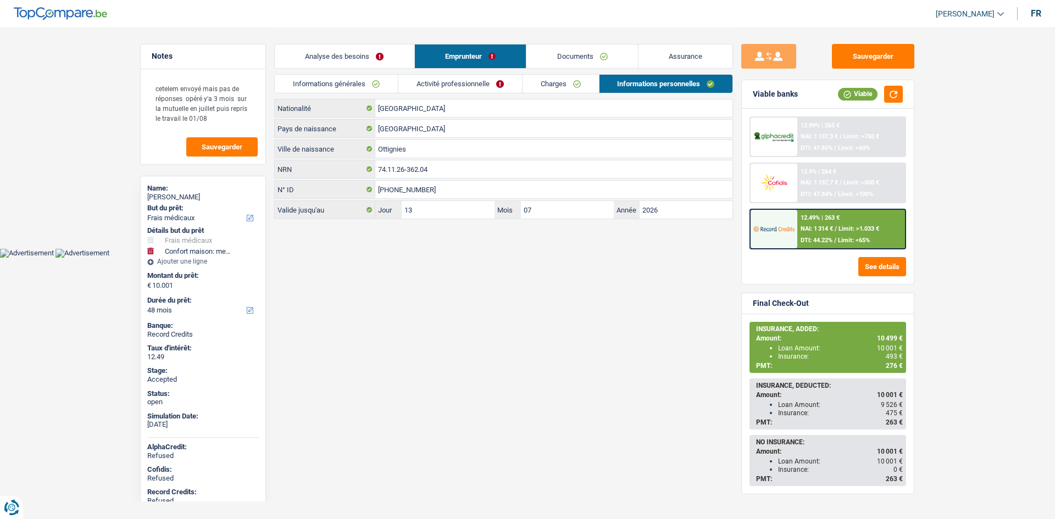
click at [569, 81] on link "Charges" at bounding box center [560, 84] width 76 height 18
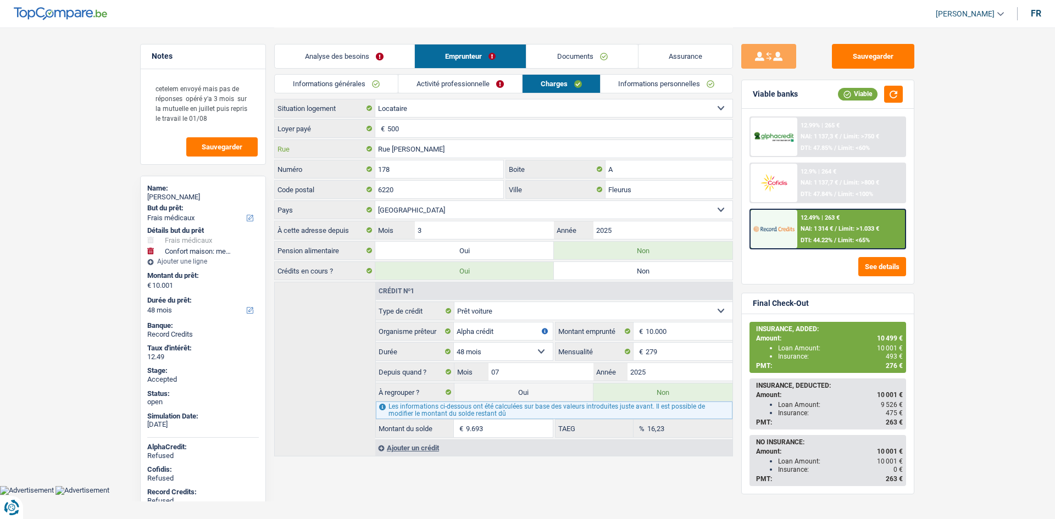
click at [428, 144] on input "Rue Omer Lison" at bounding box center [553, 149] width 357 height 18
click at [472, 166] on input "178" at bounding box center [439, 169] width 128 height 18
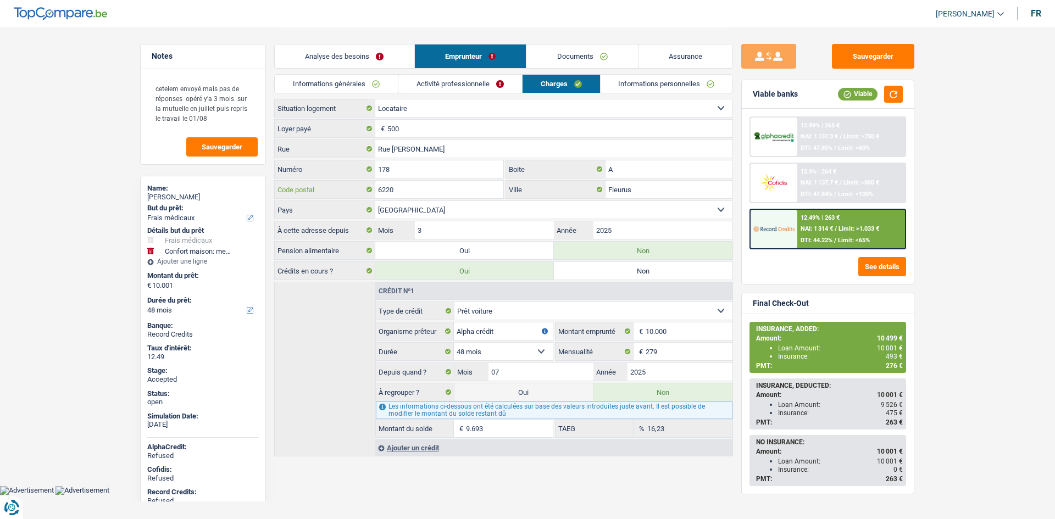
click at [472, 186] on input "6220" at bounding box center [439, 190] width 128 height 18
click at [644, 186] on input "Fleurus" at bounding box center [668, 190] width 127 height 18
drag, startPoint x: 644, startPoint y: 90, endPoint x: 469, endPoint y: 153, distance: 186.3
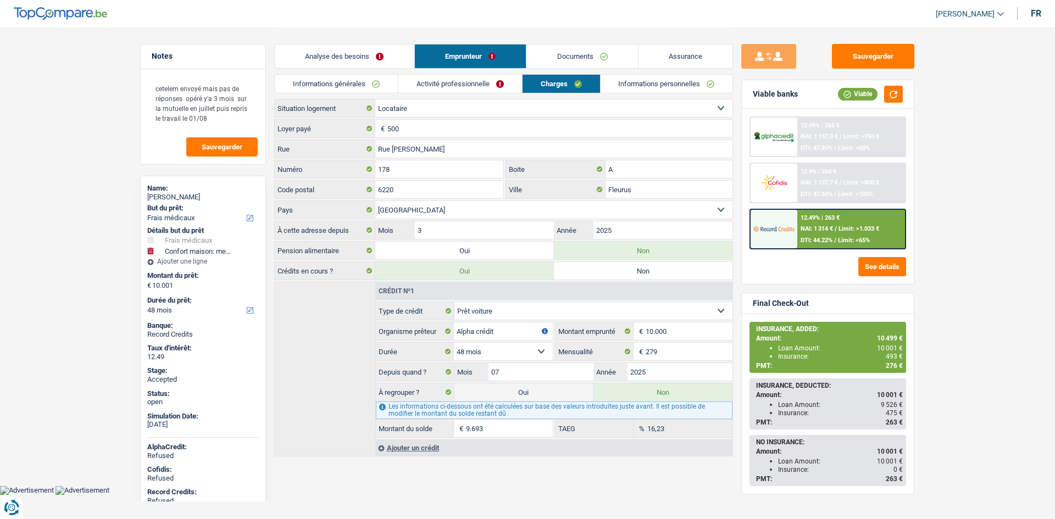
click at [643, 89] on link "Informations personnelles" at bounding box center [667, 84] width 132 height 18
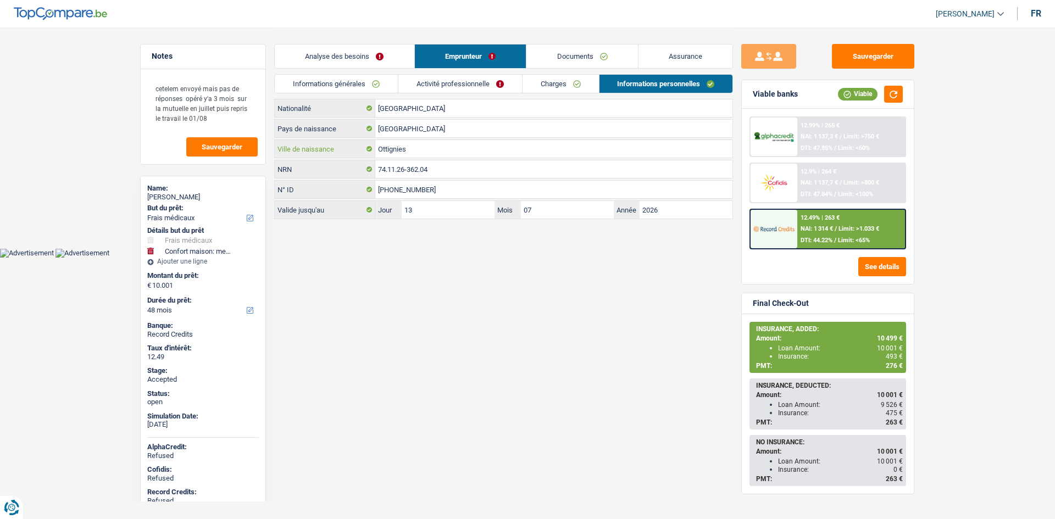
click at [451, 150] on input "Ottignies" at bounding box center [553, 149] width 357 height 18
click at [890, 357] on span "493 €" at bounding box center [894, 357] width 17 height 8
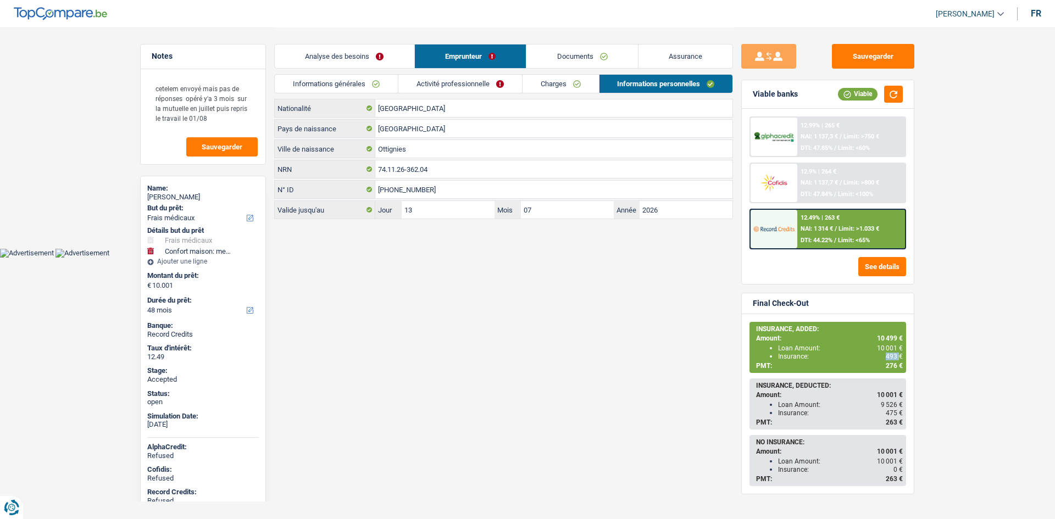
copy span "493"
click at [375, 86] on link "Informations générales" at bounding box center [336, 84] width 123 height 18
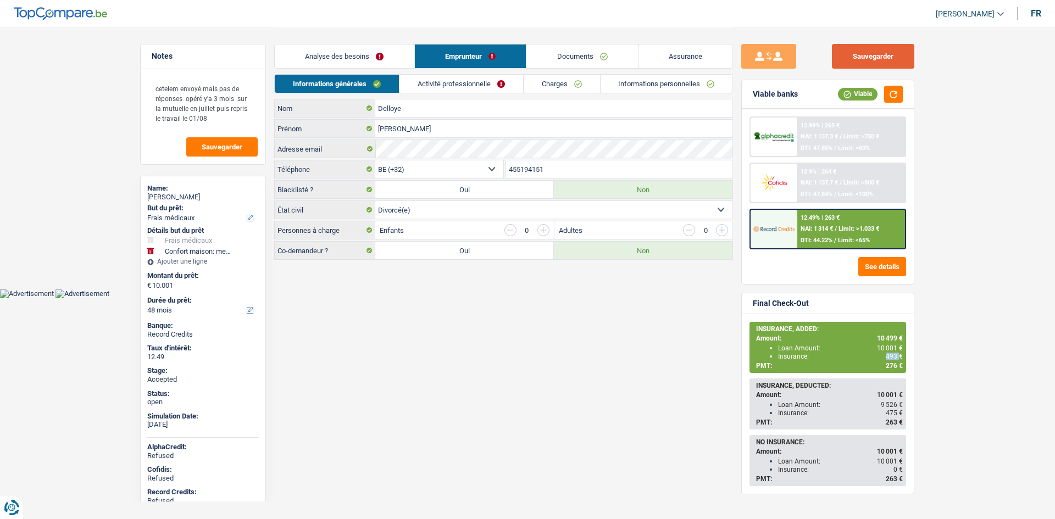
click at [859, 63] on button "Sauvegarder" at bounding box center [873, 56] width 82 height 25
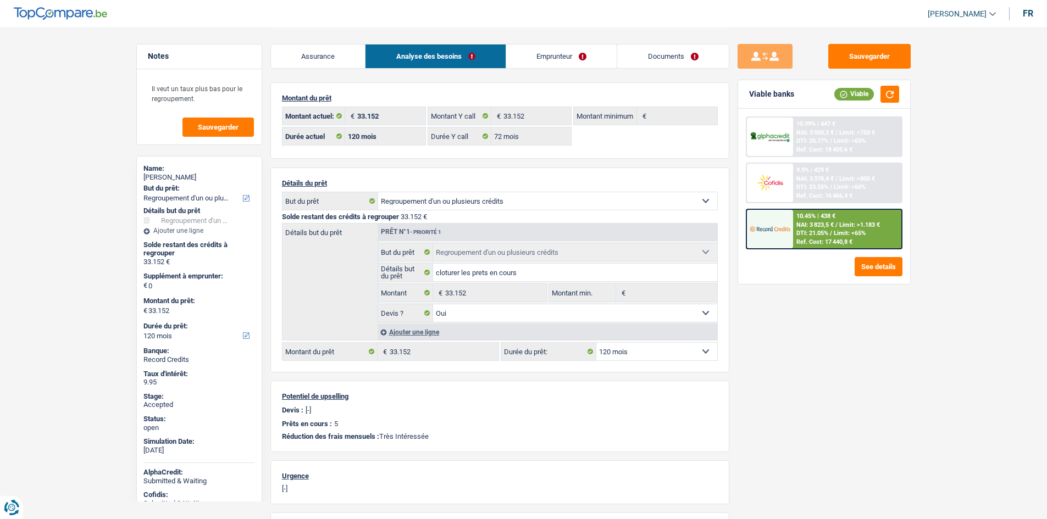
select select "refinancing"
select select "120"
select select "72"
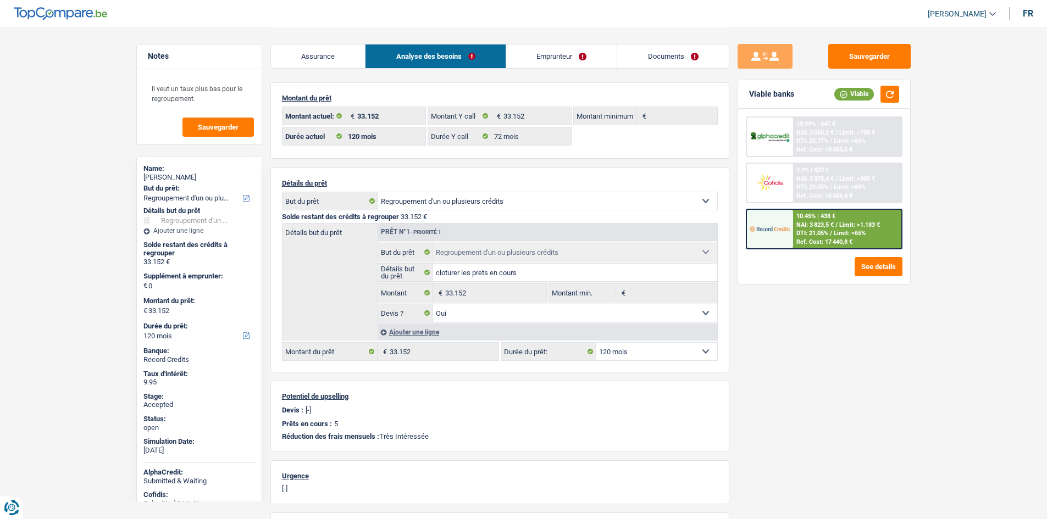
select select "refinancing"
select select "yes"
select select "120"
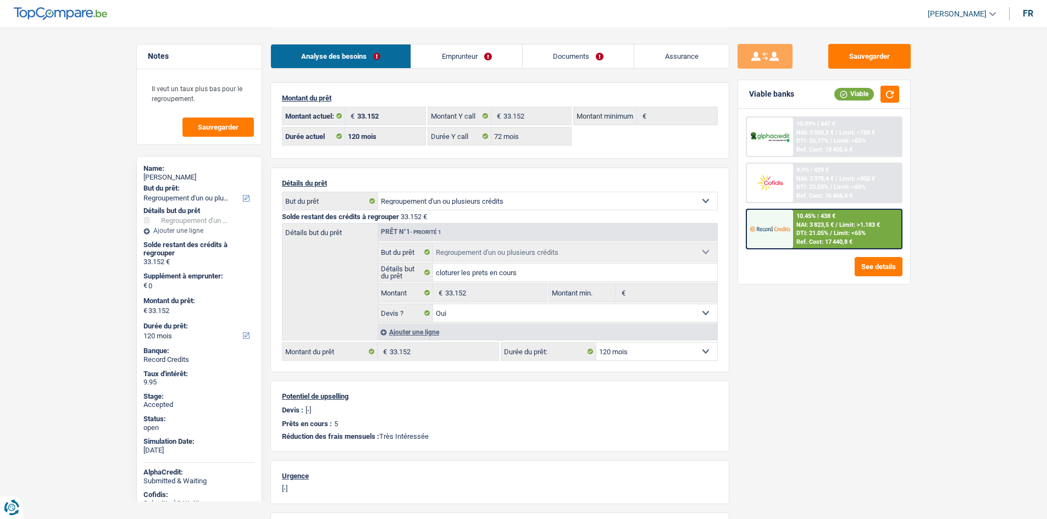
click at [504, 56] on link "Emprunteur" at bounding box center [466, 57] width 111 height 24
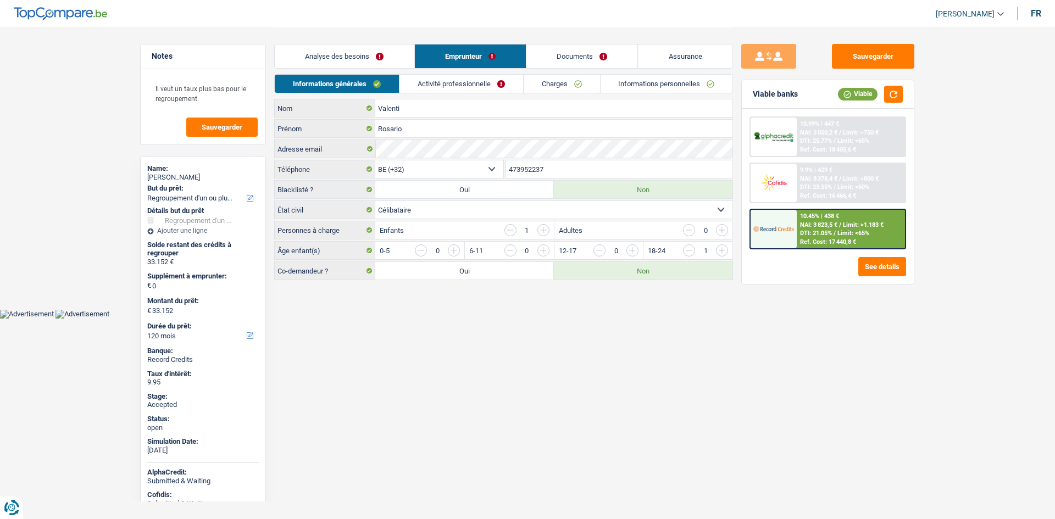
click at [492, 85] on link "Activité professionnelle" at bounding box center [461, 84] width 124 height 18
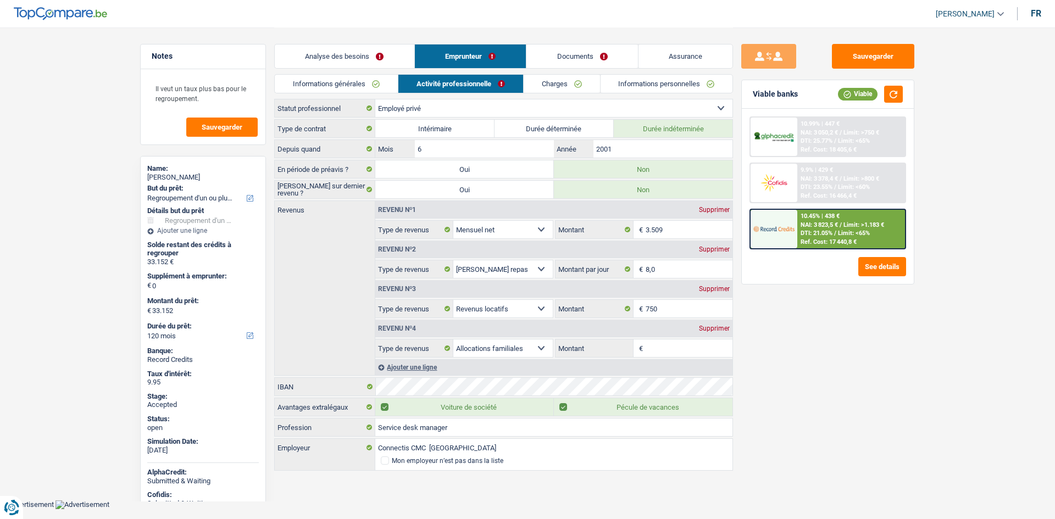
click at [905, 460] on div "Sauvegarder Viable banks Viable 10.99% | 447 € NAI: 3 050,2 € / Limit: >750 € D…" at bounding box center [828, 273] width 190 height 458
click at [716, 329] on div "Supprimer" at bounding box center [714, 328] width 36 height 7
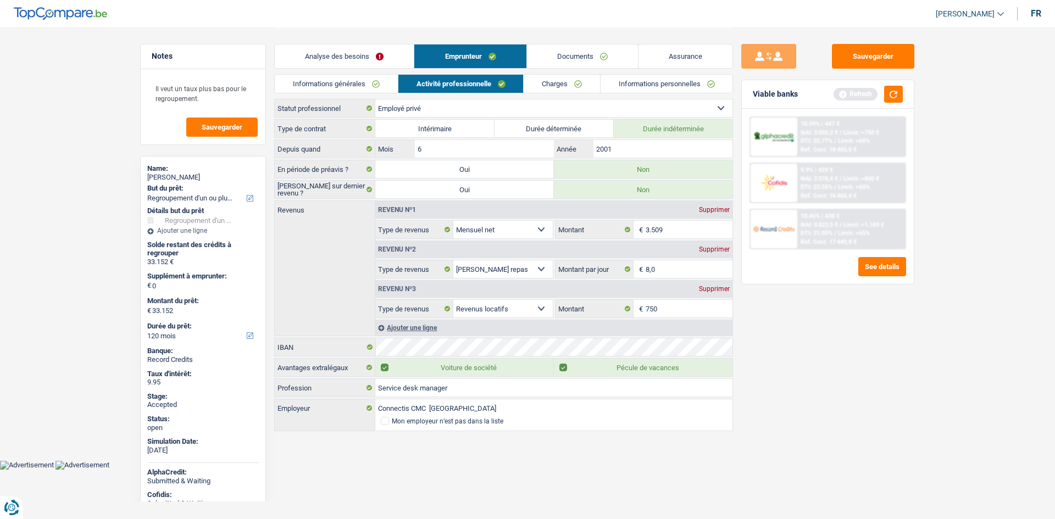
click at [813, 352] on div "Sauvegarder Viable banks Refresh 10.99% | 447 € NAI: 3 050,2 € / Limit: >750 € …" at bounding box center [828, 273] width 190 height 458
click at [894, 103] on div "Viable banks Refresh" at bounding box center [828, 94] width 172 height 29
click at [888, 91] on button "button" at bounding box center [893, 94] width 19 height 17
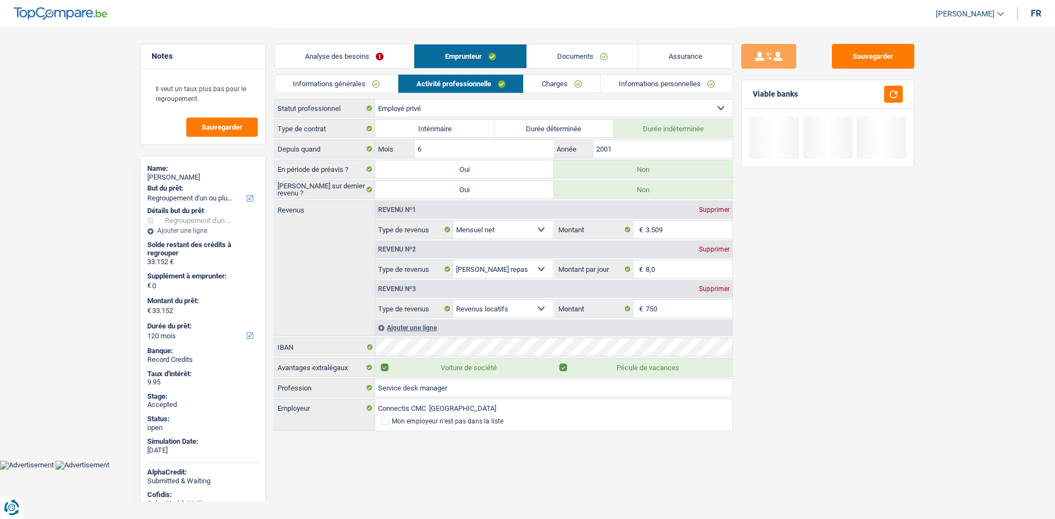
click at [611, 55] on link "Documents" at bounding box center [582, 57] width 111 height 24
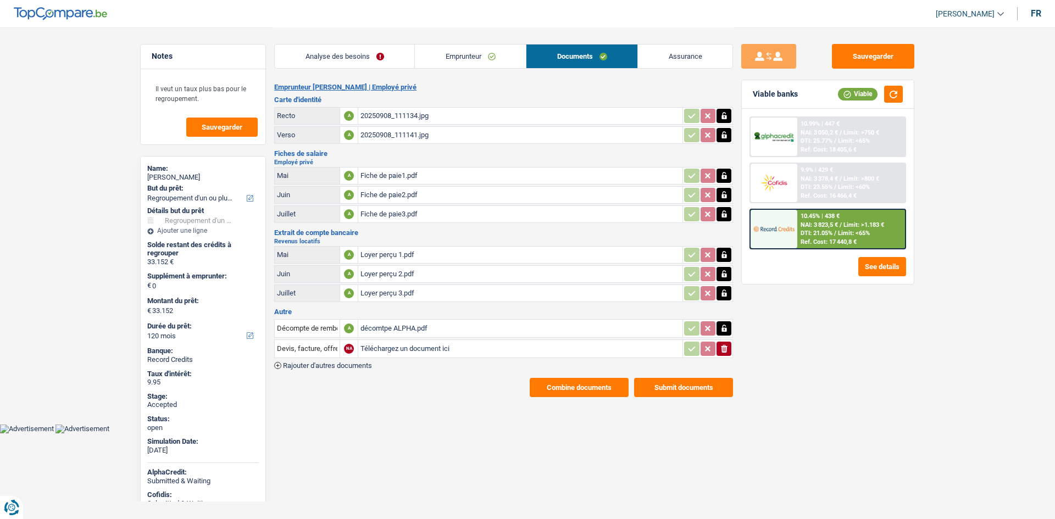
click at [480, 298] on div "Loyer perçu 3.pdf" at bounding box center [520, 293] width 320 height 16
click at [515, 59] on link "Emprunteur" at bounding box center [470, 57] width 111 height 24
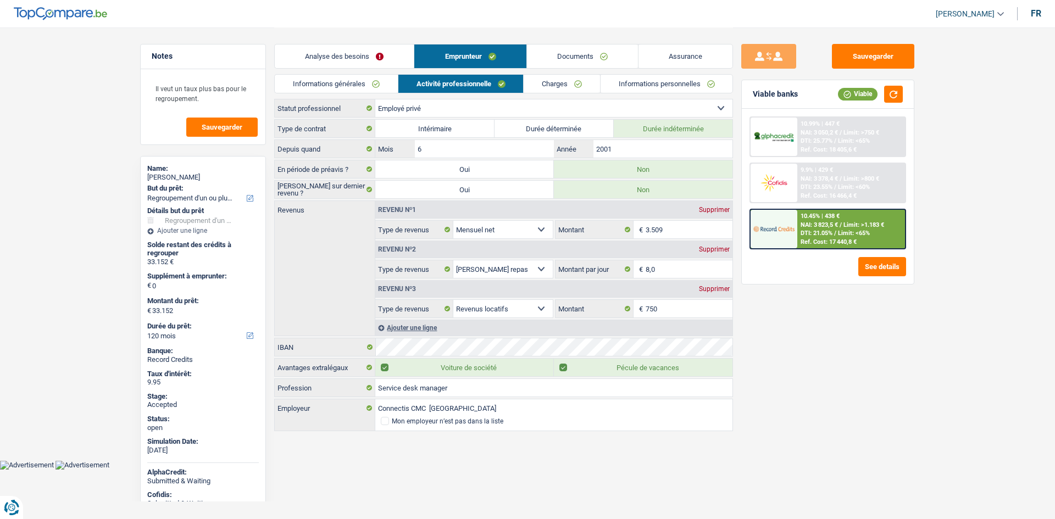
click at [570, 78] on link "Charges" at bounding box center [562, 84] width 76 height 18
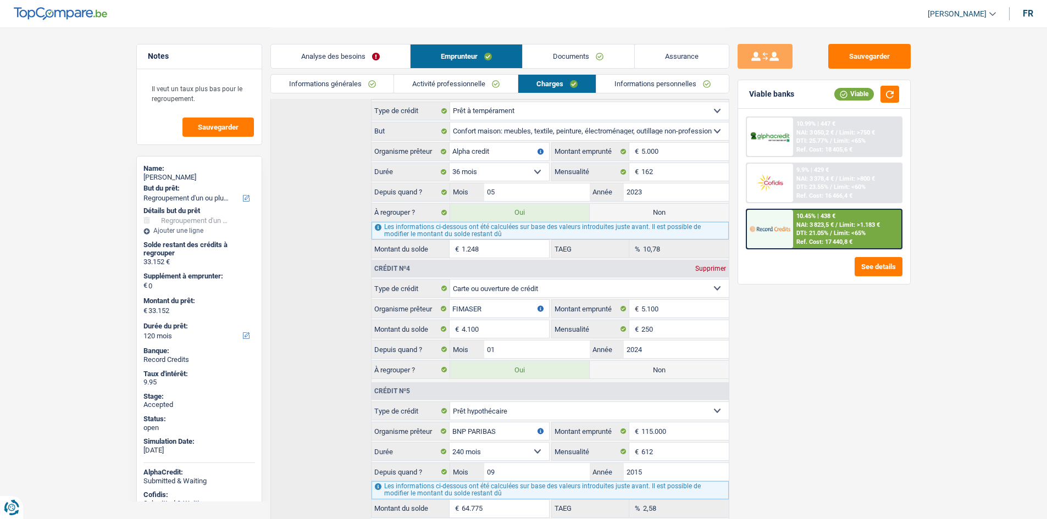
scroll to position [590, 0]
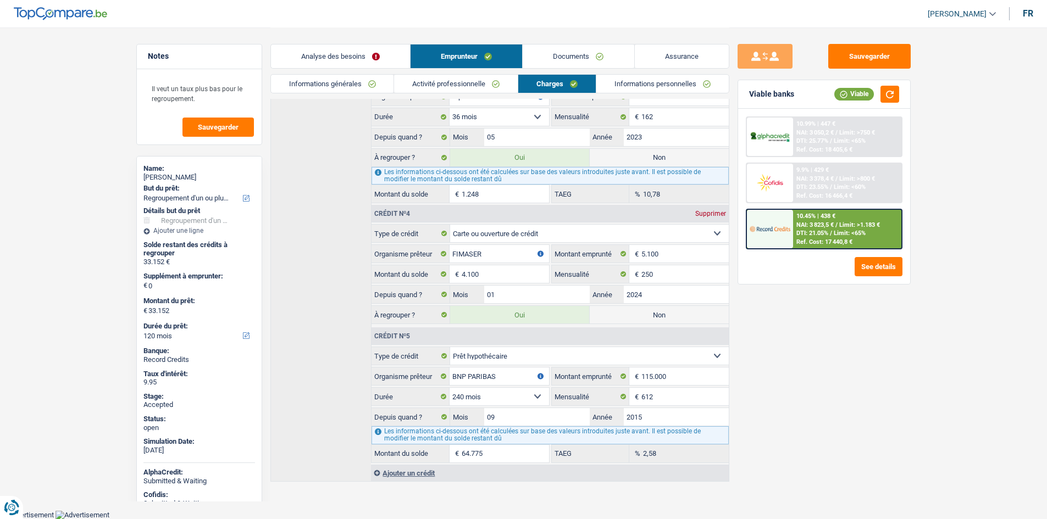
click at [669, 55] on link "Assurance" at bounding box center [682, 57] width 94 height 24
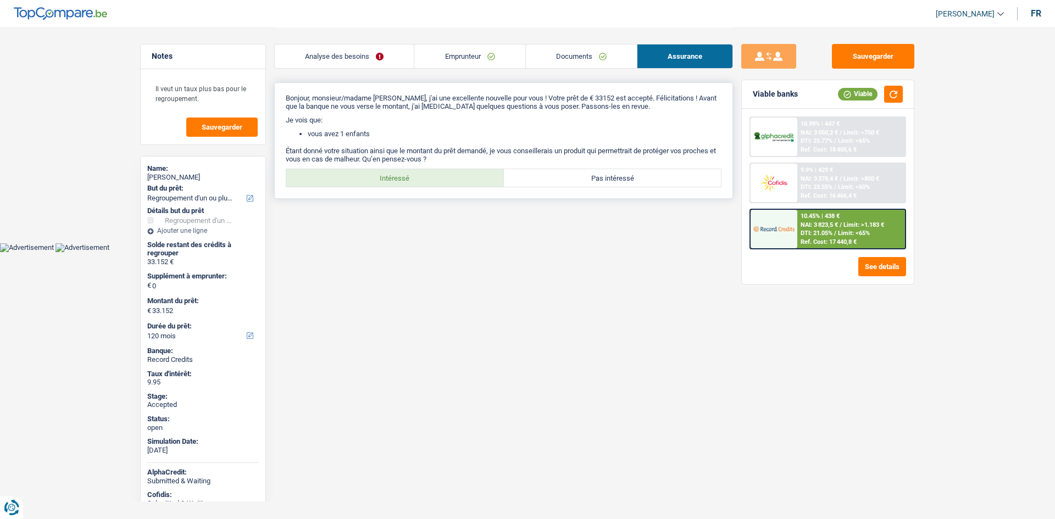
click at [406, 172] on label "Intéressé" at bounding box center [395, 178] width 218 height 18
click at [406, 172] on input "Intéressé" at bounding box center [395, 178] width 218 height 18
radio input "true"
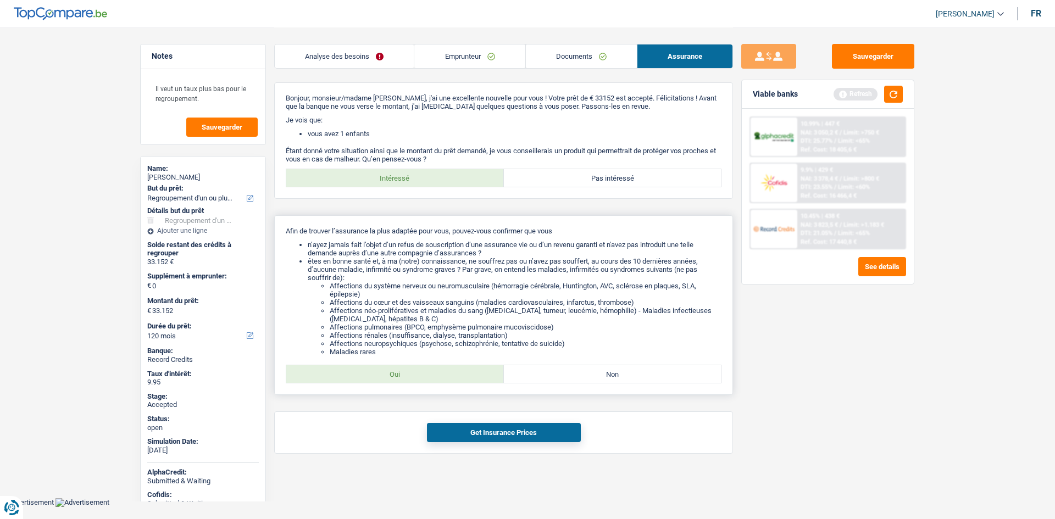
drag, startPoint x: 451, startPoint y: 371, endPoint x: 458, endPoint y: 372, distance: 6.8
click at [451, 371] on label "Oui" at bounding box center [395, 374] width 218 height 18
click at [451, 371] on input "Oui" at bounding box center [395, 374] width 218 height 18
radio input "true"
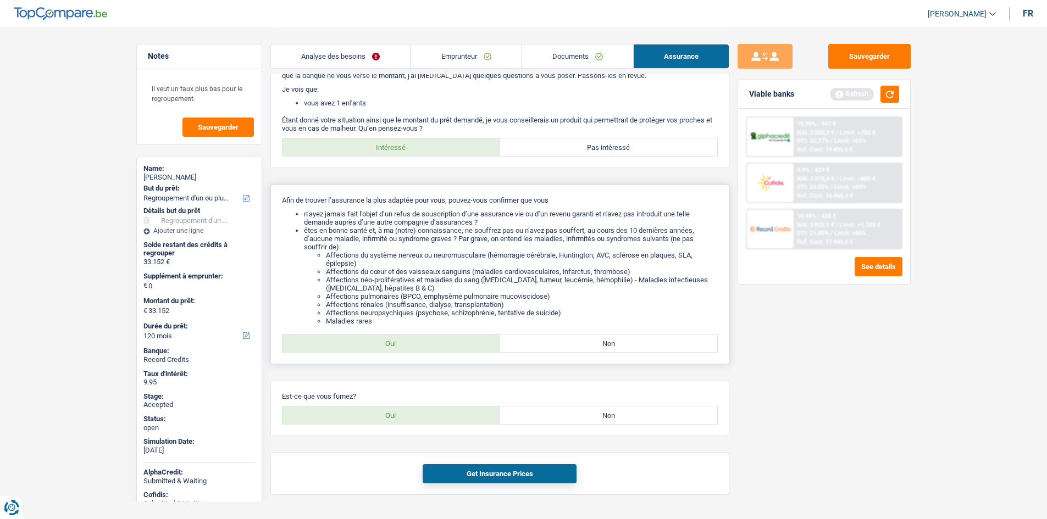
scroll to position [59, 0]
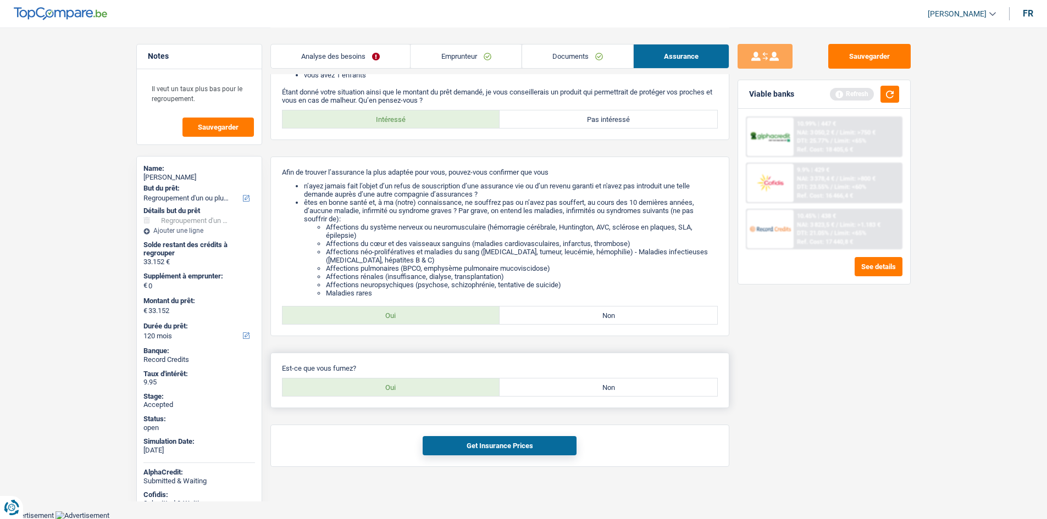
click at [575, 386] on label "Non" at bounding box center [608, 388] width 218 height 18
click at [575, 386] on input "Non" at bounding box center [608, 388] width 218 height 18
radio input "true"
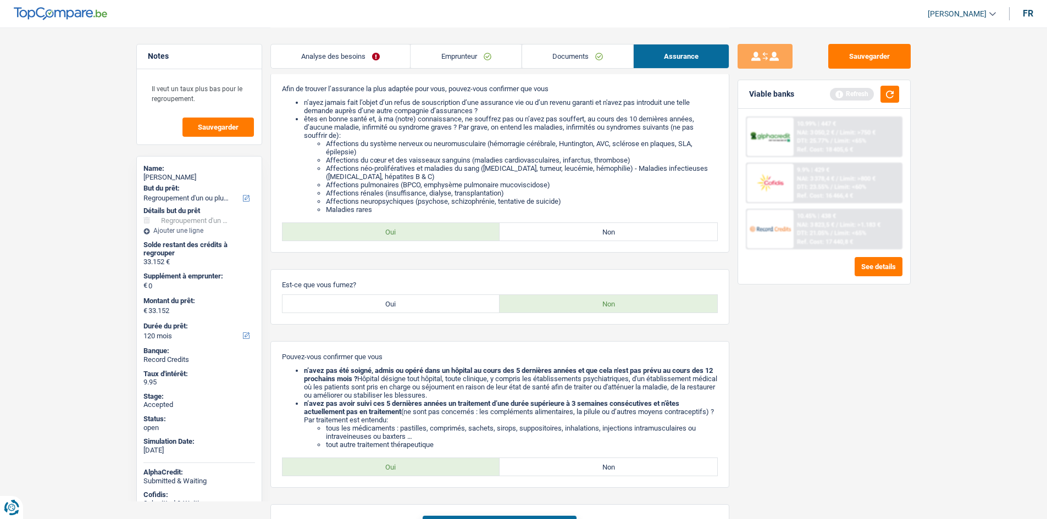
scroll to position [222, 0]
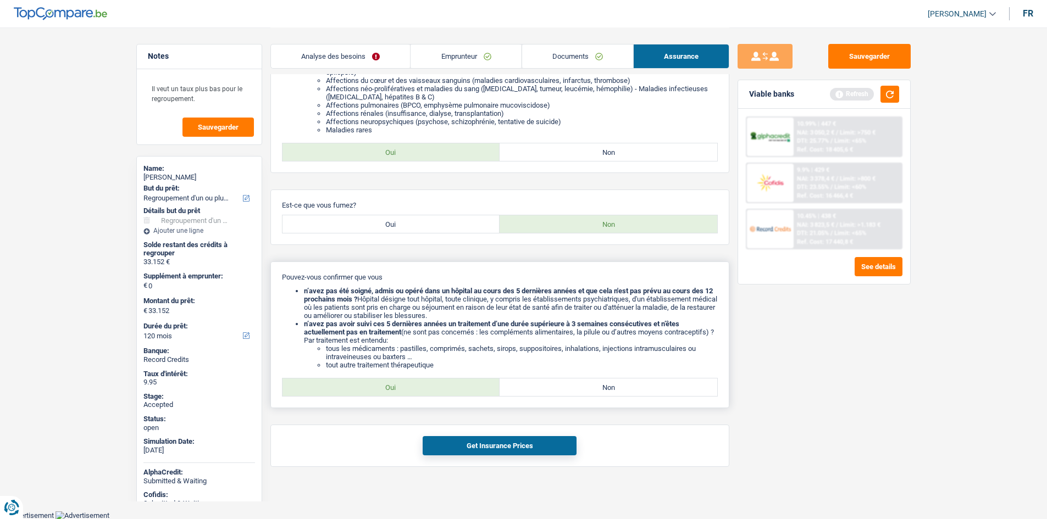
click at [459, 392] on label "Oui" at bounding box center [391, 388] width 218 height 18
click at [459, 392] on input "Oui" at bounding box center [391, 388] width 218 height 18
radio input "true"
click at [535, 442] on button "Get Insurance Prices" at bounding box center [499, 445] width 154 height 19
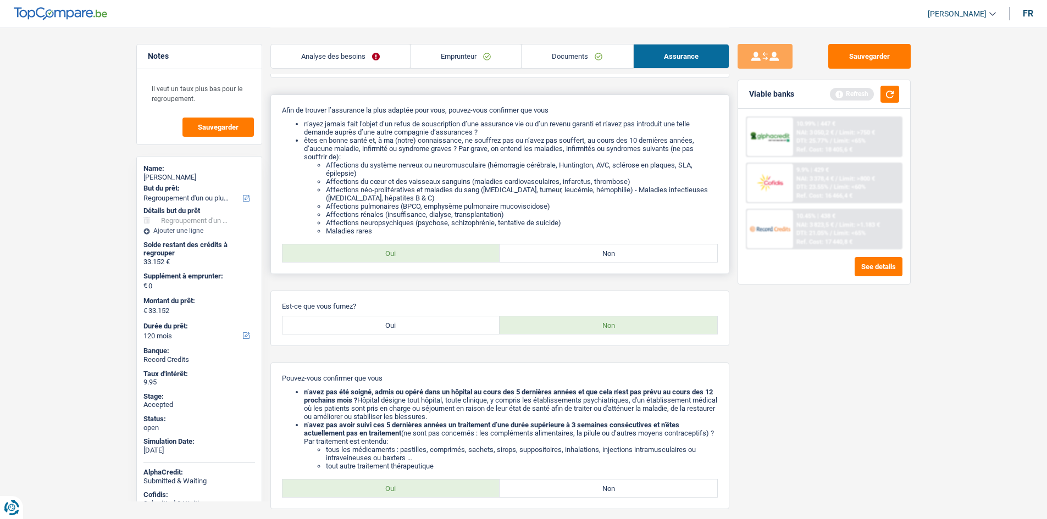
scroll to position [0, 0]
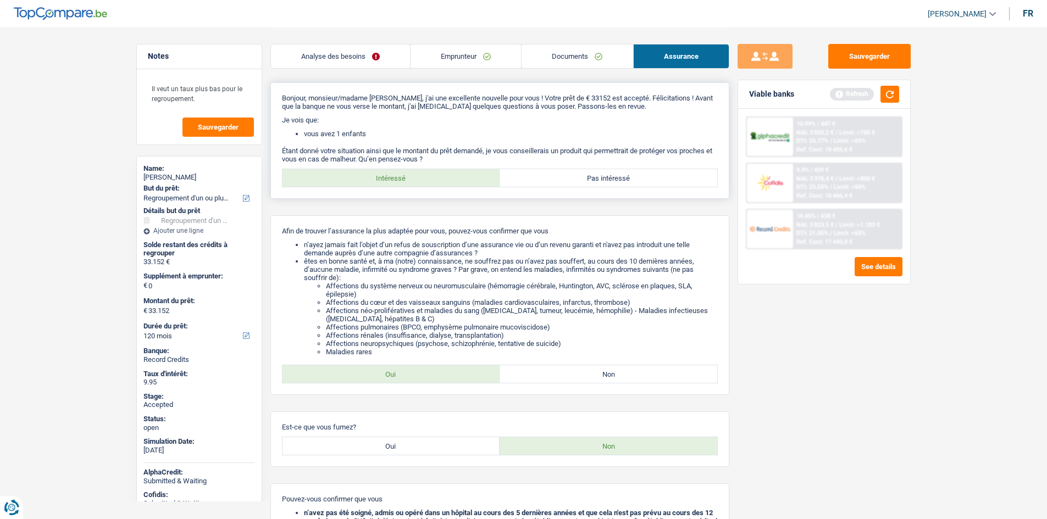
click at [650, 159] on p "Étant donné votre situation ainsi que le montant du prêt demandé, je vous conse…" at bounding box center [500, 155] width 436 height 16
click at [656, 170] on label "Pas intéressé" at bounding box center [608, 178] width 218 height 18
click at [656, 170] on input "Pas intéressé" at bounding box center [608, 178] width 218 height 18
radio input "true"
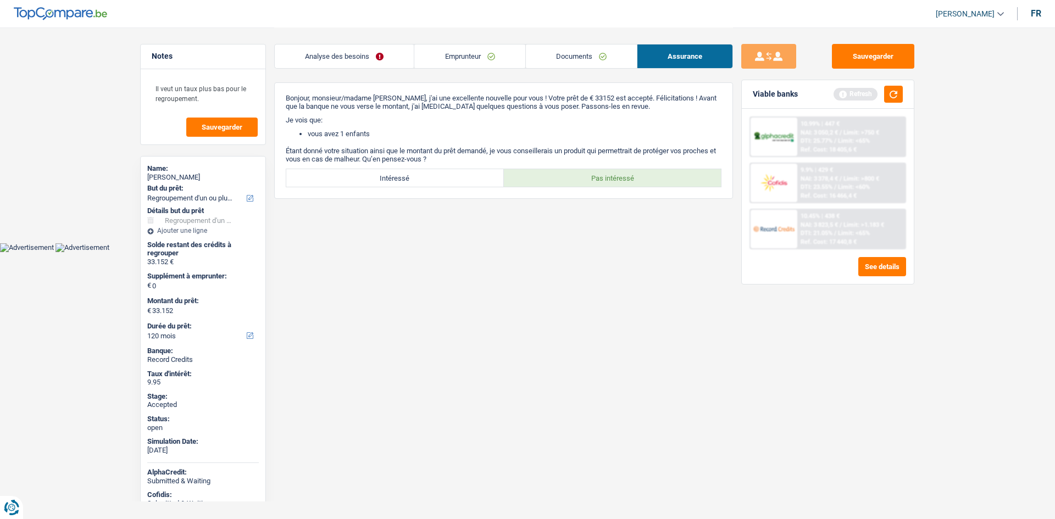
click at [582, 252] on html "Vous avez le contrôle de vos données Nous utilisons des cookies, tout comme nos…" at bounding box center [527, 126] width 1055 height 252
click at [477, 53] on link "Emprunteur" at bounding box center [469, 57] width 110 height 24
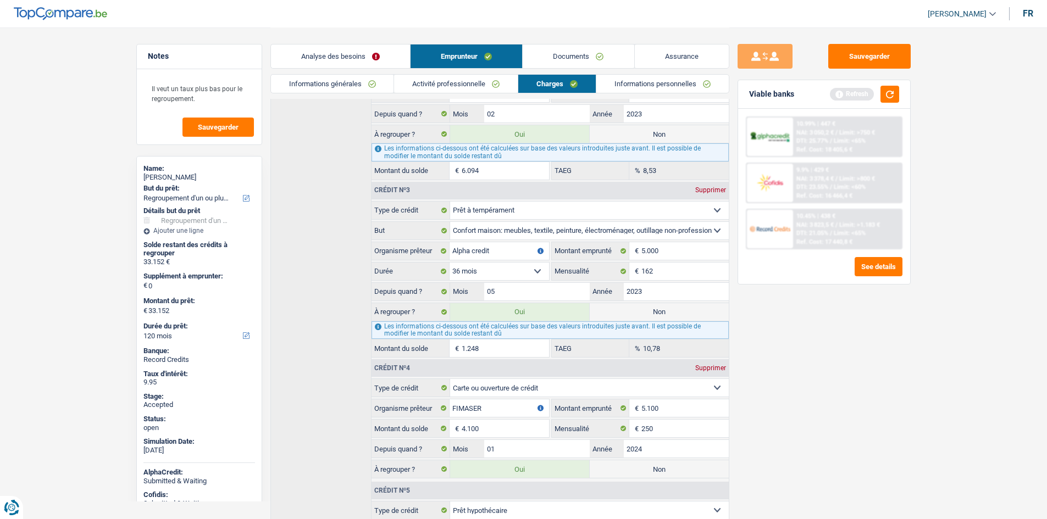
scroll to position [440, 0]
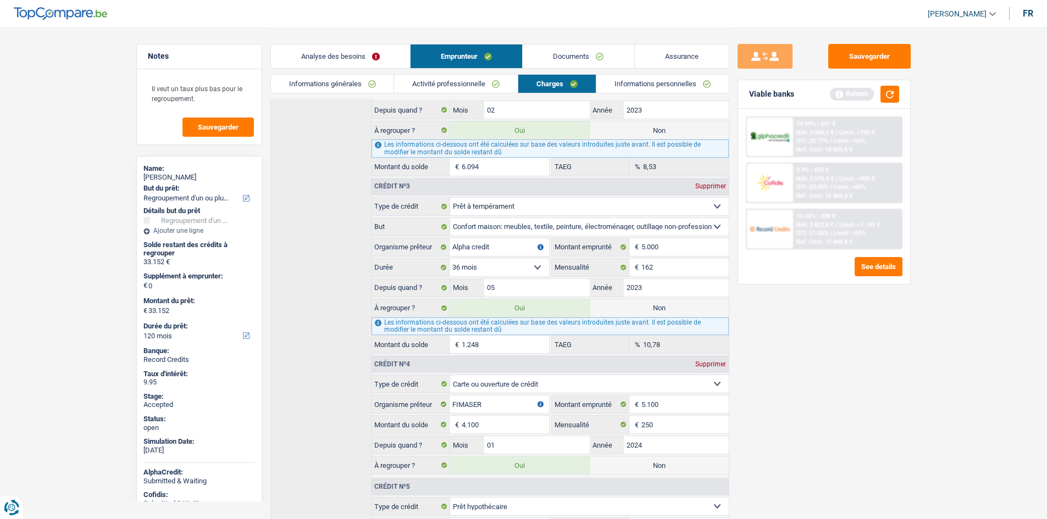
click at [825, 207] on div "10.99% | 447 € NAI: 3 050,2 € / Limit: >750 € DTI: 25.77% / Limit: <65% Ref. Co…" at bounding box center [824, 182] width 157 height 133
click at [833, 226] on span "NAI: 3 823,5 €" at bounding box center [814, 224] width 37 height 7
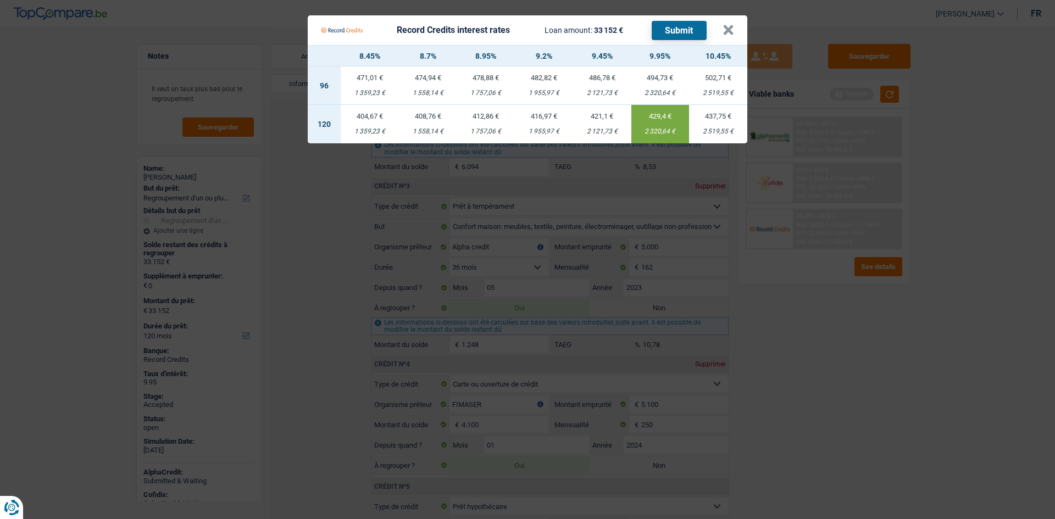
click at [325, 174] on Credits "Record Credits interest rates Loan amount: 33 152 € Submit × 8.45% 8.7% 8.95% 9…" at bounding box center [527, 259] width 1055 height 519
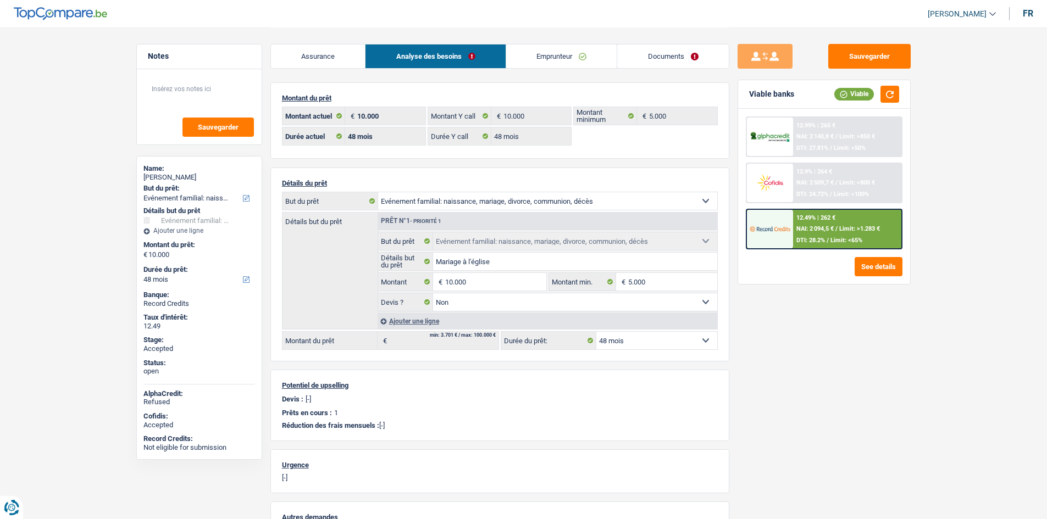
select select "familyEvent"
select select "48"
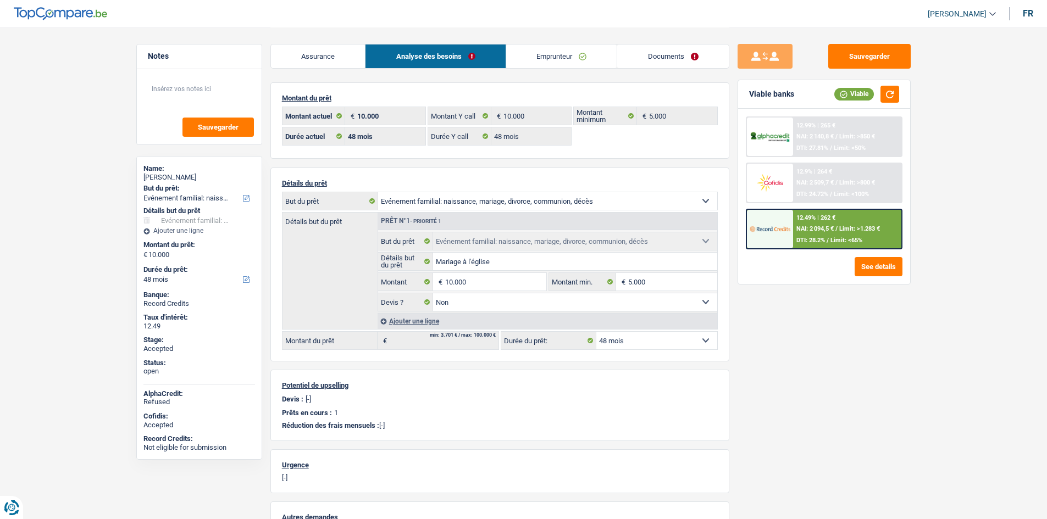
select select "familyEvent"
select select "false"
select select "48"
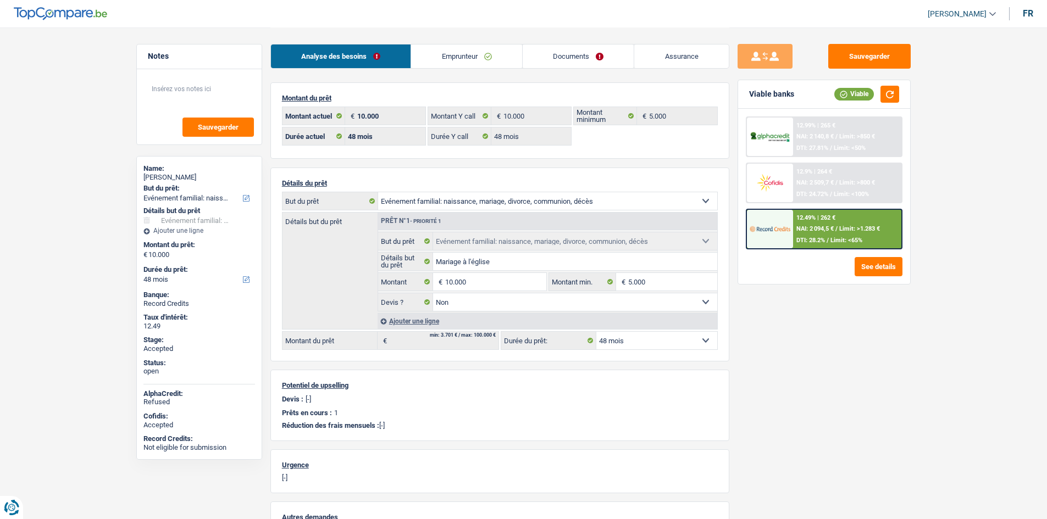
click at [497, 55] on link "Emprunteur" at bounding box center [466, 57] width 111 height 24
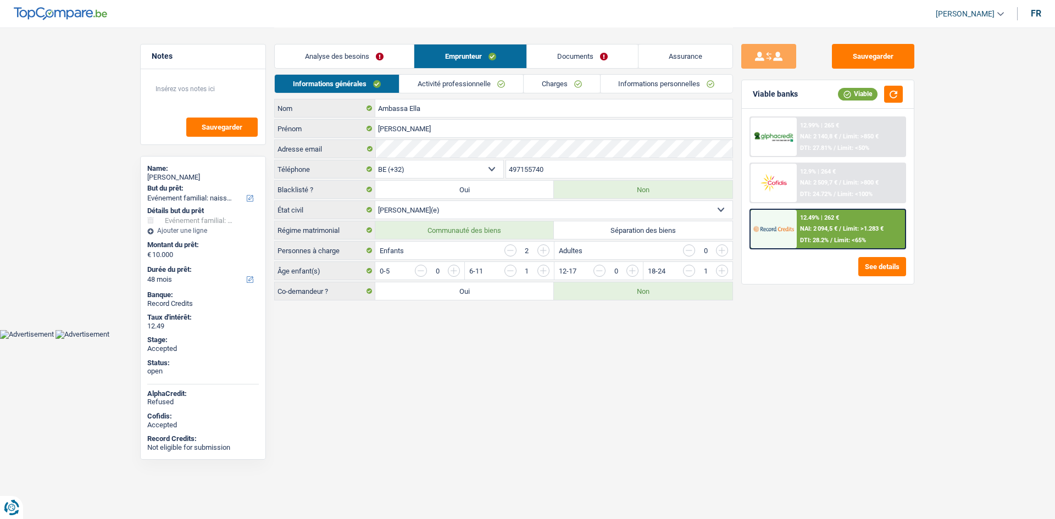
click at [559, 71] on div "Analyse des besoins Emprunteur Documents Assurance" at bounding box center [503, 50] width 459 height 47
click at [567, 84] on link "Charges" at bounding box center [562, 84] width 76 height 18
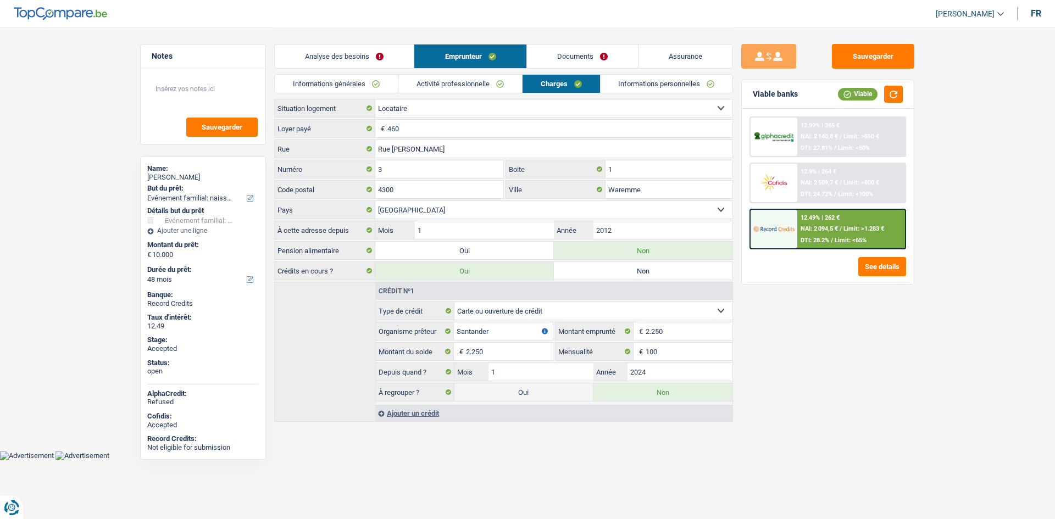
click at [349, 76] on link "Informations générales" at bounding box center [336, 84] width 123 height 18
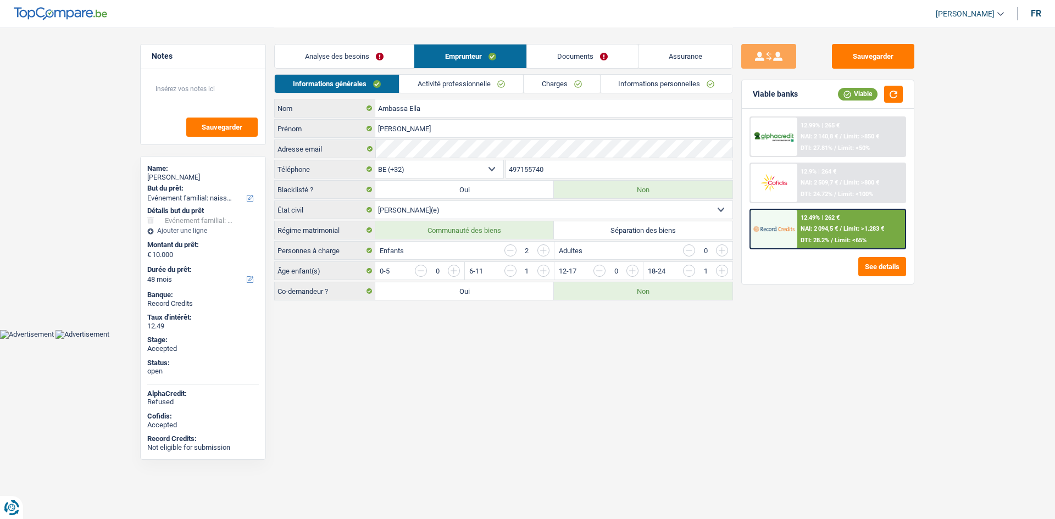
click at [581, 85] on link "Charges" at bounding box center [562, 84] width 76 height 18
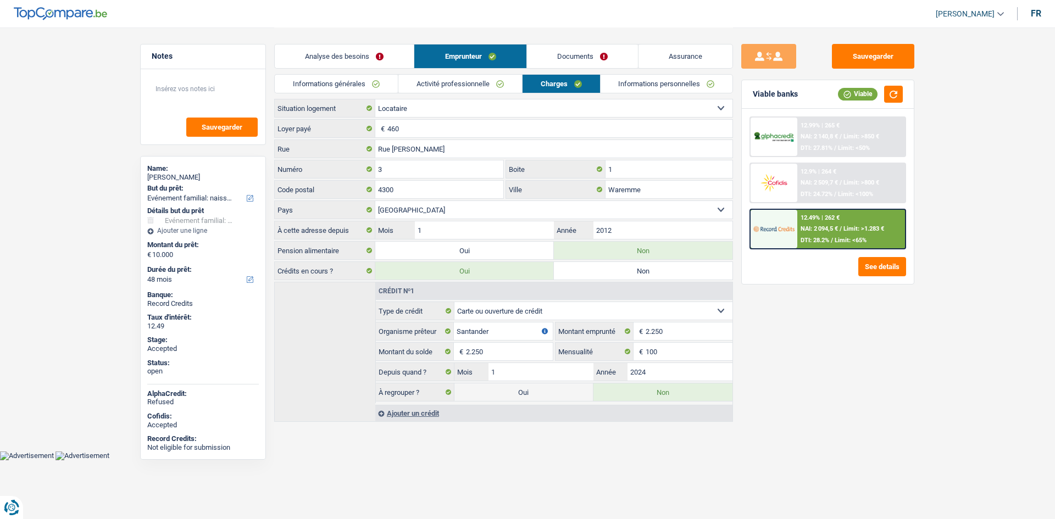
click at [848, 369] on div "Sauvegarder Viable banks Viable 12.99% | 265 € NAI: 2 140,8 € / Limit: >850 € D…" at bounding box center [828, 273] width 190 height 458
click at [177, 180] on div "Marie Françoise Ambassa Ella" at bounding box center [203, 177] width 112 height 9
copy div "Marie Françoise Ambassa Ella"
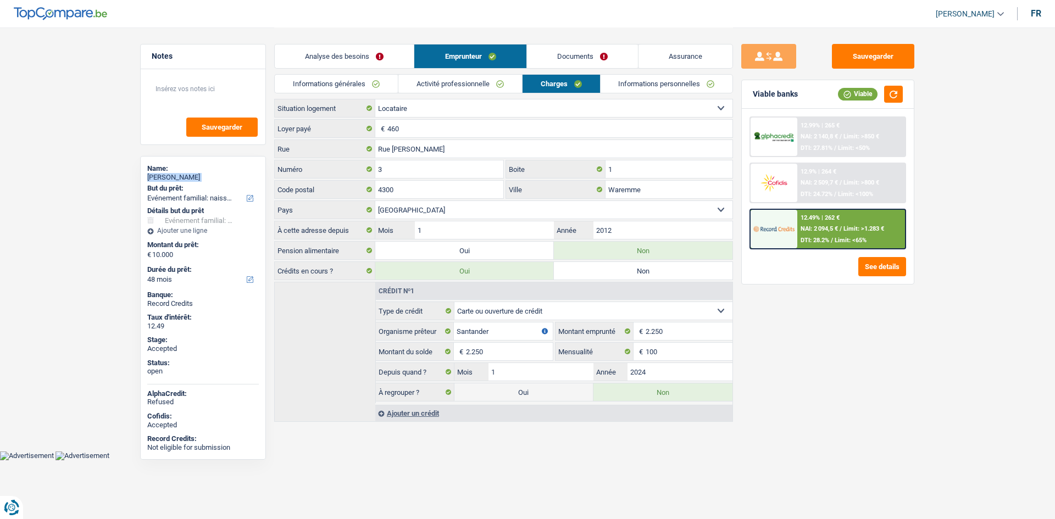
copy div "Marie Françoise Ambassa Ella"
drag, startPoint x: 376, startPoint y: 80, endPoint x: 386, endPoint y: 88, distance: 12.9
click at [376, 80] on link "Informations générales" at bounding box center [336, 84] width 123 height 18
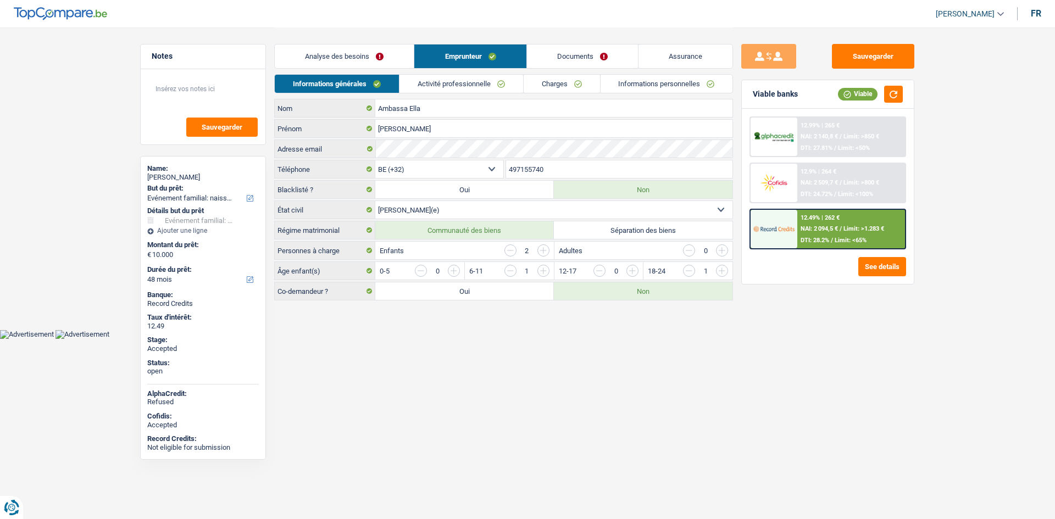
click at [539, 168] on input "497155740" at bounding box center [619, 169] width 227 height 18
click at [560, 173] on input "497155740" at bounding box center [619, 169] width 227 height 18
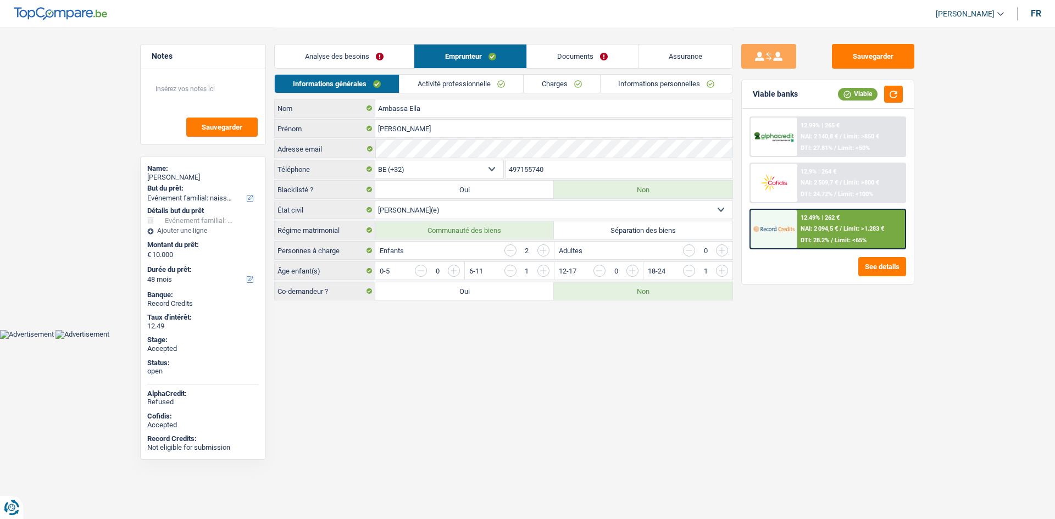
click at [472, 81] on link "Activité professionnelle" at bounding box center [461, 84] width 124 height 18
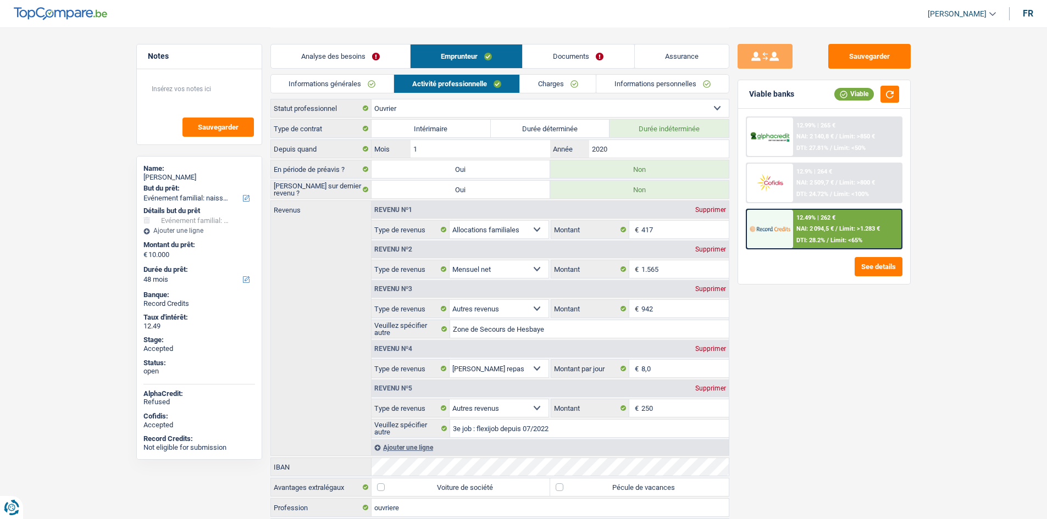
click at [557, 81] on link "Charges" at bounding box center [558, 84] width 76 height 18
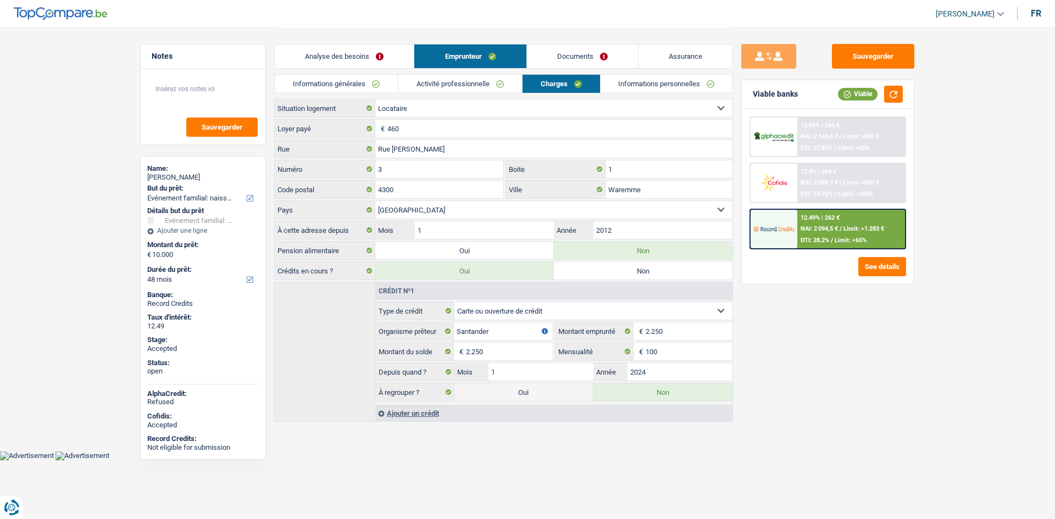
click at [627, 80] on link "Informations personnelles" at bounding box center [667, 84] width 132 height 18
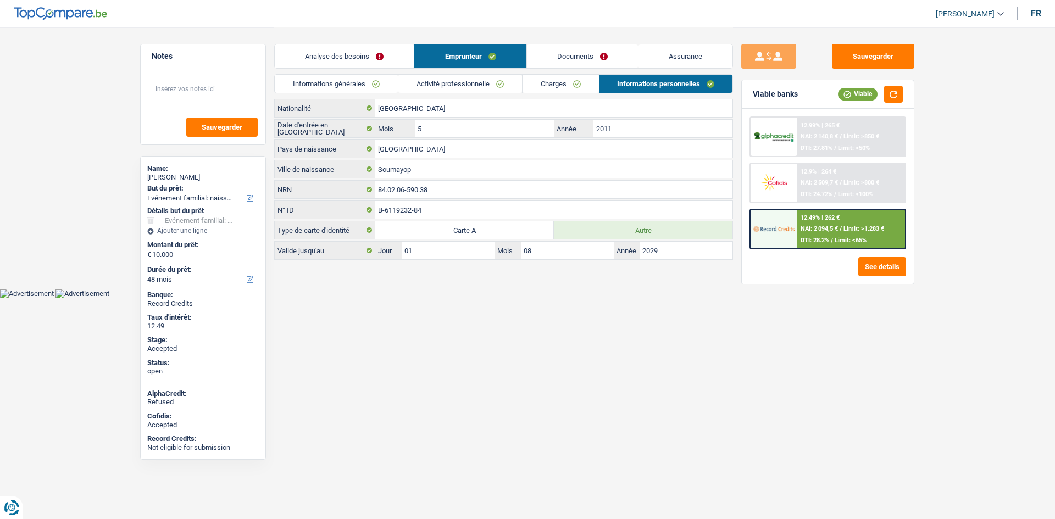
click at [509, 298] on html "Vous avez le contrôle de vos données Nous utilisons des cookies, tout comme nos…" at bounding box center [527, 149] width 1055 height 298
click at [381, 80] on link "Informations générales" at bounding box center [336, 84] width 123 height 18
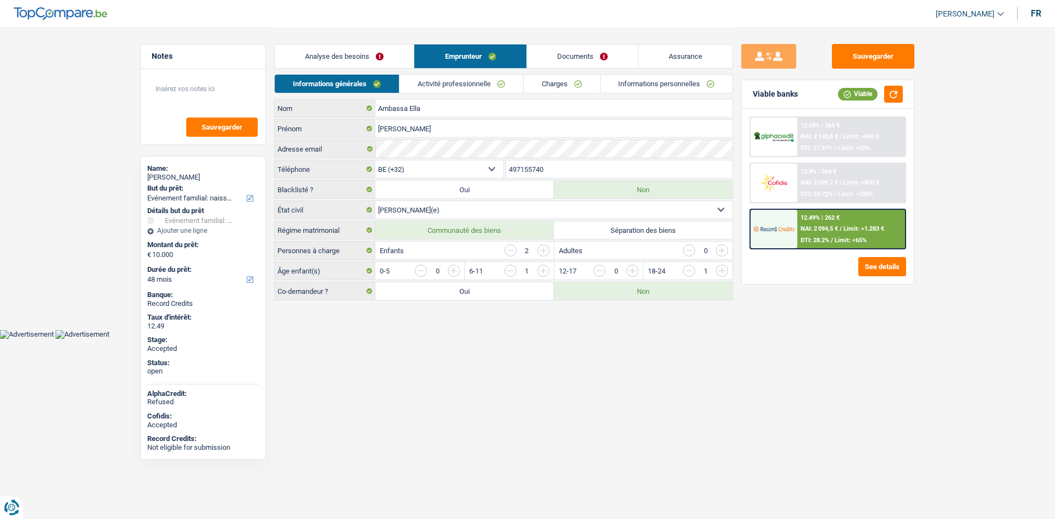
click at [437, 86] on link "Activité professionnelle" at bounding box center [461, 84] width 124 height 18
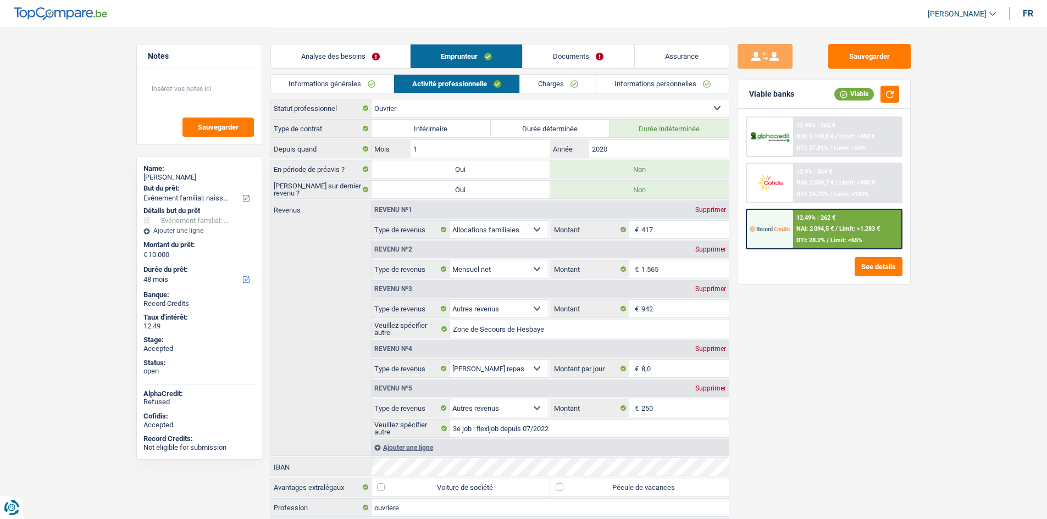
click at [575, 83] on link "Charges" at bounding box center [558, 84] width 76 height 18
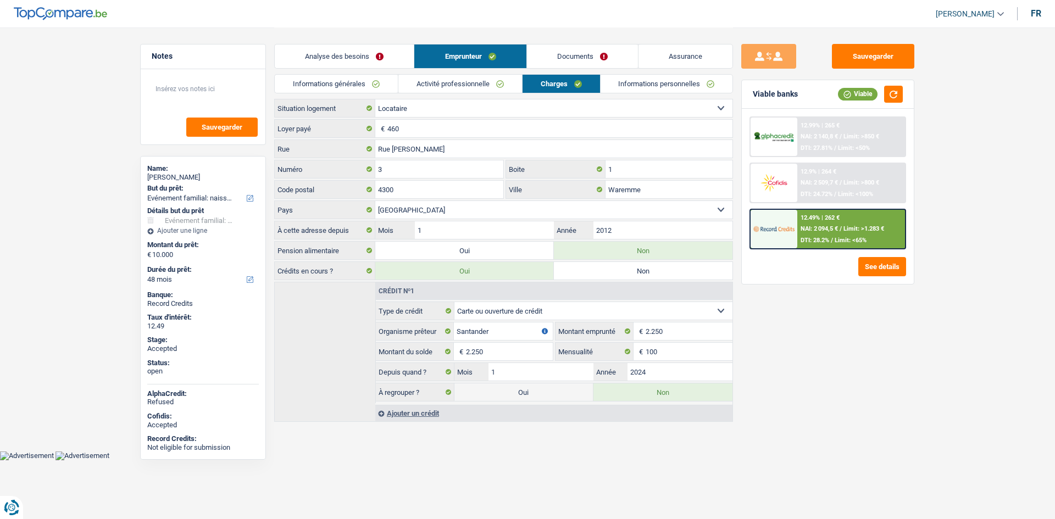
click at [647, 86] on link "Informations personnelles" at bounding box center [667, 84] width 132 height 18
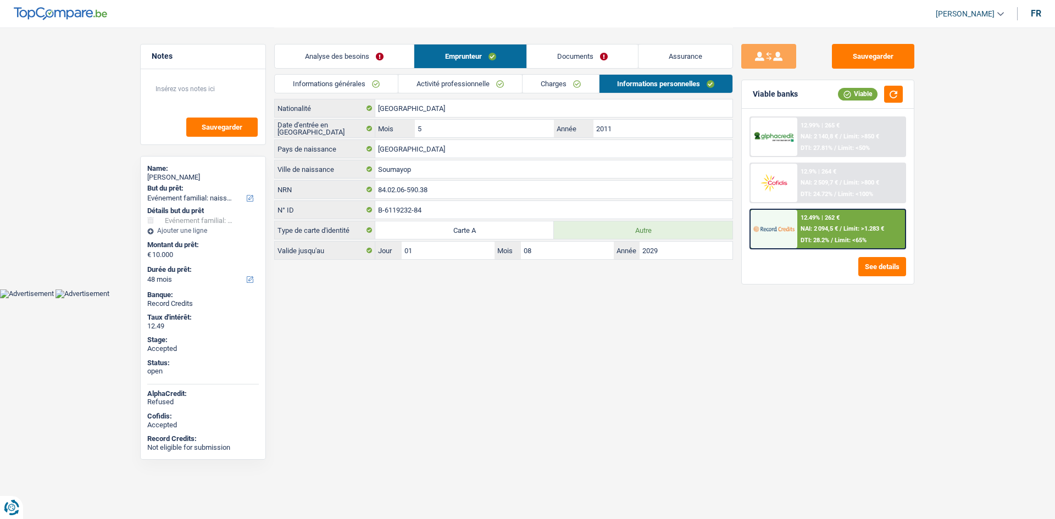
click at [668, 57] on link "Assurance" at bounding box center [685, 57] width 94 height 24
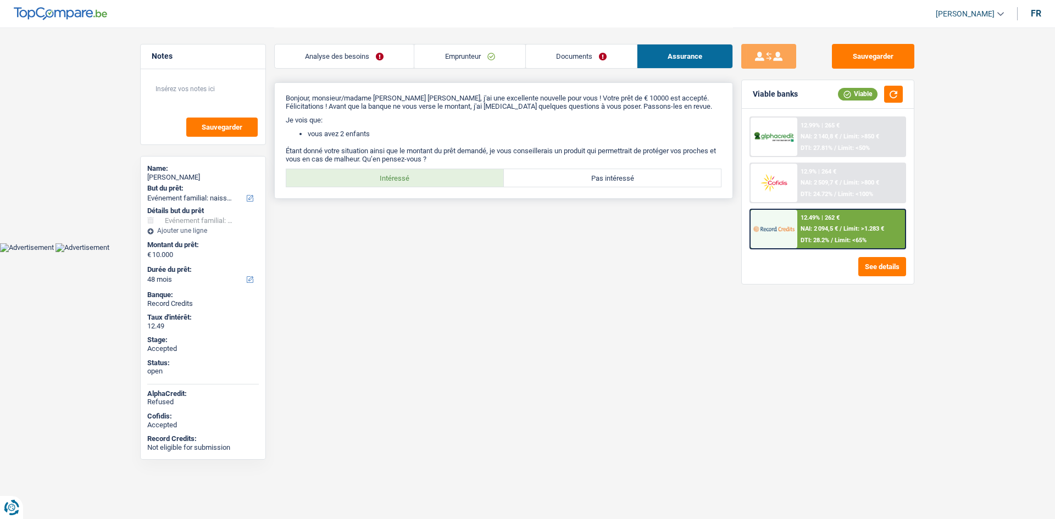
click at [396, 170] on label "Intéressé" at bounding box center [395, 178] width 218 height 18
click at [396, 170] on input "Intéressé" at bounding box center [395, 178] width 218 height 18
radio input "true"
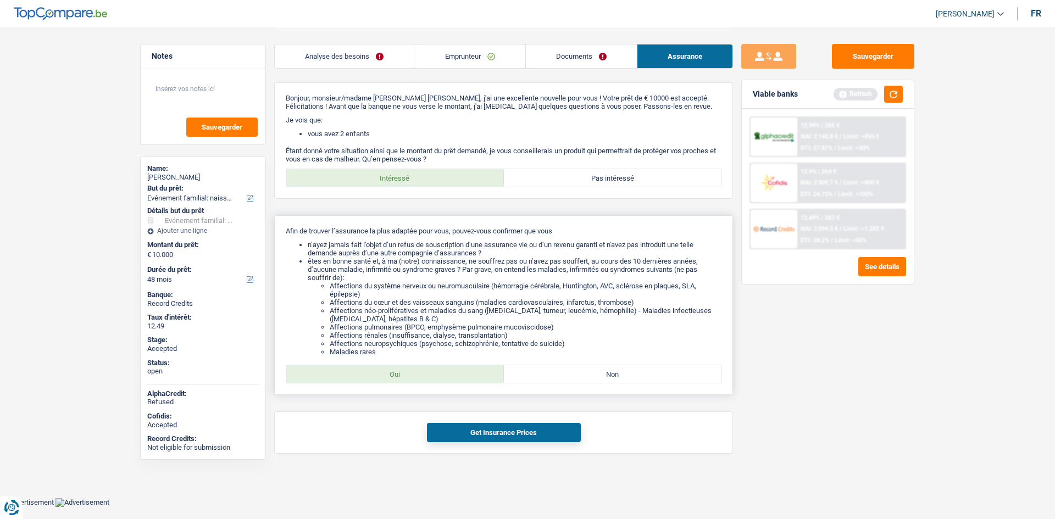
click at [458, 375] on label "Oui" at bounding box center [395, 374] width 218 height 18
click at [458, 375] on input "Oui" at bounding box center [395, 374] width 218 height 18
radio input "true"
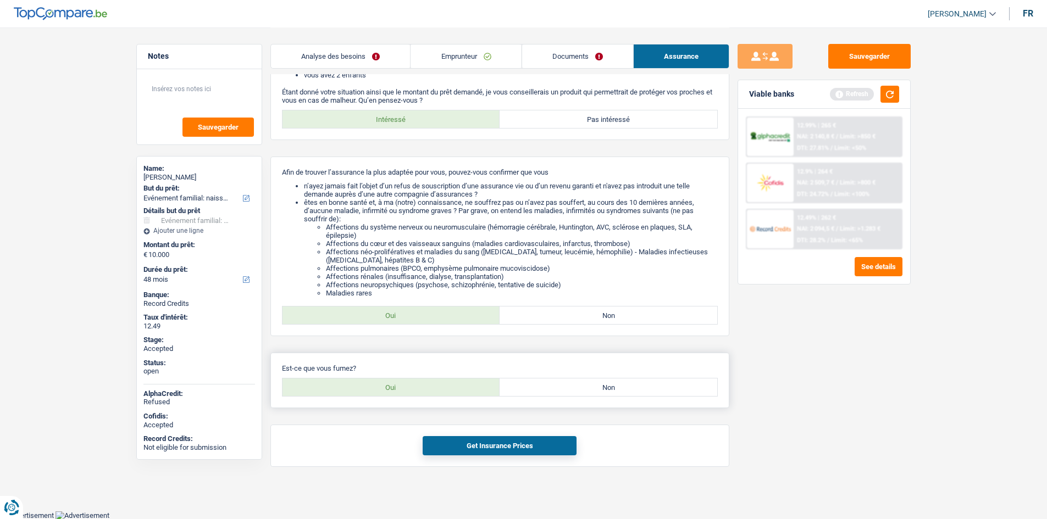
click at [535, 387] on label "Non" at bounding box center [608, 388] width 218 height 18
click at [535, 387] on input "Non" at bounding box center [608, 388] width 218 height 18
radio input "true"
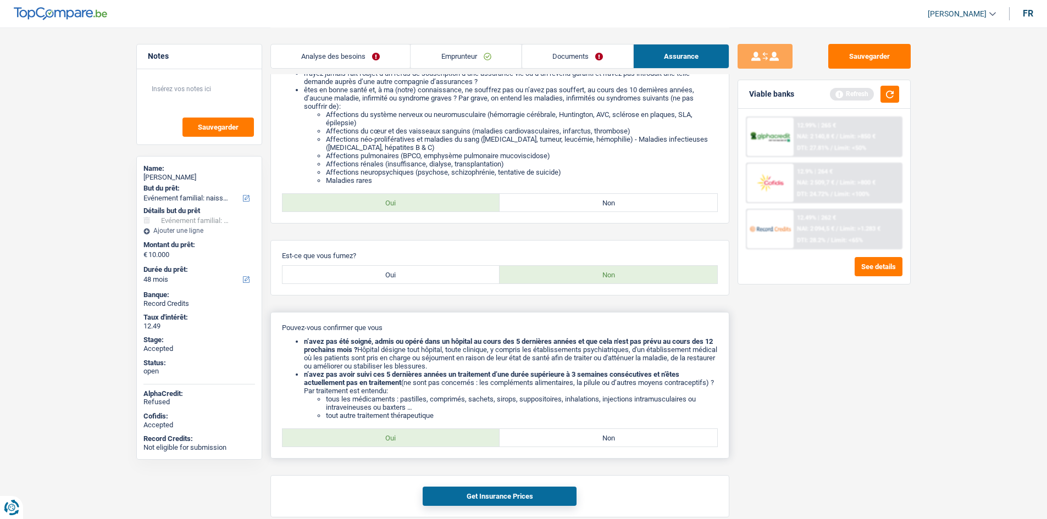
scroll to position [222, 0]
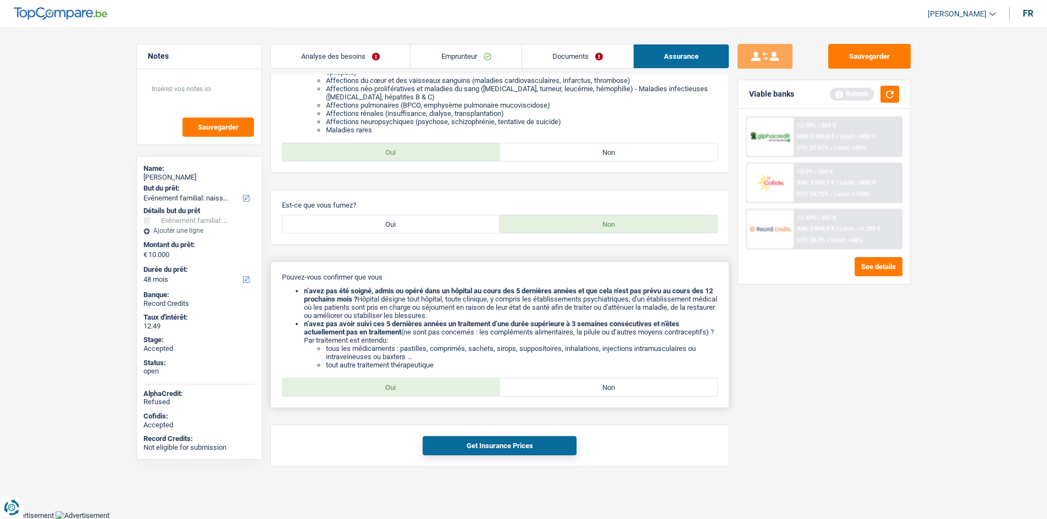
click at [434, 390] on label "Oui" at bounding box center [391, 388] width 218 height 18
click at [434, 390] on input "Oui" at bounding box center [391, 388] width 218 height 18
radio input "true"
click at [491, 457] on div "Get Insurance Prices" at bounding box center [499, 446] width 459 height 42
click at [498, 446] on button "Get Insurance Prices" at bounding box center [499, 445] width 154 height 19
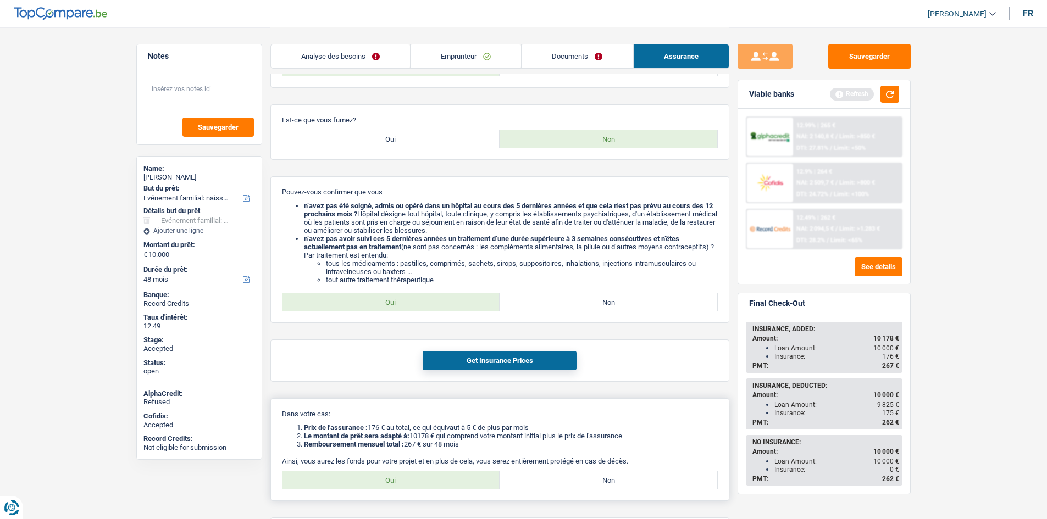
scroll to position [381, 0]
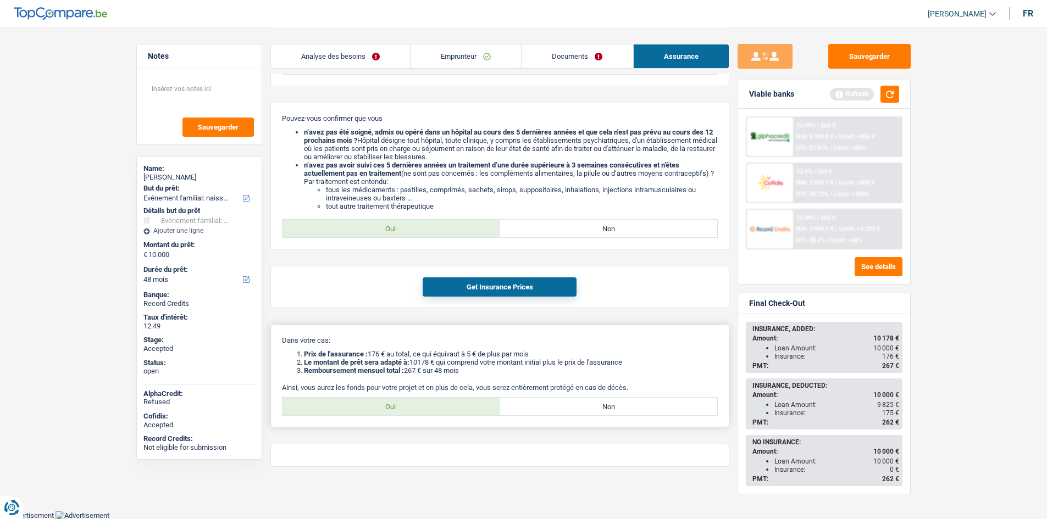
click at [419, 405] on label "Oui" at bounding box center [391, 407] width 218 height 18
click at [419, 405] on input "Oui" at bounding box center [391, 407] width 218 height 18
radio input "true"
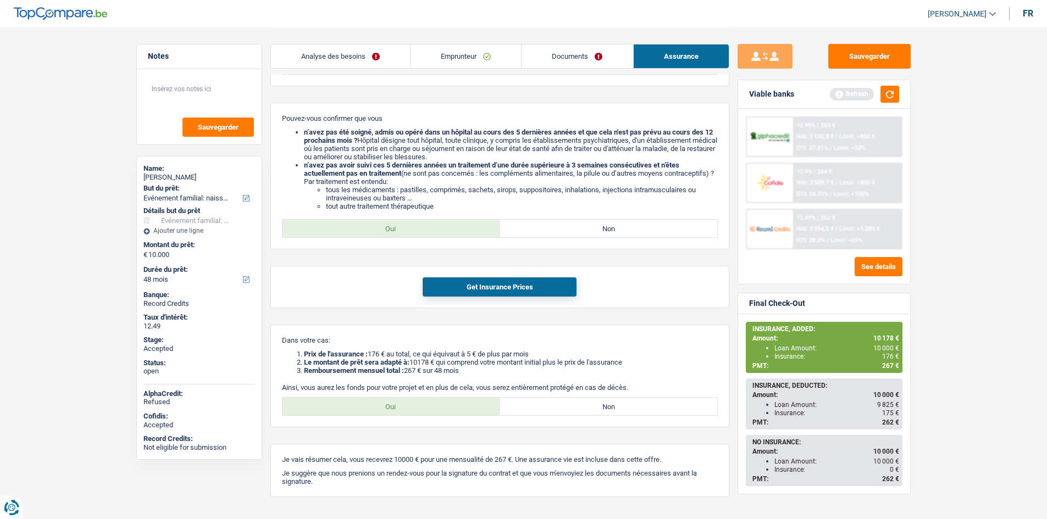
click at [837, 182] on span "/" at bounding box center [836, 182] width 2 height 7
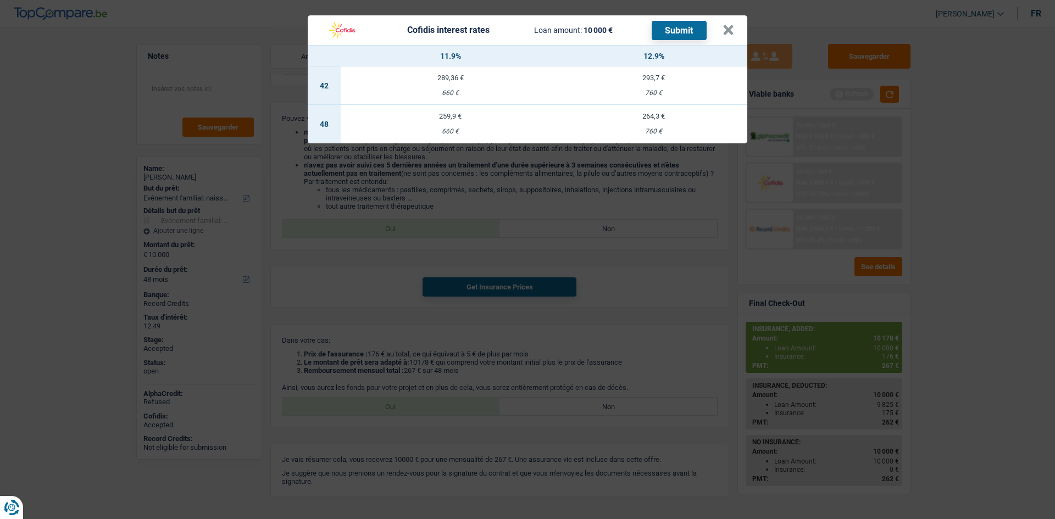
click at [658, 121] on td "264,3 € 760 €" at bounding box center [653, 124] width 187 height 38
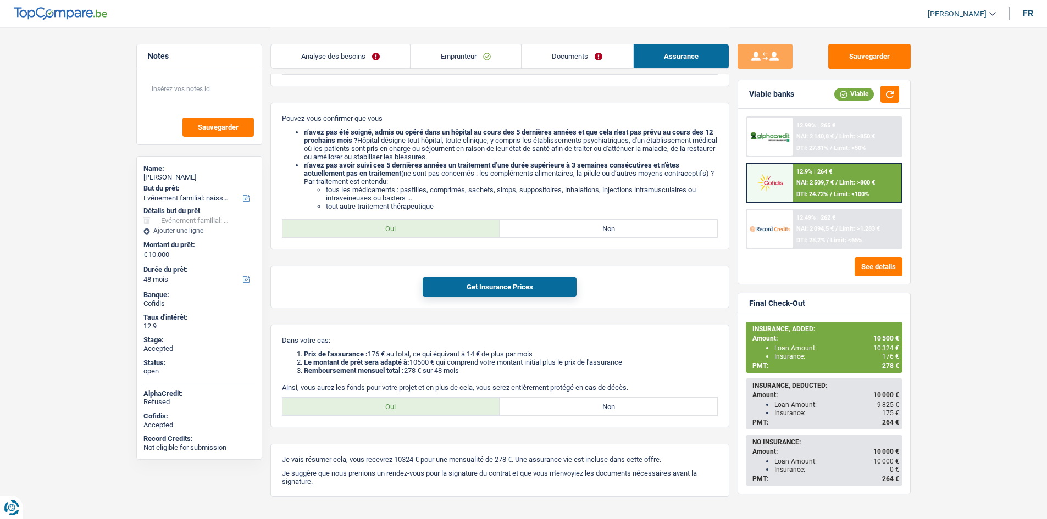
click at [468, 59] on link "Emprunteur" at bounding box center [465, 57] width 110 height 24
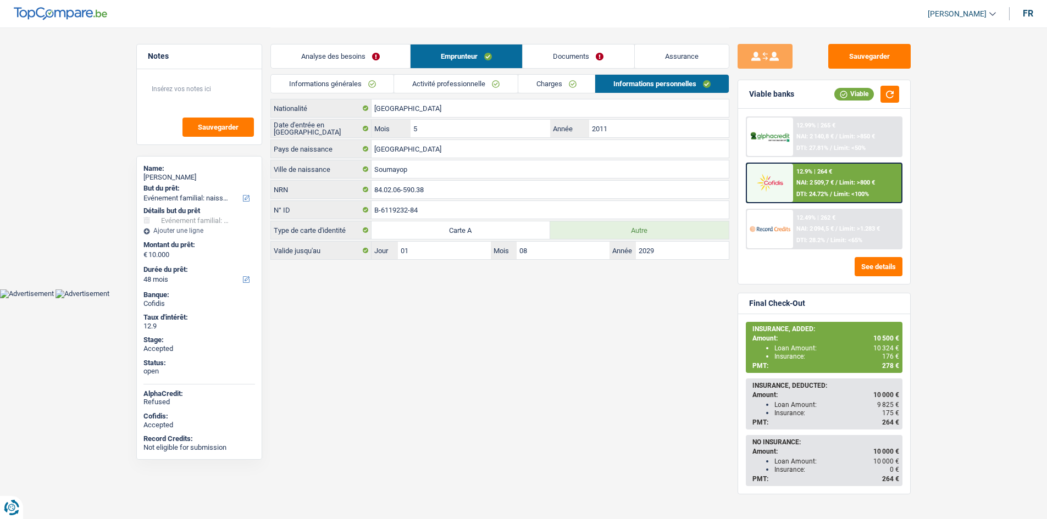
scroll to position [0, 0]
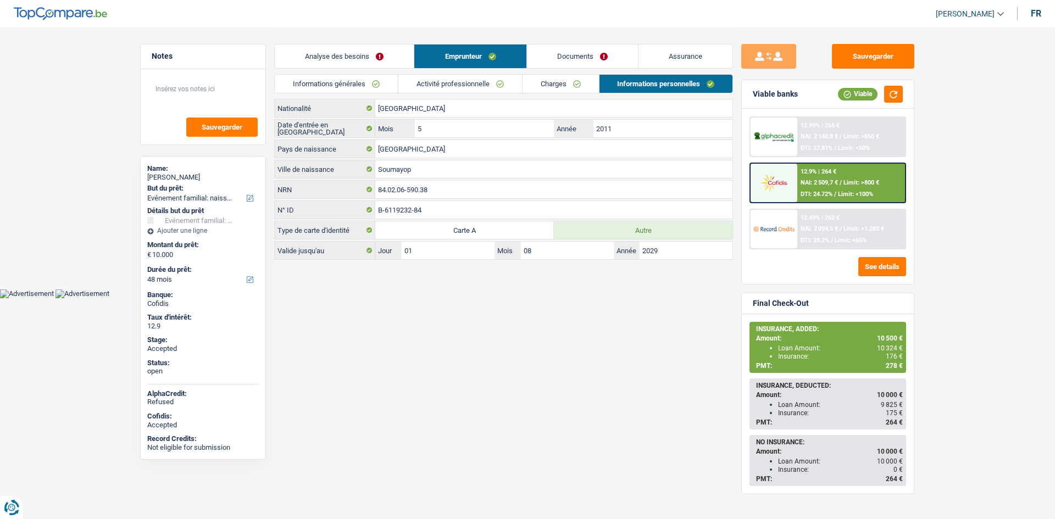
click at [389, 80] on link "Informations générales" at bounding box center [336, 84] width 123 height 18
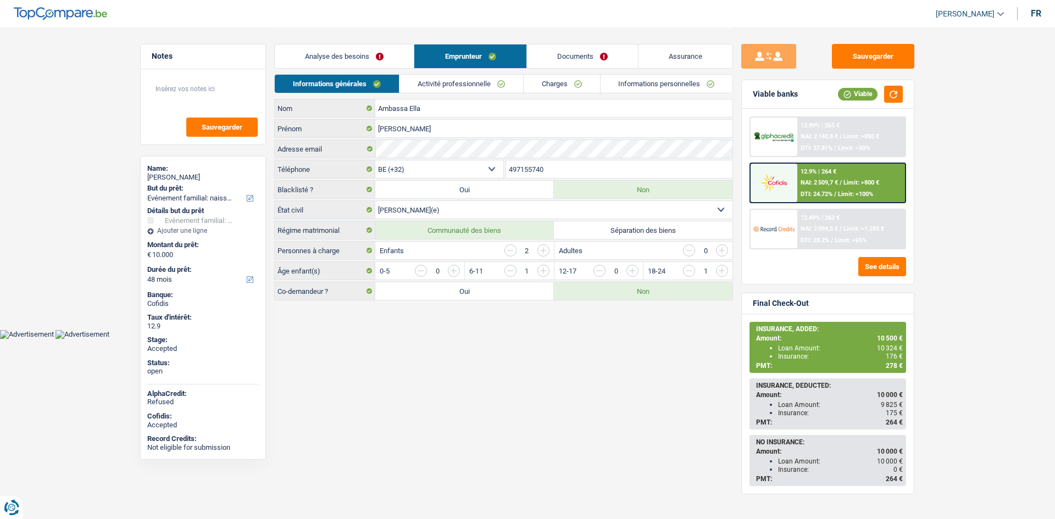
click at [951, 238] on main "Notes Sauvegarder Name: Marie Françoise Ambassa Ella But du prêt: Confort maiso…" at bounding box center [527, 165] width 1055 height 330
click at [953, 238] on main "Notes Sauvegarder Name: Marie Françoise Ambassa Ella But du prêt: Confort maiso…" at bounding box center [527, 165] width 1055 height 330
click at [663, 85] on link "Informations personnelles" at bounding box center [667, 84] width 132 height 18
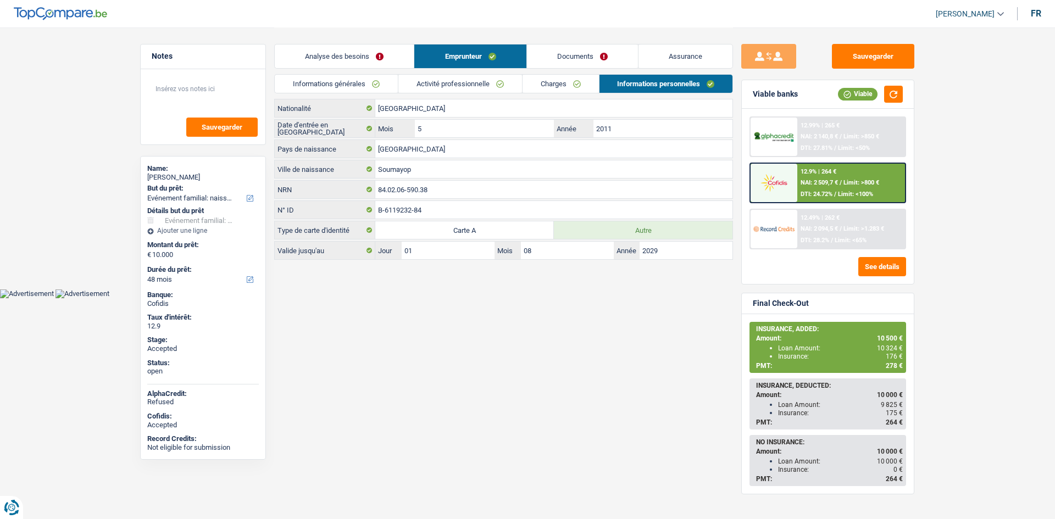
click at [633, 61] on link "Documents" at bounding box center [582, 57] width 111 height 24
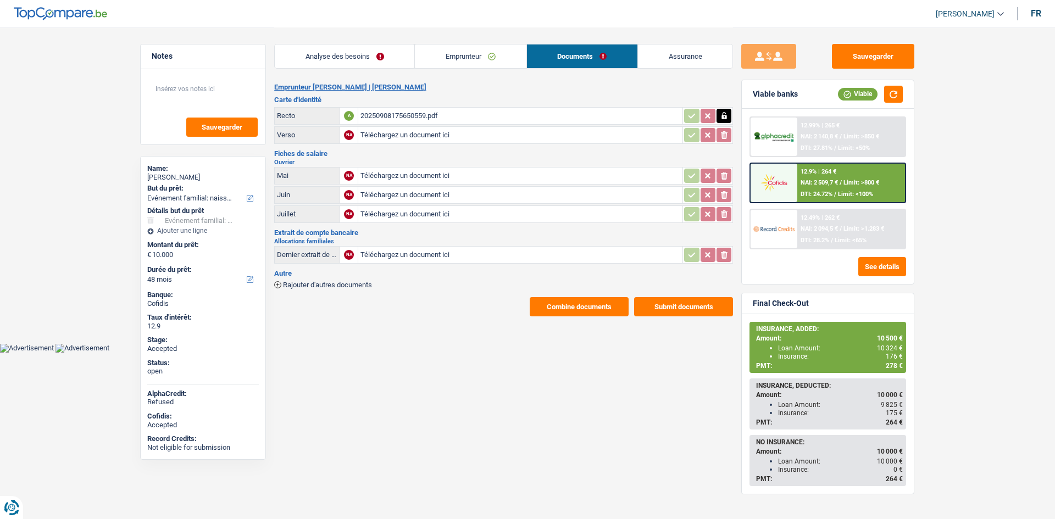
click at [518, 53] on link "Emprunteur" at bounding box center [470, 57] width 111 height 24
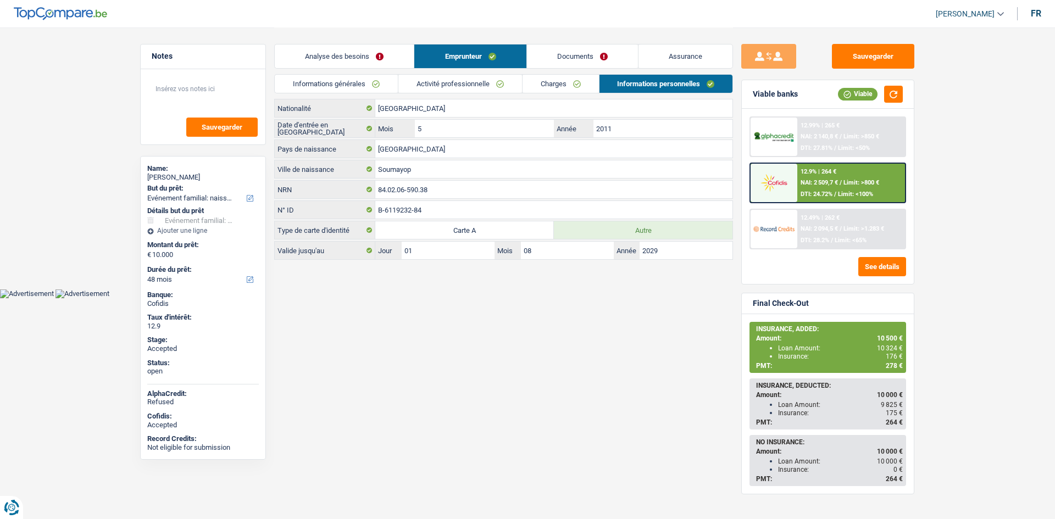
click at [669, 59] on link "Assurance" at bounding box center [685, 57] width 94 height 24
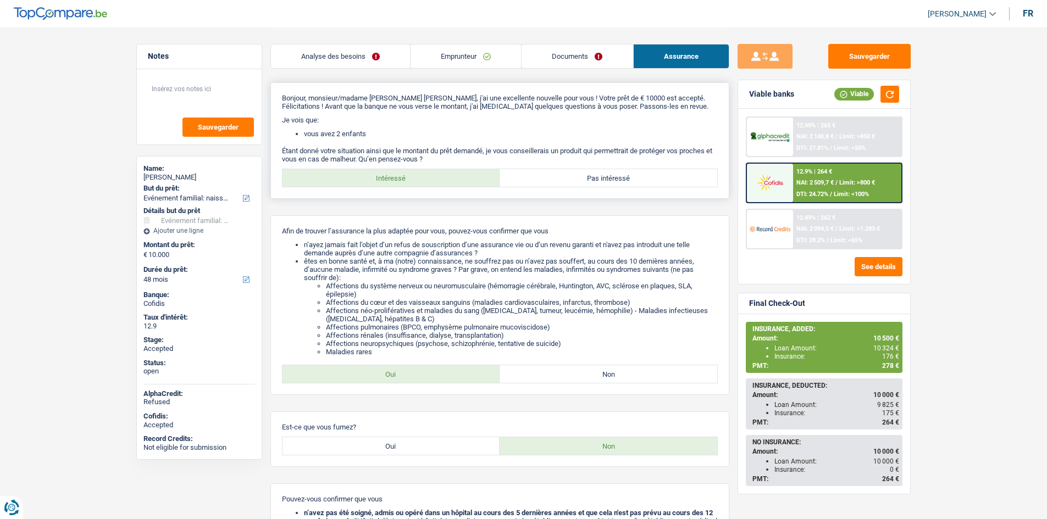
click at [668, 183] on label "Pas intéressé" at bounding box center [608, 178] width 218 height 18
click at [668, 183] on input "Pas intéressé" at bounding box center [608, 178] width 218 height 18
radio input "true"
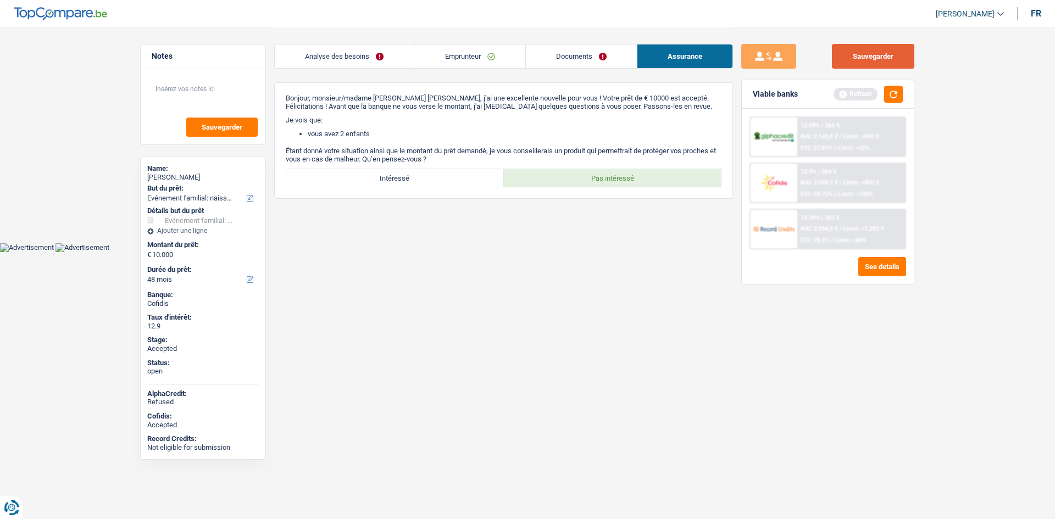
click at [899, 60] on button "Sauvegarder" at bounding box center [873, 56] width 82 height 25
click at [898, 88] on button "button" at bounding box center [893, 94] width 19 height 17
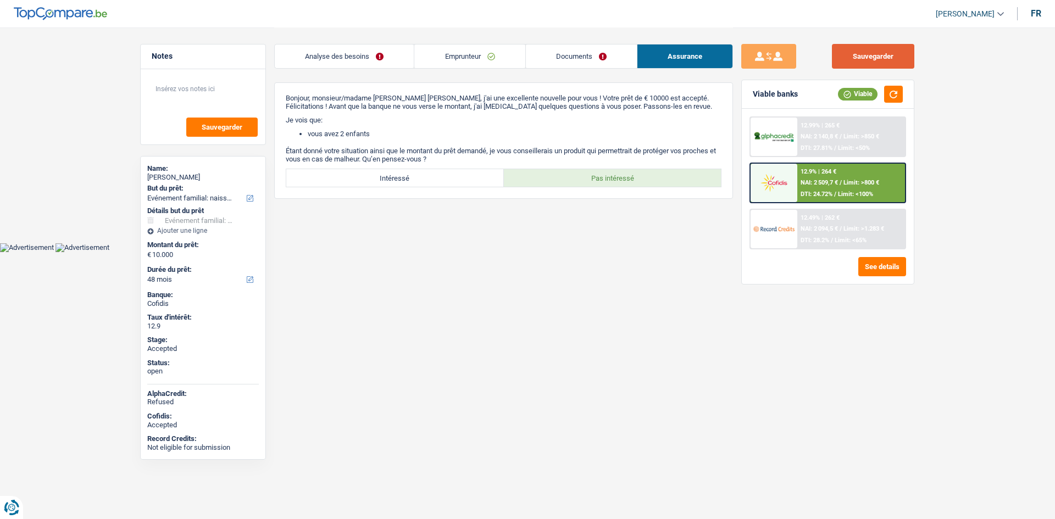
click at [893, 58] on button "Sauvegarder" at bounding box center [873, 56] width 82 height 25
click at [749, 327] on div "Sauvegarder Viable banks Viable 12.99% | 265 € NAI: 2 140,8 € / Limit: >850 € D…" at bounding box center [828, 273] width 190 height 458
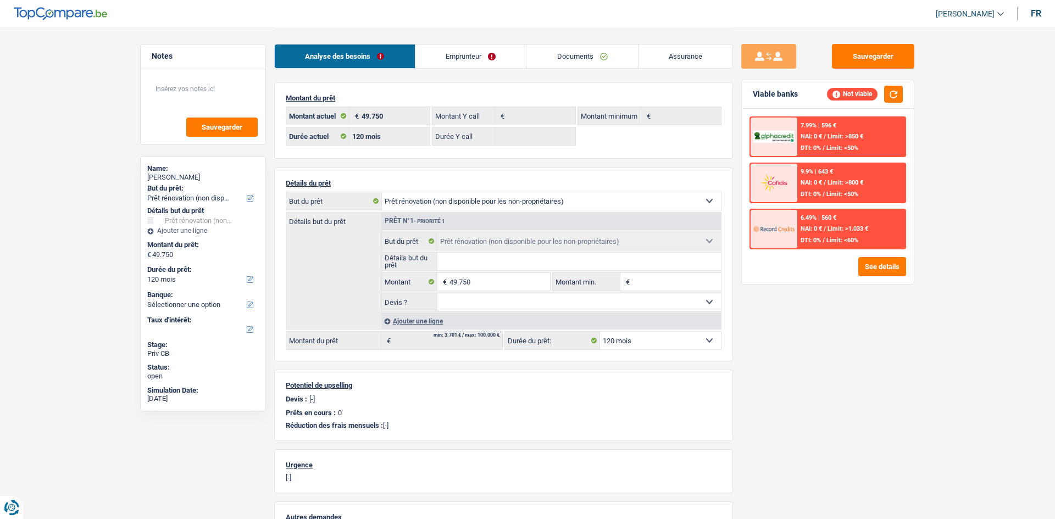
select select "renovation"
select select "120"
select select "renovation"
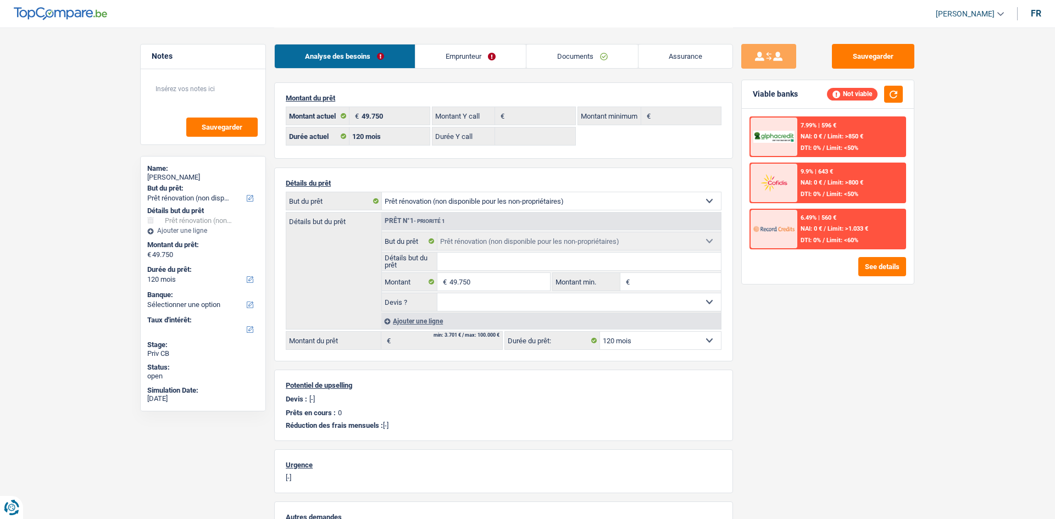
select select "renovation"
select select "120"
